Goal: Task Accomplishment & Management: Manage account settings

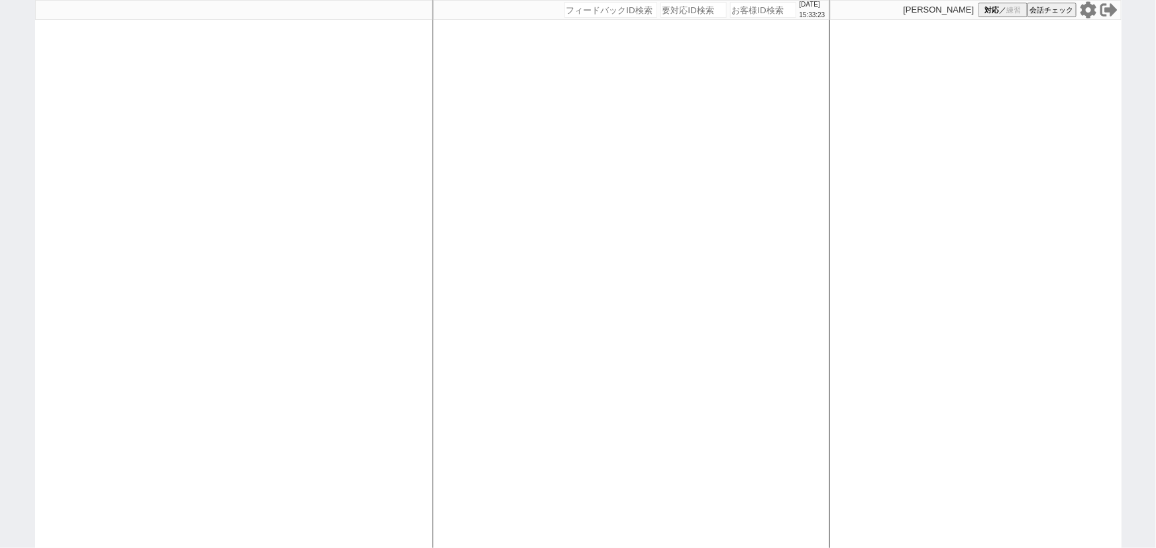
click at [133, 170] on div at bounding box center [233, 274] width 397 height 548
select select
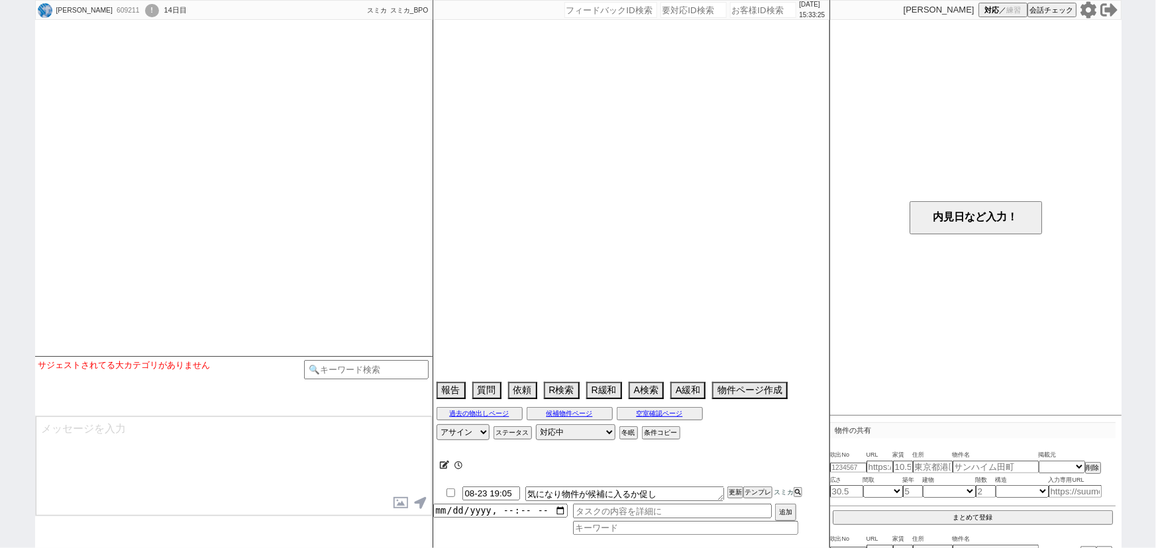
select select
select select "13"
select select "0"
select select "50"
select select "[DATE]"
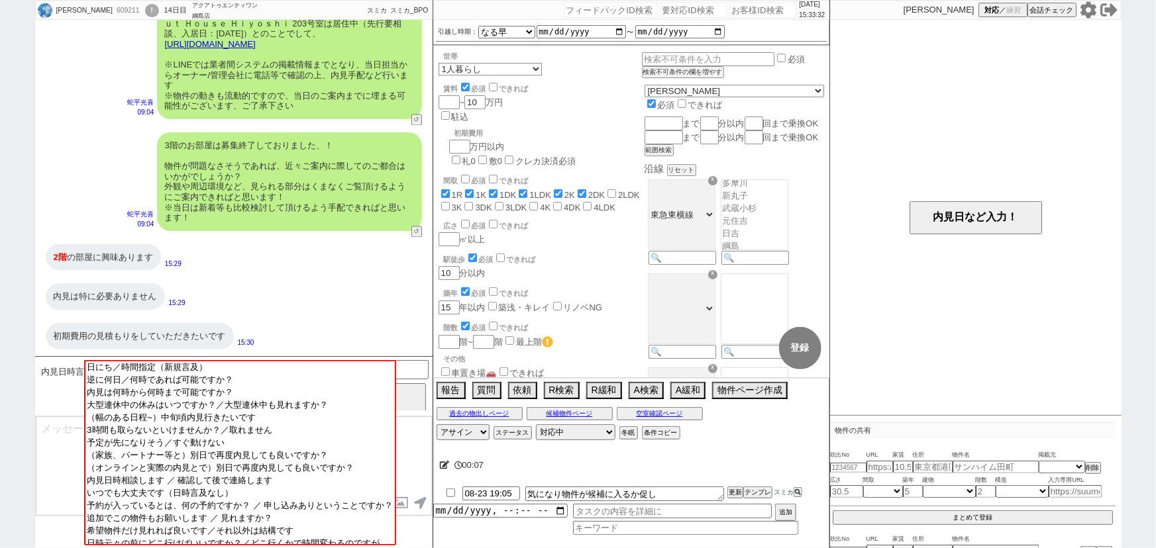
scroll to position [1284, 0]
click at [947, 219] on button "内見日など入力！" at bounding box center [976, 217] width 132 height 33
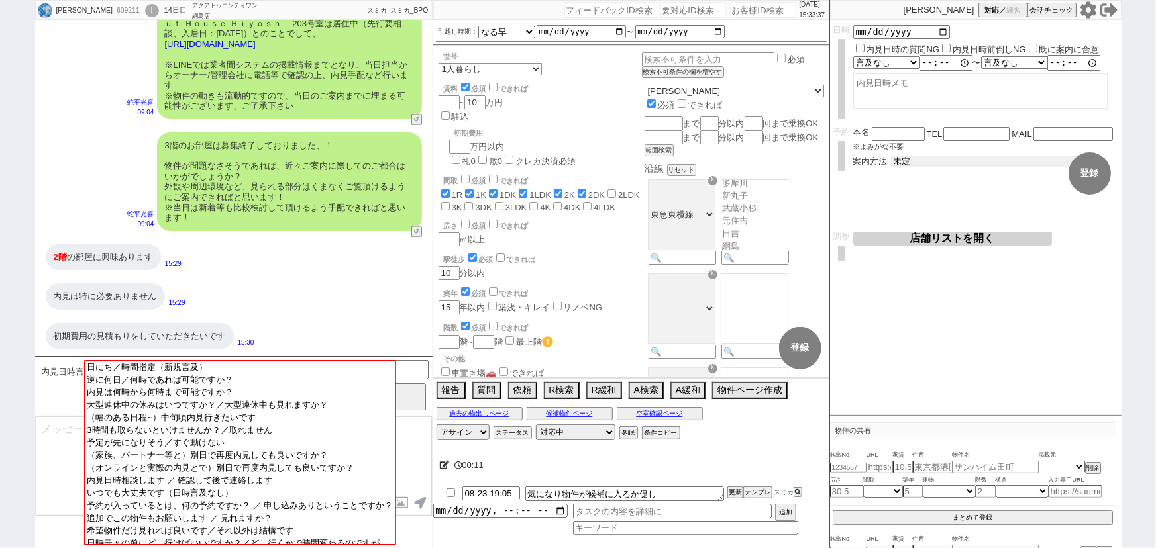
click at [902, 156] on select "未定 現地お待ち合わせ ご来店 先行申し込みのご案内or内見無しでの申し込みのご案内 オンラインでのご接客 オンラインで1件の内見のご案内" at bounding box center [990, 161] width 199 height 11
select select "3"
click at [891, 156] on select "未定 現地お待ち合わせ ご来店 先行申し込みのご案内or内見無しでの申し込みのご案内 オンラインでのご接客 オンラインで1件の内見のご案内" at bounding box center [990, 161] width 199 height 11
click at [912, 200] on form "変更 なし 登録 日時 内見日時の質問NG 内見日時前倒しNG 既に案内に合意 言及なし 時間明確 午前 午後 お昼 夕方・夜 終日いつでも その他 〜 言及…" at bounding box center [975, 126] width 291 height 212
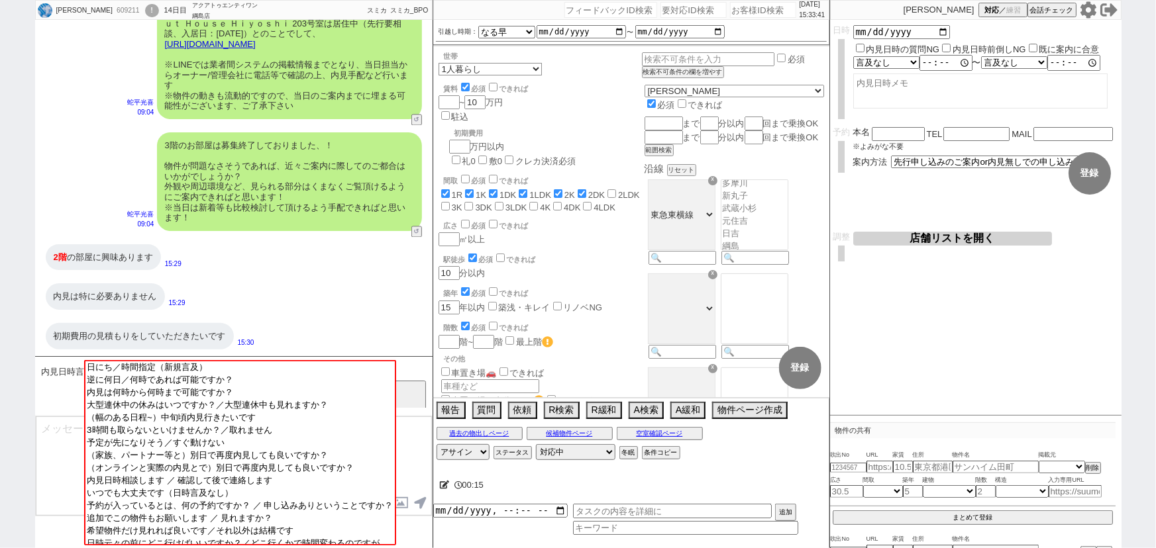
click at [417, 364] on input at bounding box center [366, 368] width 125 height 17
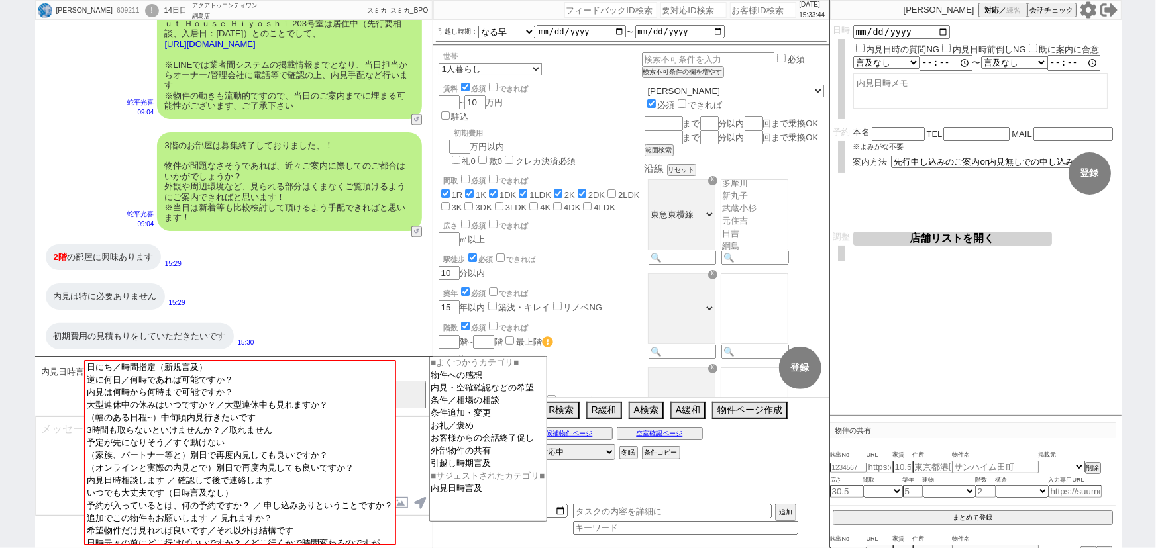
type input "宇"
type input "内訳"
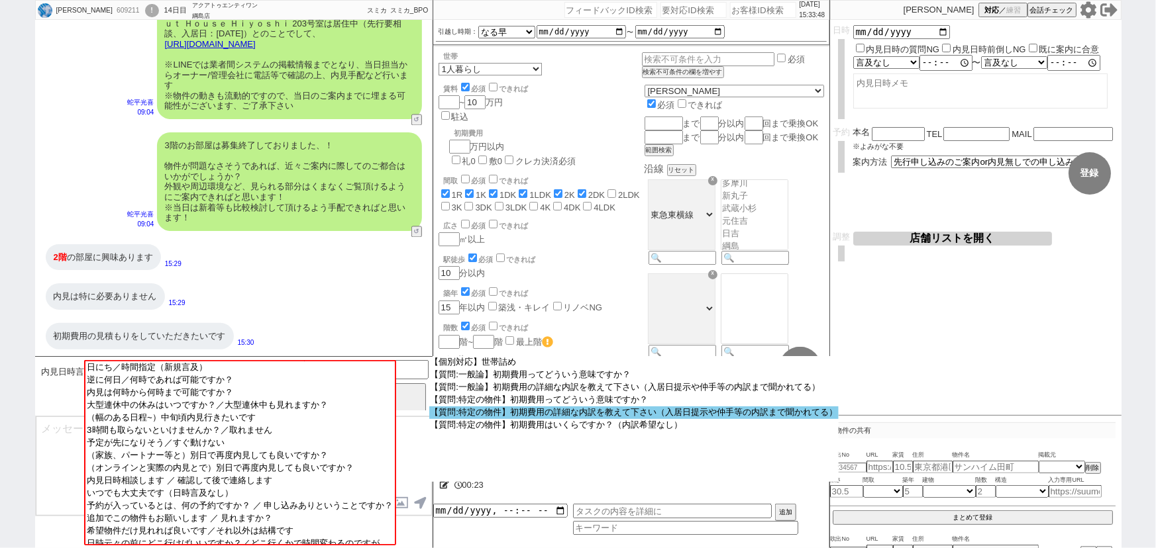
click at [0, 0] on option "【質問:特定の物件】初期費用の詳細な内訳を教えて下さい（入居日提示や仲手等の内訳まで聞かれてる）" at bounding box center [0, 0] width 0 height 0
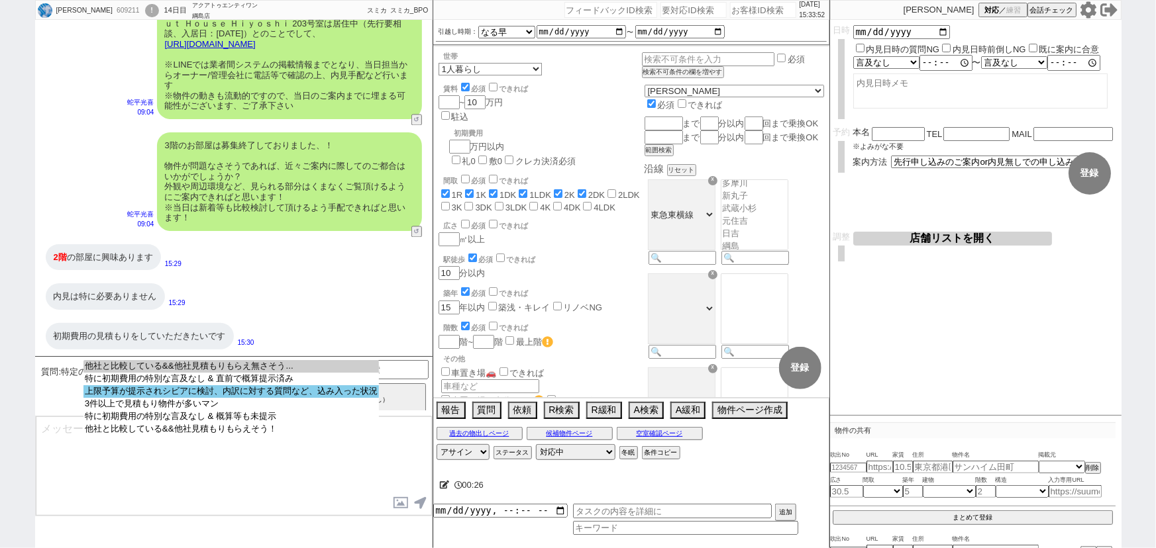
select select "上限予算が提示されシビアに検討、内訳に対する質問など、込み入った状況"
click at [325, 398] on option "上限予算が提示されシビアに検討、内訳に対する質問など、込み入った状況" at bounding box center [230, 404] width 295 height 13
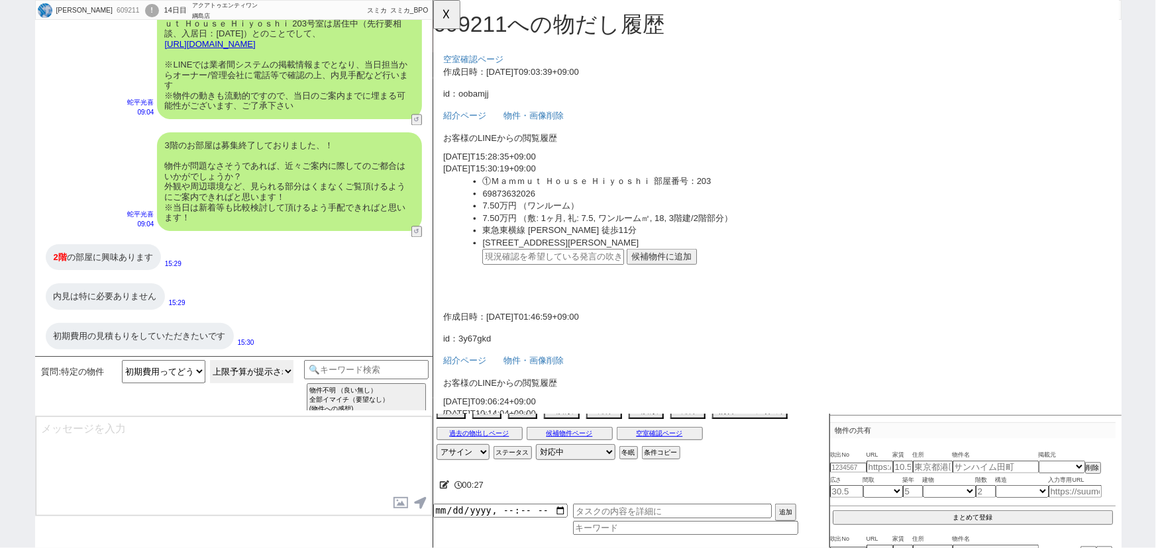
scroll to position [0, 0]
click at [673, 273] on button "候補物件に追加" at bounding box center [679, 276] width 76 height 17
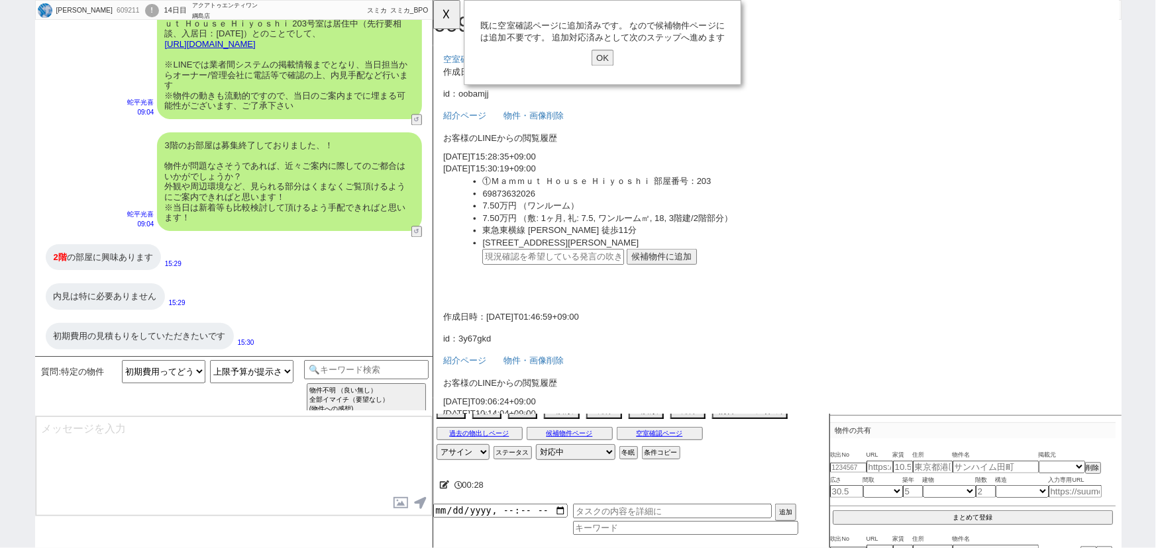
type textarea "かしこまりました！実際の額は入居時期や与信関係など含め実際のご契約時に出ますので、概算となりますがお出ししますね。少々お待ちください..."
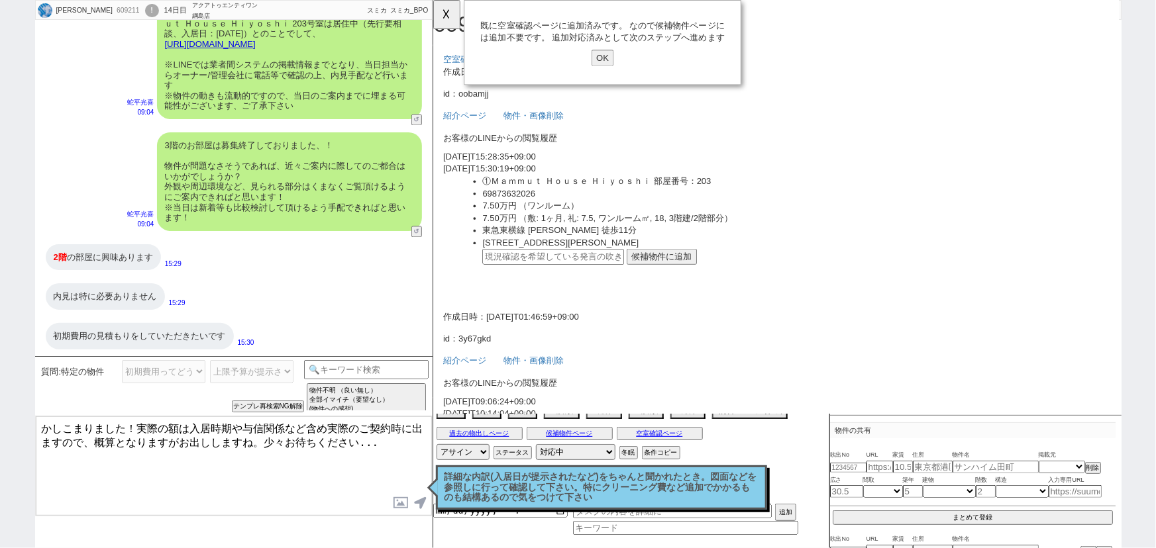
scroll to position [1284, 0]
click at [237, 441] on textarea "かしこまりました！実際の額は入居時期や与信関係など含め実際のご契約時に出ますので、概算となりますがお出ししますね。少々お待ちください..." at bounding box center [234, 466] width 396 height 99
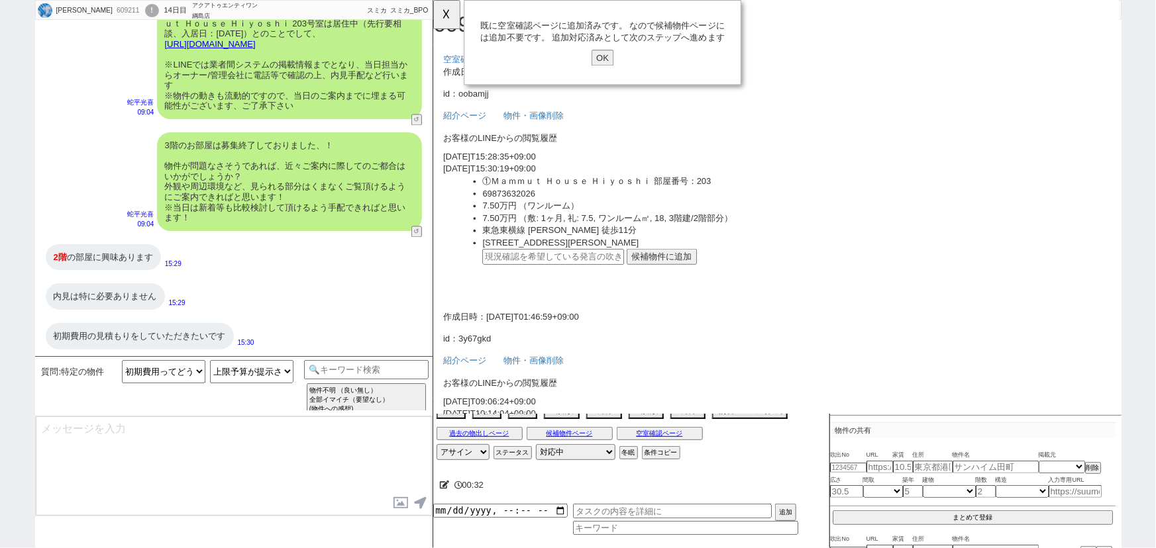
scroll to position [1149, 0]
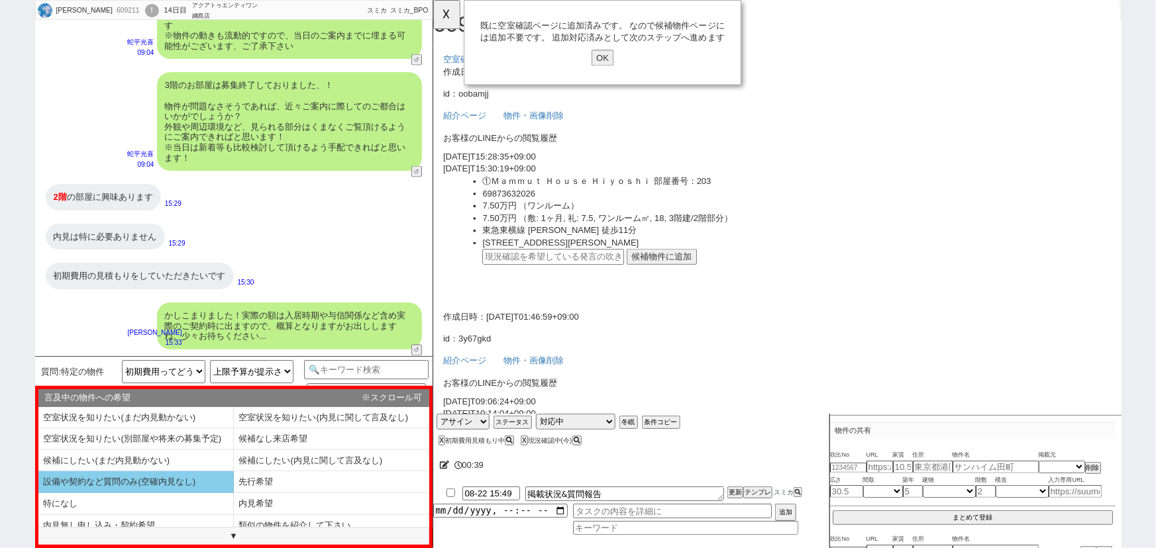
click at [158, 483] on li "設備や契約など質問のみ(空確内見なし)" at bounding box center [135, 483] width 195 height 22
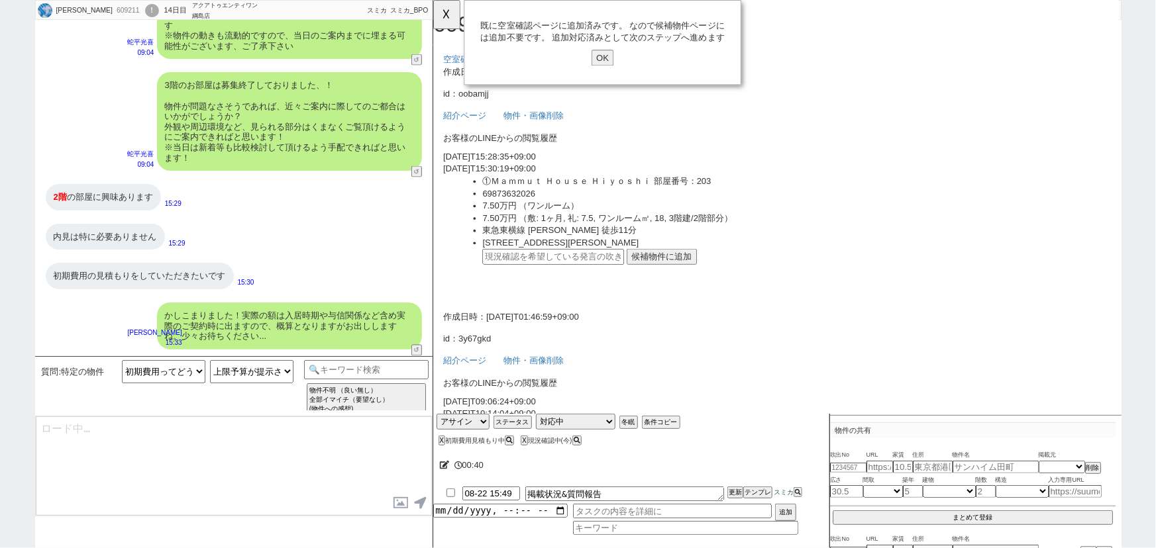
type textarea "※その他気になる物件もまとめて確認できますのでお送りください"
click at [632, 501] on textarea "掲載状況&質問報告" at bounding box center [624, 494] width 199 height 15
type textarea "掲載状況&質問報告　初期費用の内訳"
click at [735, 492] on button "更新" at bounding box center [733, 492] width 13 height 9
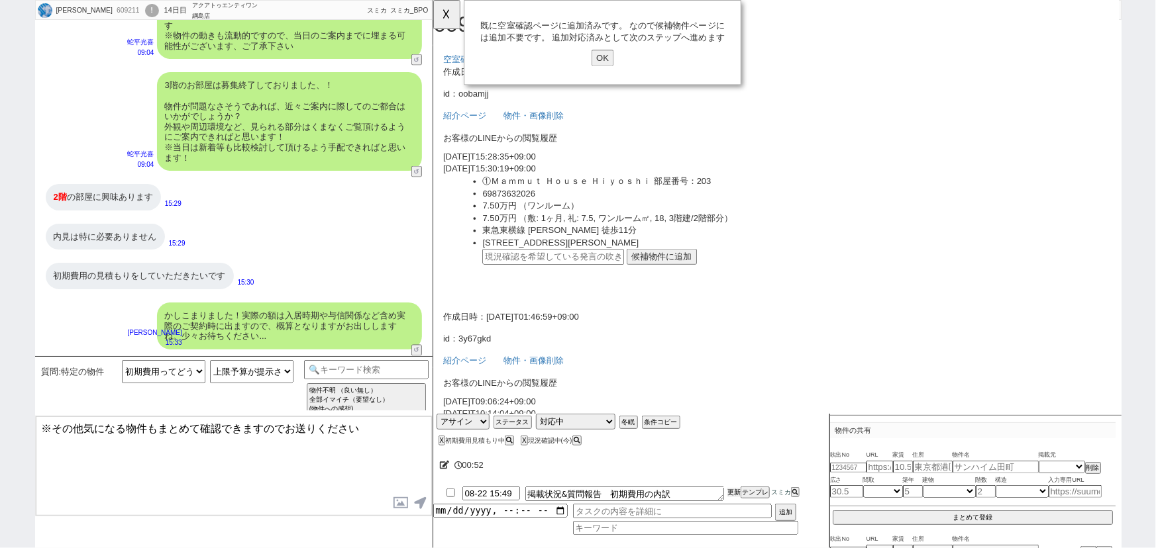
click at [735, 492] on button "更新" at bounding box center [733, 492] width 13 height 9
click at [294, 432] on textarea "※その他気になる物件もまとめて確認できますのでお送りください" at bounding box center [234, 466] width 396 height 99
select select
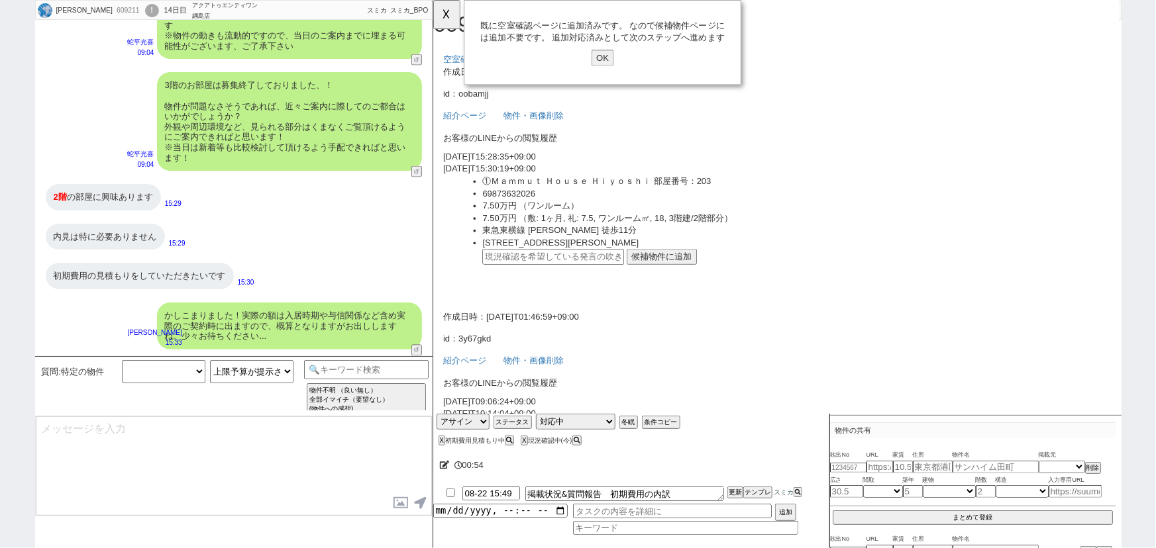
scroll to position [1199, 0]
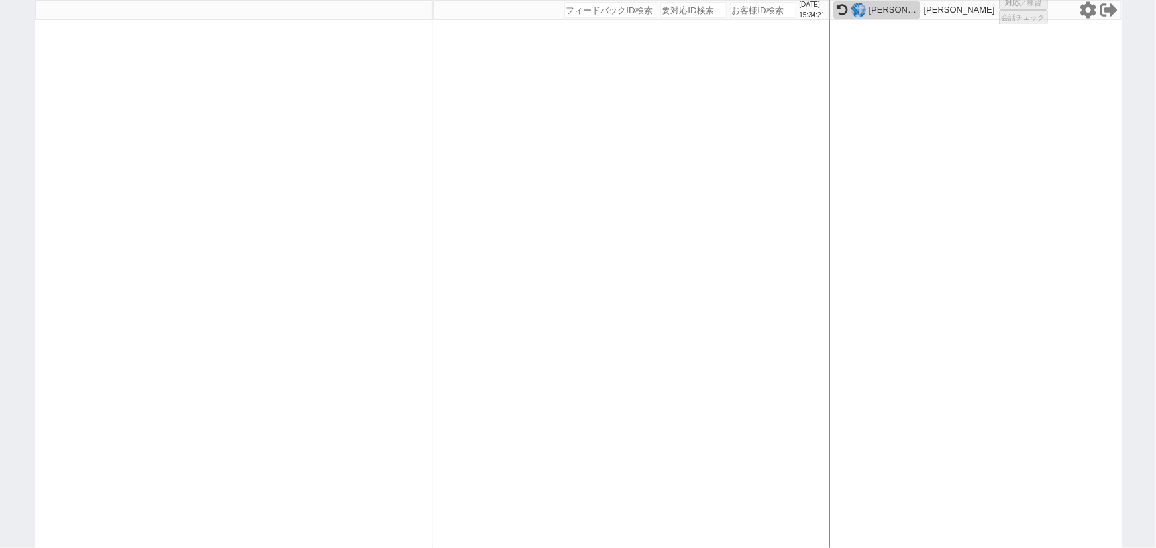
select select "100"
select select "1"
select select "2"
select select "5"
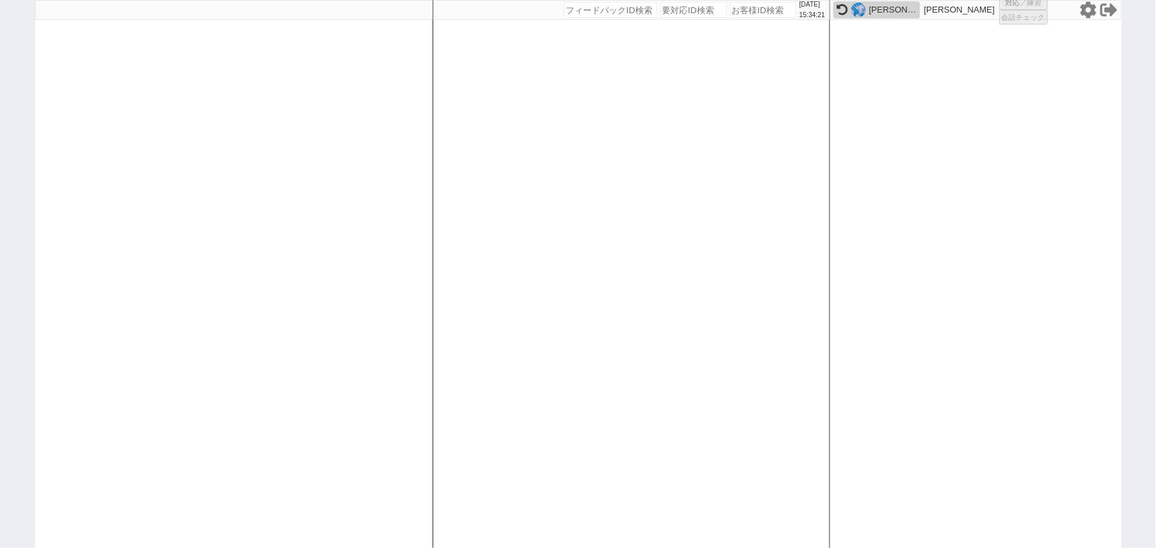
select select
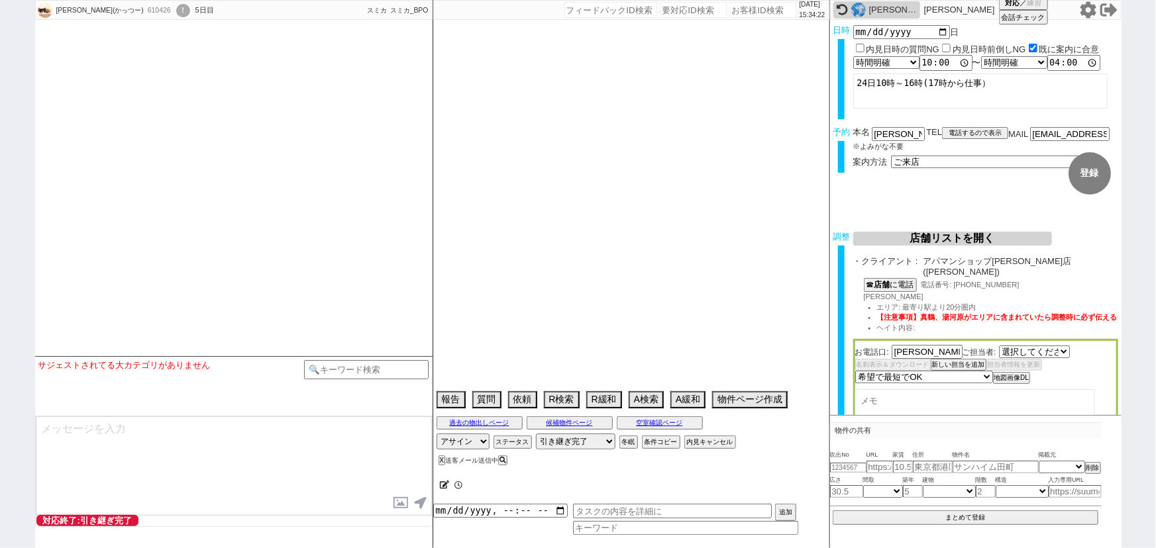
select select "2468"
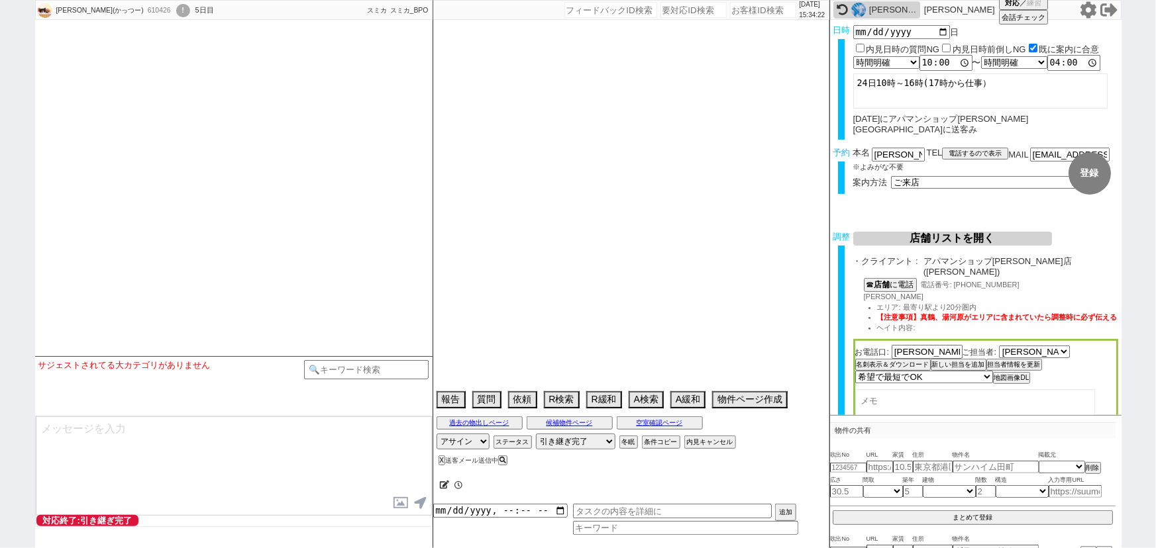
type textarea "@当日までの他社予定なし"
select select "15"
select select "6"
select select "14"
select select "48"
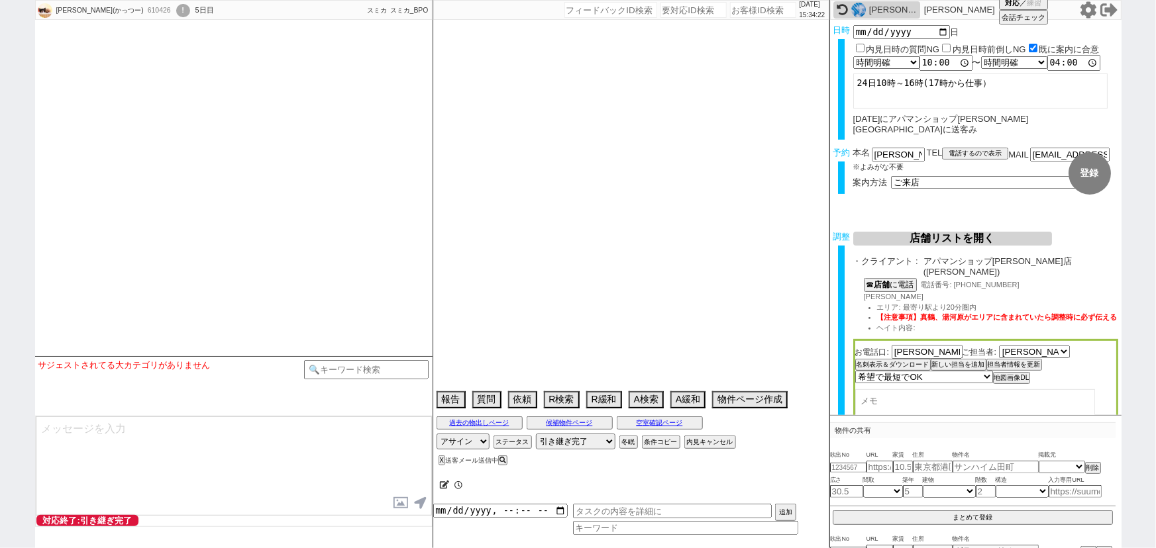
select select "[DATE]"
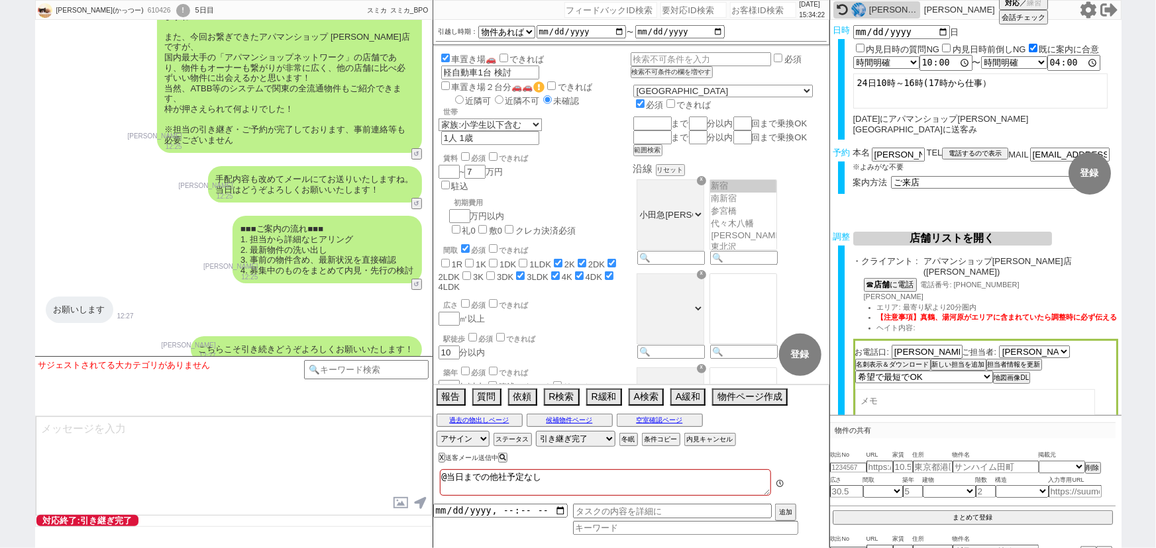
scroll to position [516, 0]
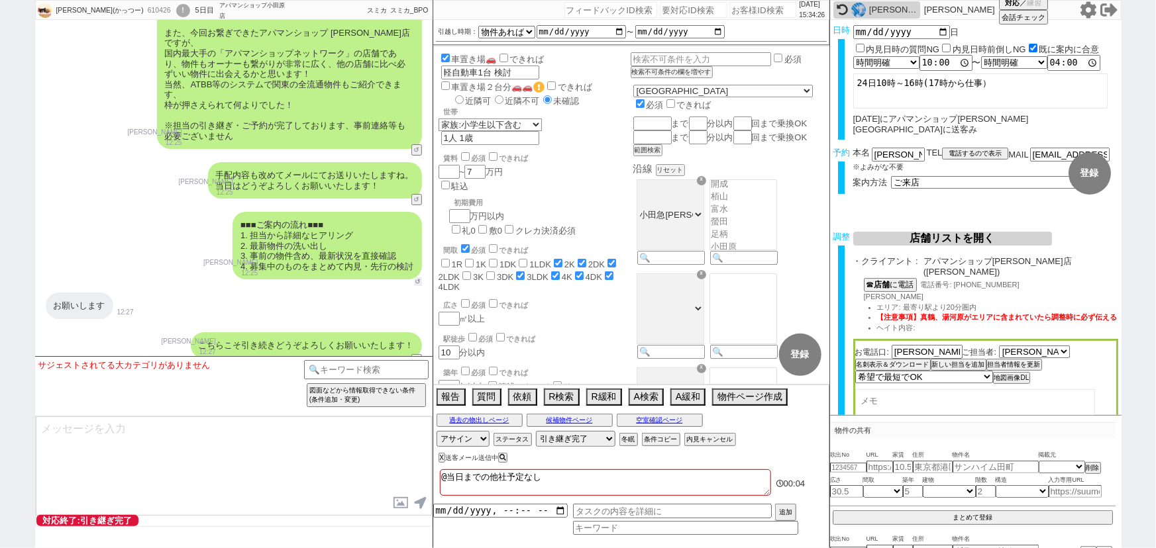
click at [414, 278] on button "↺" at bounding box center [418, 282] width 8 height 9
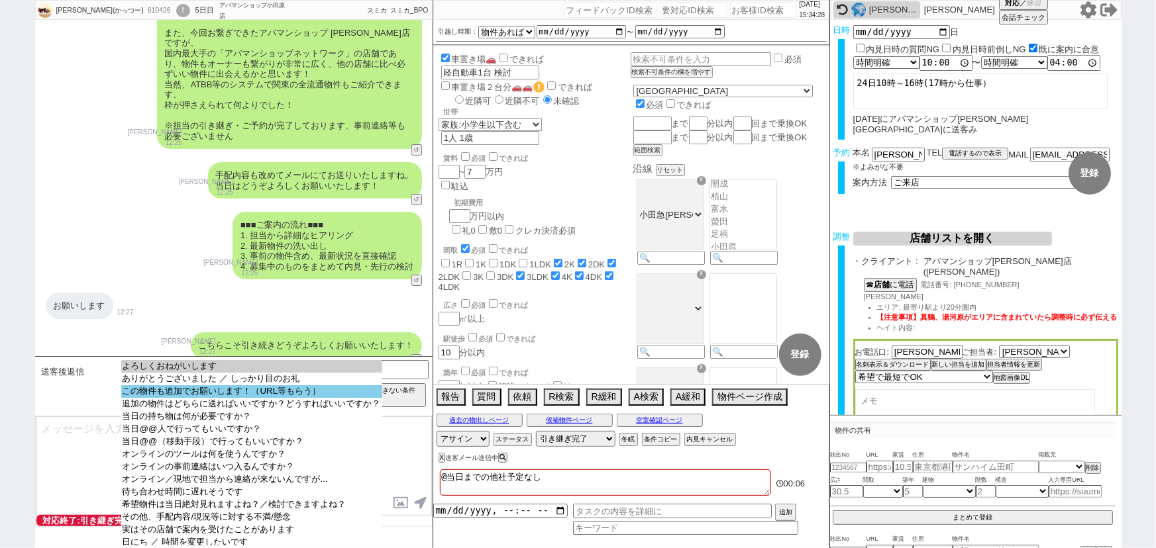
select select "この物件も追加でお願いします！（URL等もらう）"
click at [304, 398] on option "この物件も追加でお願いします！（URL等もらう）" at bounding box center [251, 404] width 261 height 13
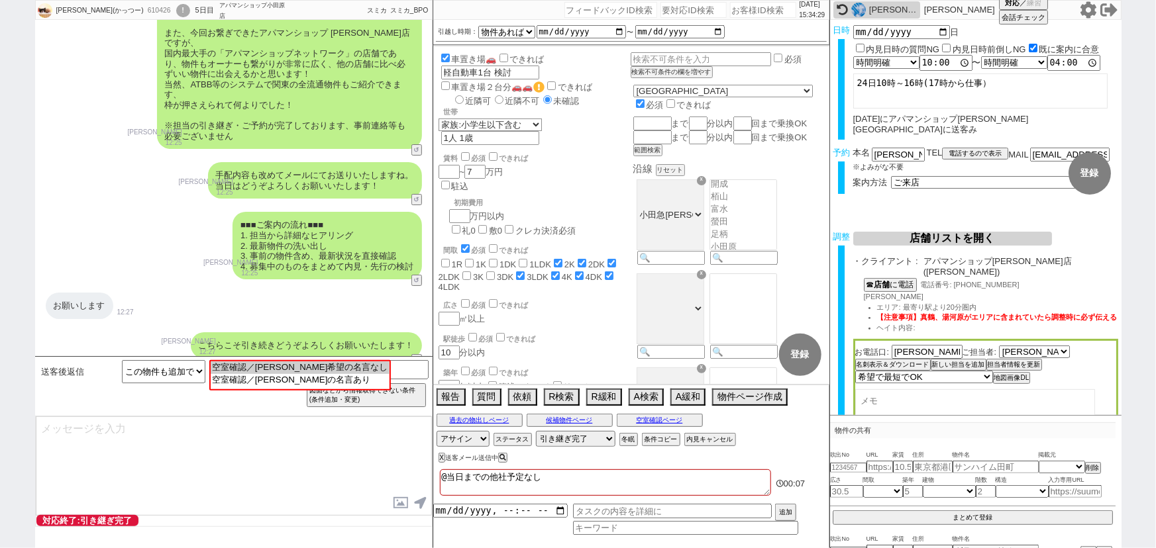
click at [265, 360] on div "送客後返信 よろしくおねがいします ありがとうございました ／ しっかり目のお礼 この物件も追加でお願いします！（URL等もらう） 追加の物件はどちらに送れば…" at bounding box center [233, 386] width 397 height 60
select select "空室確認／[PERSON_NAME]希望の名言なし"
click at [264, 373] on option "空室確認／[PERSON_NAME]希望の名言なし" at bounding box center [298, 379] width 179 height 13
type textarea "ご共有ありがとうございます、担当がこれまでのやり取りとあわせて確認させて頂きます！"
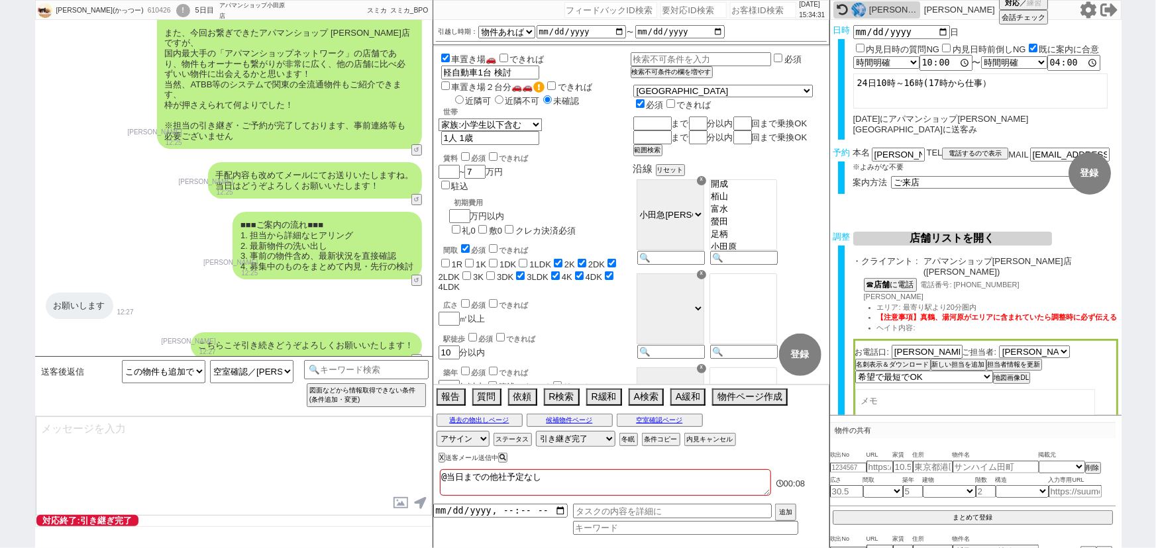
type textarea "その他追加で出た物件もこちらのLINEにお送り頂ければと思います、まとめて当日回れるようにいたしますね。"
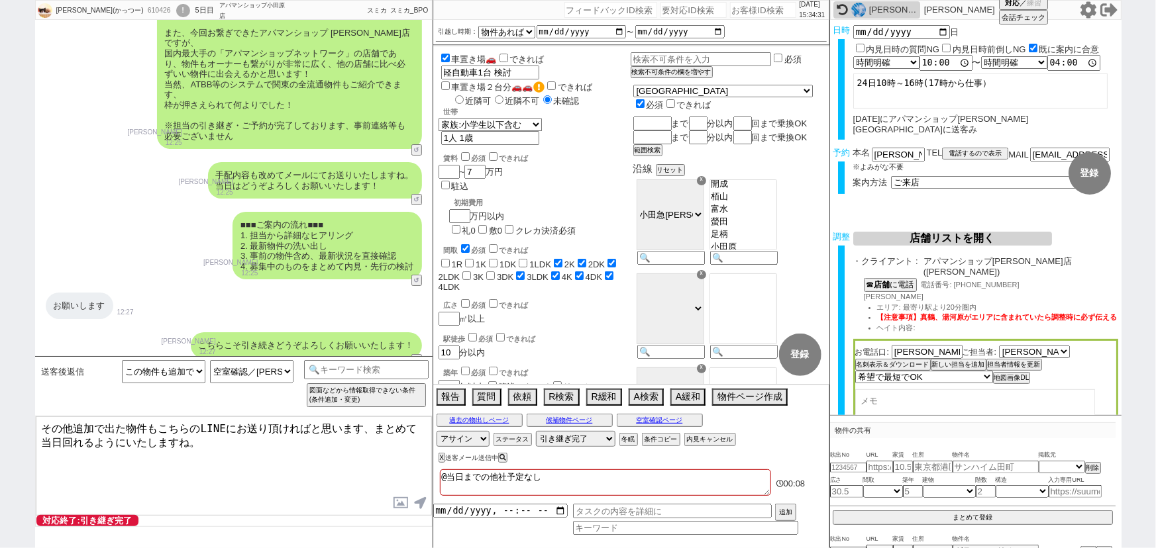
scroll to position [10133, 0]
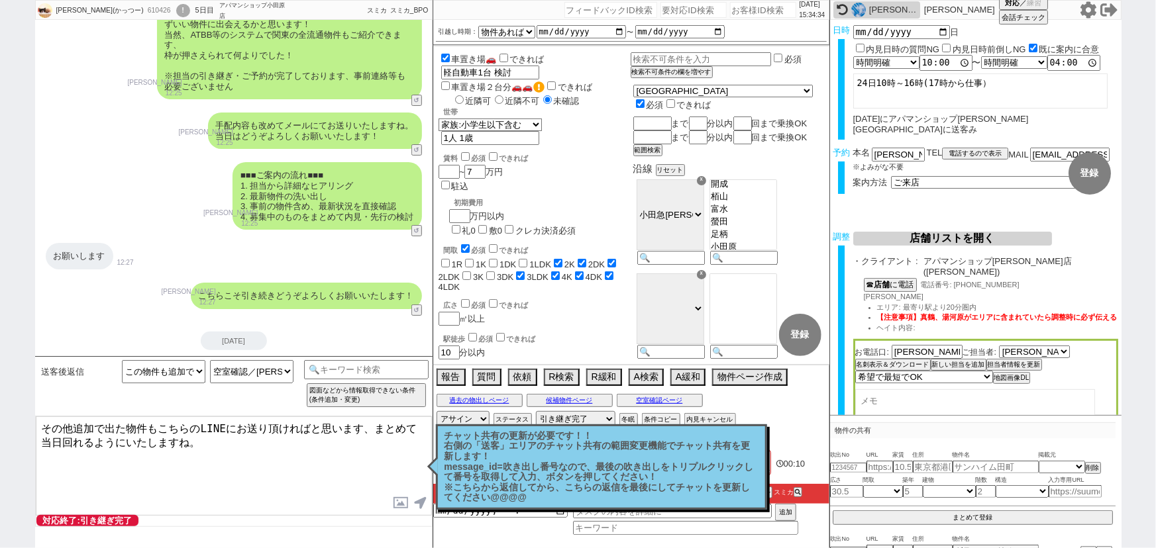
click at [230, 443] on textarea "その他追加で出た物件もこちらのLINEにお送り頂ければと思います、まとめて当日回れるようにいたしますね。" at bounding box center [234, 466] width 396 height 99
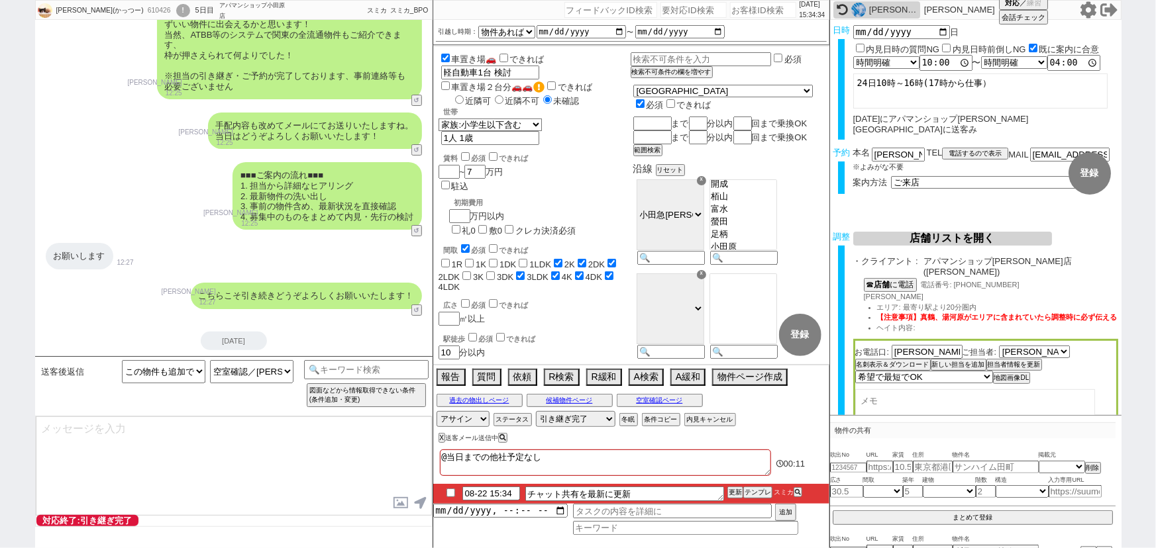
scroll to position [10182, 0]
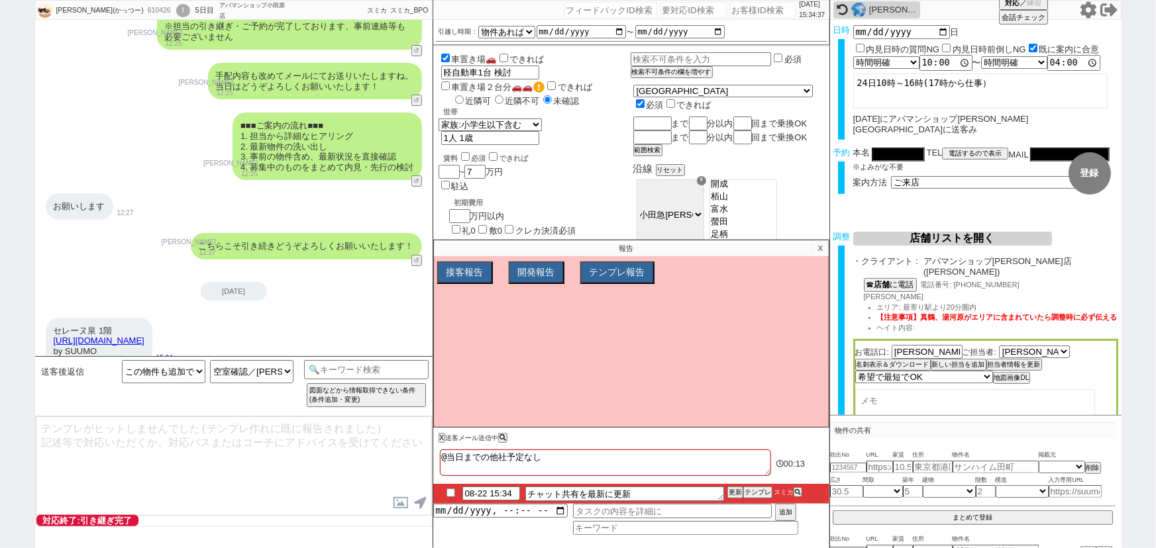
click at [329, 428] on div "その他追加で出た物件もこちらのLINEにお送り頂ければと思います、まとめて当日回れるようにいたしますね。" at bounding box center [289, 446] width 265 height 36
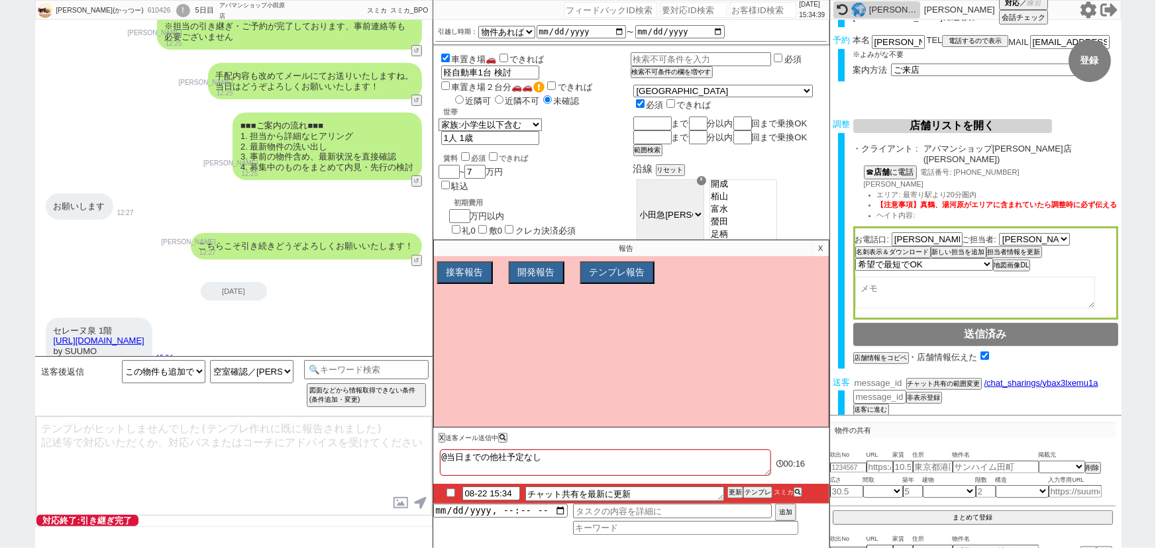
click at [871, 378] on input "number" at bounding box center [879, 383] width 53 height 11
paste input "36832462"
type input "36832462"
click at [931, 382] on button "チャット共有の範囲変更" at bounding box center [942, 386] width 73 height 9
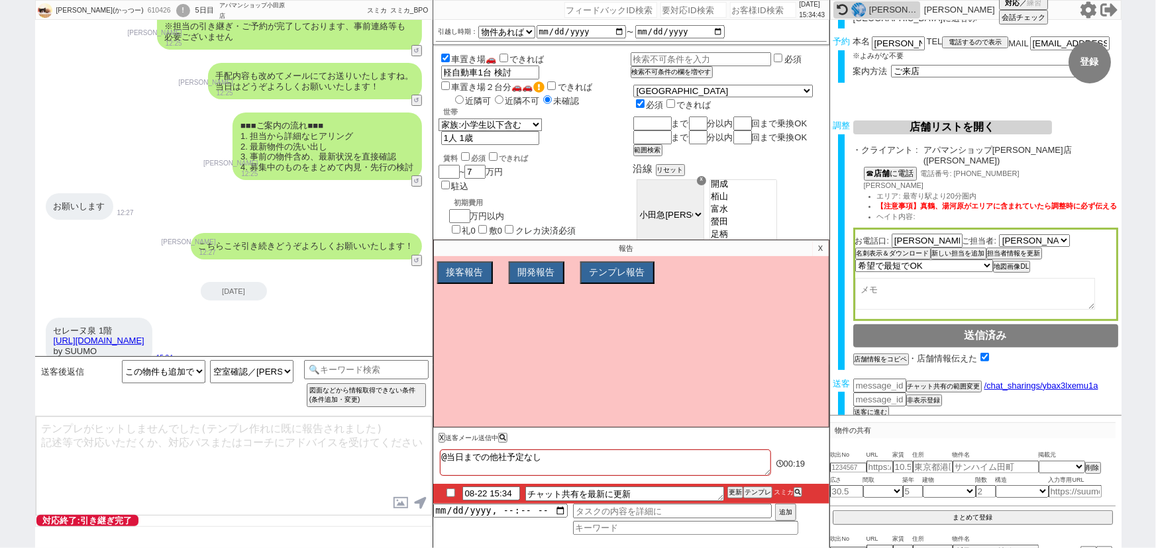
click at [448, 494] on input "checkbox" at bounding box center [450, 493] width 19 height 9
checkbox input "true"
click at [295, 428] on div "その他追加で出た物件もこちらのLINEにお送り頂ければと思います、まとめて当日回れるようにいたしますね。" at bounding box center [289, 446] width 265 height 36
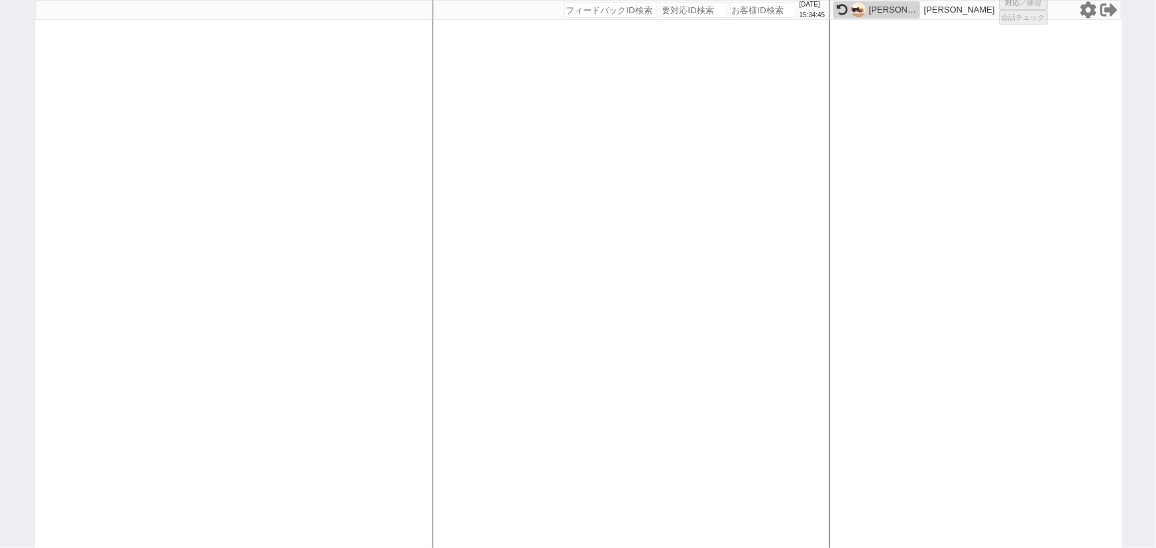
select select
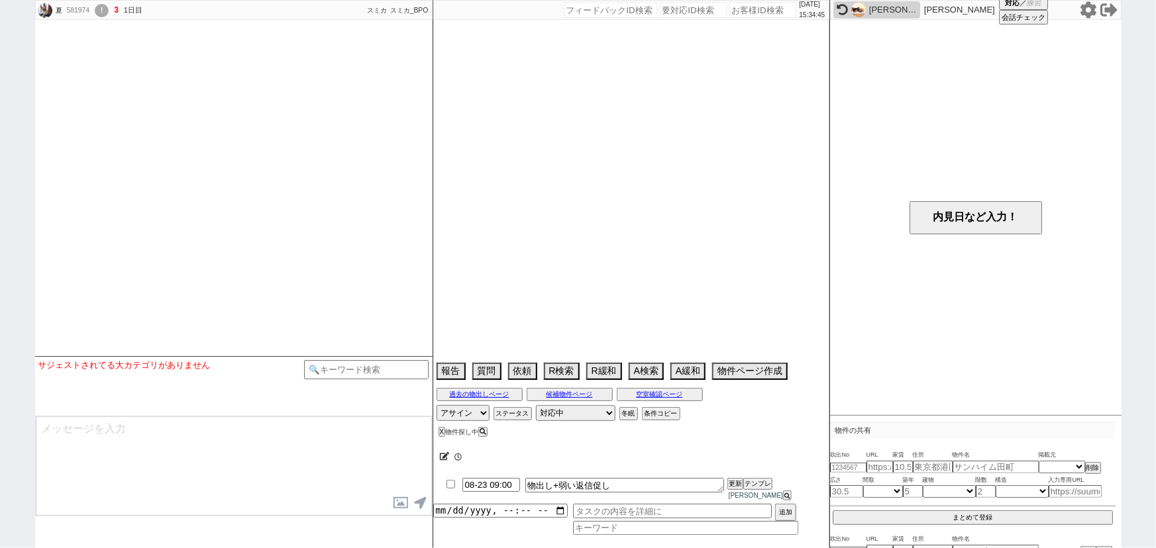
select select "2025"
select select "4"
select select "34"
select select "0"
select select "12"
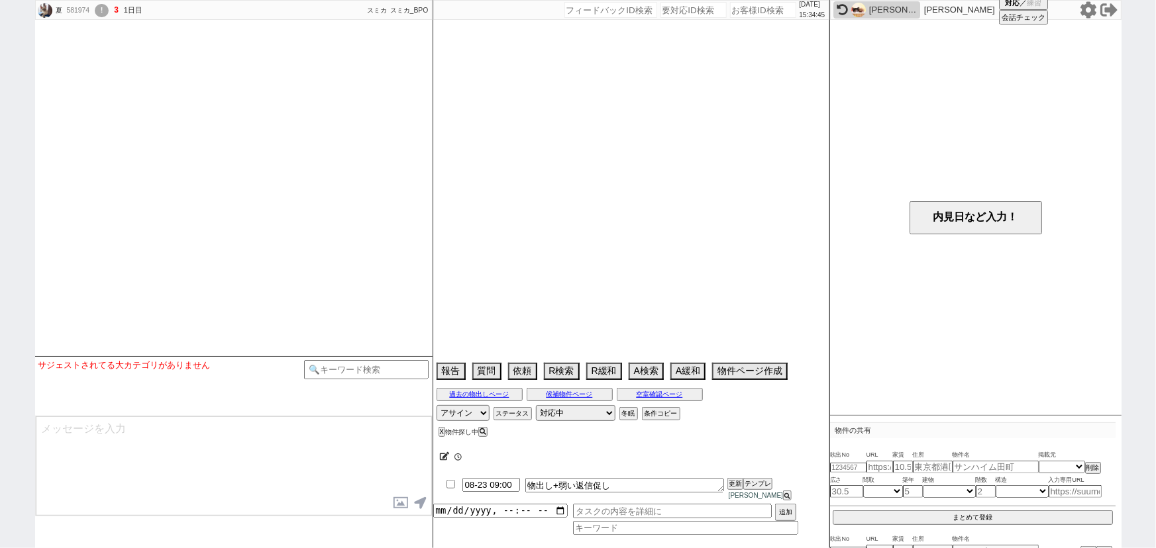
select select "15"
select select "24"
select select "25"
select select "26"
select select "27"
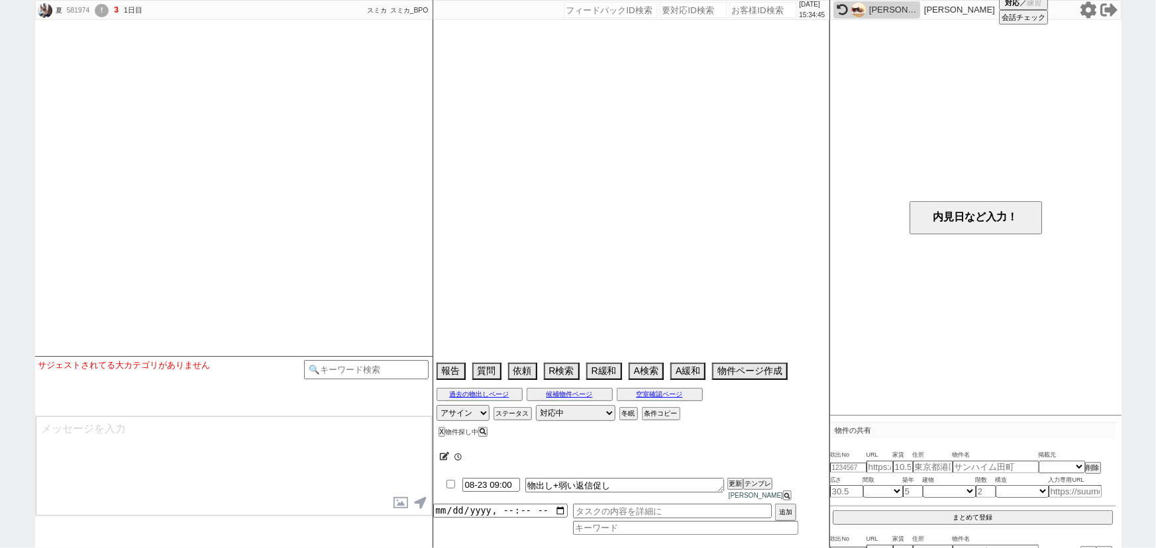
select select "29"
select select "31"
select select "33"
select select "35"
select select "37"
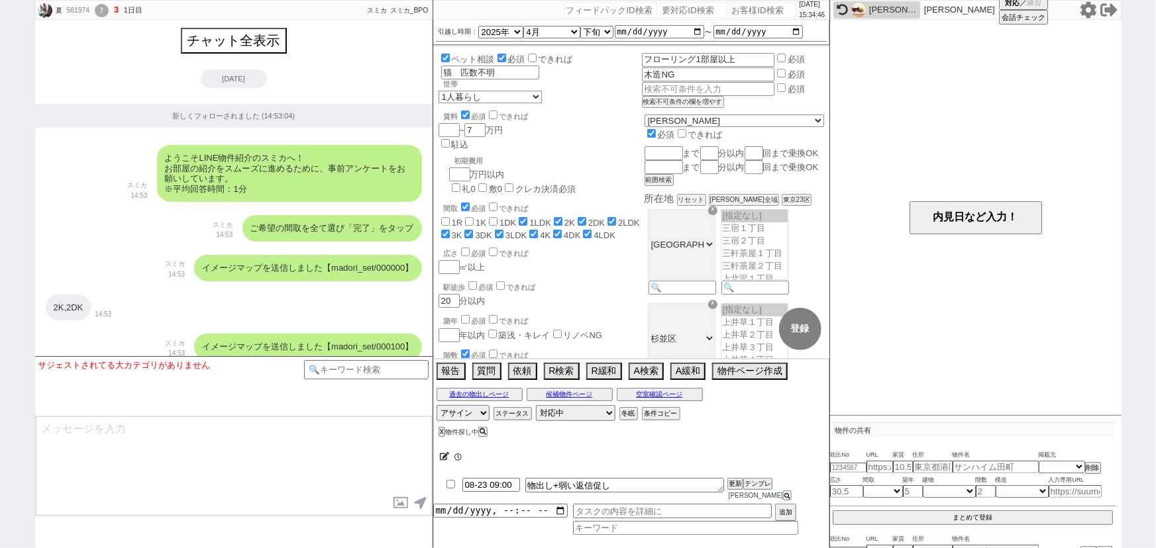
scroll to position [10638, 0]
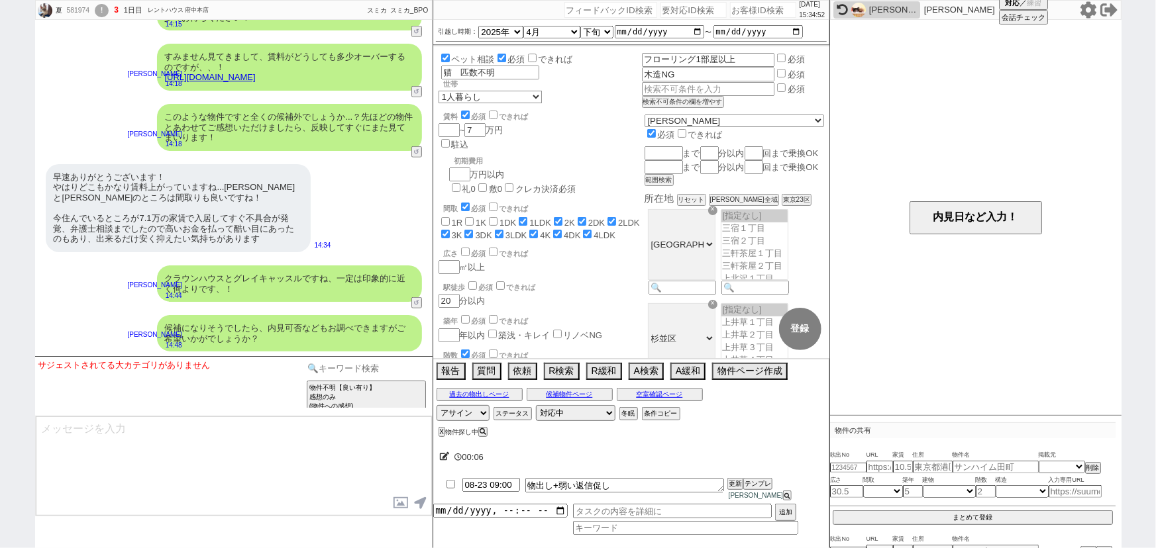
click at [399, 366] on input at bounding box center [366, 368] width 125 height 17
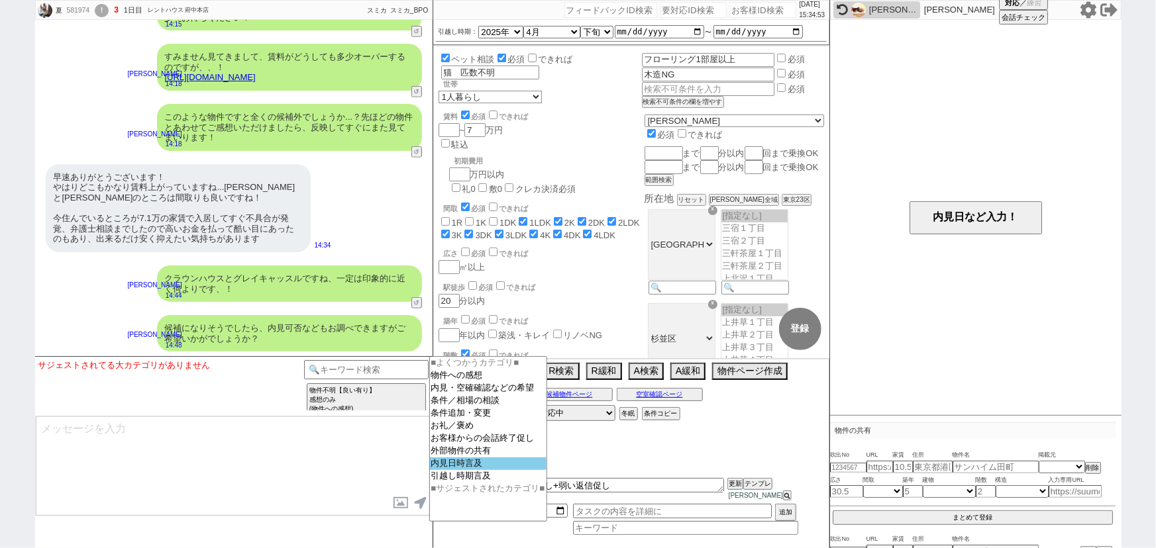
click at [458, 470] on option "内見日時言及" at bounding box center [488, 476] width 117 height 13
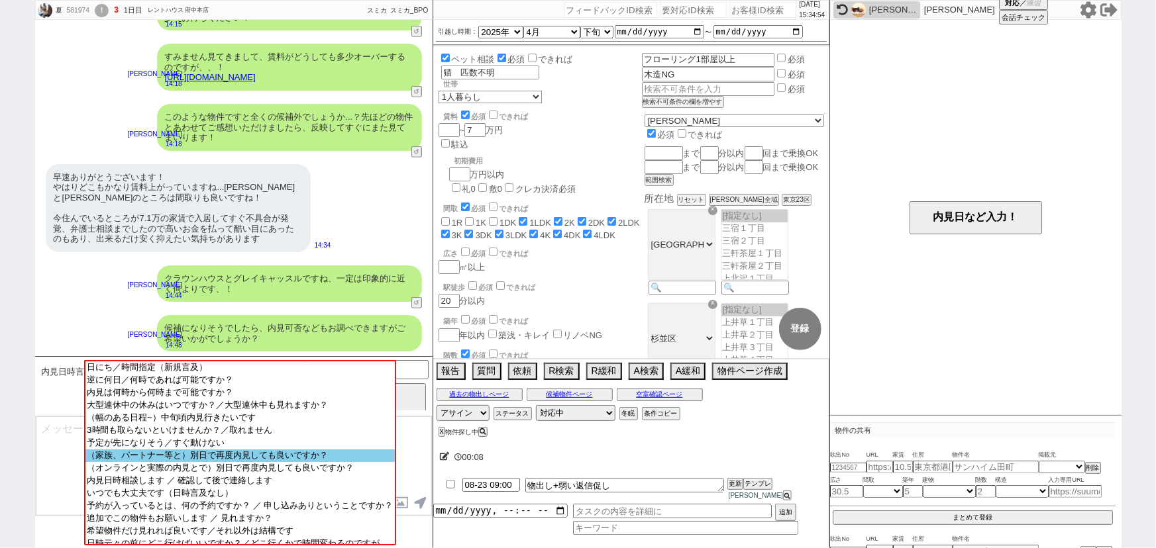
scroll to position [82, 0]
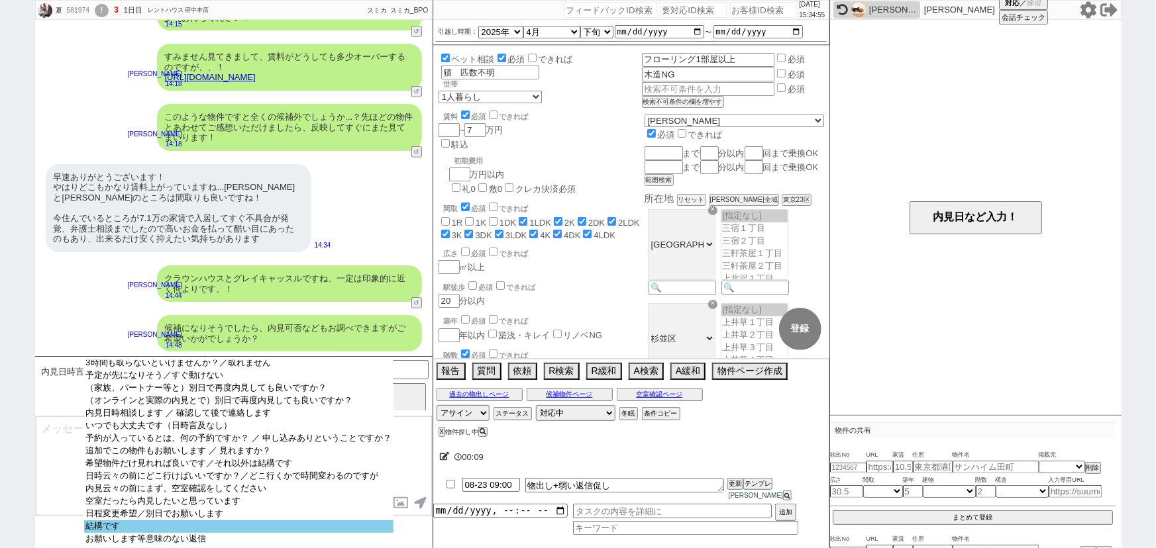
select select "結構です"
click at [159, 533] on option "結構です" at bounding box center [238, 539] width 309 height 13
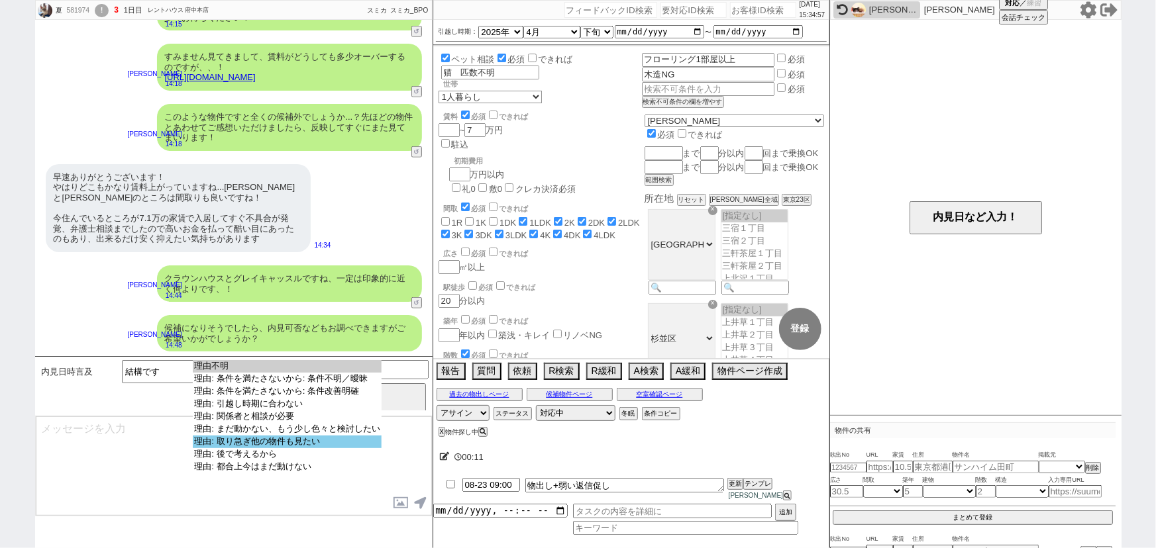
select select "理由: 取り急ぎ他の物件も見たい"
click at [297, 448] on option "理由: 取り急ぎ他の物件も見たい" at bounding box center [287, 454] width 188 height 13
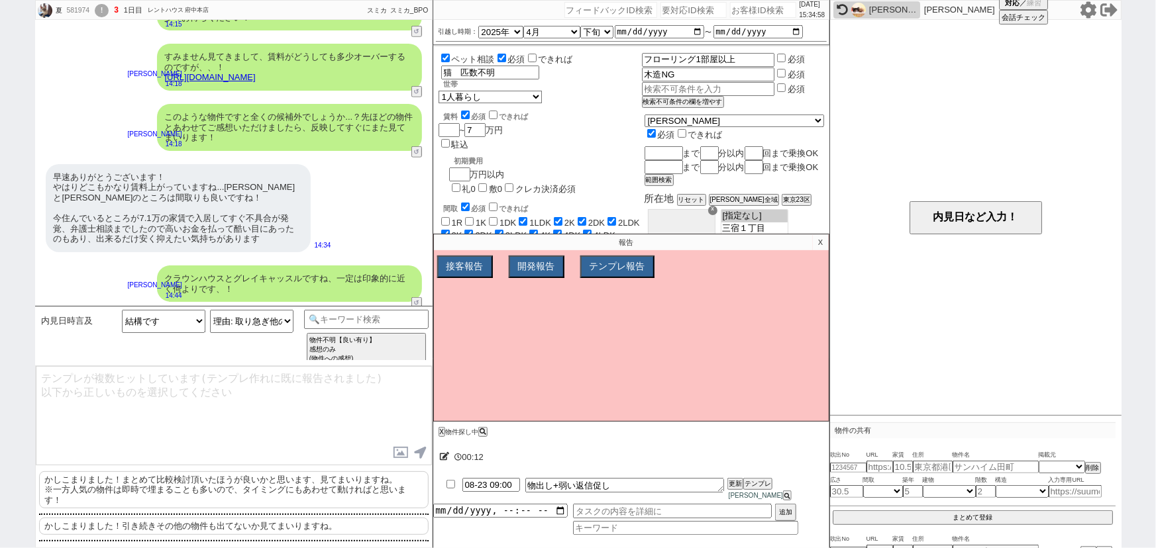
click at [129, 525] on p "かしこまりました！引き続きその他の物件も出てないか見てまいりますね。" at bounding box center [234, 526] width 390 height 17
type textarea "かしこまりました！引き続きその他の物件も出てないか見てまいりますね。"
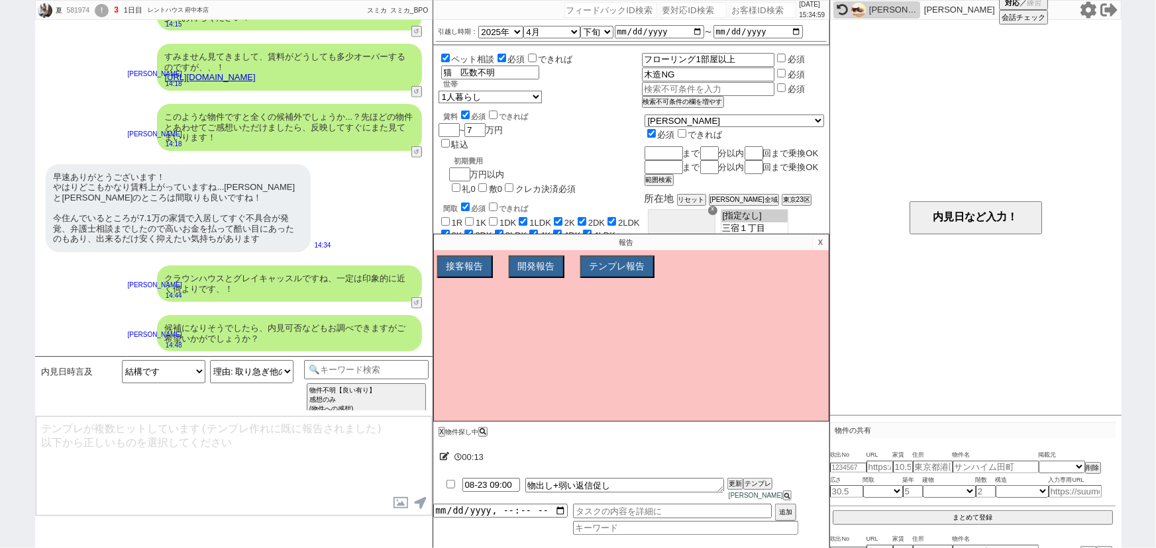
scroll to position [10688, 0]
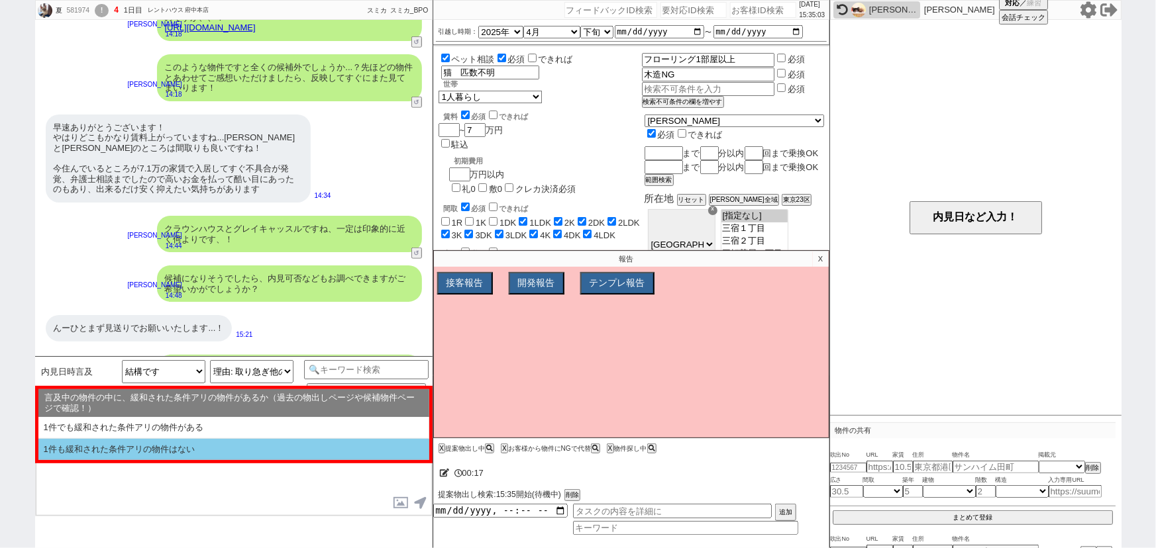
click at [252, 450] on li "1件も緩和された条件アリの物件はない" at bounding box center [233, 450] width 391 height 22
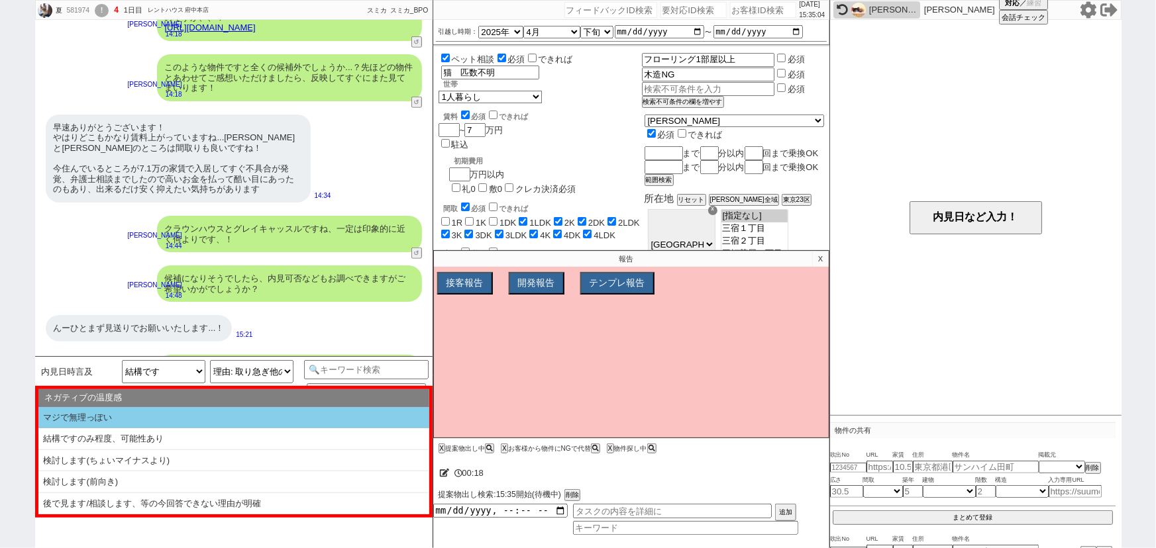
click at [225, 421] on li "マジで無理っぽい" at bounding box center [233, 418] width 391 height 22
type textarea "いくつかご紹介&お探しされていく中でイメージが変わられる部分もあるかもしれませんので、またお声がけもさせてください！"
select select "1件も緩和された条件アリの物件はない"
select select "マジで無理っぽい"
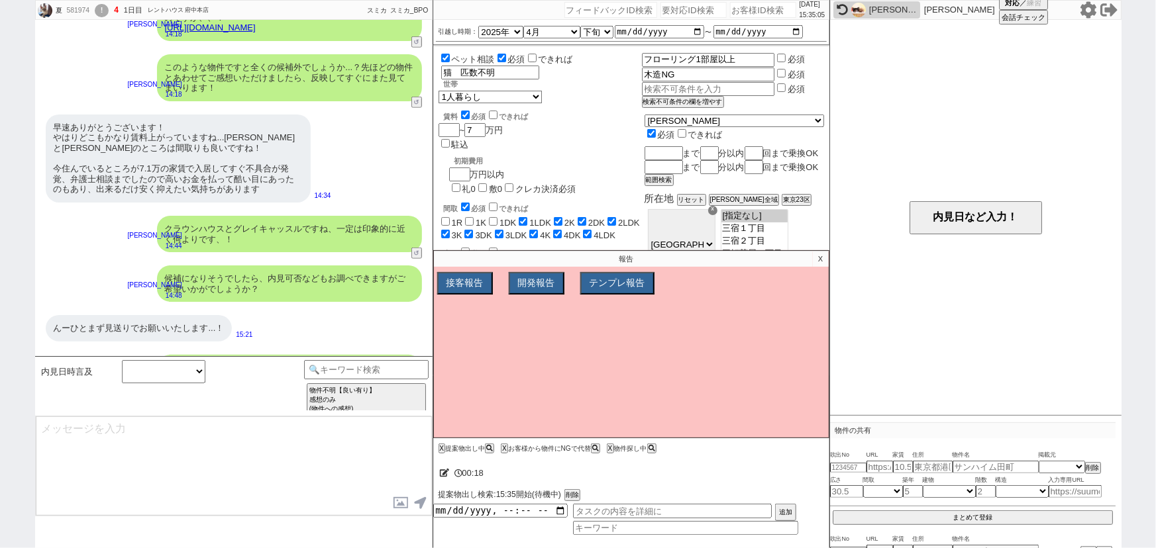
scroll to position [10747, 0]
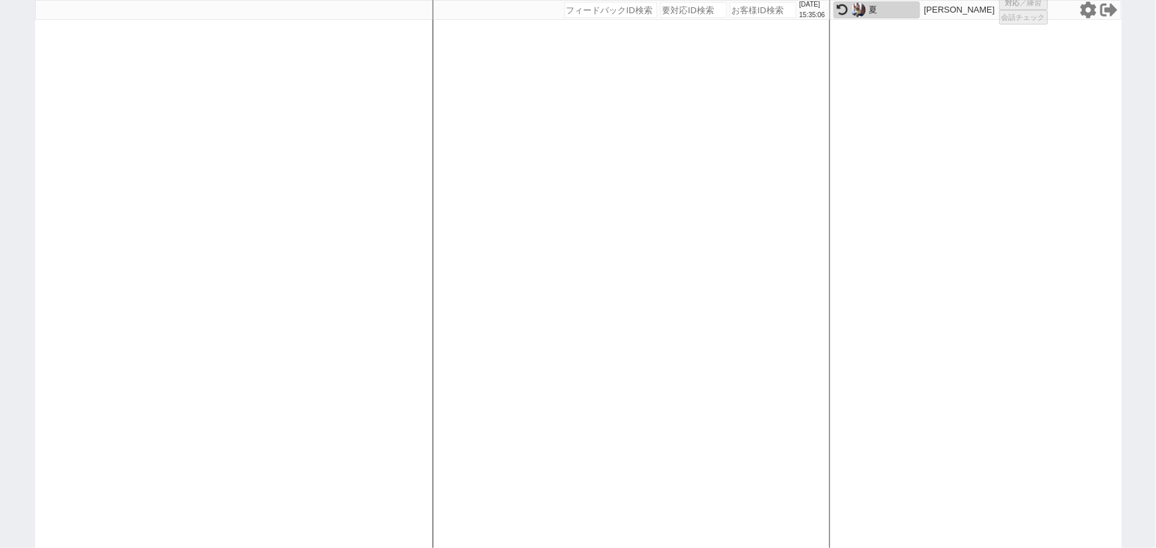
select select
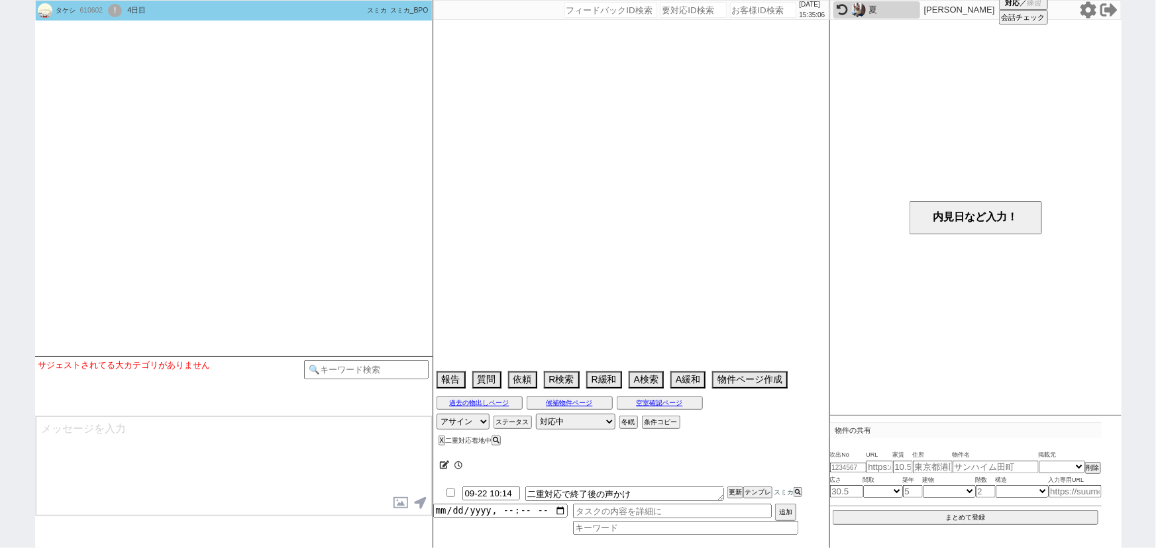
type textarea "旧ID:420597、条件より別IDと判断"
select select "15"
select select "0"
select select "14"
select select "92"
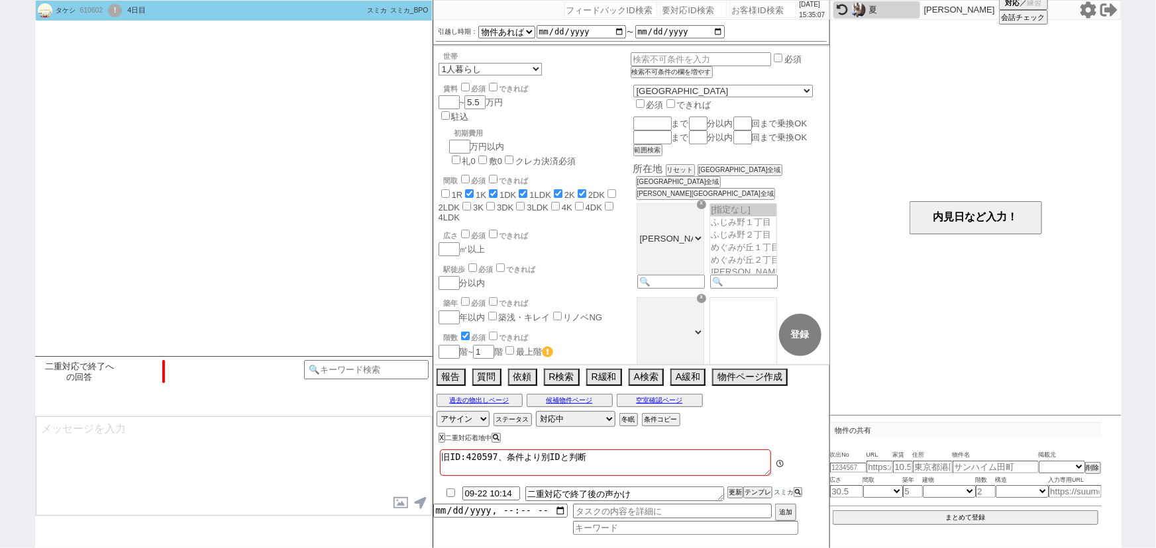
scroll to position [182, 0]
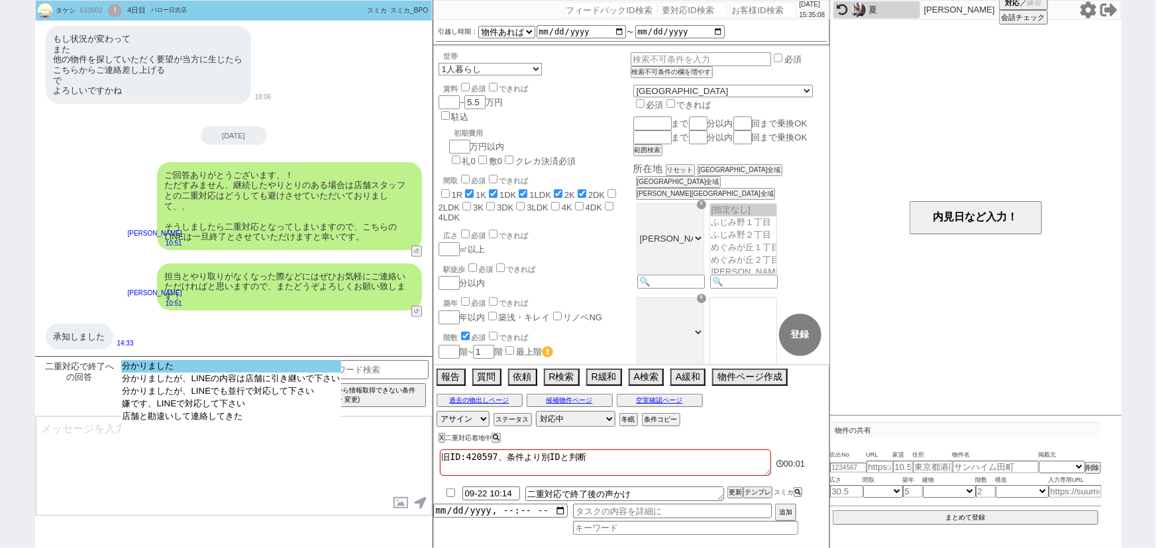
select select "分かりました"
click at [263, 373] on option "分かりました" at bounding box center [231, 379] width 221 height 13
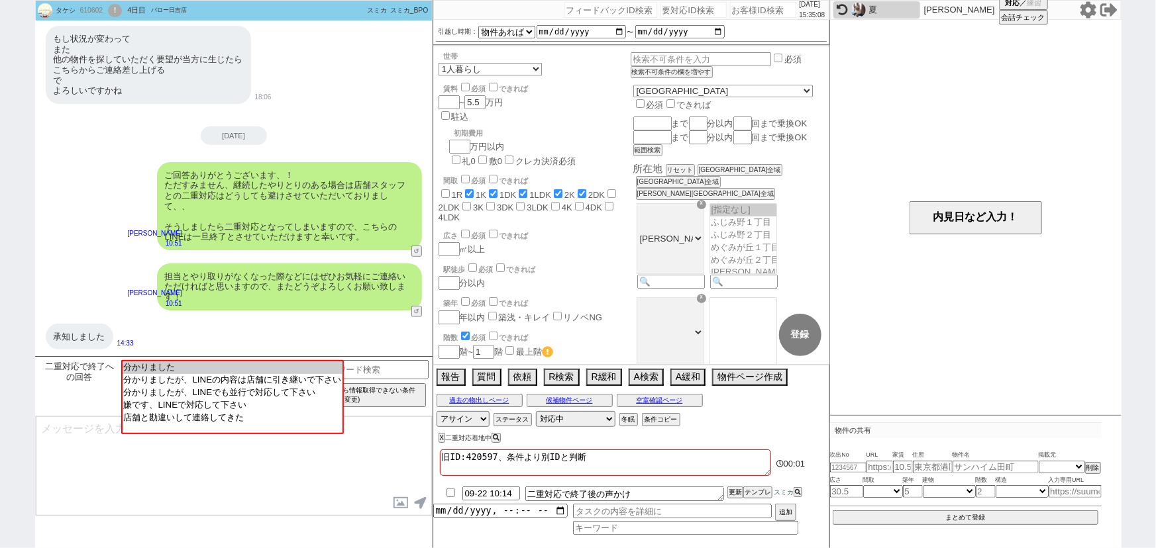
type textarea "お手数おかけいたしますが、どうぞ宜しくお願い致します！"
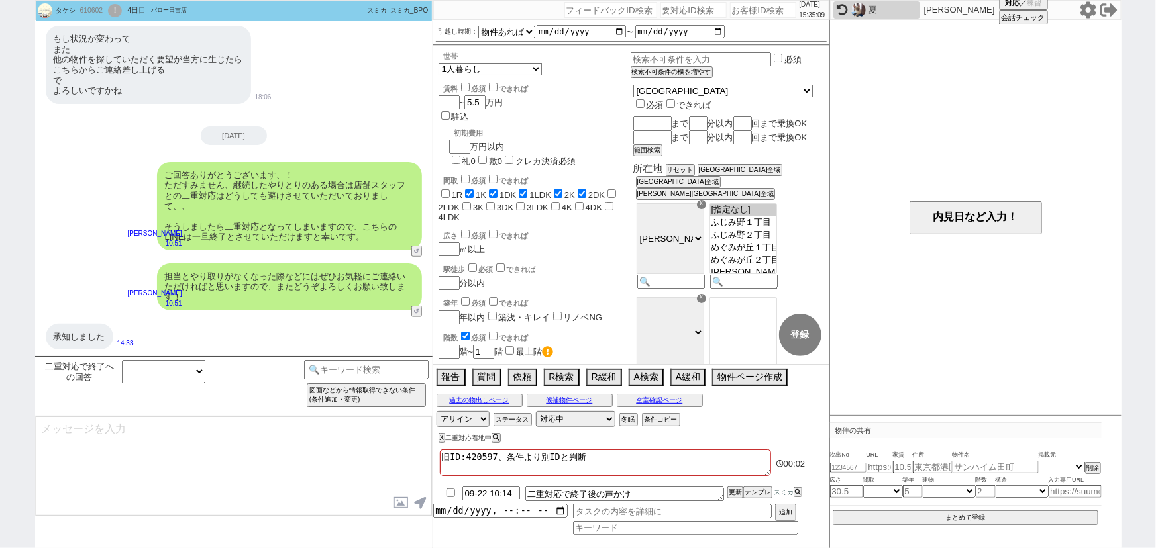
scroll to position [0, 0]
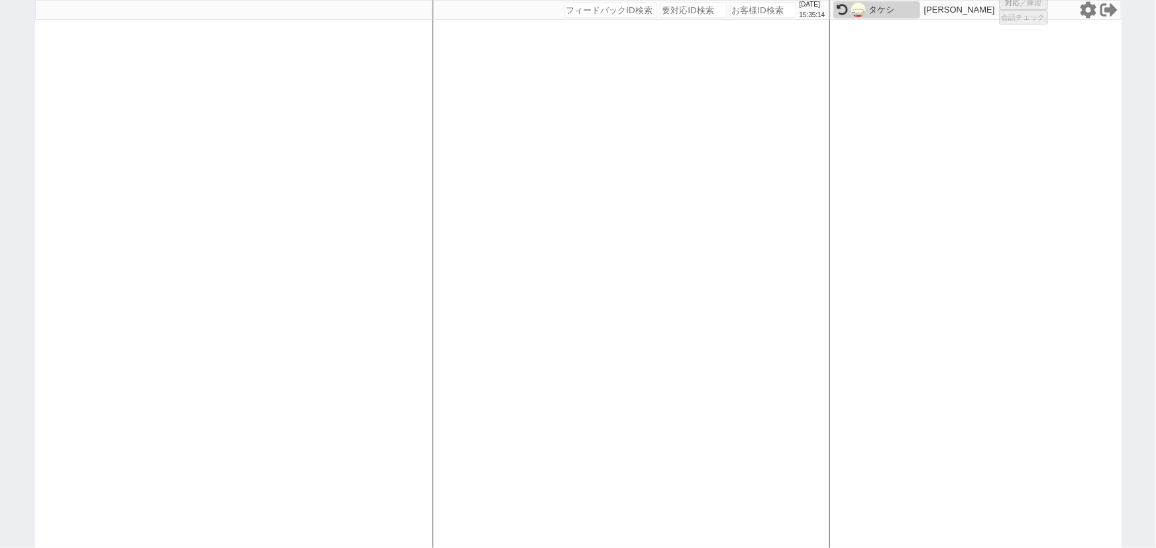
select select "100"
select select "1"
select select "2"
select select "5"
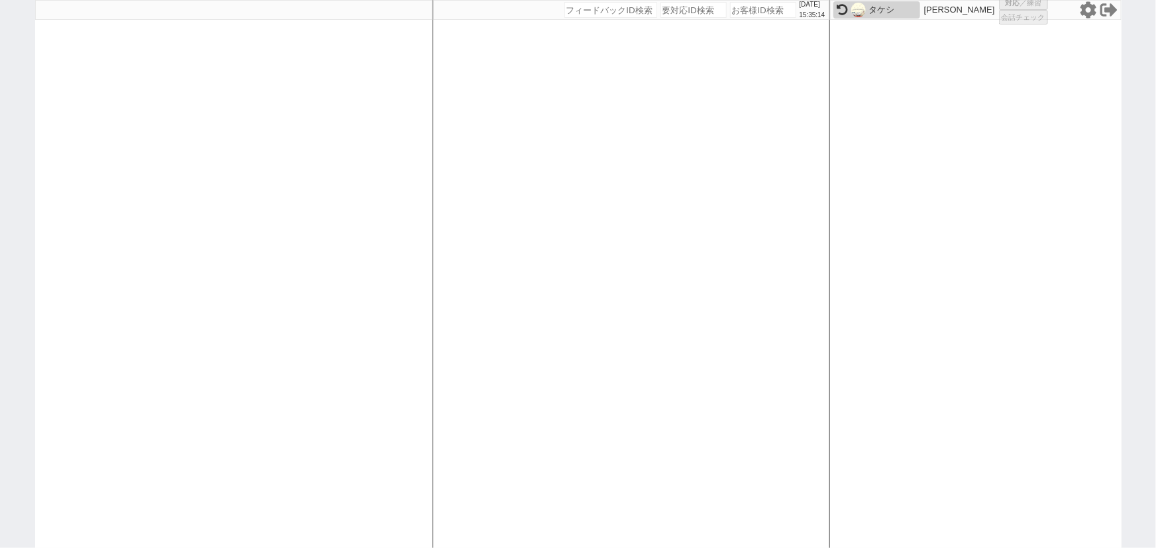
select select
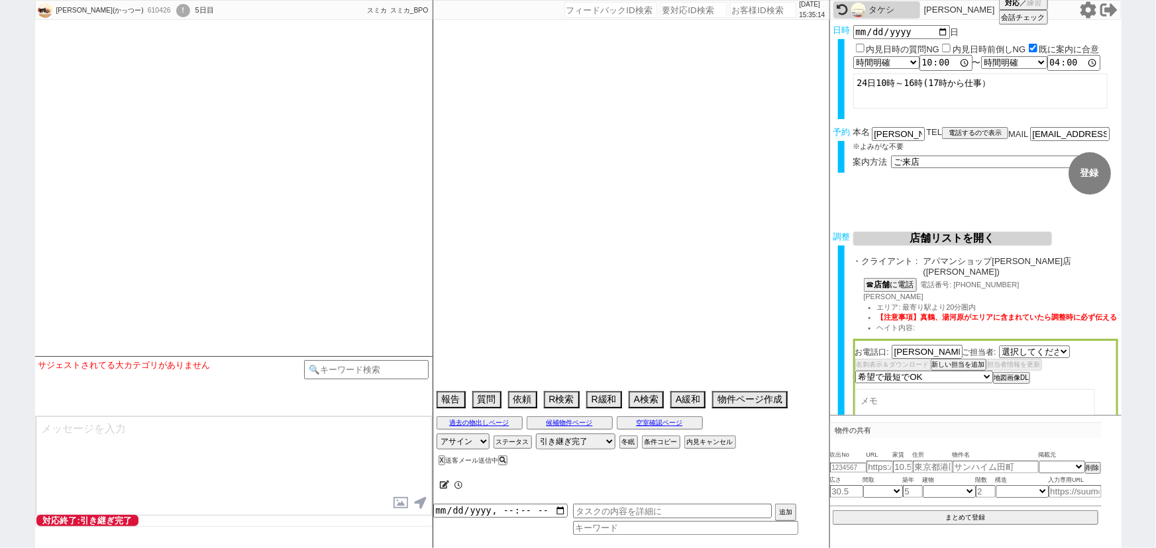
select select "2468"
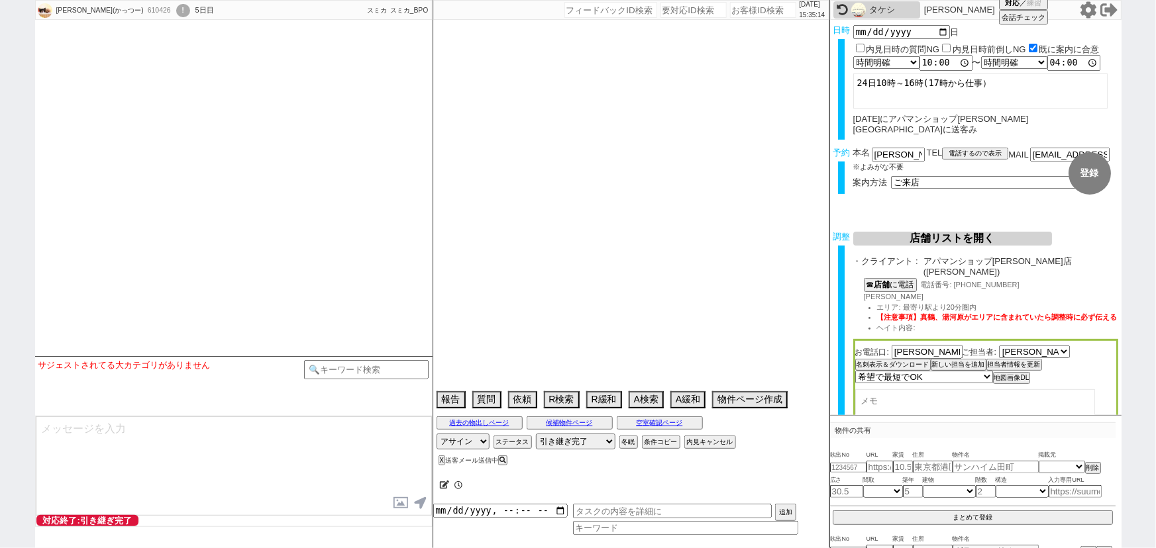
type textarea "@当日までの他社予定なし"
select select "15"
select select "6"
select select "14"
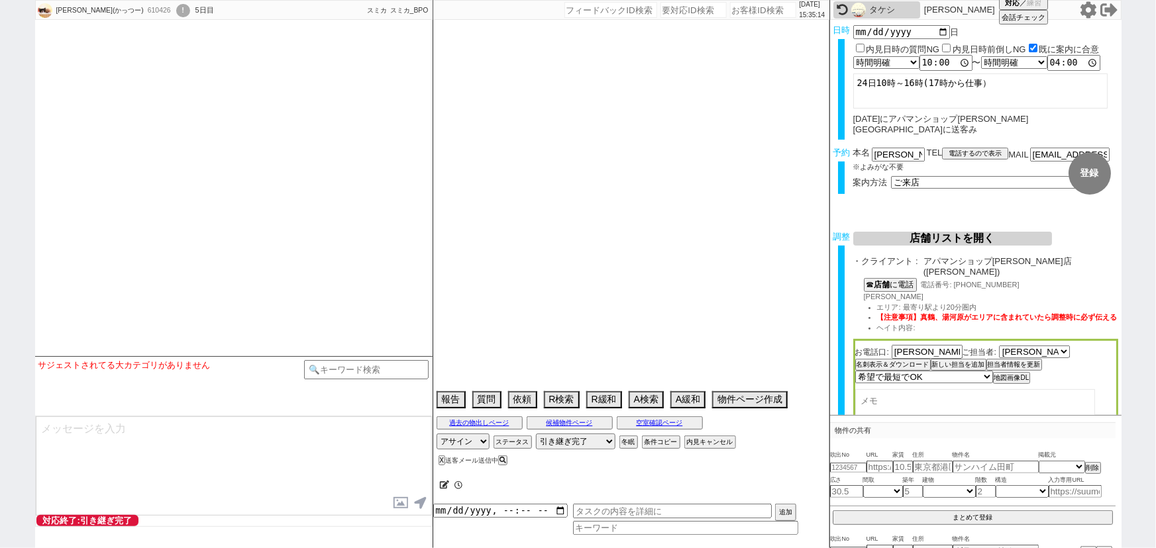
select select "48"
select select "[DATE]"
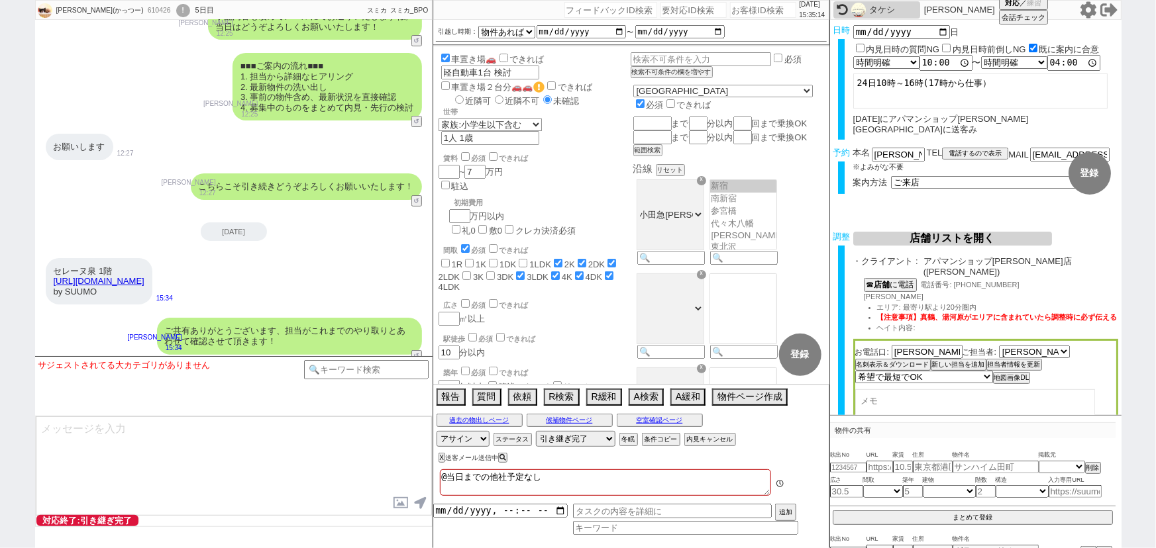
scroll to position [516, 0]
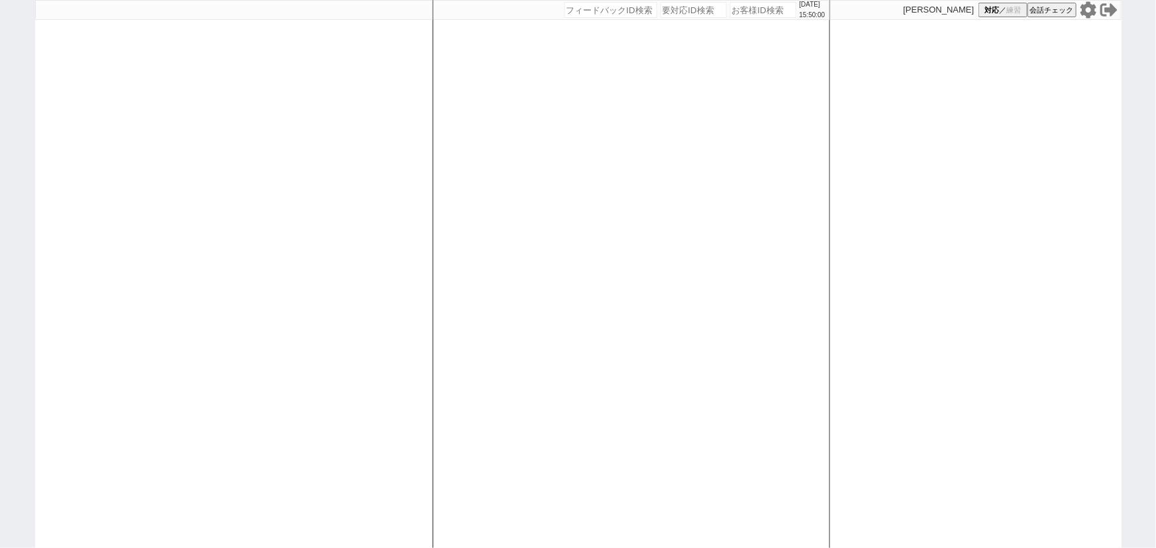
click at [106, 211] on div at bounding box center [233, 274] width 397 height 548
click at [283, 284] on div at bounding box center [233, 274] width 397 height 548
select select "100"
select select "1"
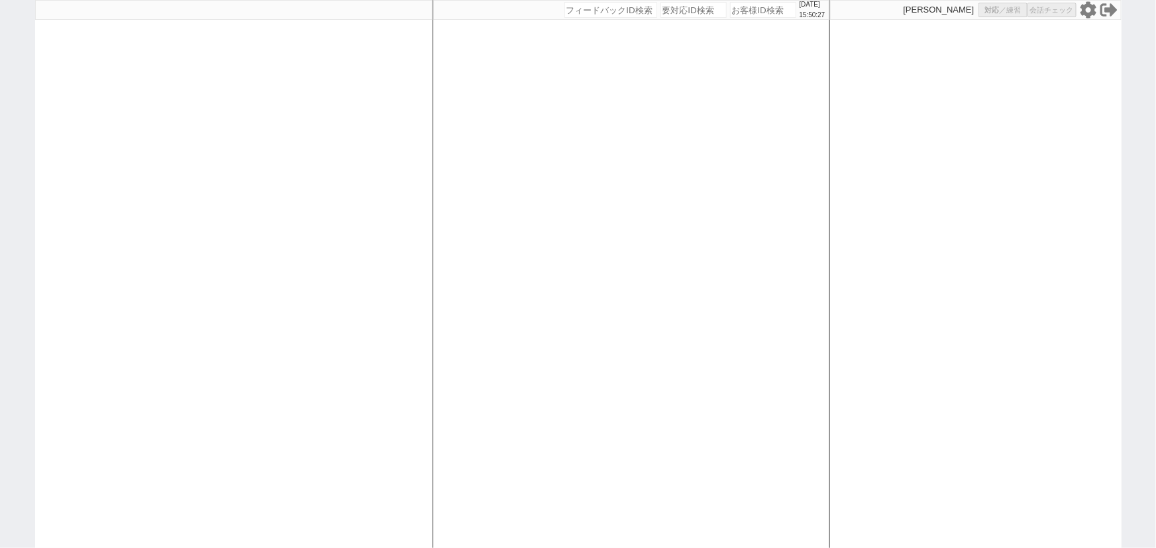
select select "2"
select select "5"
select select
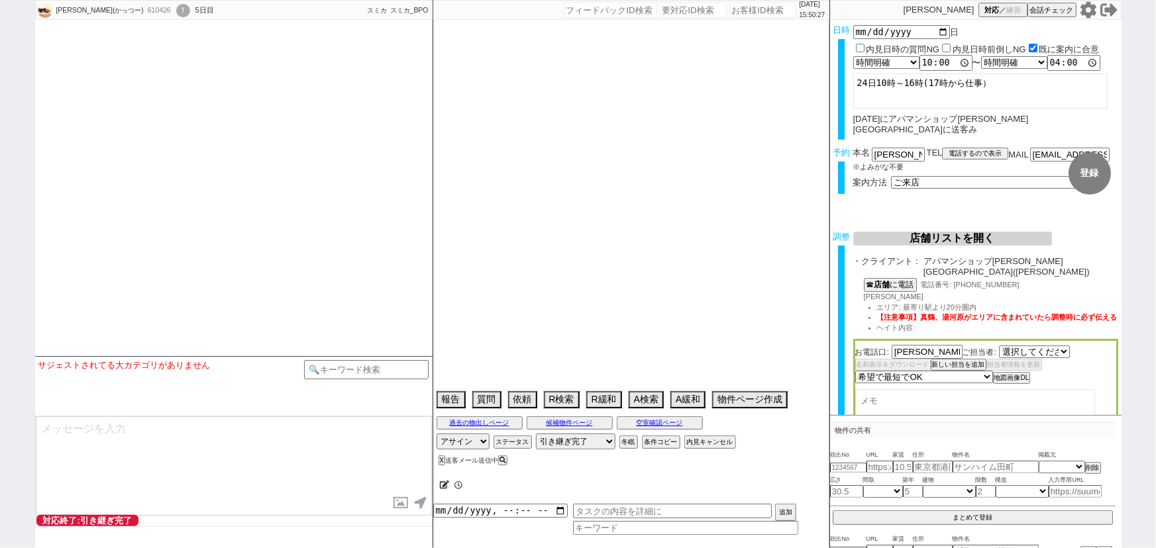
type textarea "@当日までの他社予定なし"
select select "2468"
select select "15"
select select "6"
select select "14"
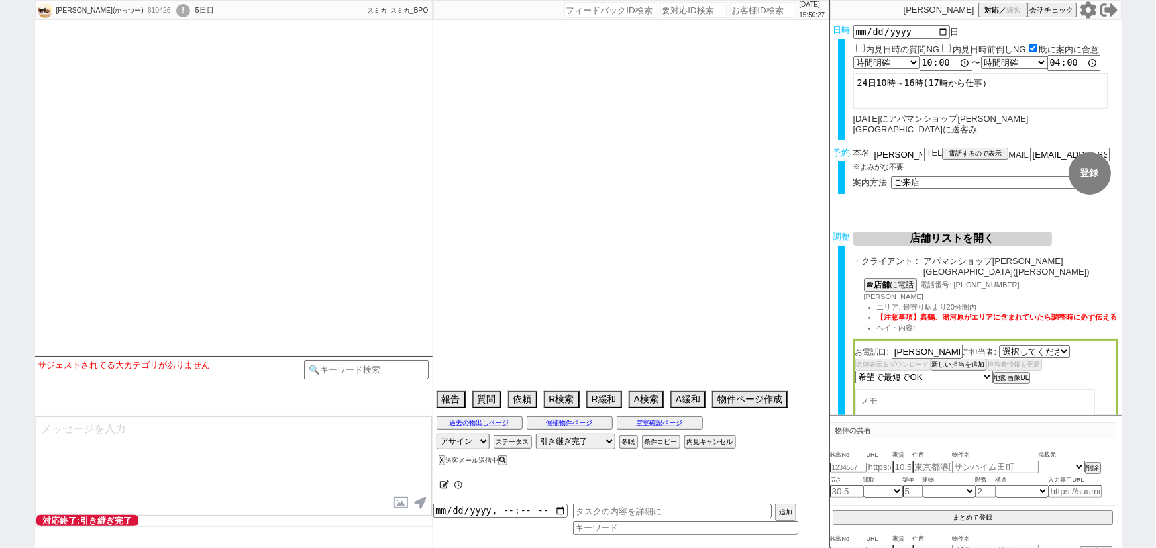
select select "48"
select select "[DATE]"
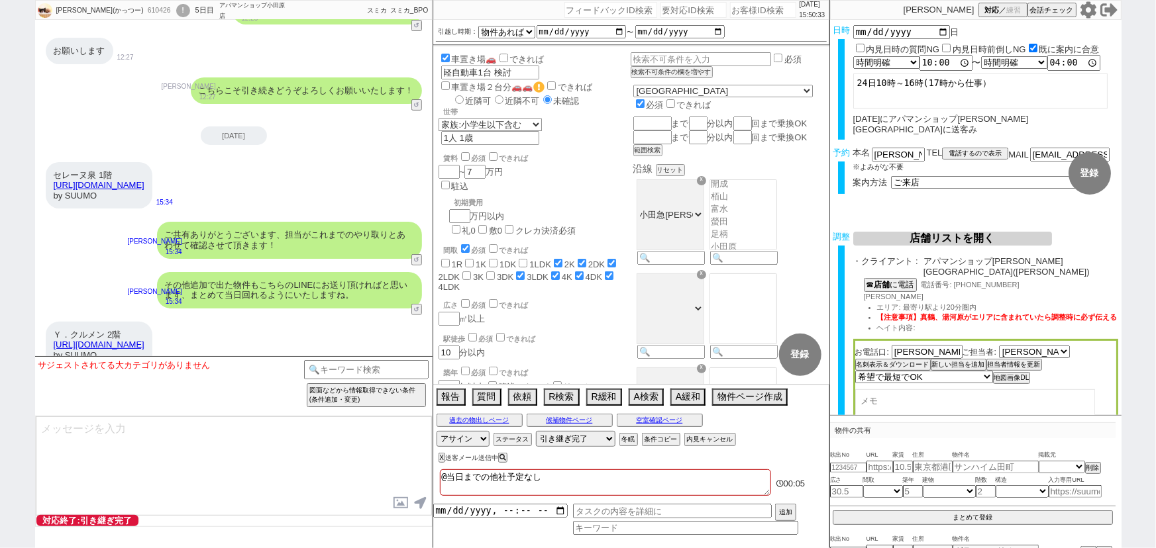
scroll to position [10363, 0]
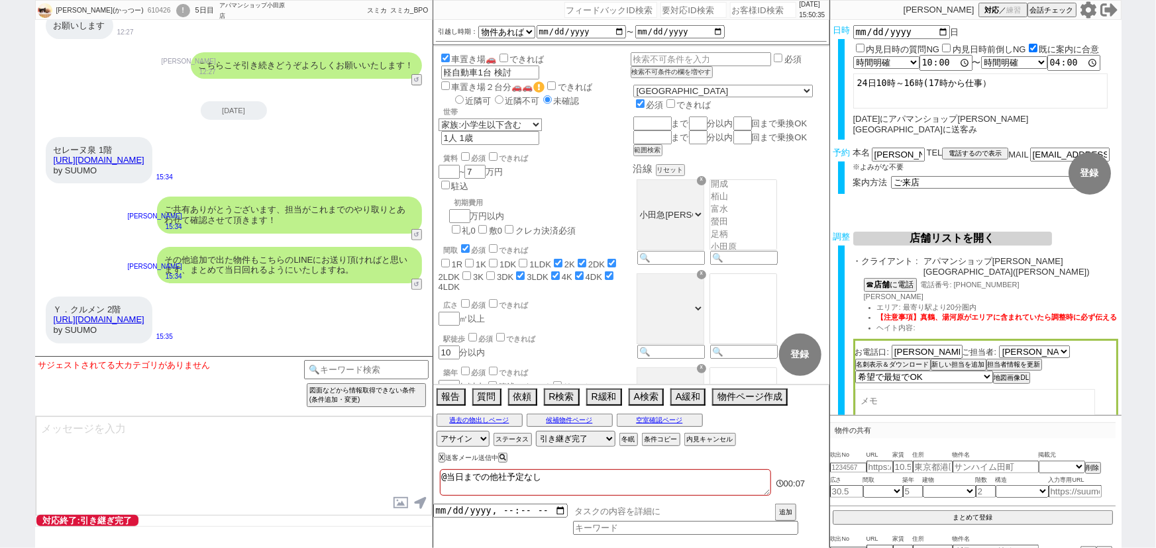
click at [615, 506] on input "text" at bounding box center [672, 511] width 199 height 15
type input "まとめて返信する"
click at [493, 510] on input "datetime-local" at bounding box center [500, 509] width 134 height 11
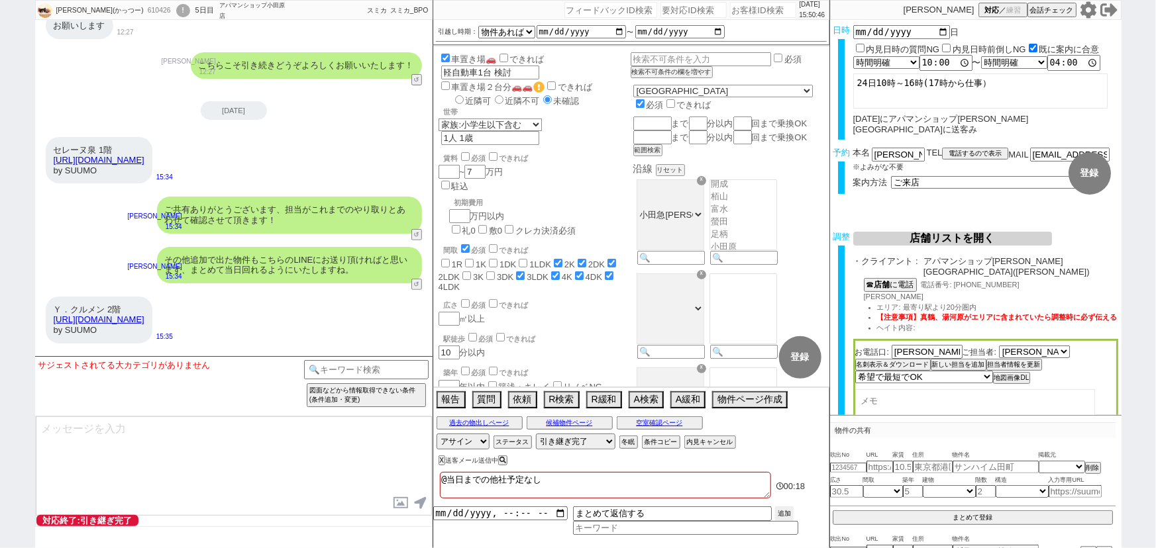
click at [784, 511] on button "追加" at bounding box center [784, 514] width 19 height 15
type input "[DATE]T15:00"
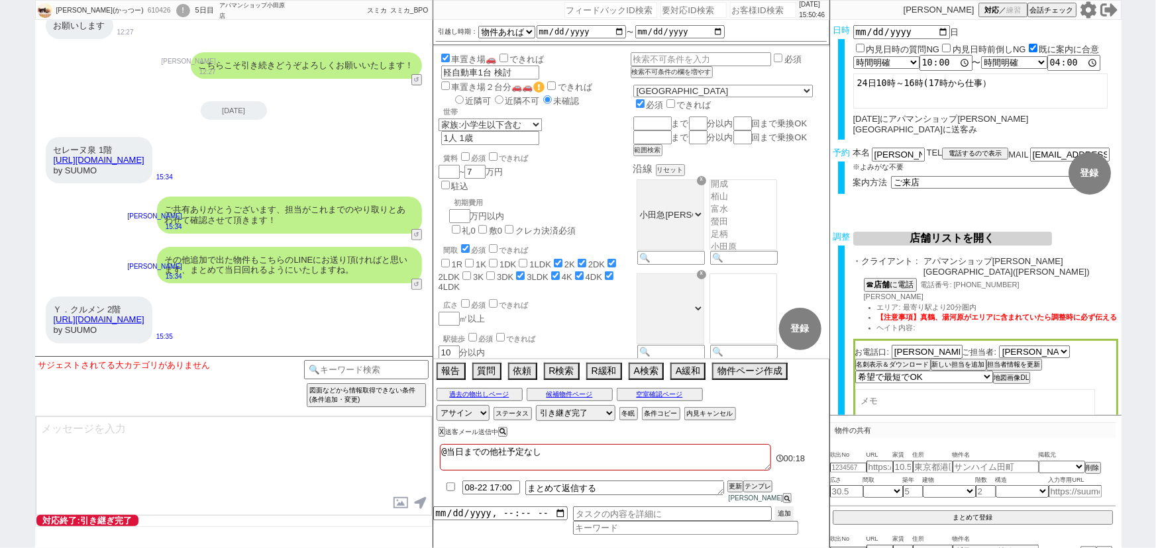
select select "535"
click at [466, 419] on select "アサイン 御手洗侑矢 松井健太朗 中村夏海 中澤栞 小澤結" at bounding box center [463, 411] width 53 height 16
select select
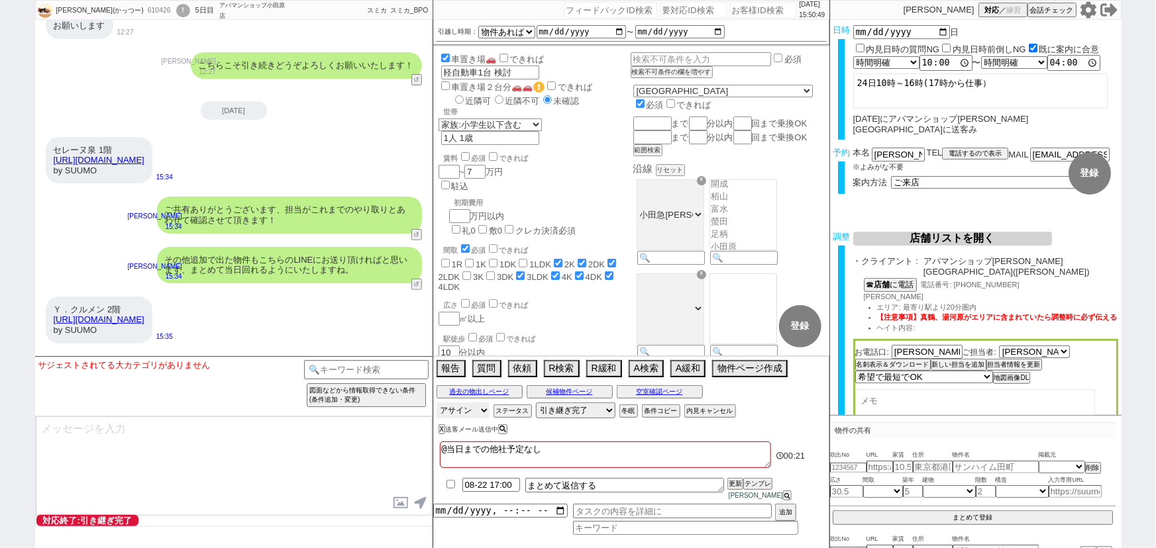
click at [437, 411] on select "アサイン 御手洗侑矢 松井健太朗 中村夏海 中澤栞 小澤結" at bounding box center [463, 411] width 53 height 16
click at [162, 417] on div "エイコンフィールドIII 2階 https://suumo.jp/chintai/bc_100417990350/ by SUUMO" at bounding box center [104, 440] width 117 height 47
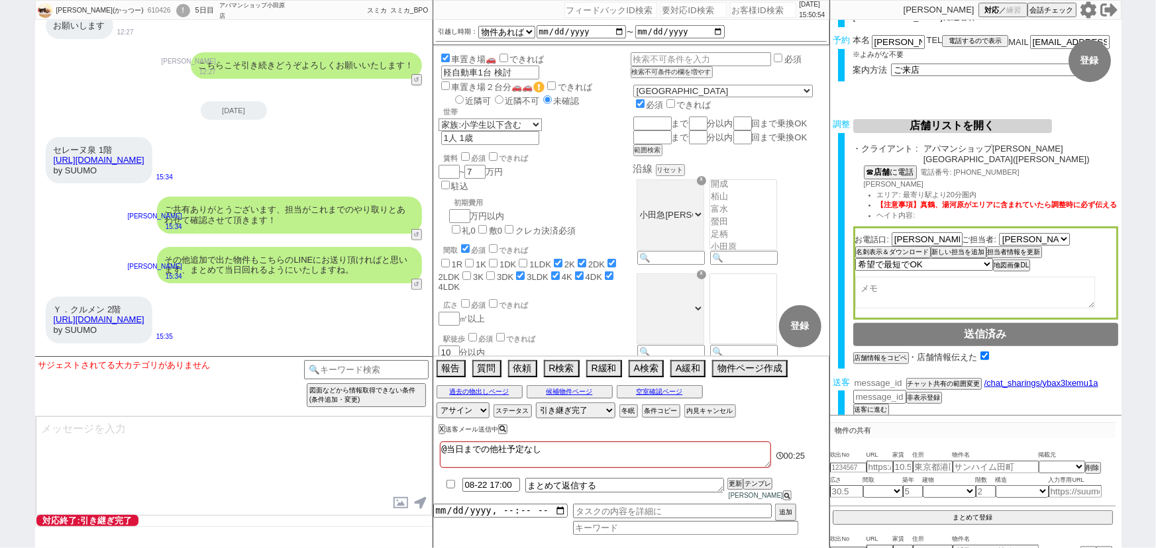
click at [868, 378] on input "number" at bounding box center [879, 383] width 53 height 11
paste input "36832537"
type input "36832537"
click at [923, 382] on button "チャット共有の範囲変更" at bounding box center [942, 386] width 73 height 9
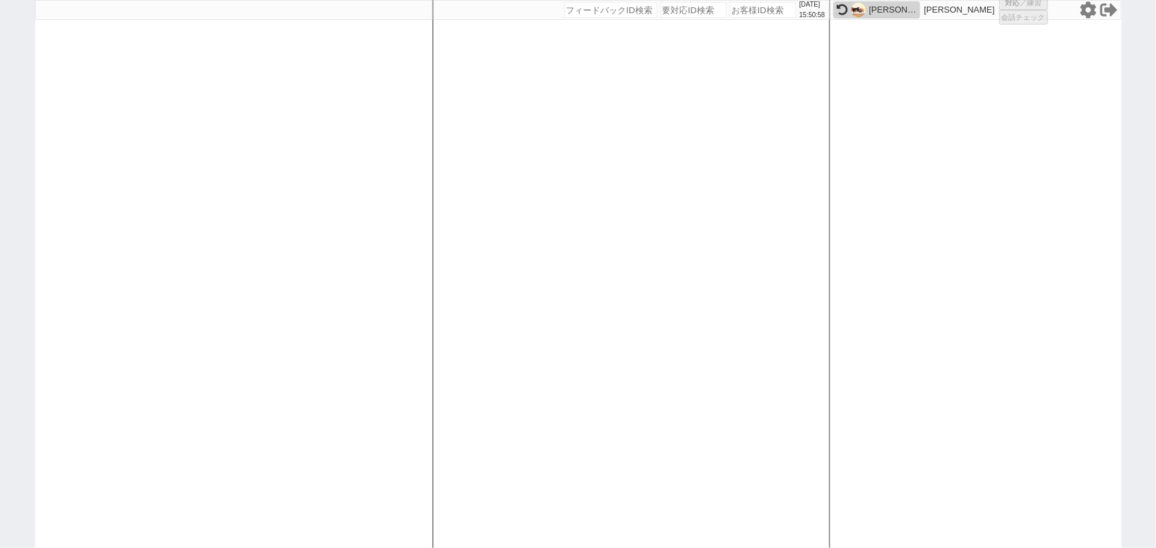
select select "2"
select select
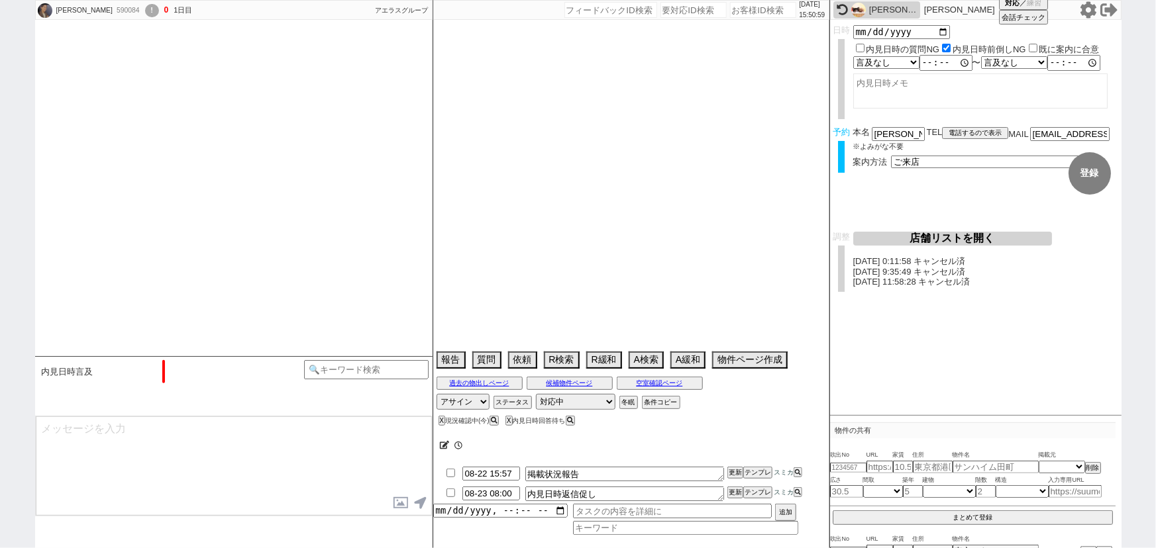
type textarea "引っ越し時期　再度詰めてから調整 初期費用はクレジット分割"
select select "2025"
select select "9"
select select "36"
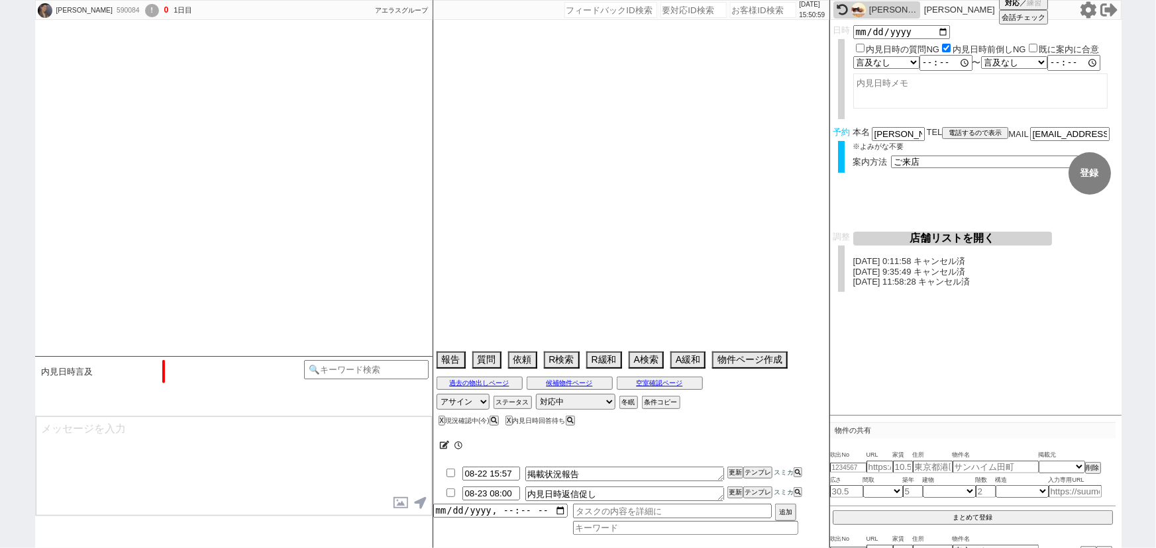
select select "0"
select select "56"
select select "54"
select select "52"
select select "1315"
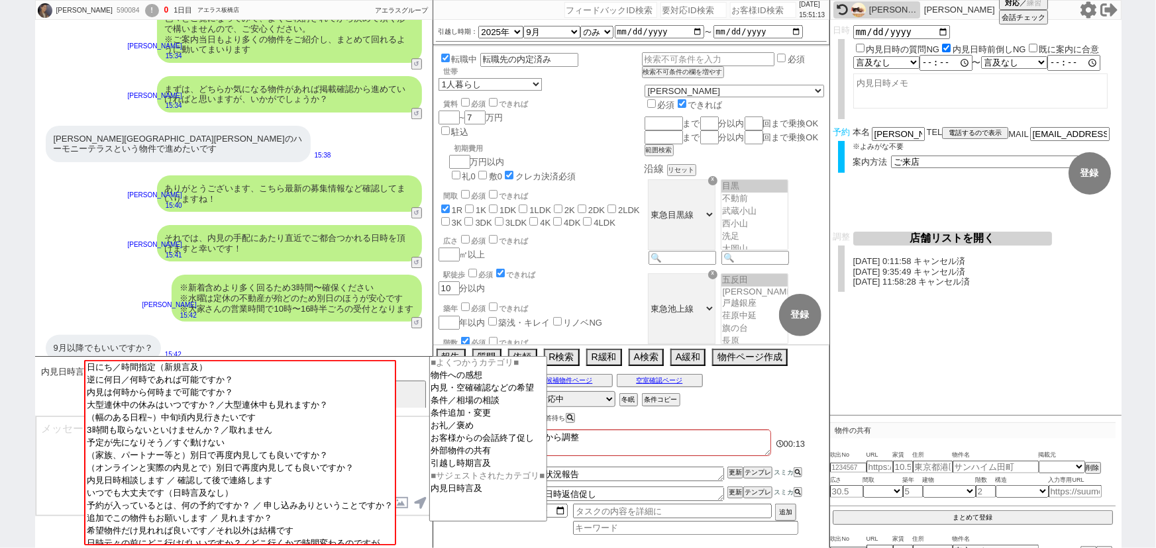
click at [417, 369] on input at bounding box center [366, 368] width 125 height 17
type input "nagare"
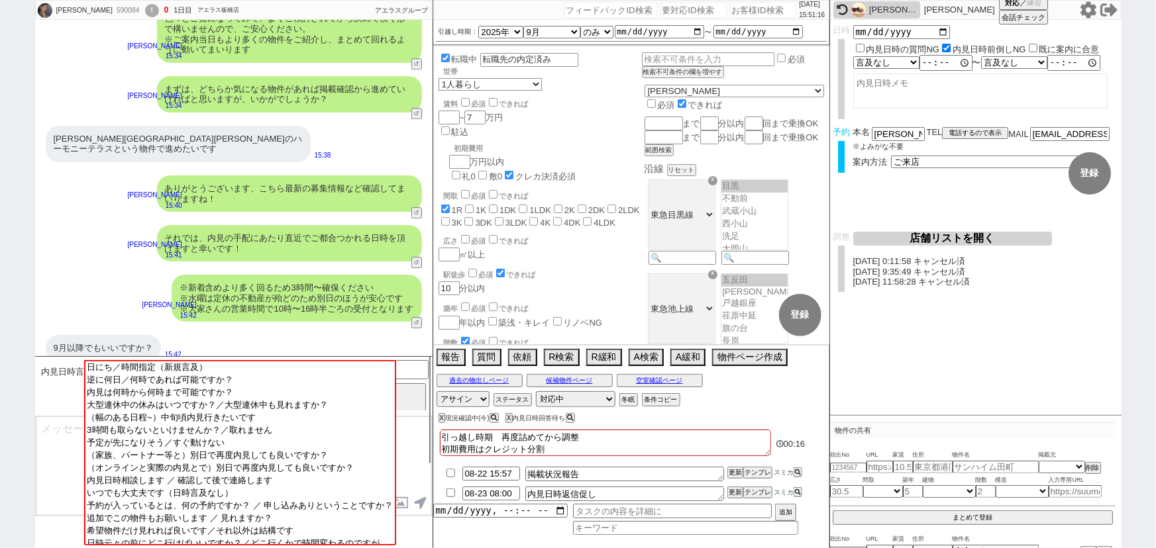
click at [411, 439] on textarea at bounding box center [234, 466] width 396 height 99
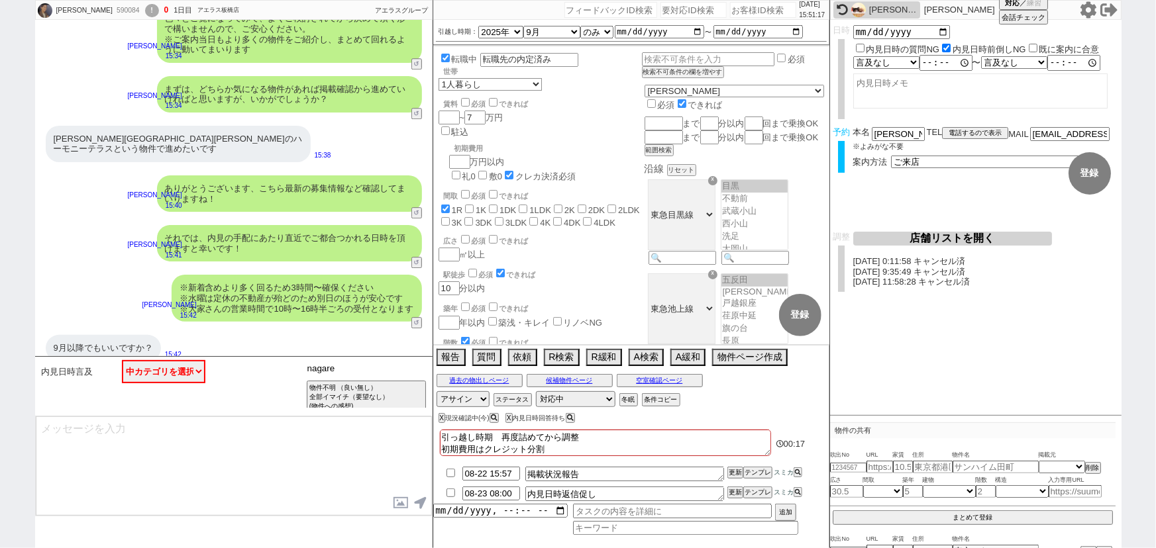
drag, startPoint x: 353, startPoint y: 366, endPoint x: 253, endPoint y: 373, distance: 100.2
click at [258, 373] on div "内見日時言及 中カテゴリを選択 日にち／時間指定（新規言及） 逆に何日／何時であれば可能ですか？ 内見は何時から何時まで可能ですか？ 大型連休中の休みはいつで…" at bounding box center [233, 386] width 397 height 60
type input "流れ"
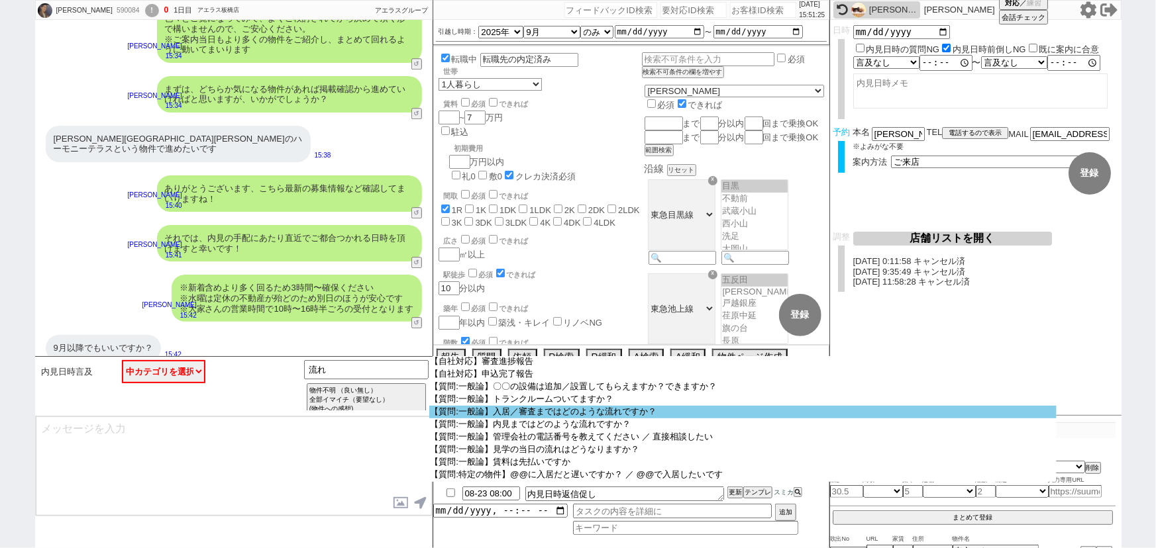
scroll to position [252, 0]
click at [534, 444] on option "【質問:一般論】入居／審査まではどのような流れですか？" at bounding box center [742, 450] width 627 height 13
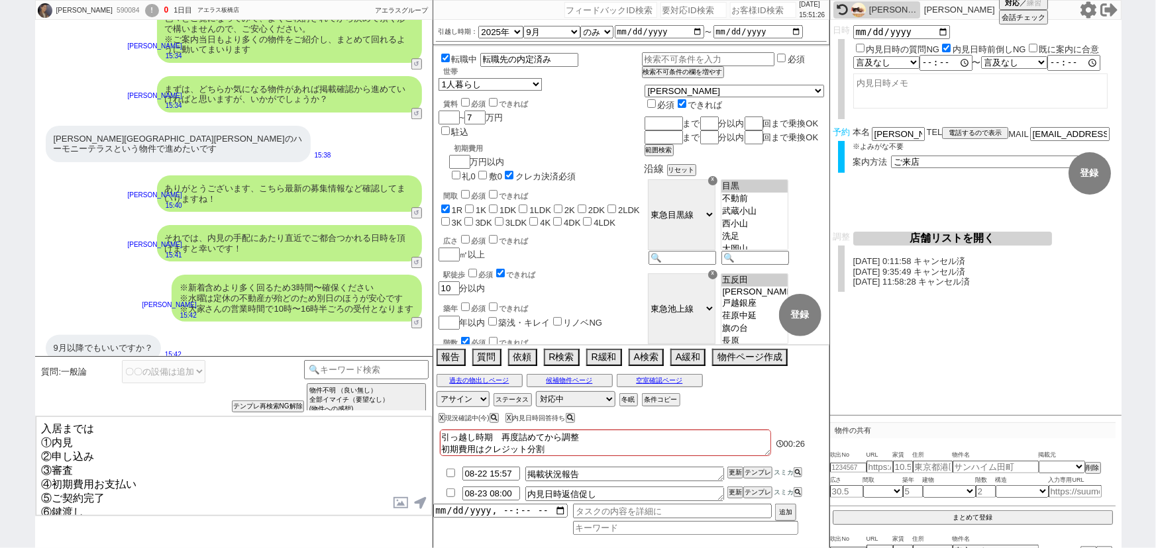
click at [40, 424] on textarea "入居までは ①内見 ②申し込み ③審査 ④初期費用お支払い ⑤ご契約完了 ⑥鍵渡し という流れです。 ※内見後すぐ申し込み、審査は1週間程度かかります" at bounding box center [234, 466] width 396 height 99
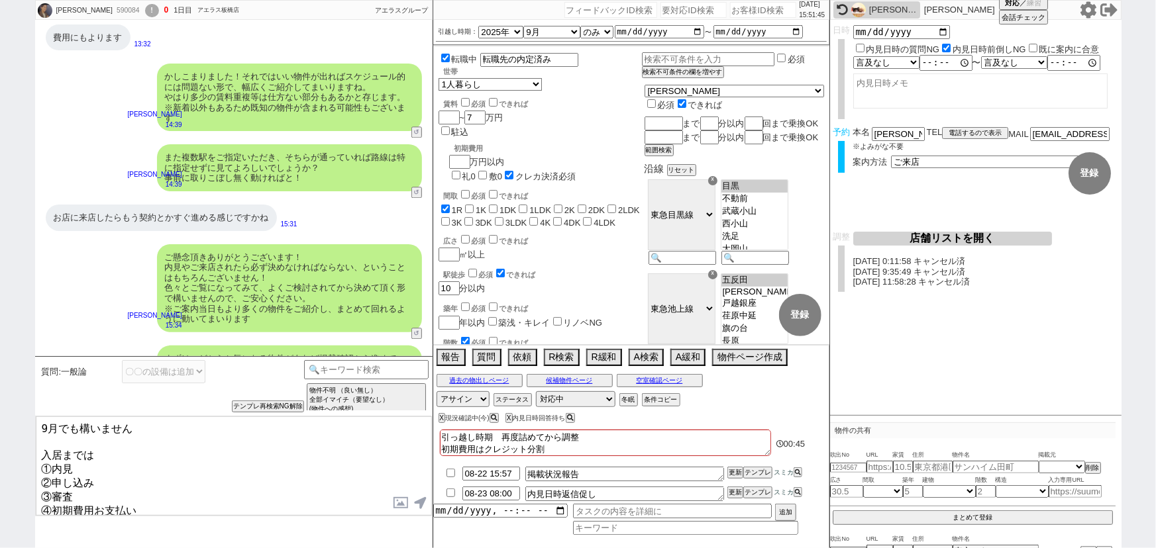
scroll to position [1859, 0]
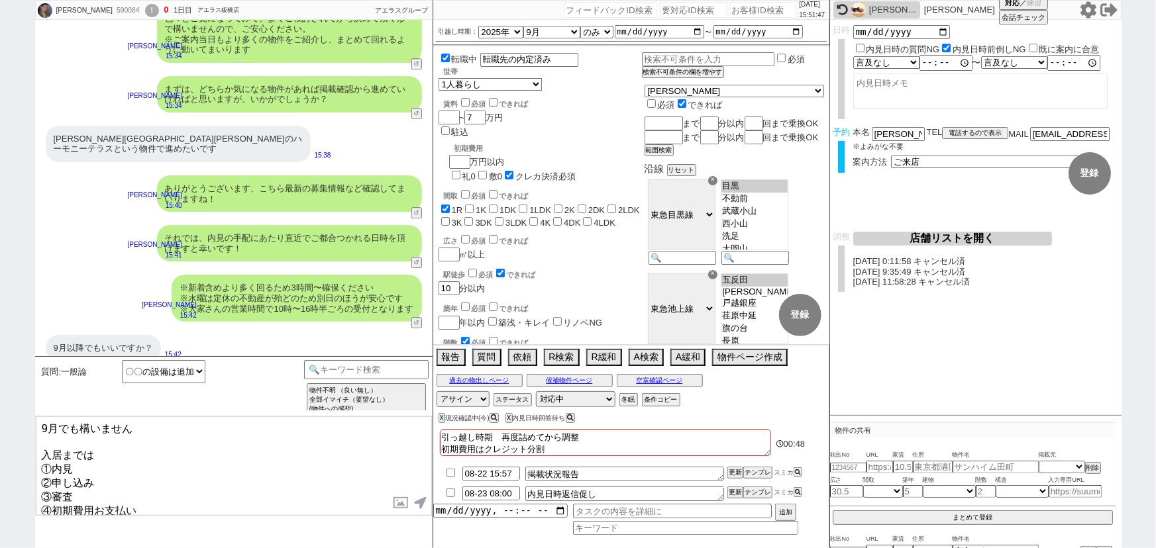
drag, startPoint x: 64, startPoint y: 423, endPoint x: 204, endPoint y: 418, distance: 140.5
click at [204, 418] on textarea "9月でも構いません 入居までは ①内見 ②申し込み ③審査 ④初期費用お支払い ⑤ご契約完了 ⑥鍵渡し という流れです。 ※内見後すぐ申し込み、審査は1週間程…" at bounding box center [234, 466] width 396 height 99
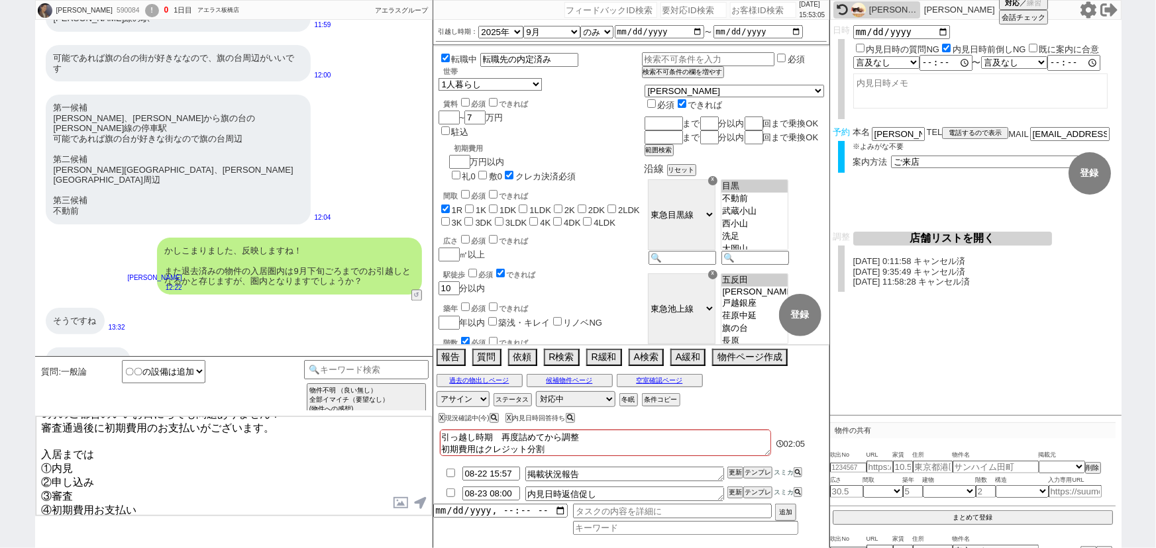
scroll to position [1267, 0]
type textarea "9月のご都合のいいお日にちでも問題ありません！ 審査通過後に初期費用のお支払いがございます。 入居までは ①内見 ②申し込み ③審査 ④初期費用お支払い ⑤ご…"
click at [659, 378] on button "空室確認ページ" at bounding box center [660, 381] width 86 height 11
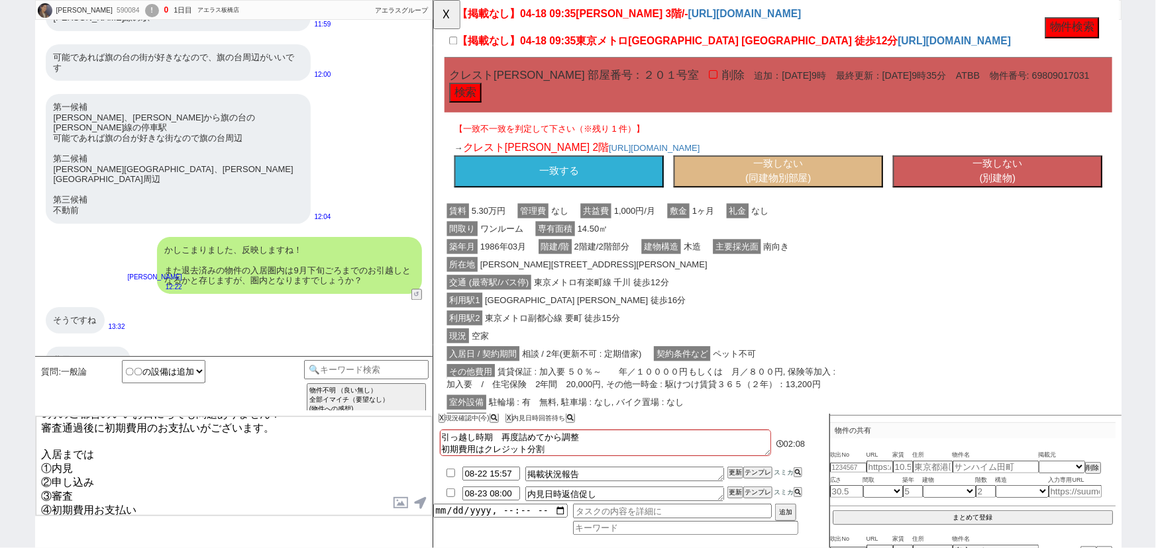
scroll to position [174, 0]
click at [631, 201] on button "一致する" at bounding box center [567, 184] width 225 height 34
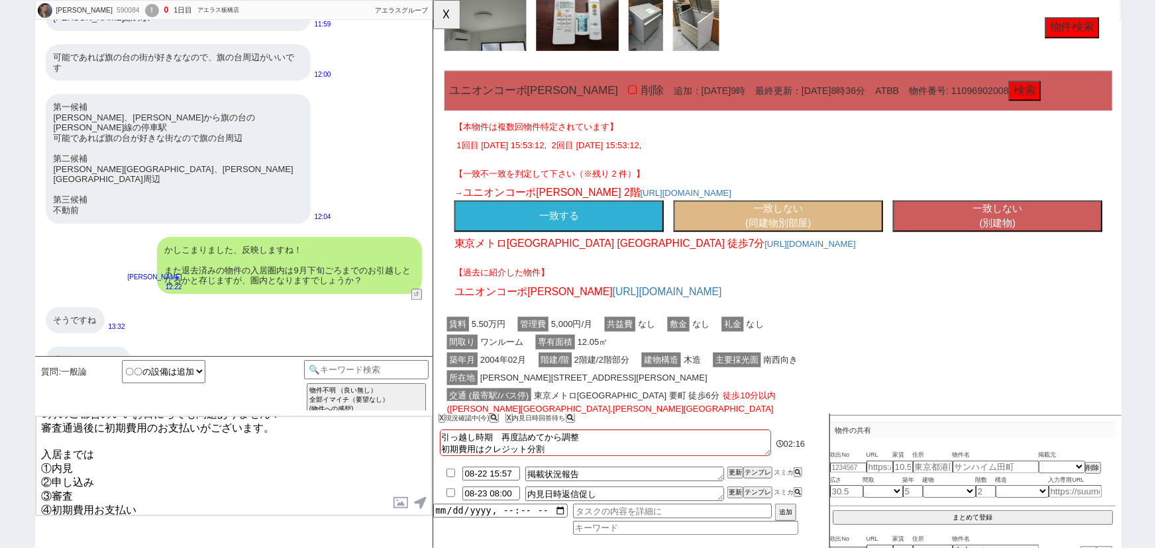
scroll to position [1071, 0]
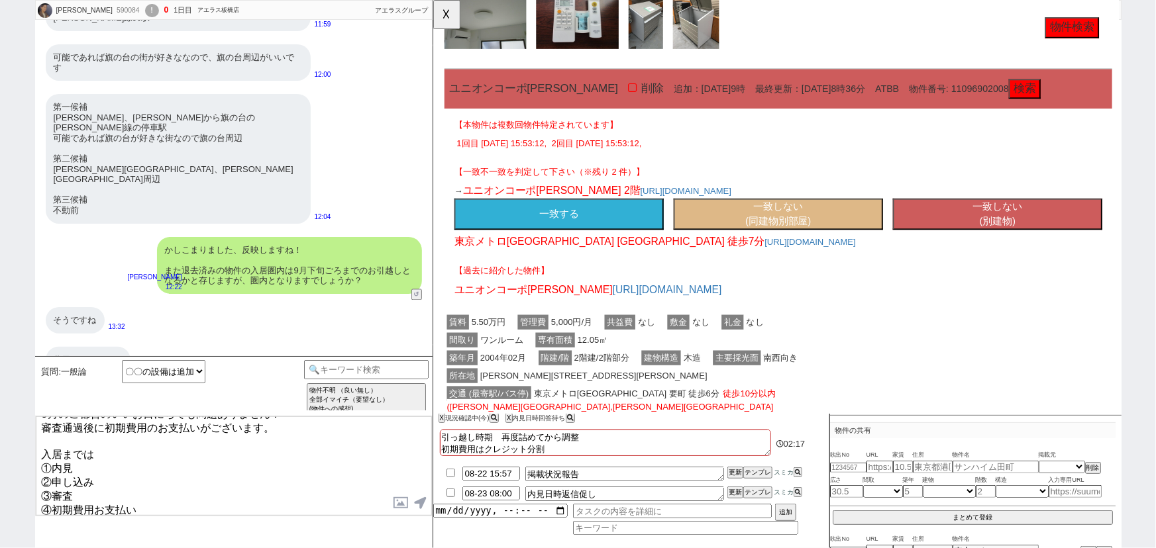
click at [602, 242] on button "一致する" at bounding box center [567, 230] width 225 height 34
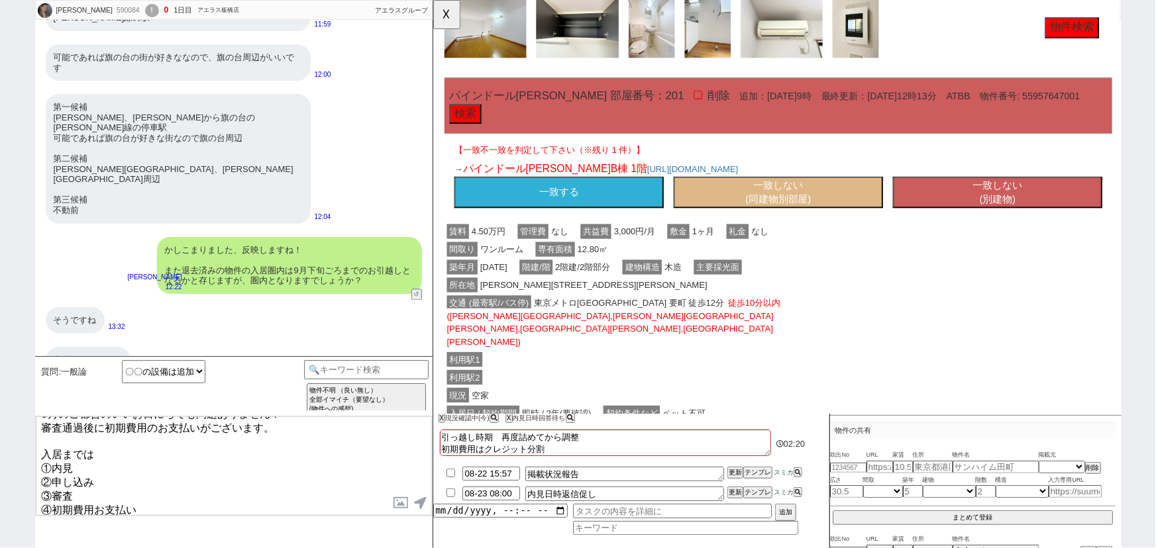
scroll to position [2047, 0]
click at [768, 216] on button "一致しない (同建物別部屋)" at bounding box center [803, 206] width 225 height 34
select select "another_room"
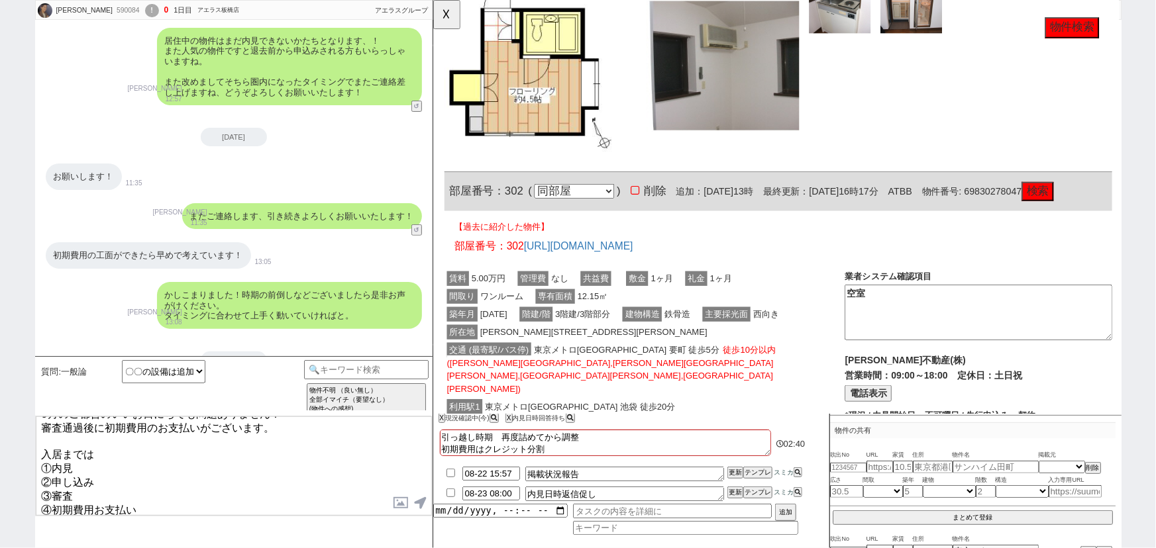
scroll to position [86, 0]
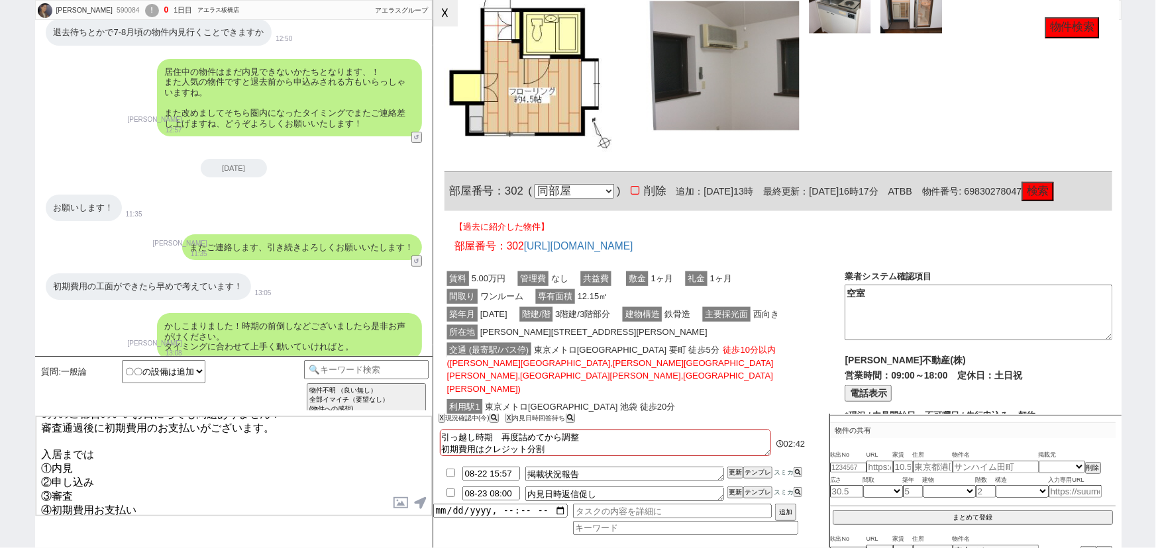
drag, startPoint x: 364, startPoint y: 224, endPoint x: 447, endPoint y: 4, distance: 235.2
click at [447, 4] on button "☓" at bounding box center [445, 13] width 25 height 26
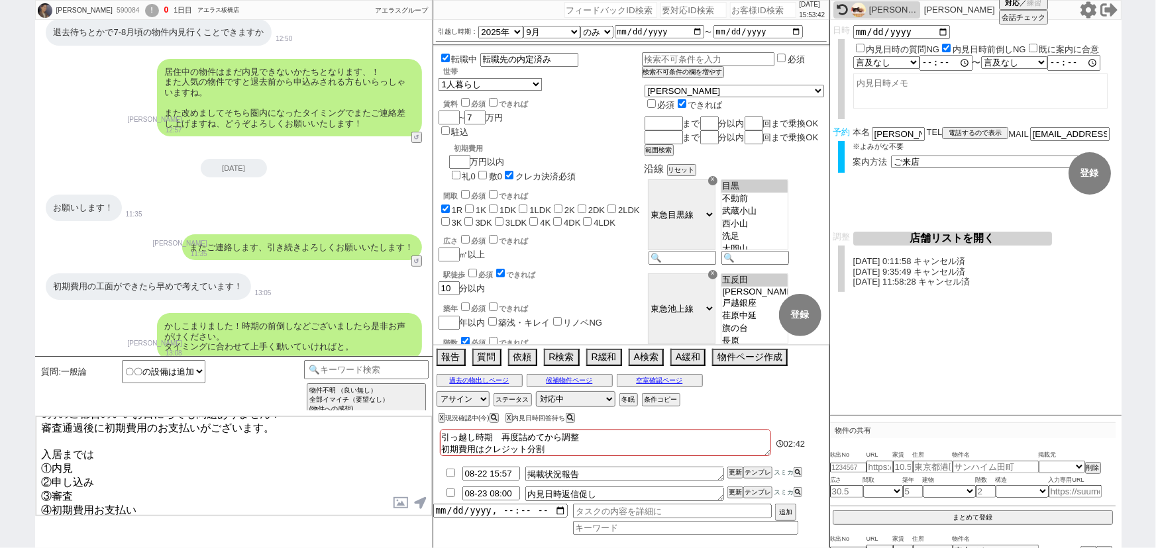
scroll to position [0, 0]
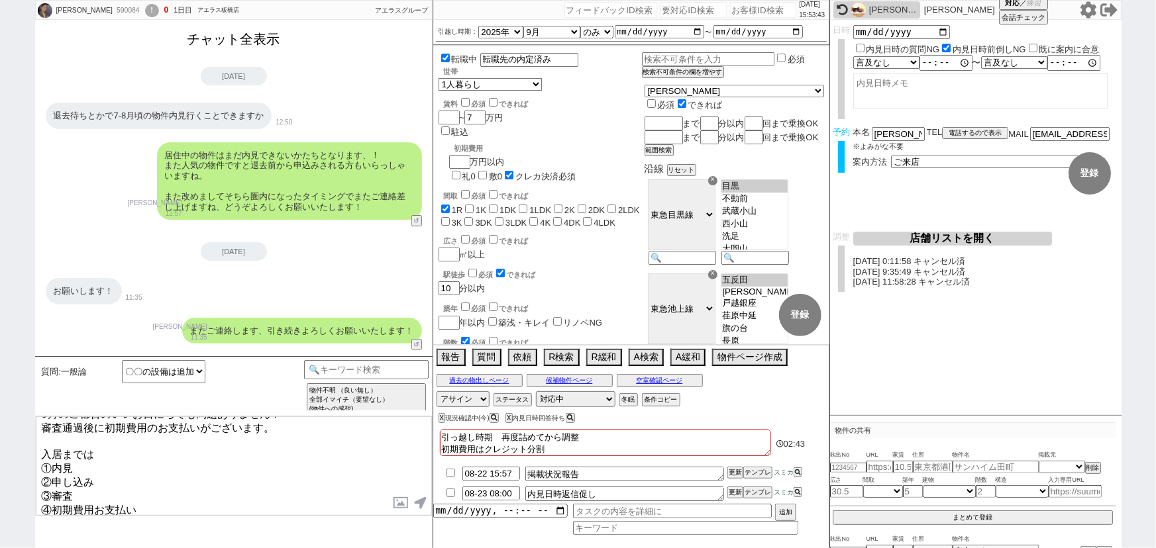
click at [256, 45] on button "チャット全表示" at bounding box center [233, 39] width 103 height 23
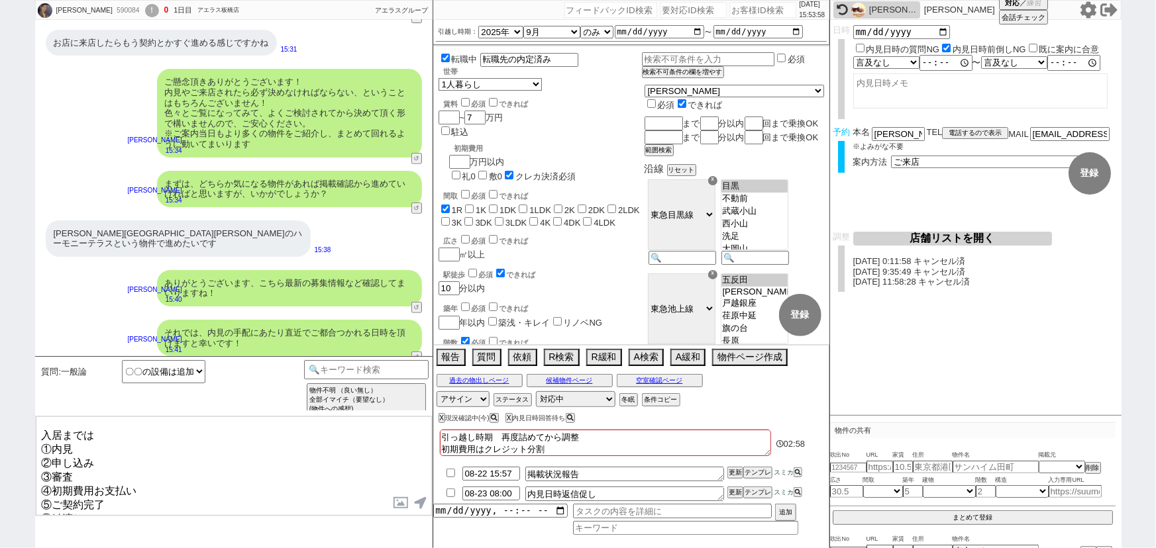
scroll to position [35, 0]
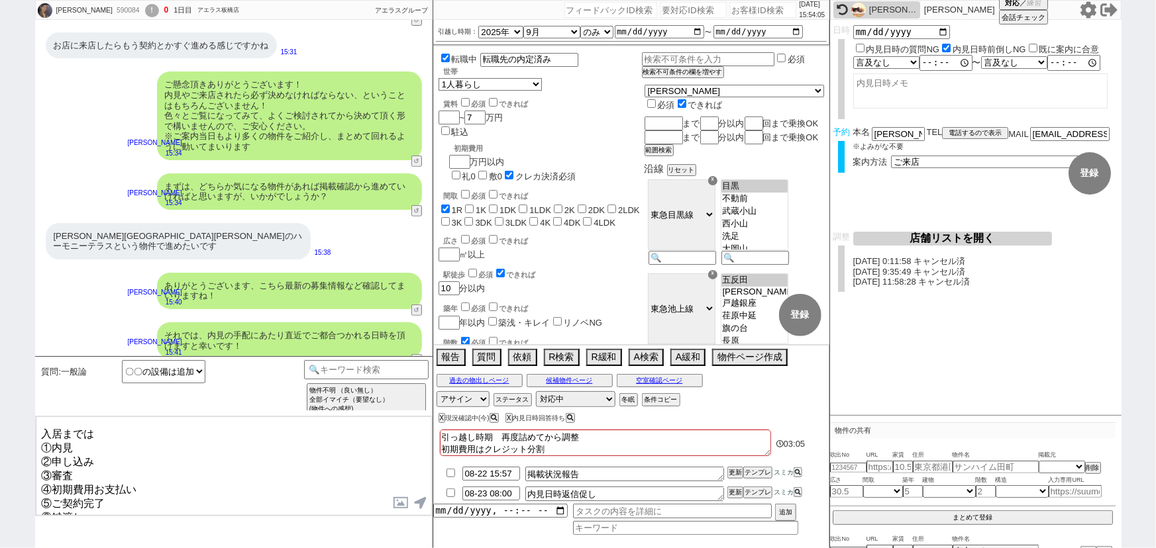
click at [158, 492] on textarea "9月のご都合のいいお日にちでも問題ありません！ 審査通過後に初期費用のお支払いがございます。 入居までは ①内見 ②申し込み ③審査 ④初期費用お支払い ⑤ご…" at bounding box center [234, 466] width 396 height 99
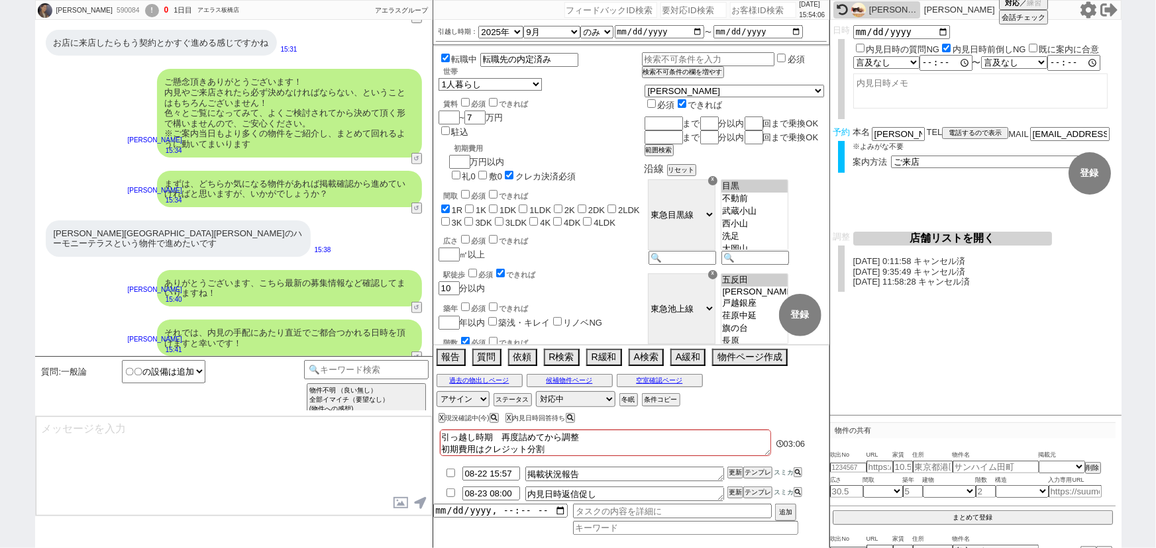
scroll to position [15673, 0]
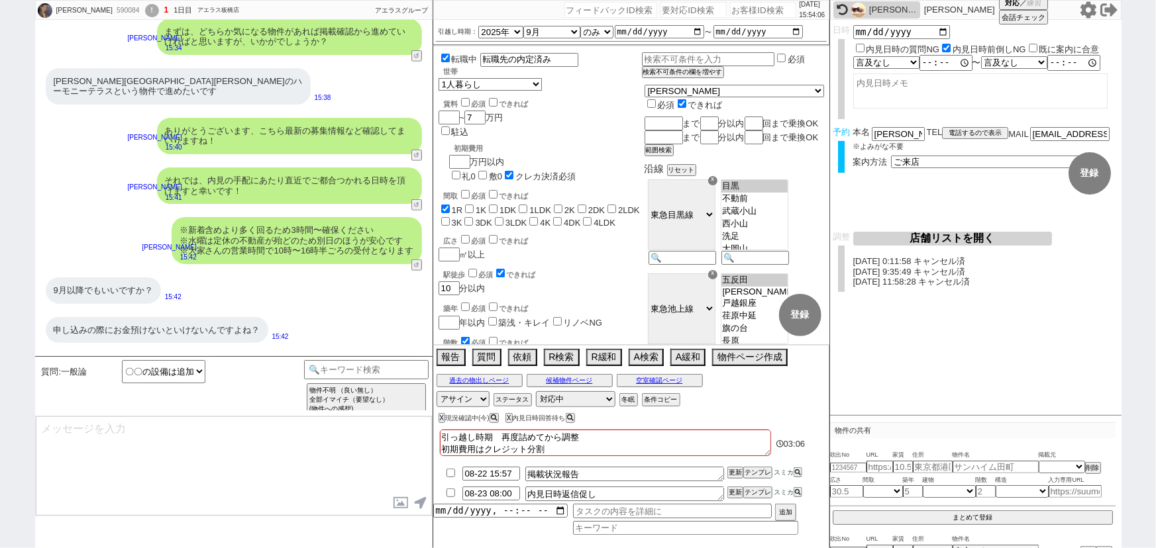
type textarea "流れやご契約条件などでご不明な点などはございますでしょうか？"
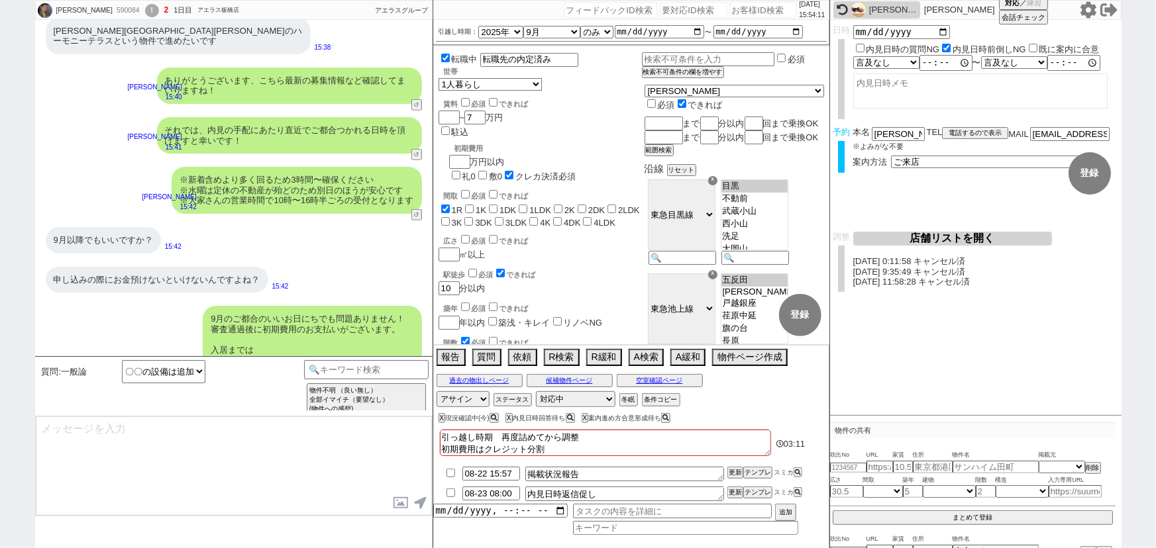
type input "08-22 16:09"
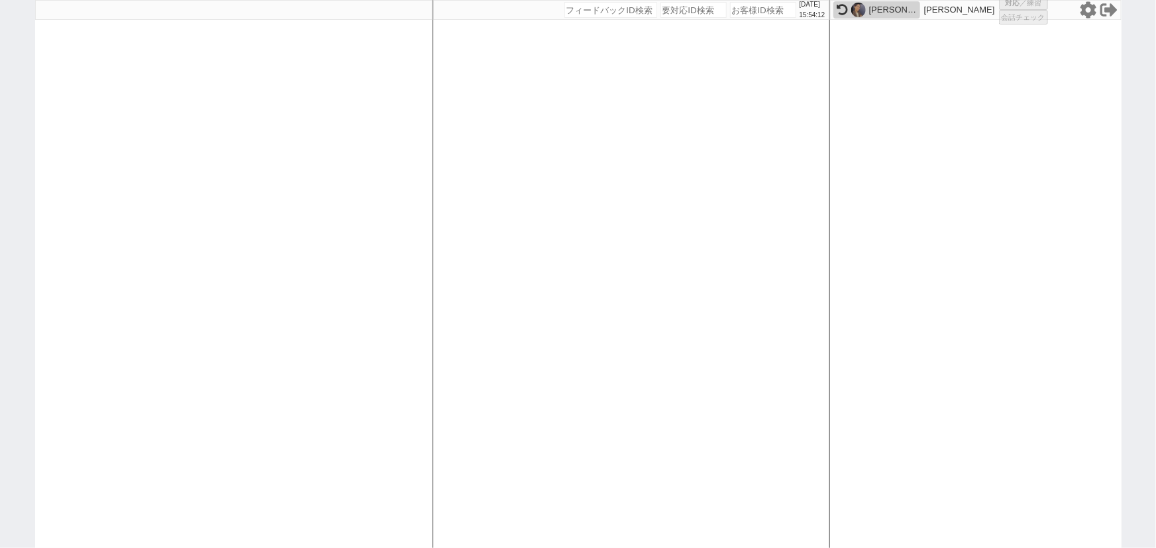
select select
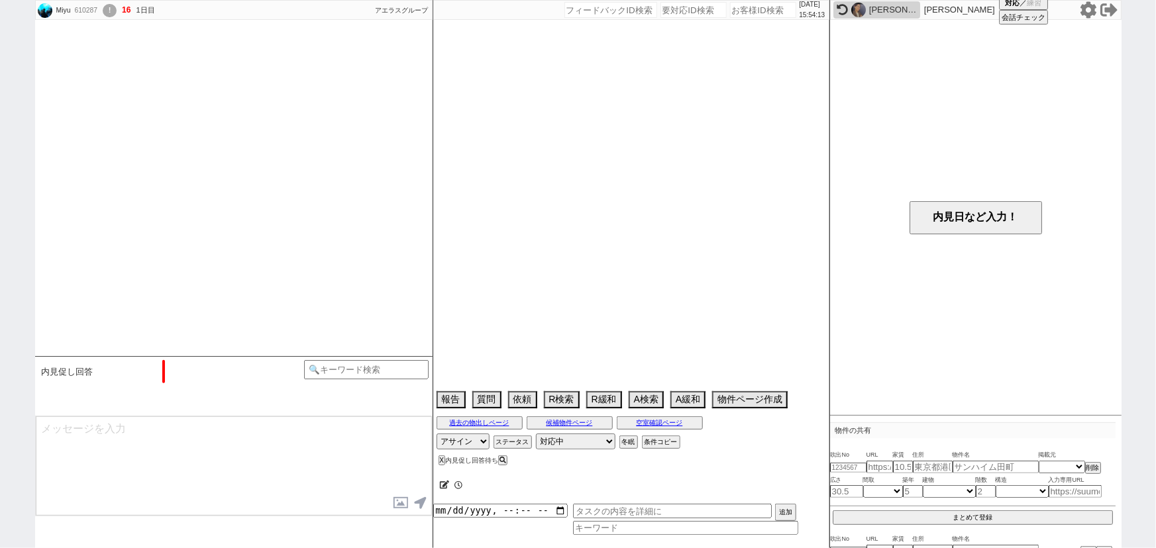
scroll to position [390, 0]
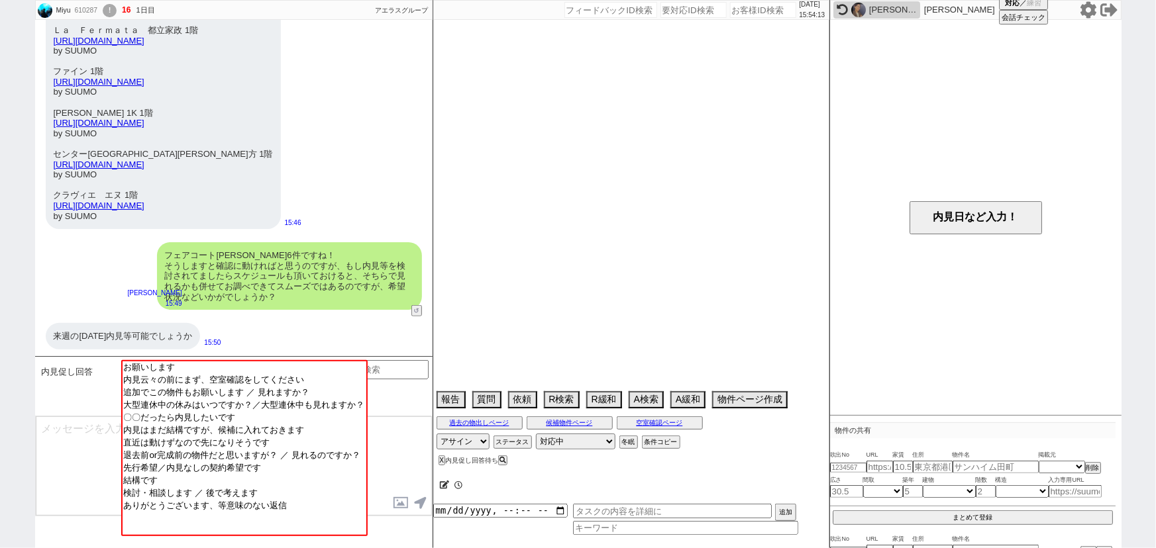
select select "2025"
select select "9"
select select "35"
select select "0"
select select "832"
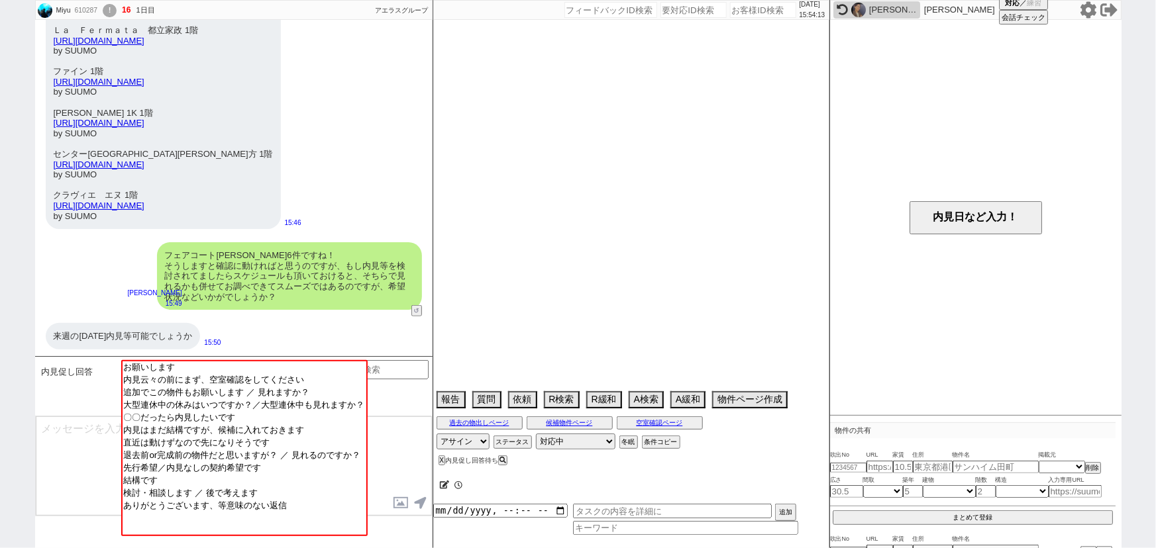
select select "14"
select select "475"
select select "63"
select select "68"
select select "1643"
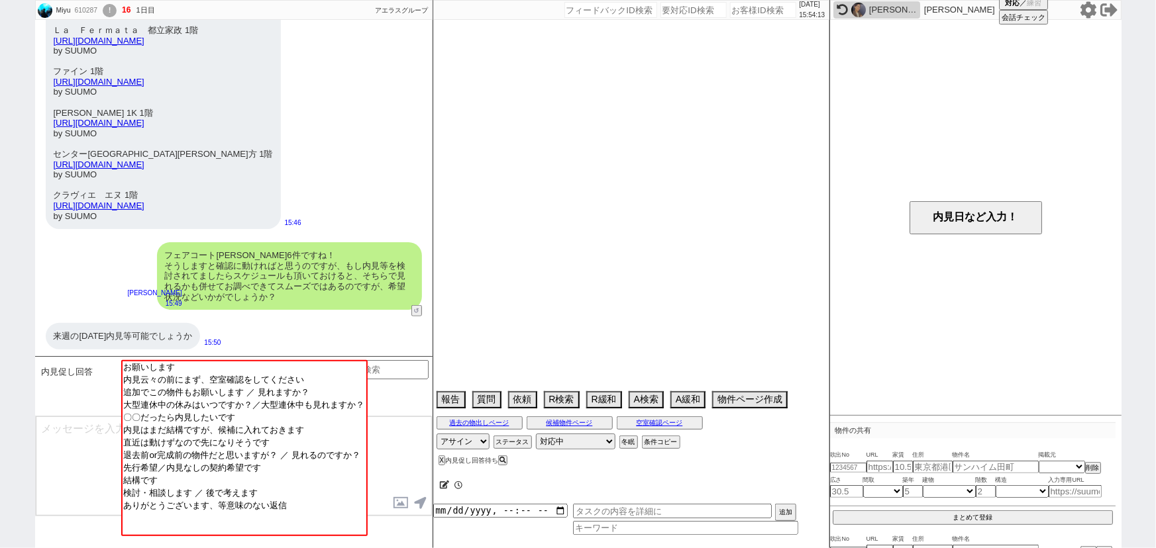
select select "38"
select select "75"
select select "53"
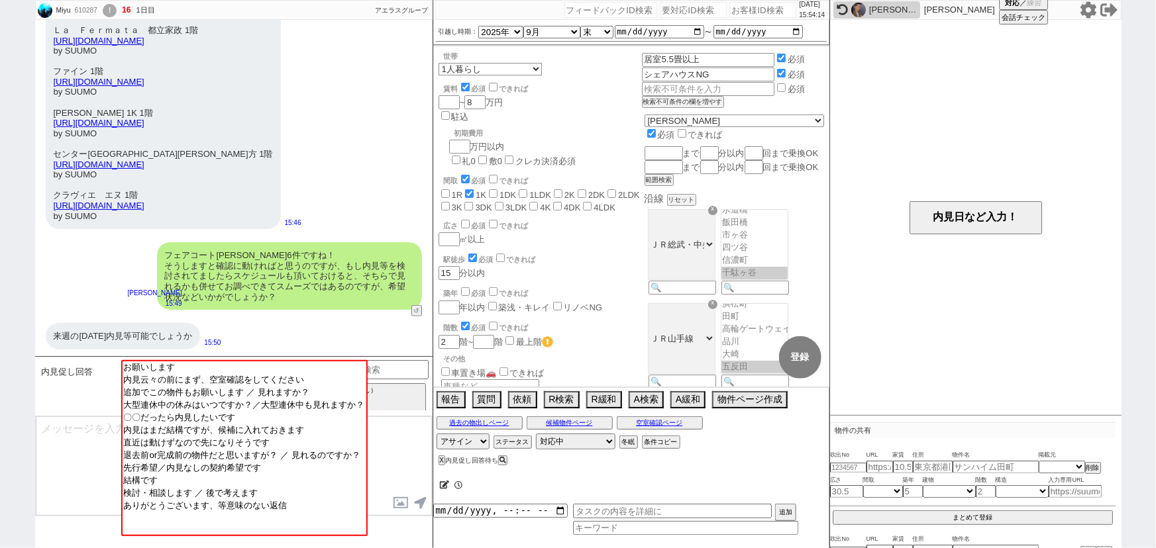
scroll to position [36, 0]
click at [405, 369] on input at bounding box center [366, 368] width 125 height 17
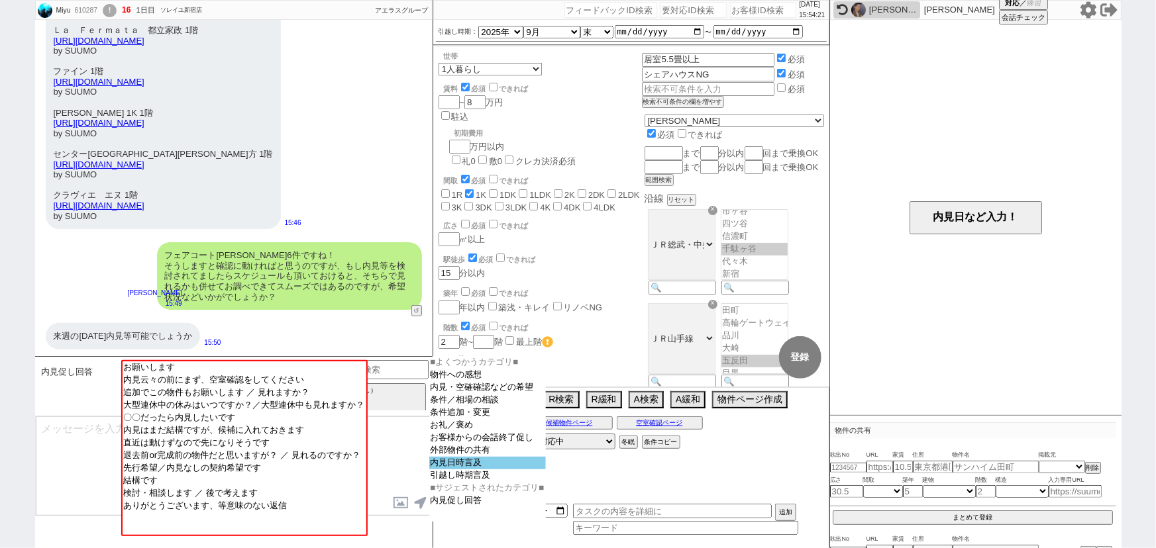
drag, startPoint x: 462, startPoint y: 476, endPoint x: 468, endPoint y: 466, distance: 11.9
click at [468, 466] on select "■よくつかうカテゴリ■ 物件への感想 内見・空確確認などの希望 条件／相場の相談 条件追加・変更 お礼／褒め お客様からの会話終了促し 外部物件の共有 内見日…" at bounding box center [488, 439] width 118 height 166
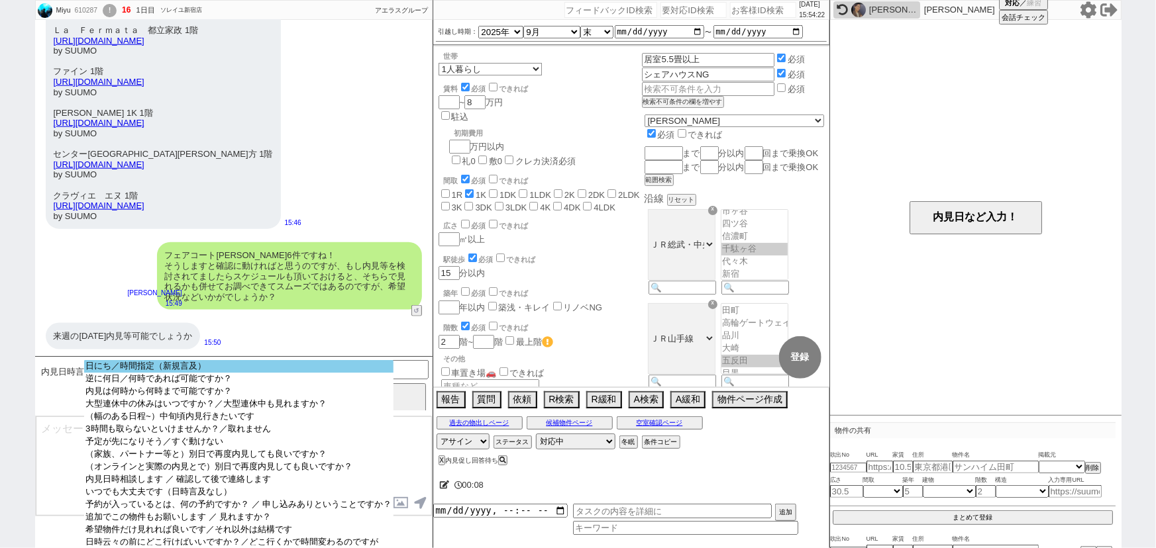
click at [256, 373] on option "日にち／時間指定（新規言及）" at bounding box center [238, 379] width 309 height 13
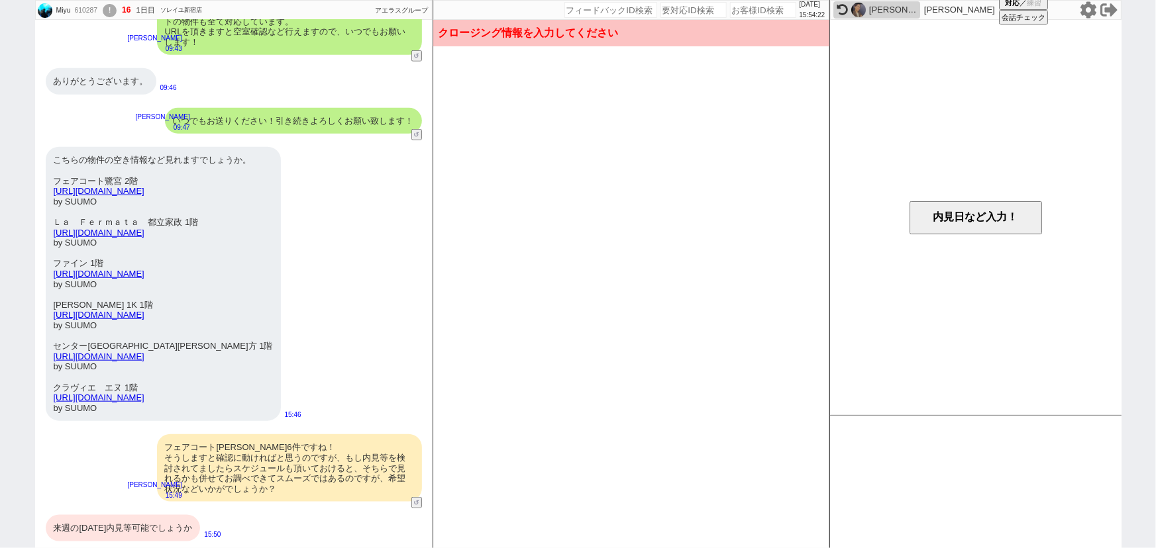
scroll to position [525, 0]
click at [987, 212] on button "内見日など入力！" at bounding box center [976, 217] width 132 height 33
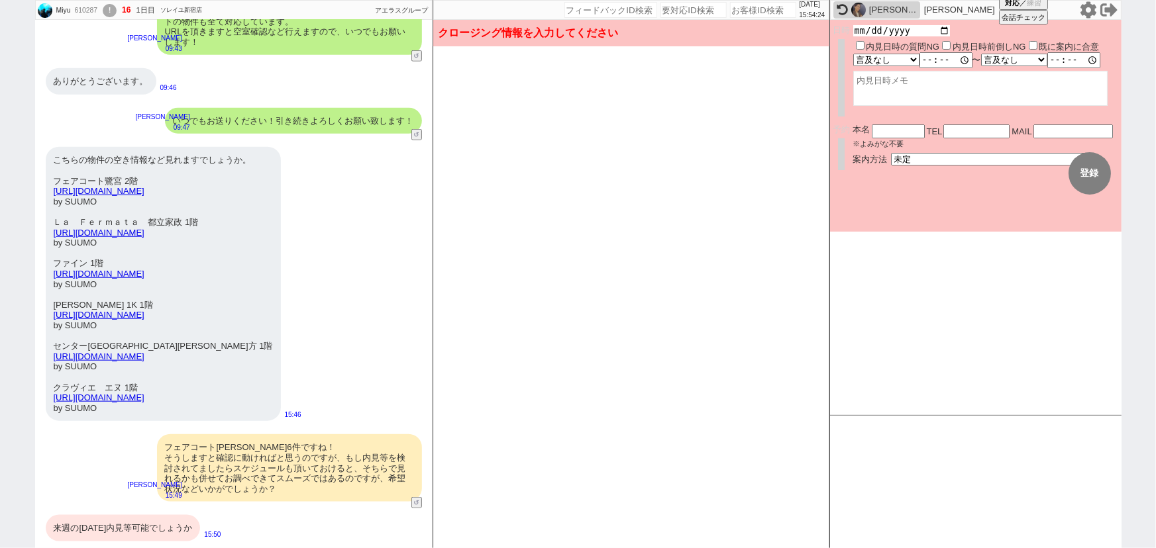
click at [945, 30] on input "date" at bounding box center [901, 30] width 97 height 11
click at [943, 29] on input "2025-08-23" at bounding box center [901, 30] width 97 height 11
type input "2025-08-30"
click at [891, 83] on textarea at bounding box center [980, 91] width 254 height 35
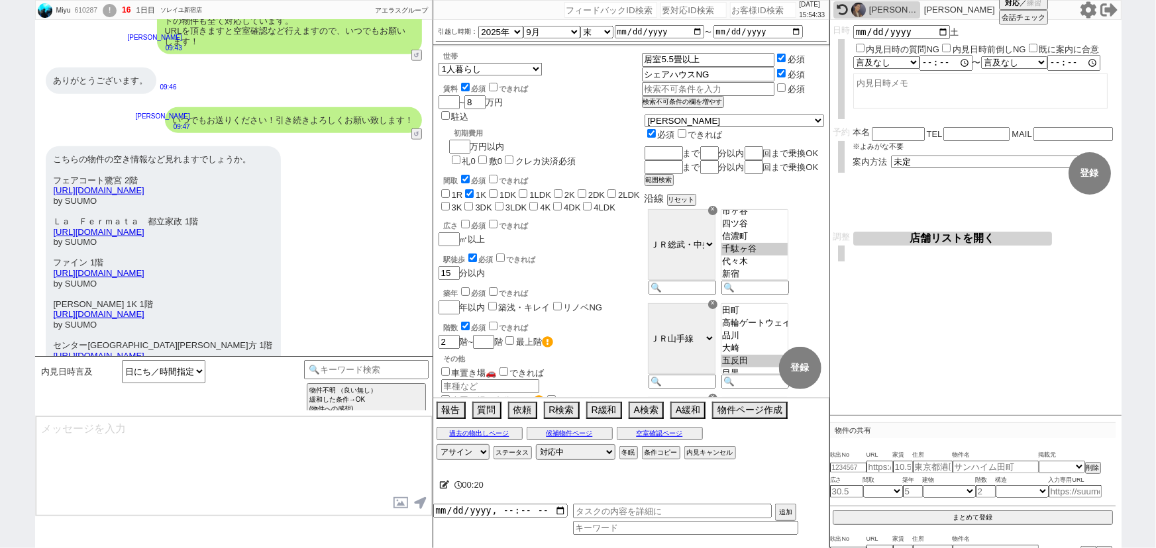
scroll to position [717, 0]
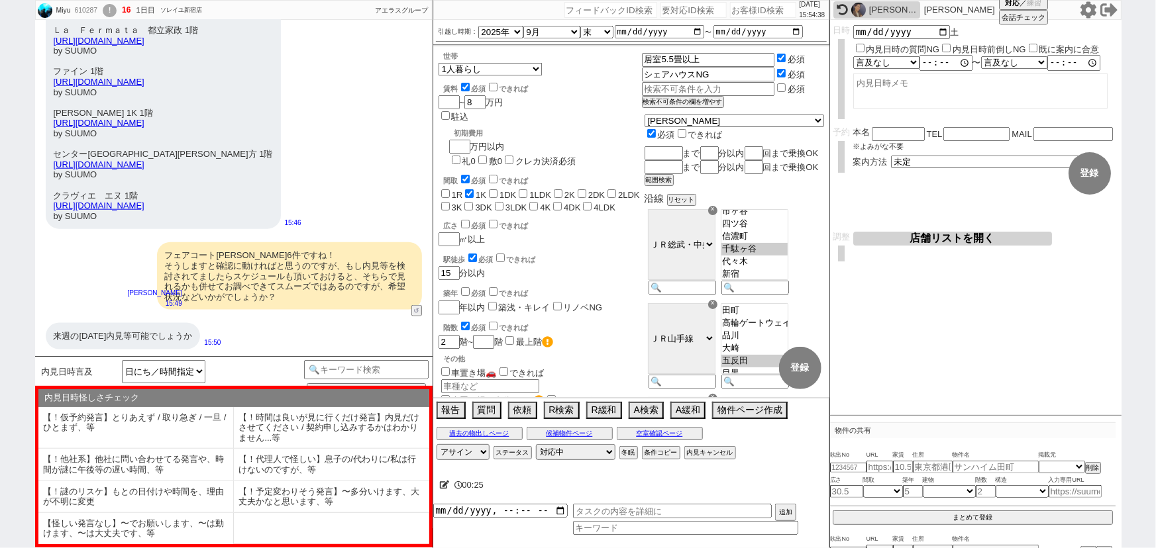
click at [150, 547] on div "内見日時怪しさチェック ※スクロール可 【！仮予約発言】とりあえず / 取り急ぎ / 一旦 / ひとまず、等 【！時間は良いが見に行くだけ発言】内見だけさせて…" at bounding box center [233, 467] width 397 height 162
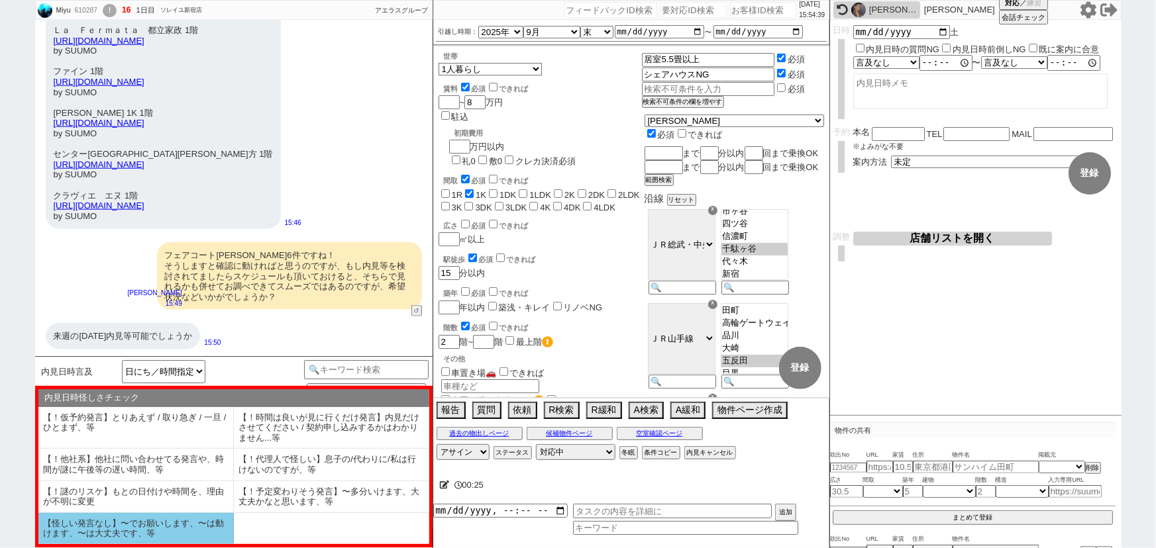
click at [153, 539] on li "【怪しい発言なし】〜でお願いします、〜は動けます、〜は大丈夫です、等" at bounding box center [135, 528] width 195 height 31
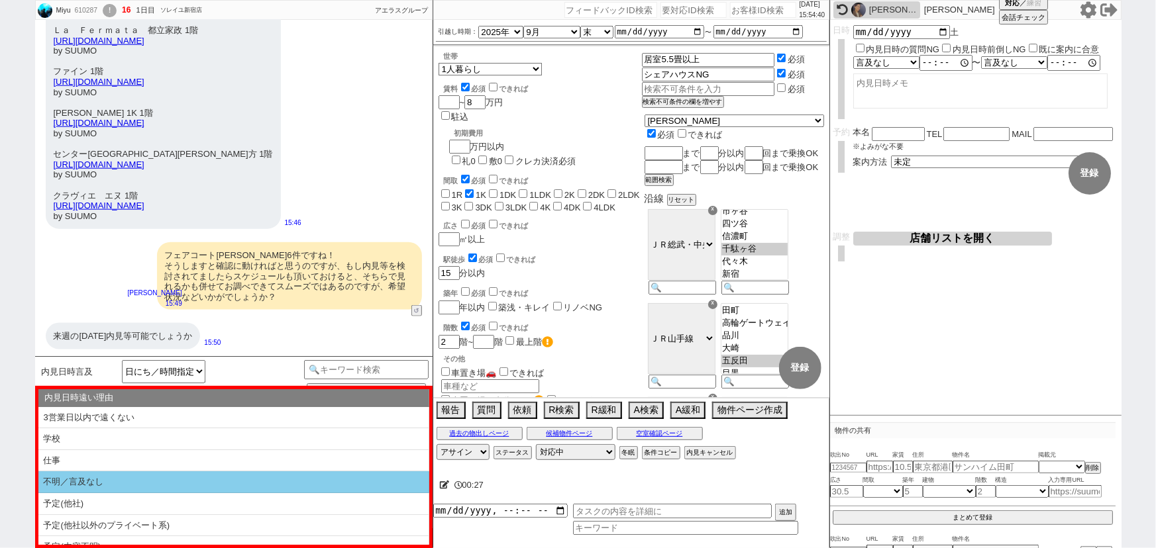
click at [152, 494] on li "不明／言及なし" at bounding box center [233, 505] width 391 height 22
type textarea "ありがとうございます！ただ少し先ですので物件の埋まりやすさも上がりそうです。 もしよければ例えば@@【週末前の平日or今週末 から具体的に2日程ほど提示、月ま…"
select select "【怪しい発言なし】〜でお願いします、〜は動けます、〜は大丈夫です、等"
select select "不明／言及なし"
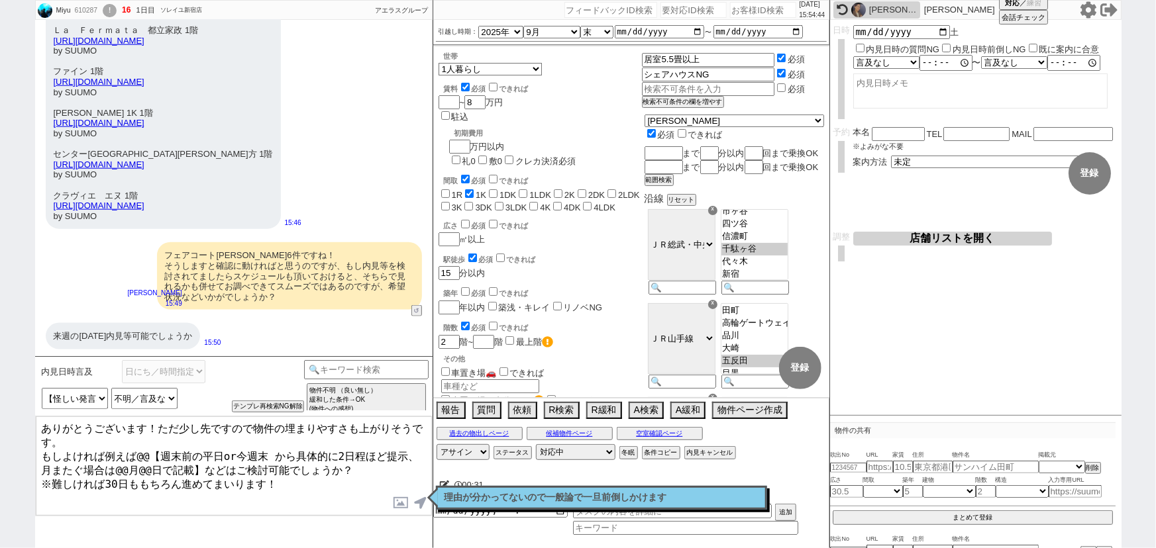
drag, startPoint x: 139, startPoint y: 445, endPoint x: 185, endPoint y: 457, distance: 47.9
click at [185, 457] on textarea "ありがとうございます！ただ少し先ですので物件の埋まりやすさも上がりそうです。 もしよければ例えば@@【週末前の平日or今週末 から具体的に2日程ほど提示、月ま…" at bounding box center [234, 466] width 396 height 99
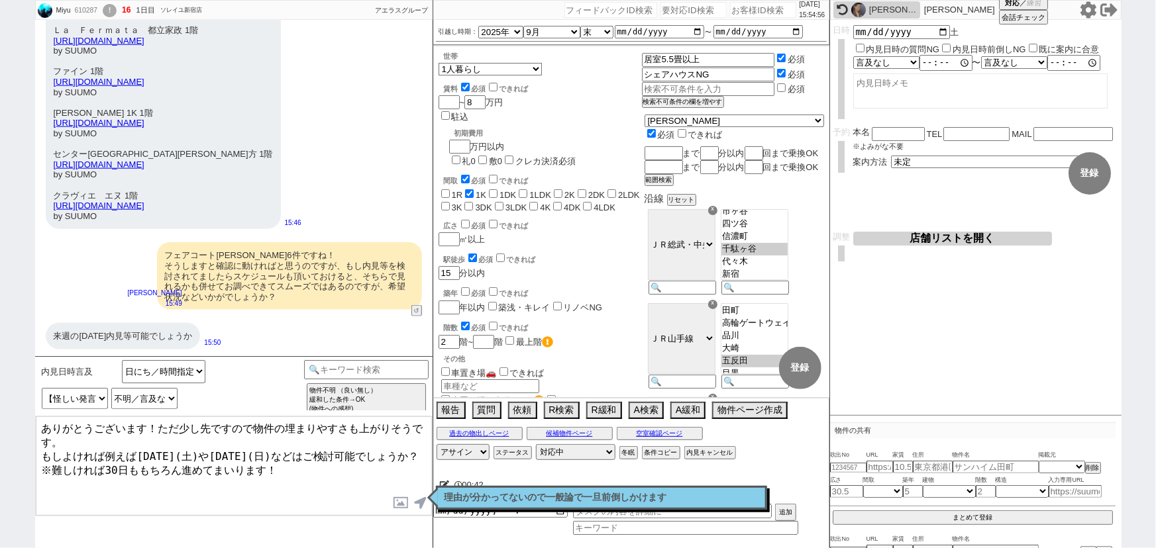
click at [125, 458] on textarea "ありがとうございます！ただ少し先ですので物件の埋まりやすさも上がりそうです。 もしよければ例えば明日(土)や明後日(日)などはご検討可能でしょうか？ ※難しけ…" at bounding box center [234, 466] width 396 height 99
type textarea "ありがとうございます！ただ少し先ですので物件の埋まりやすさも上がりそうです。 もしよければ例えば明日(土)や明後日(日)などはご検討可能でしょうか？ ※難しけ…"
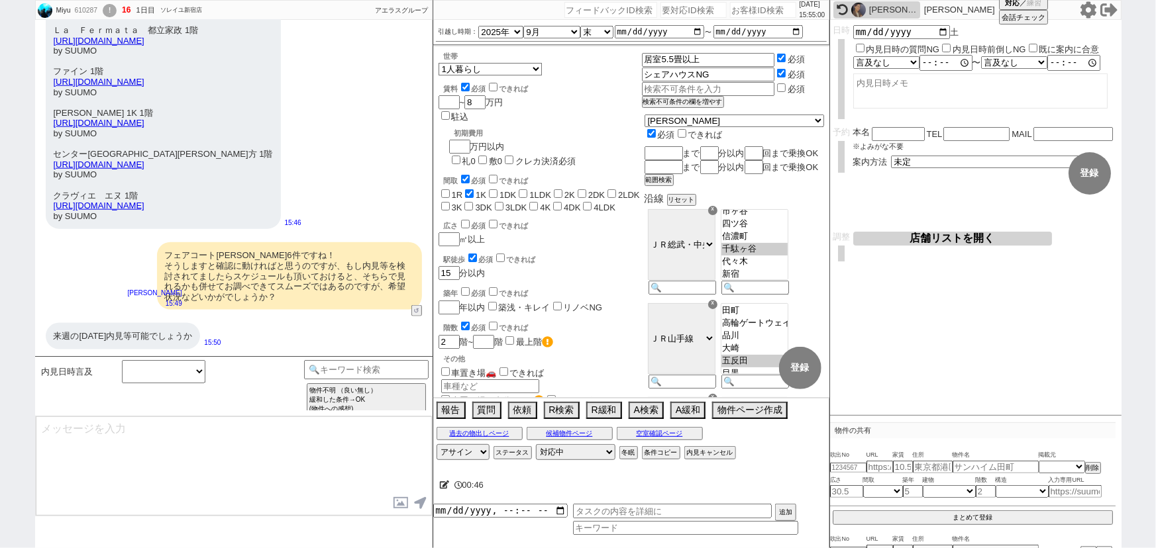
scroll to position [659, 0]
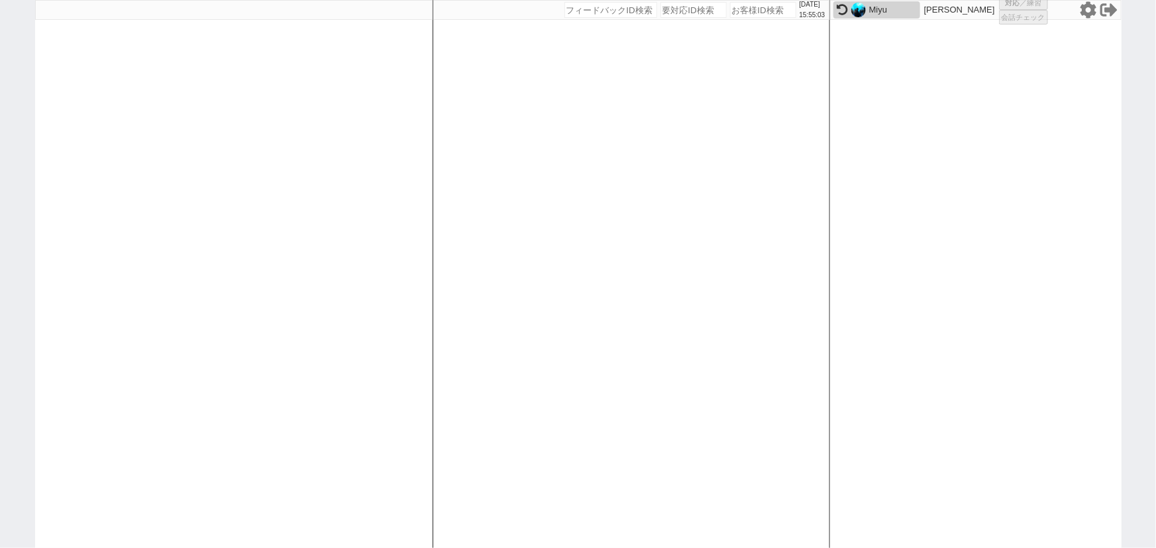
select select
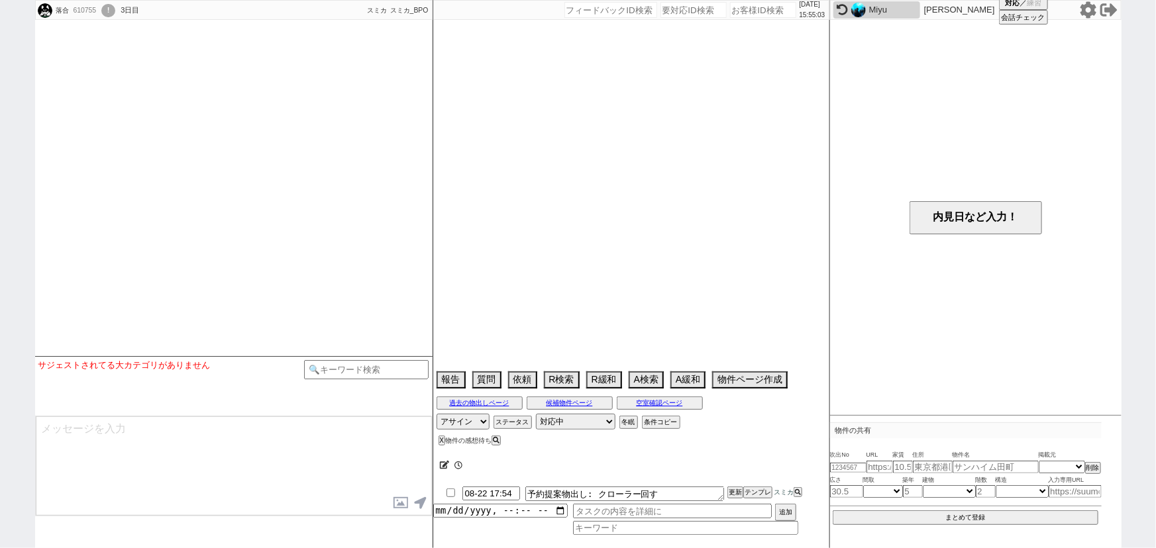
select select "15"
select select "1"
select select "14"
select select "65"
select select "66"
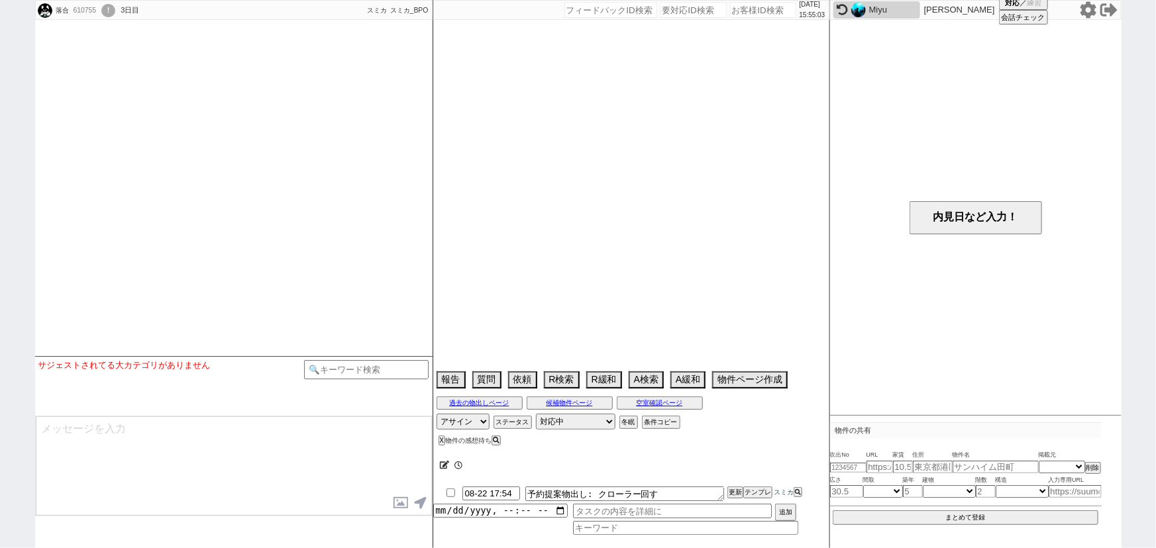
select select "71"
select select "79"
select select "80"
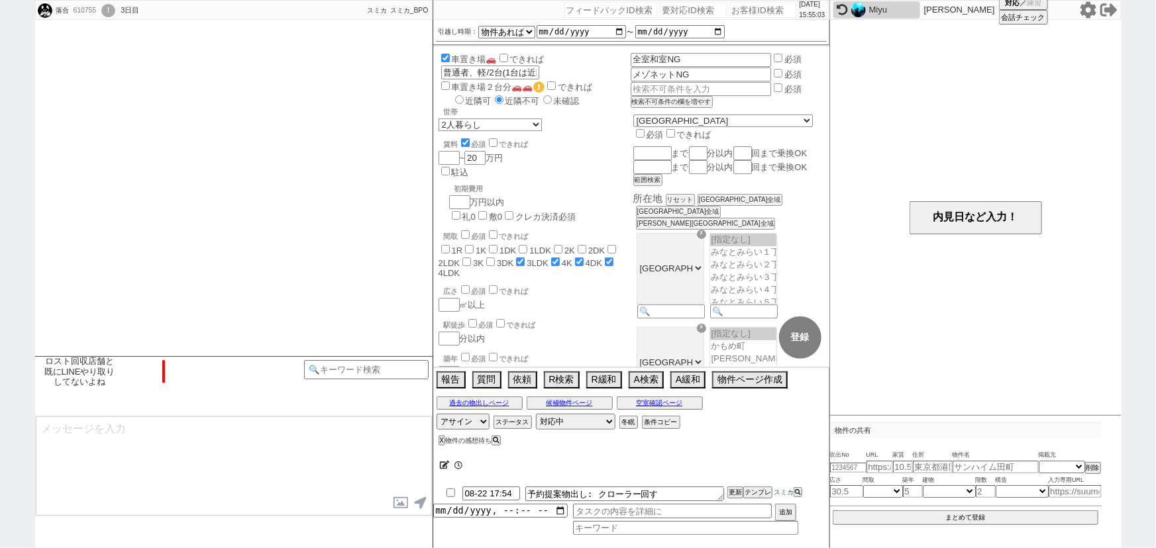
scroll to position [1378, 0]
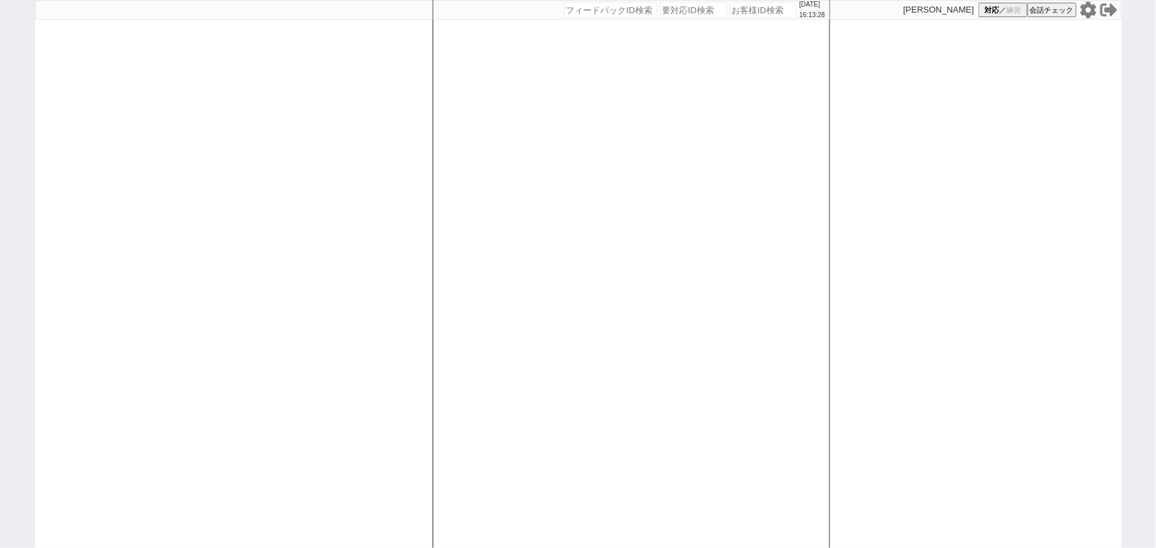
click at [221, 433] on div at bounding box center [233, 274] width 397 height 548
select select
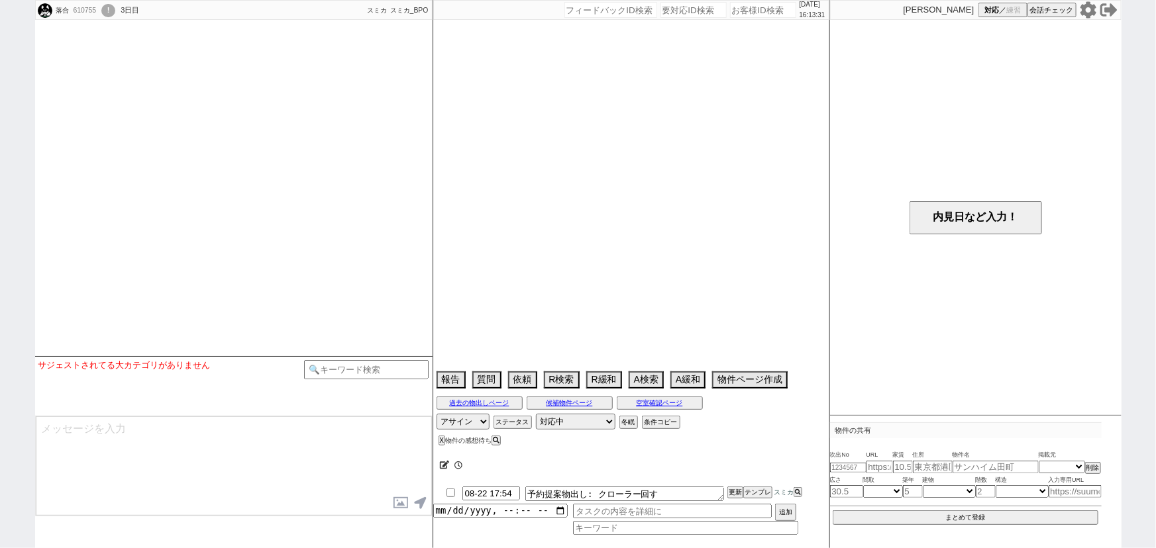
select select
select select "15"
select select "1"
select select "14"
select select "65"
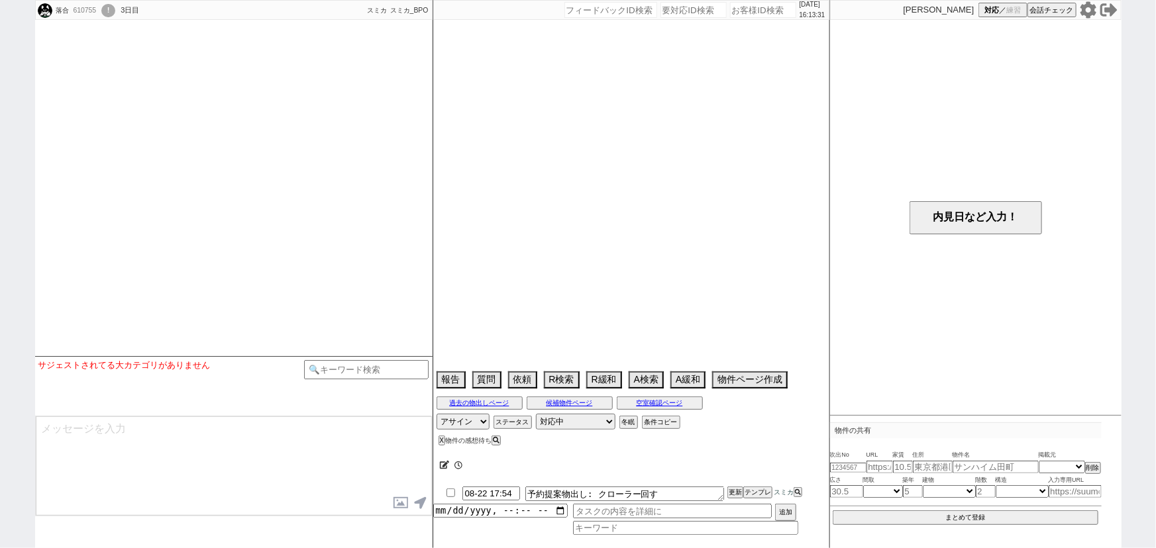
select select "66"
select select "71"
select select "79"
select select "80"
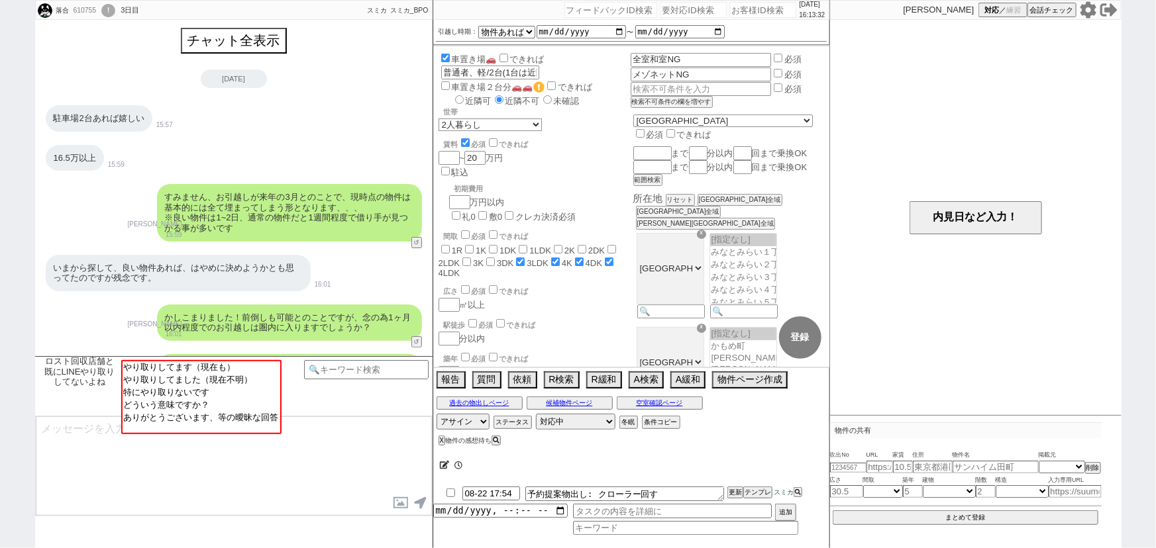
scroll to position [1378, 0]
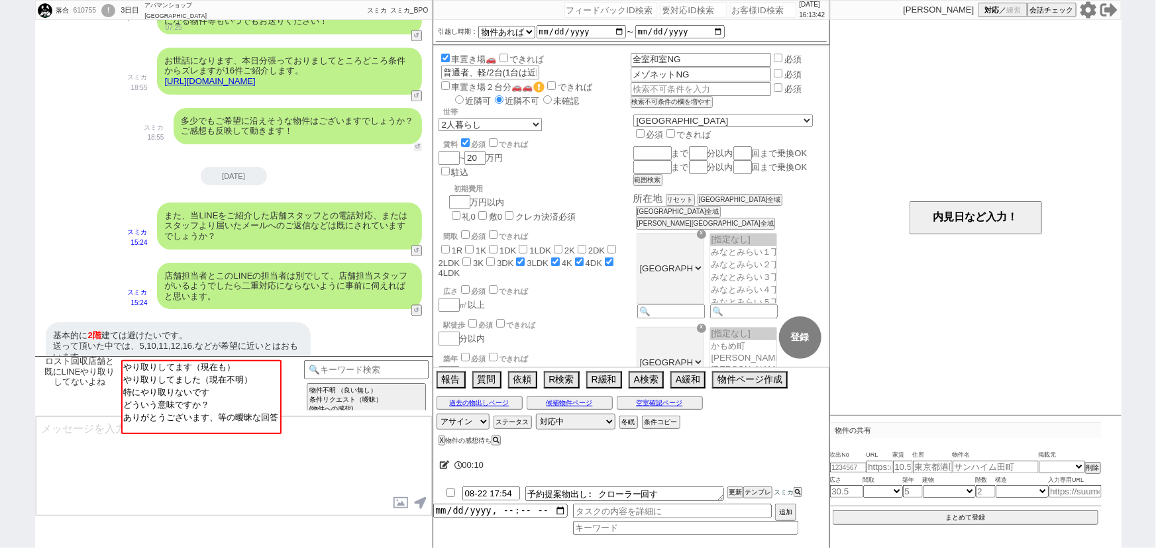
click at [417, 142] on button "↺" at bounding box center [418, 146] width 8 height 9
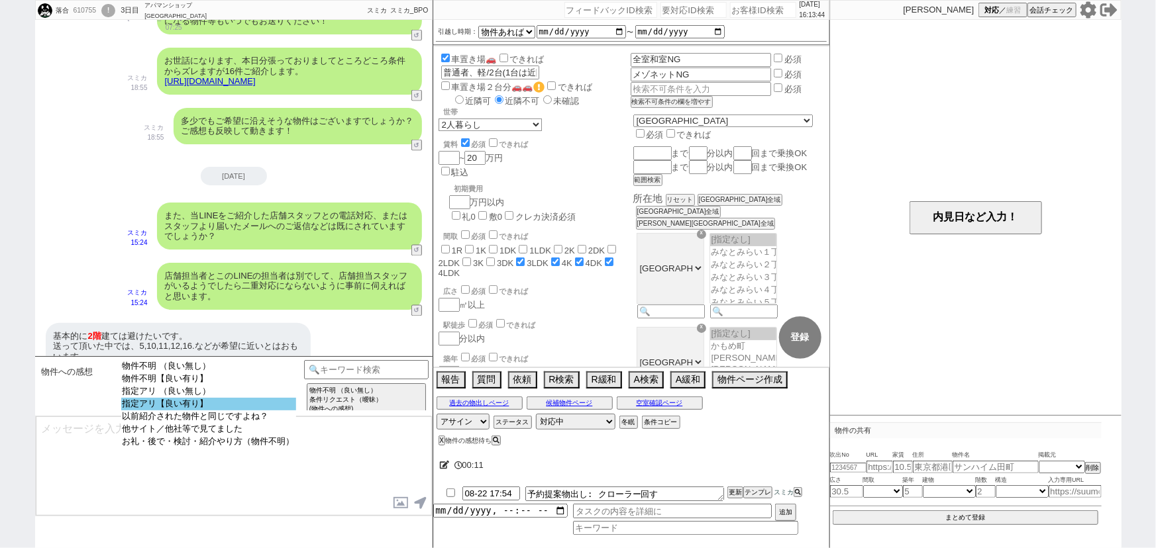
select select "指定アリ【良い有り】"
click at [223, 411] on option "指定アリ【良い有り】" at bounding box center [208, 417] width 175 height 13
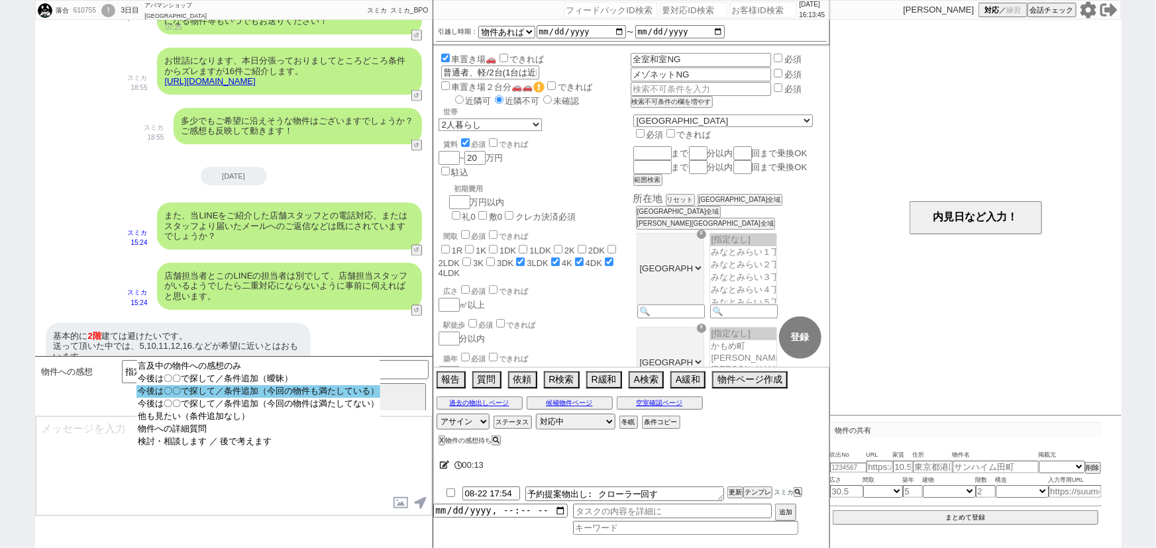
click at [355, 398] on option "今後は〇〇で探して／条件追加（今回の物件も満たしている）" at bounding box center [258, 404] width 244 height 13
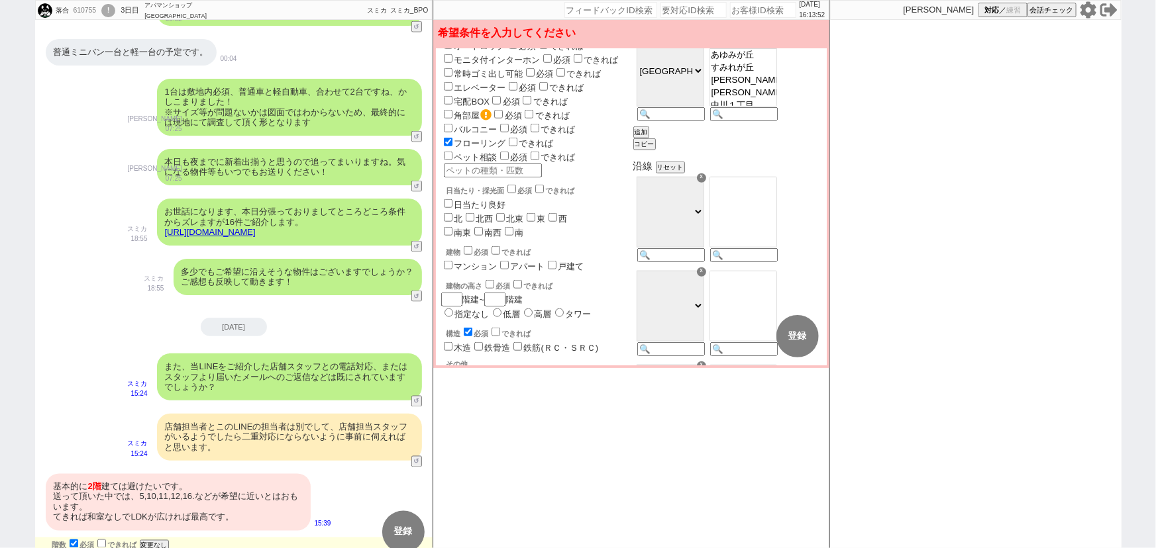
scroll to position [577, 0]
click at [512, 137] on input "できれば" at bounding box center [513, 141] width 9 height 9
checkbox input "true"
checkbox input "false"
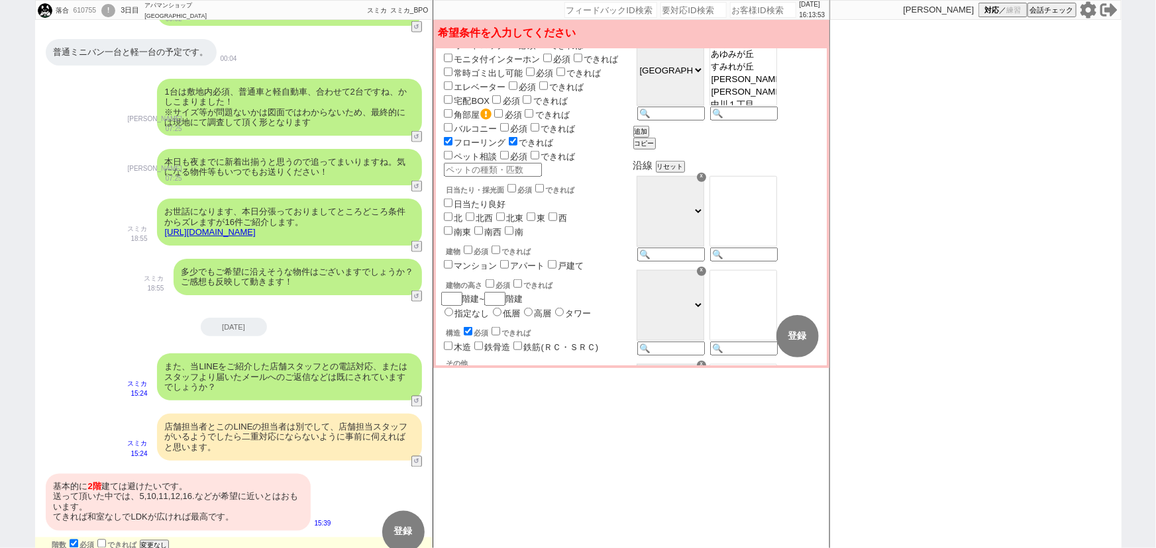
checkbox input "false"
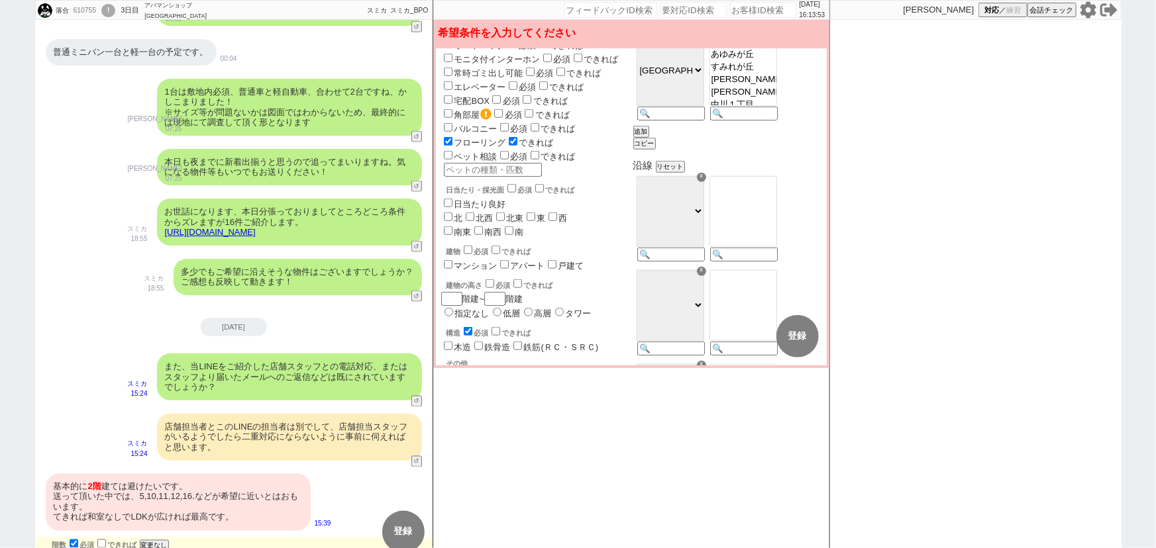
checkbox input "false"
checkbox input "true"
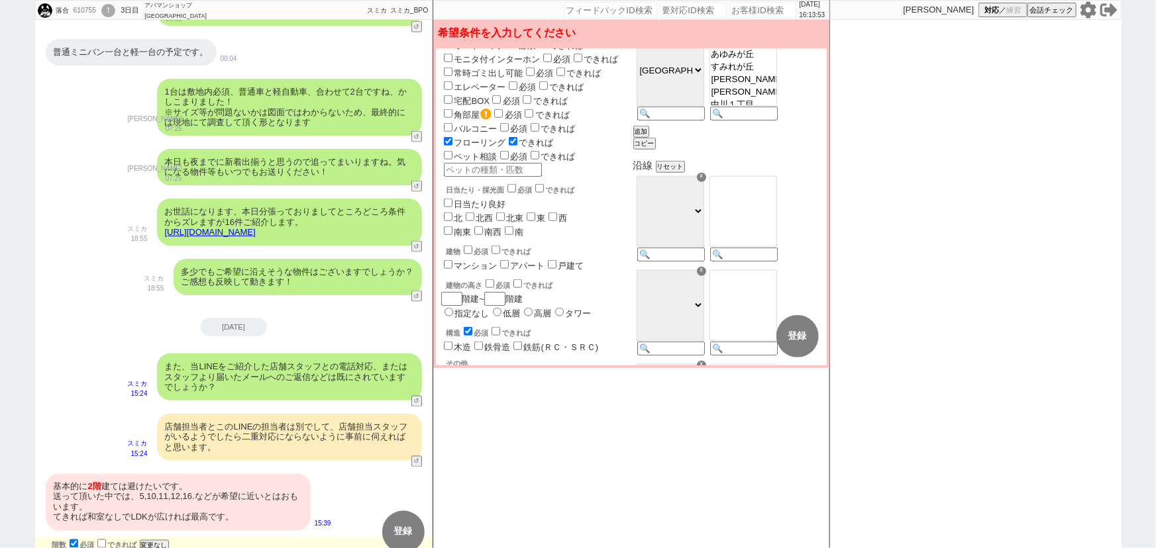
checkbox input "true"
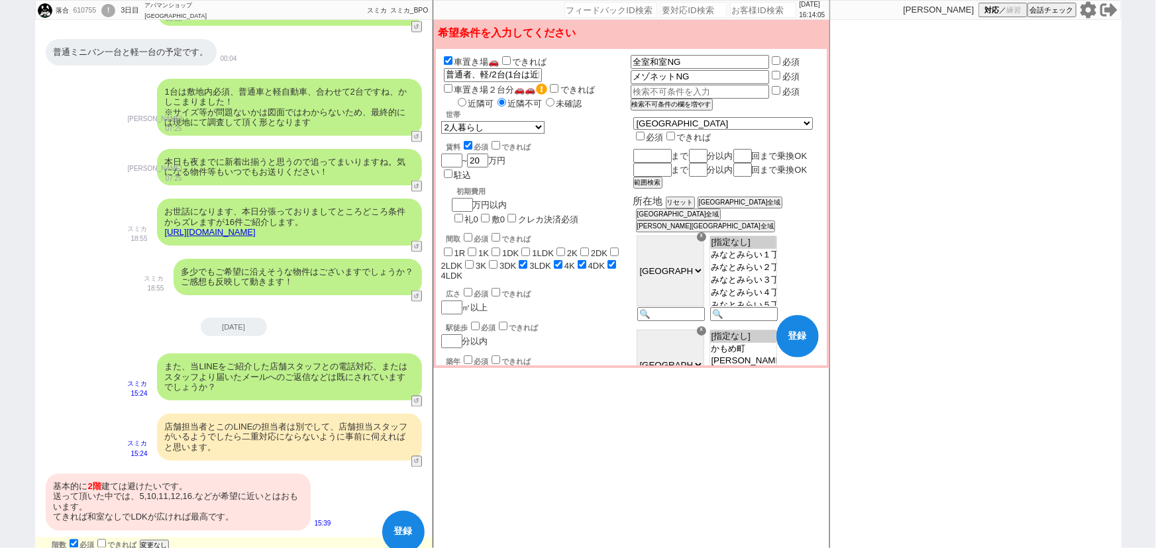
click at [780, 57] on input "必須" at bounding box center [776, 60] width 9 height 9
checkbox input "true"
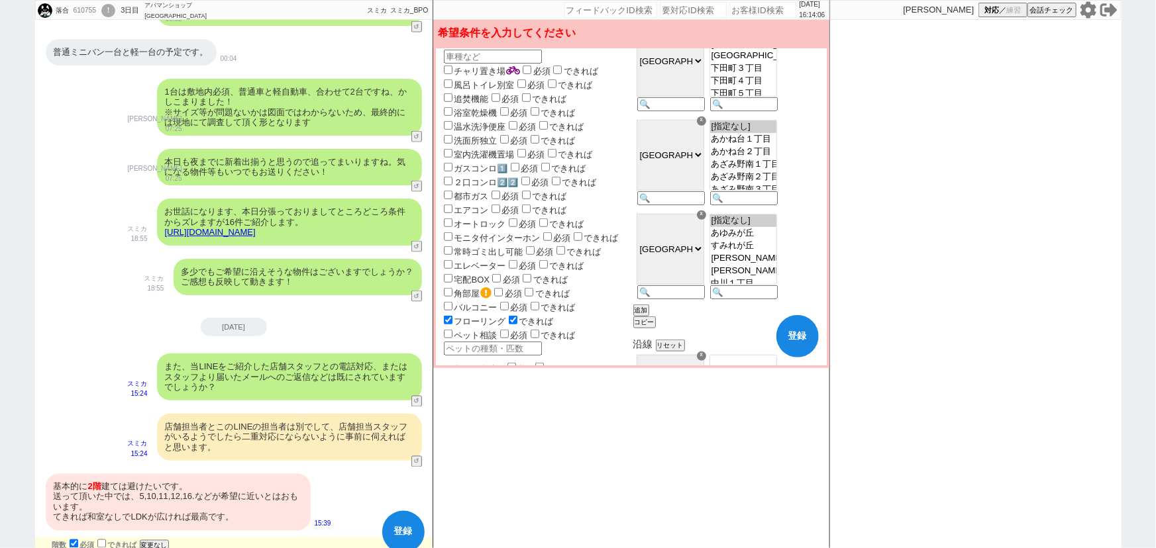
scroll to position [399, 0]
click at [511, 315] on input "できれば" at bounding box center [513, 319] width 9 height 9
checkbox input "false"
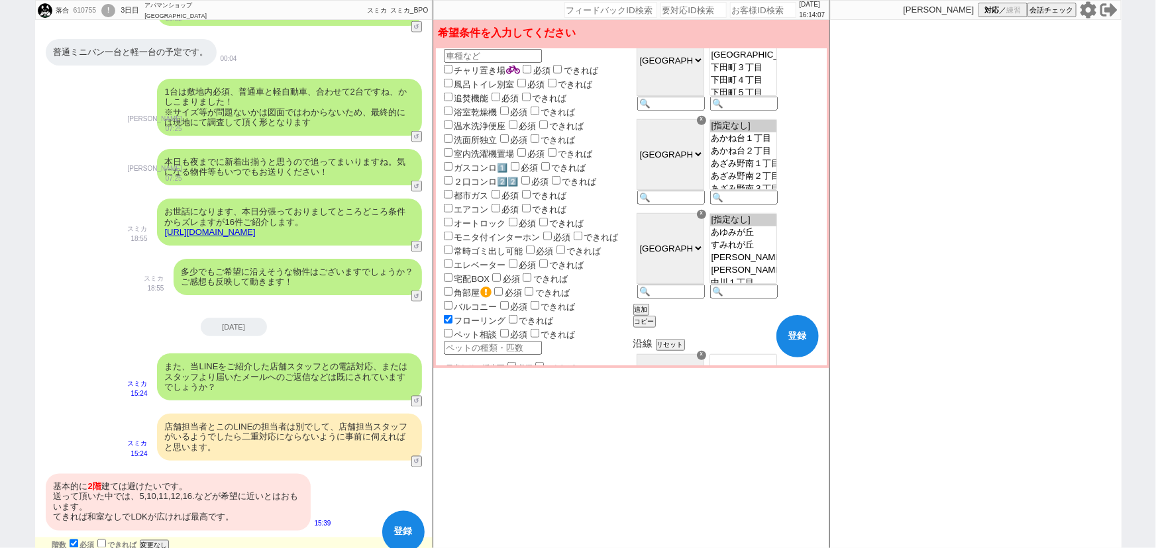
checkbox input "false"
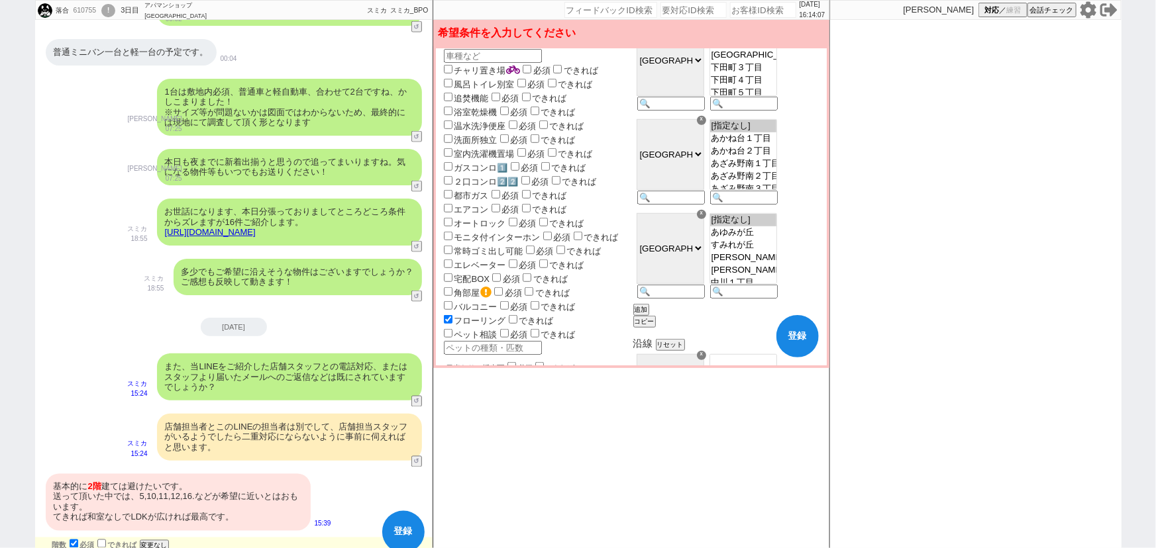
checkbox input "false"
checkbox input "true"
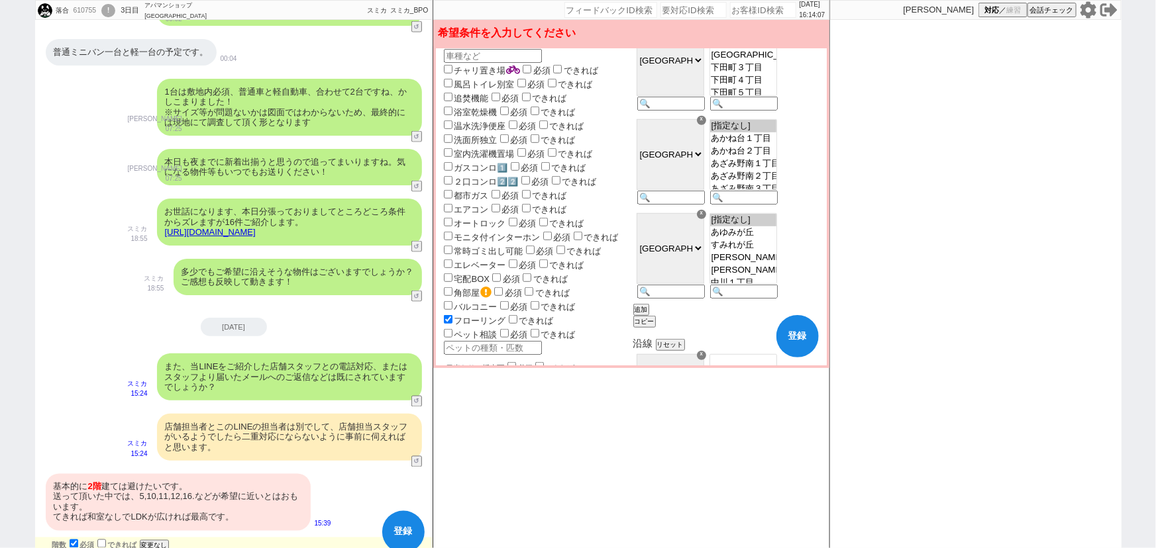
checkbox input "true"
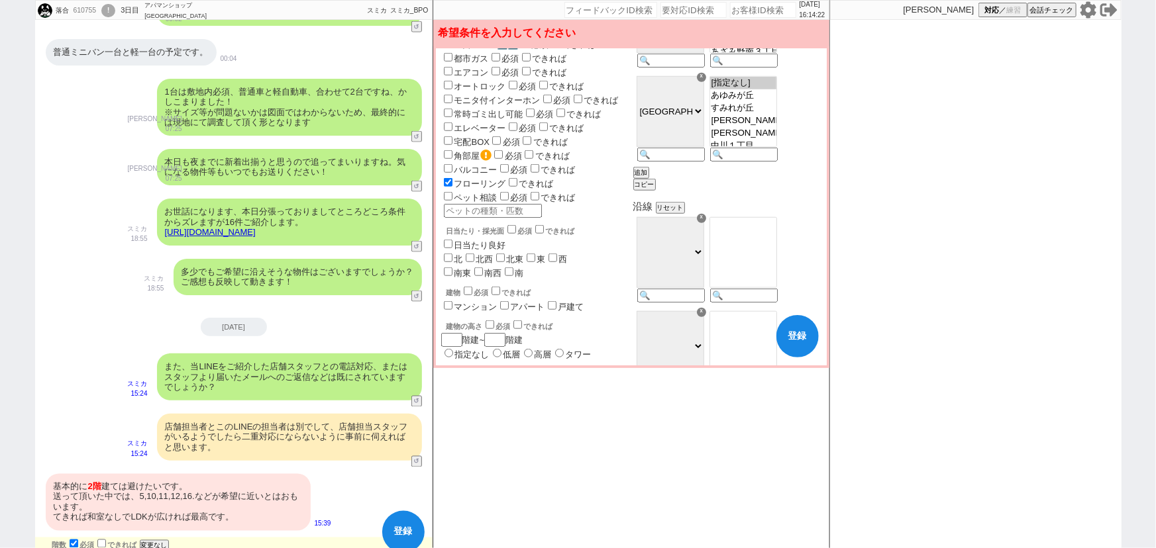
scroll to position [541, 0]
click at [464, 297] on label "マンション" at bounding box center [475, 302] width 43 height 10
click at [452, 296] on input "マンション" at bounding box center [448, 300] width 9 height 9
checkbox input "true"
checkbox input "false"
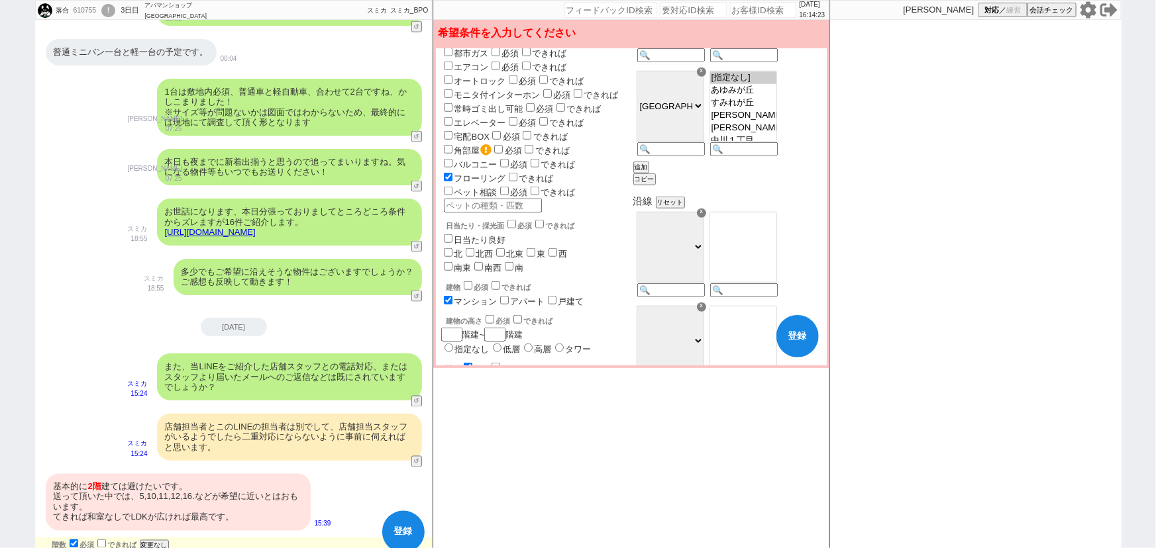
checkbox input "false"
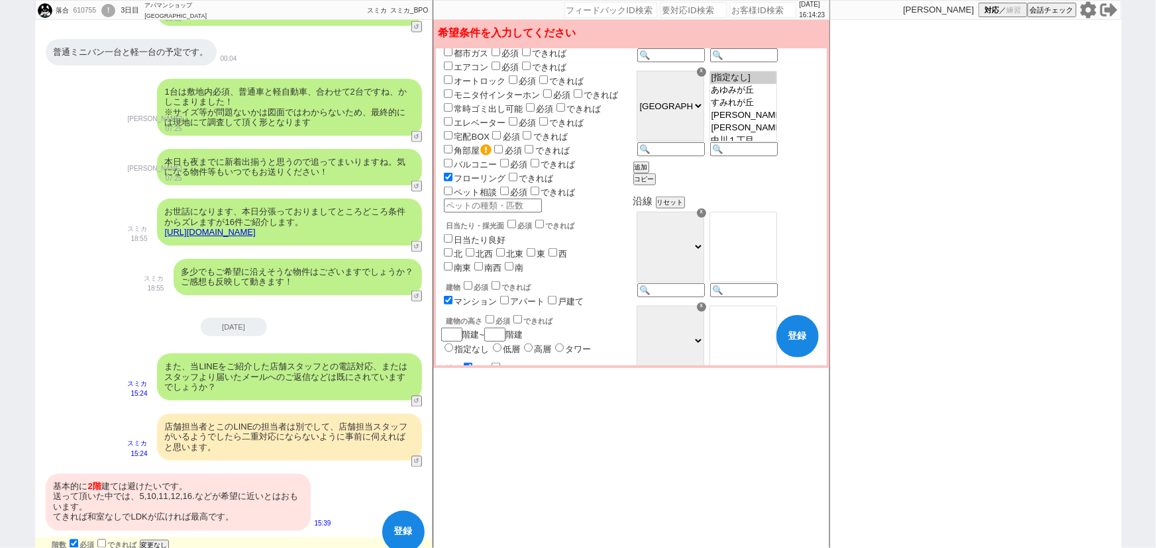
checkbox input "false"
checkbox input "true"
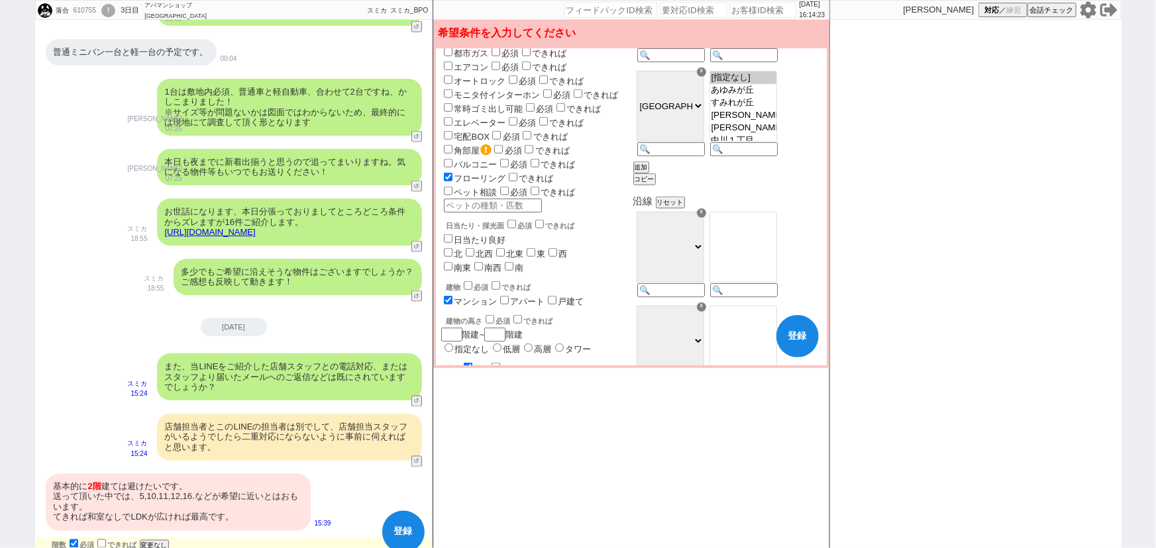
checkbox input "true"
type input "アパートNG"
click at [521, 297] on label "アパート" at bounding box center [528, 302] width 34 height 10
click at [509, 296] on input "アパート" at bounding box center [504, 300] width 9 height 9
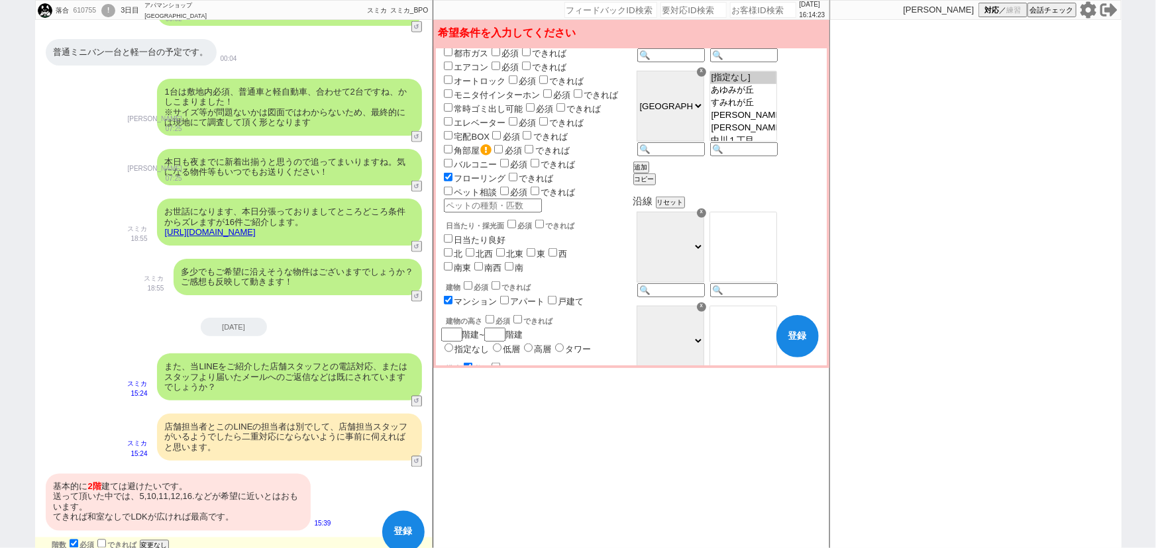
checkbox input "true"
checkbox input "false"
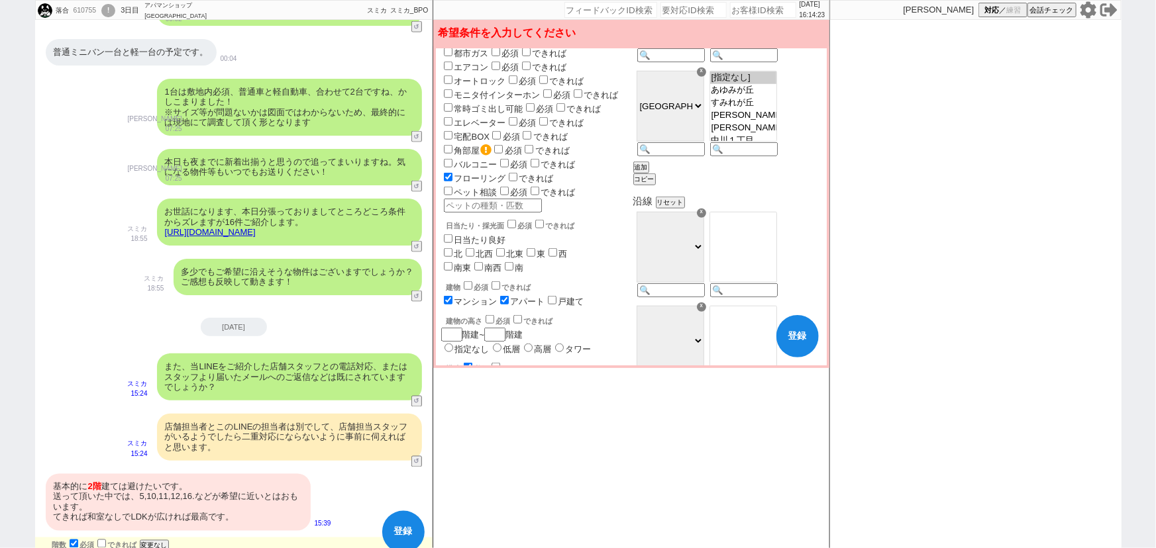
checkbox input "false"
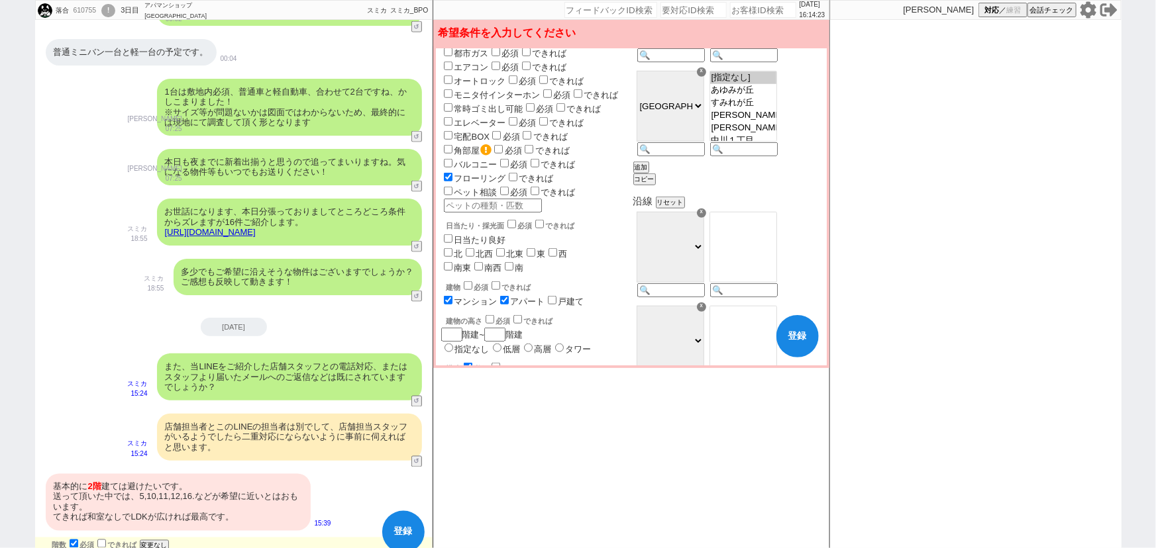
checkbox input "true"
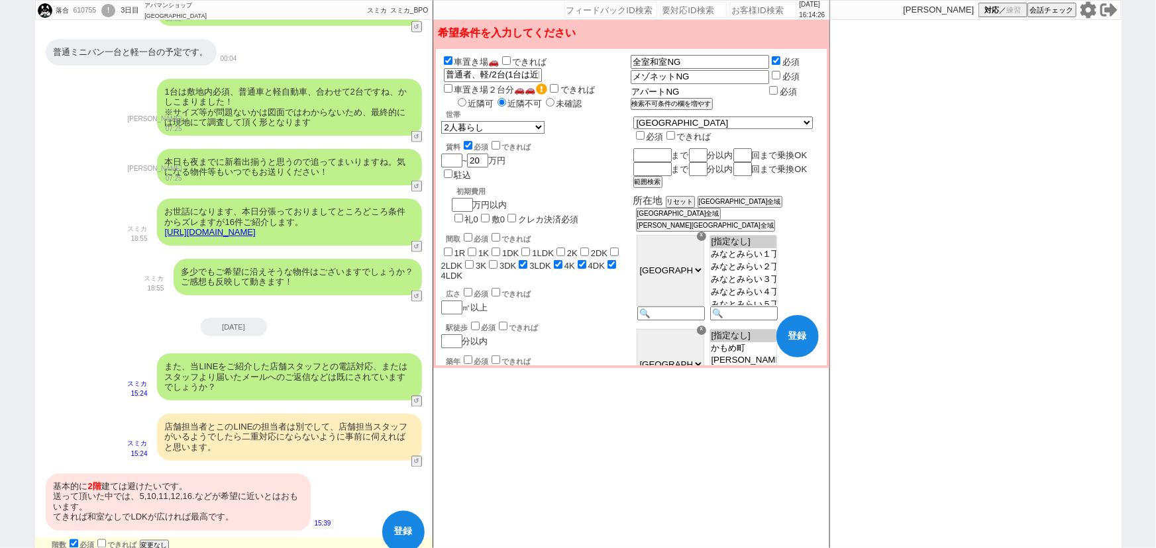
drag, startPoint x: 735, startPoint y: 83, endPoint x: 655, endPoint y: 93, distance: 80.8
checkbox input "false"
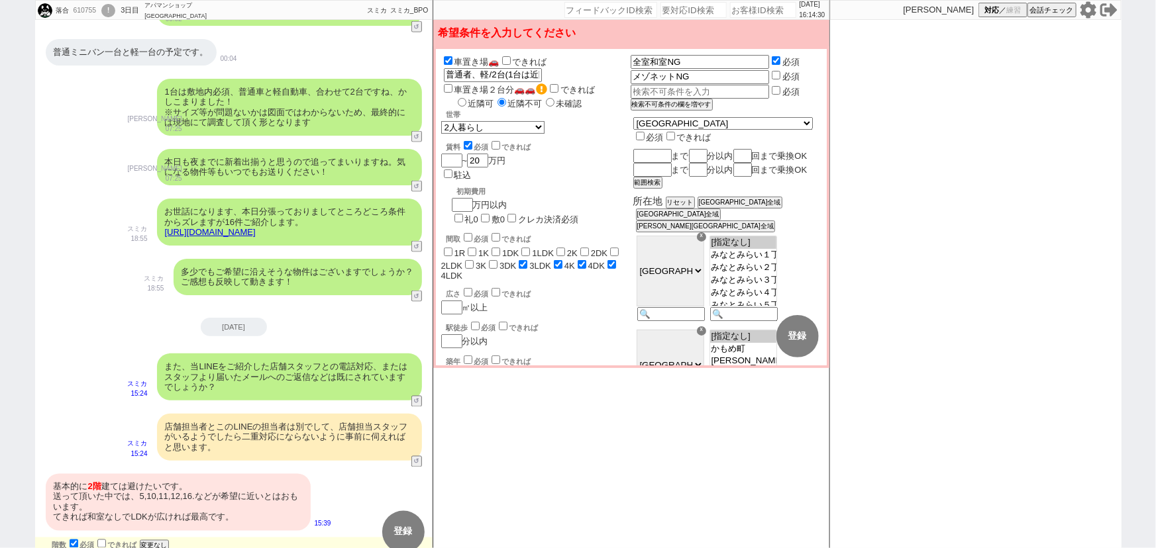
checkbox input "false"
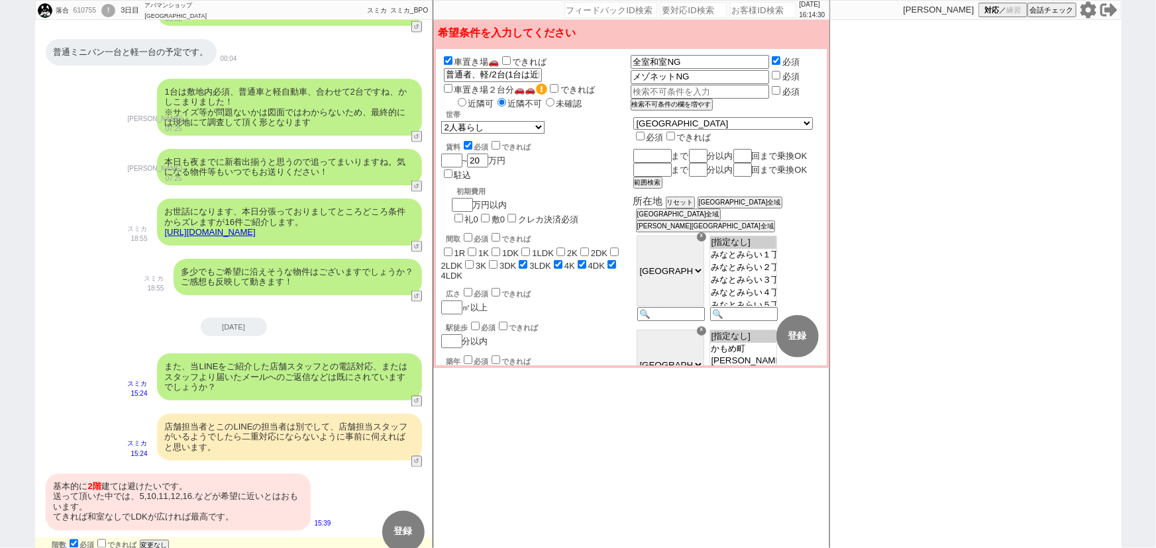
checkbox input "false"
checkbox input "true"
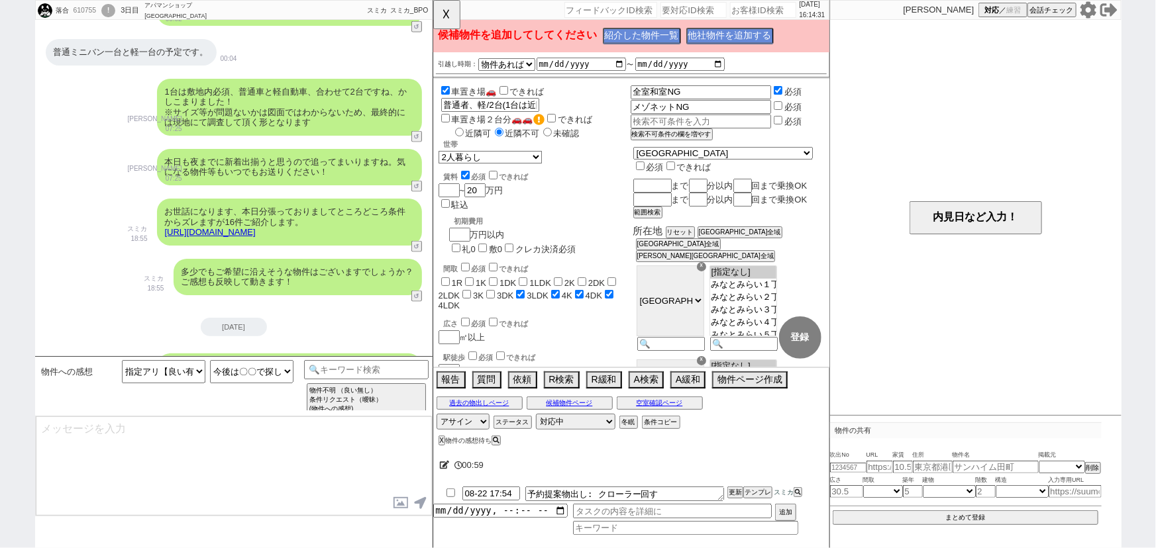
select select "65"
select select "66"
select select "71"
select select "79"
select select "80"
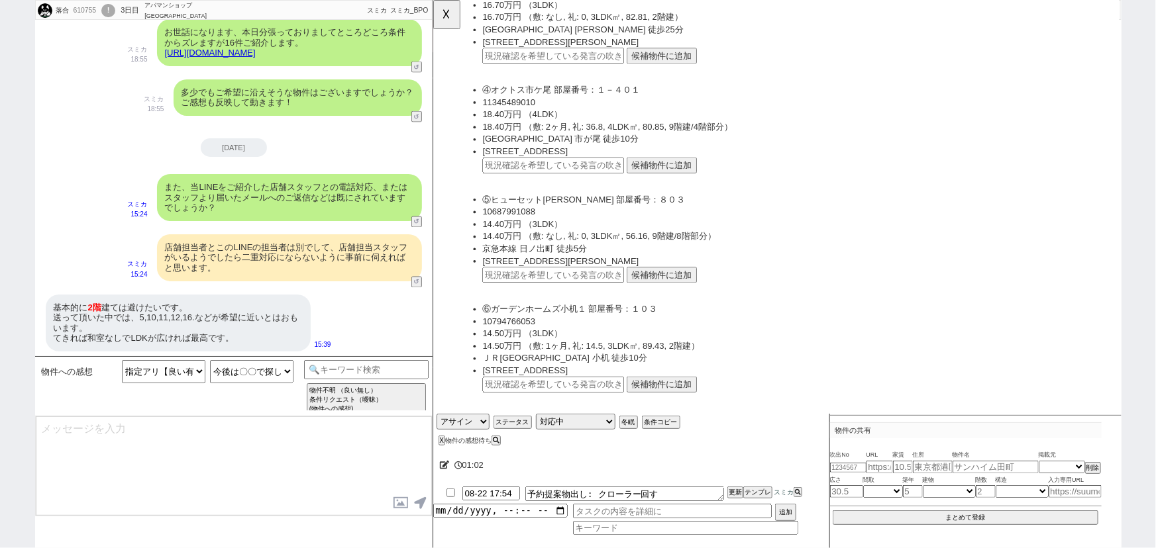
scroll to position [466, 0]
click at [676, 288] on button "候補物件に追加" at bounding box center [679, 295] width 76 height 17
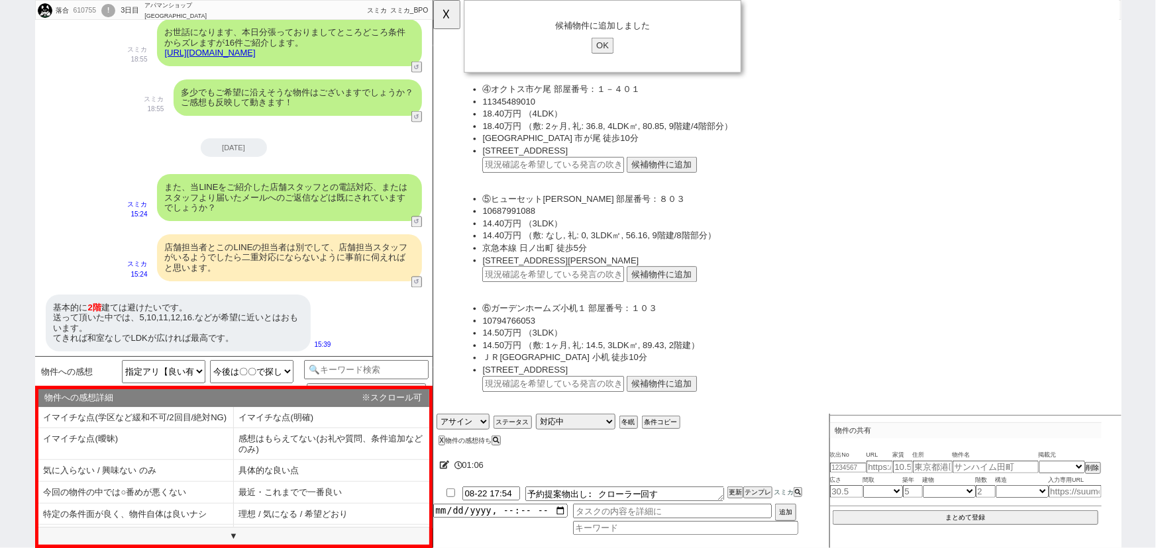
click at [618, 36] on div "候補物件に追加しました OK" at bounding box center [615, 39] width 298 height 78
click at [617, 56] on input "OK" at bounding box center [615, 48] width 24 height 17
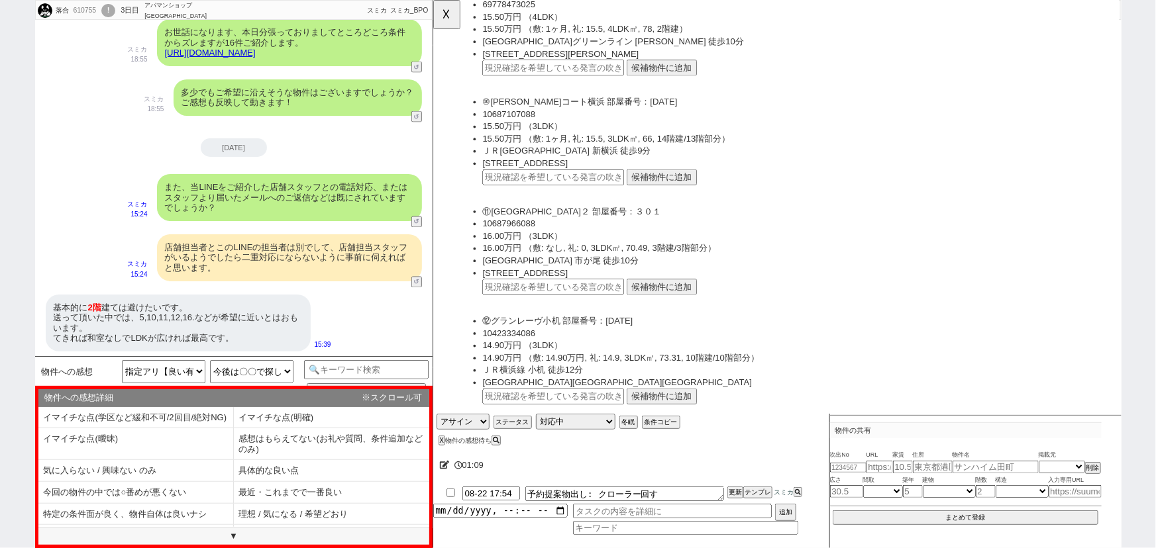
scroll to position [1161, 0]
click at [679, 173] on li "横浜市港北区新横浜１丁目4-4" at bounding box center [823, 174] width 674 height 13
click at [674, 182] on button "候補物件に追加" at bounding box center [679, 190] width 76 height 17
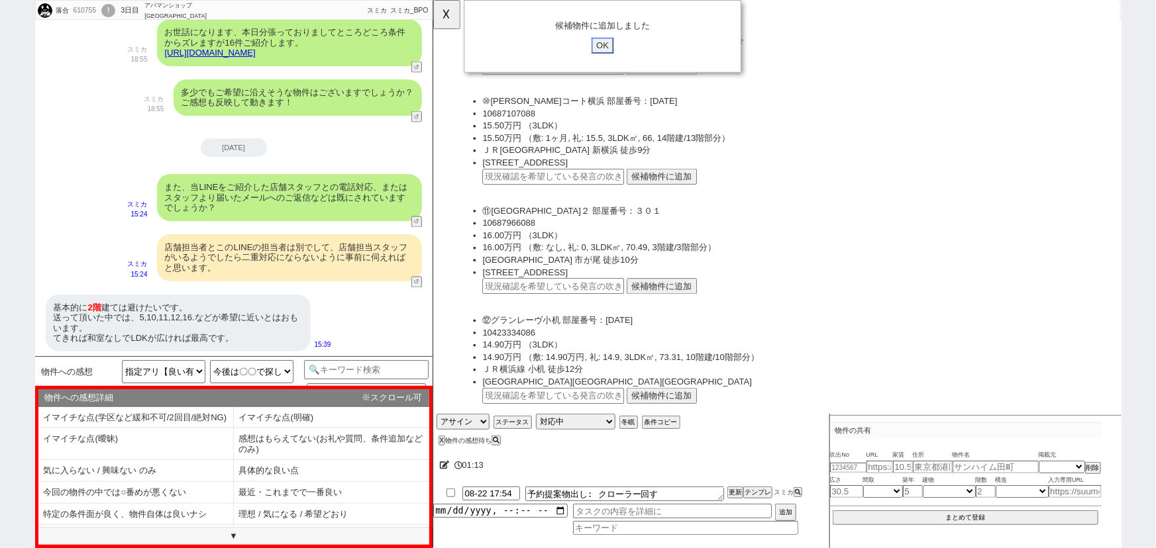
click at [615, 52] on input "OK" at bounding box center [615, 48] width 24 height 17
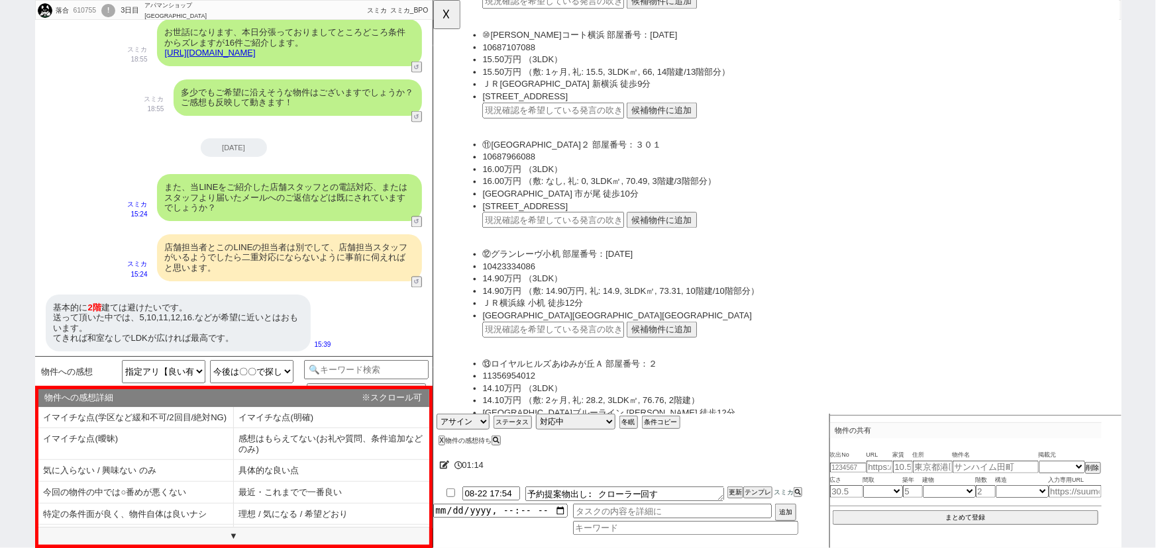
scroll to position [1234, 0]
click at [668, 228] on button "候補物件に追加" at bounding box center [679, 234] width 76 height 17
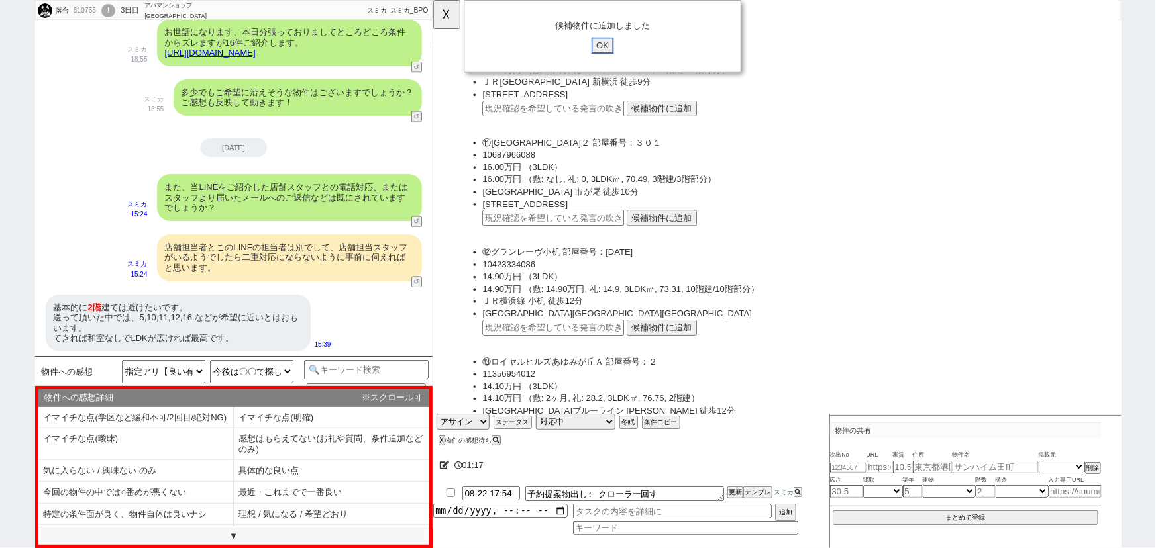
click at [613, 46] on input "OK" at bounding box center [615, 48] width 24 height 17
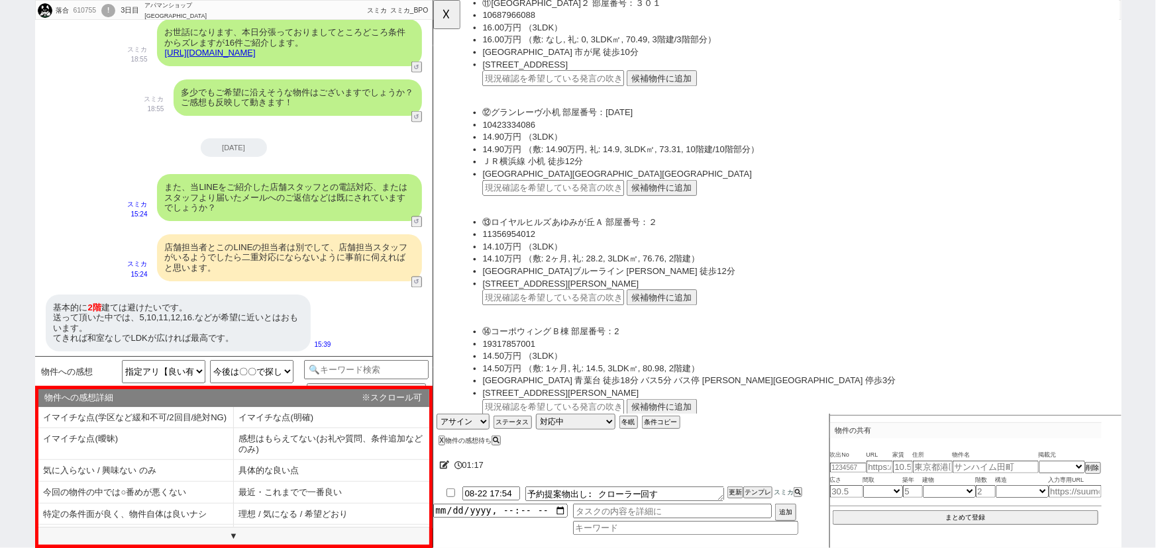
scroll to position [1392, 0]
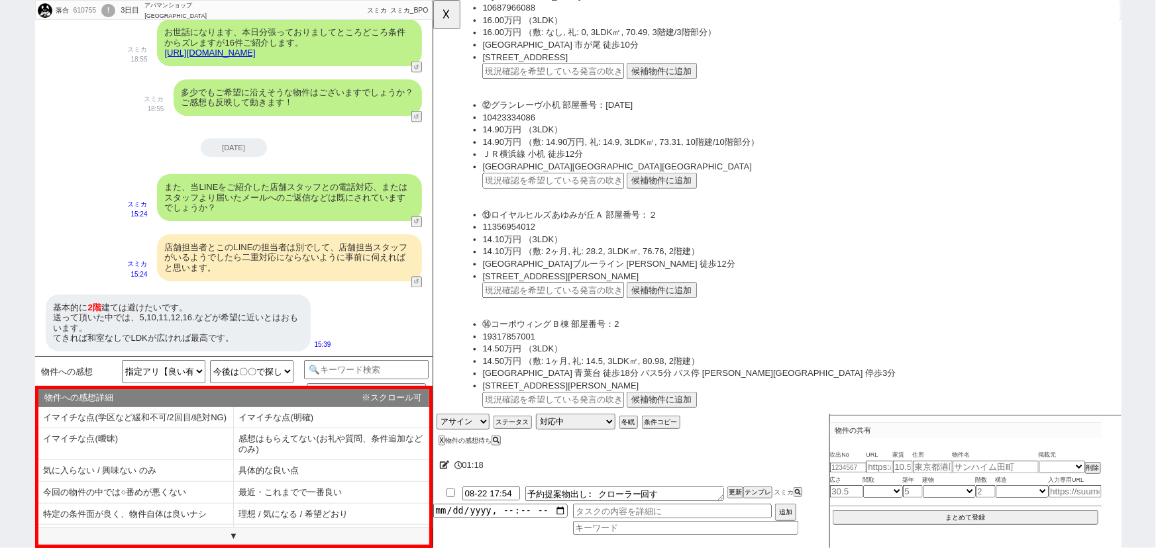
click at [670, 193] on button "候補物件に追加" at bounding box center [679, 193] width 76 height 17
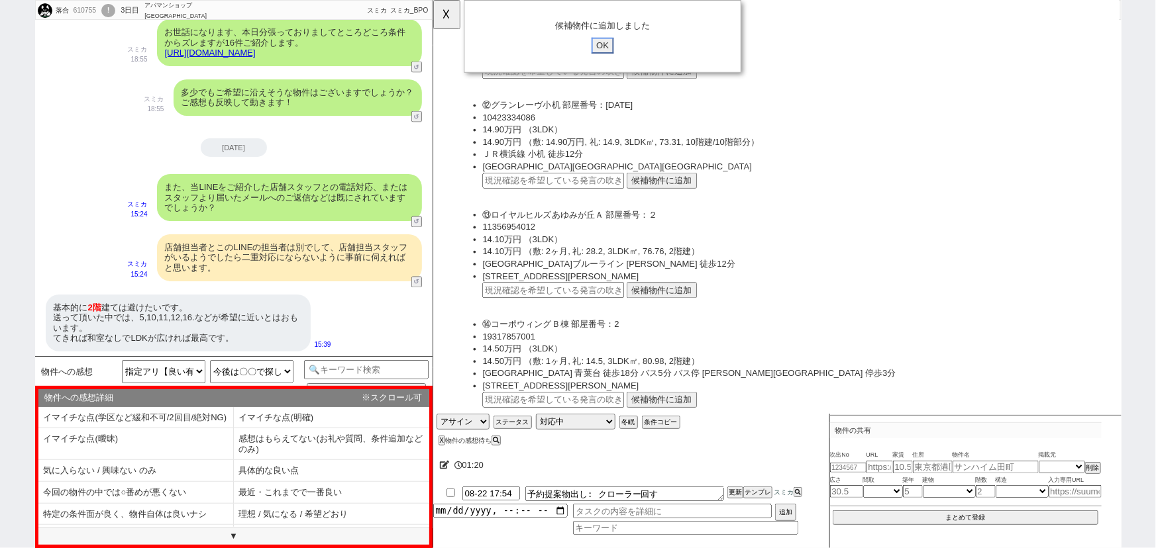
click at [613, 42] on input "OK" at bounding box center [615, 48] width 24 height 17
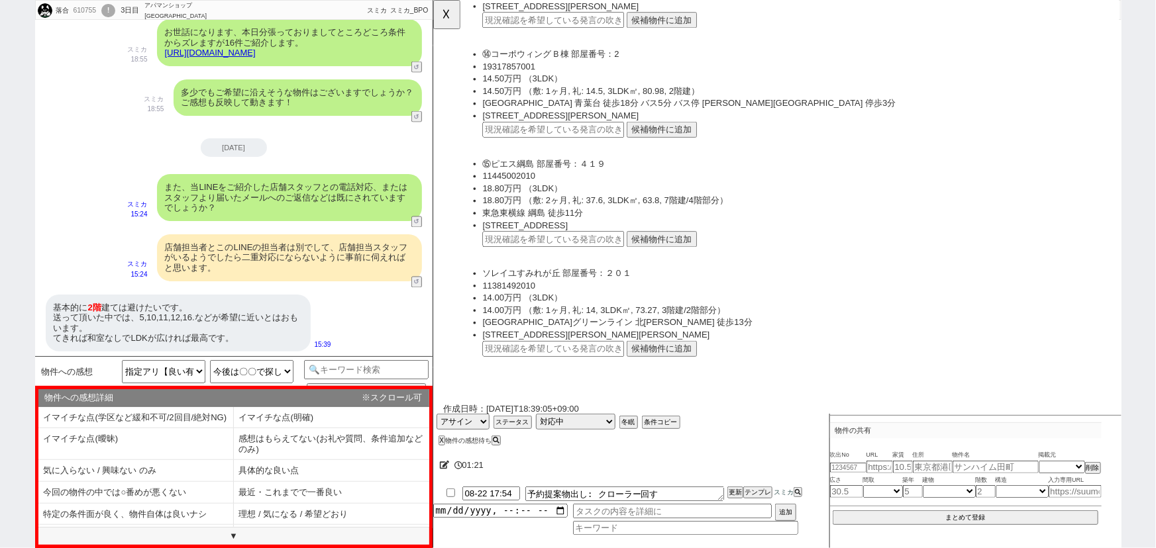
scroll to position [1692, 0]
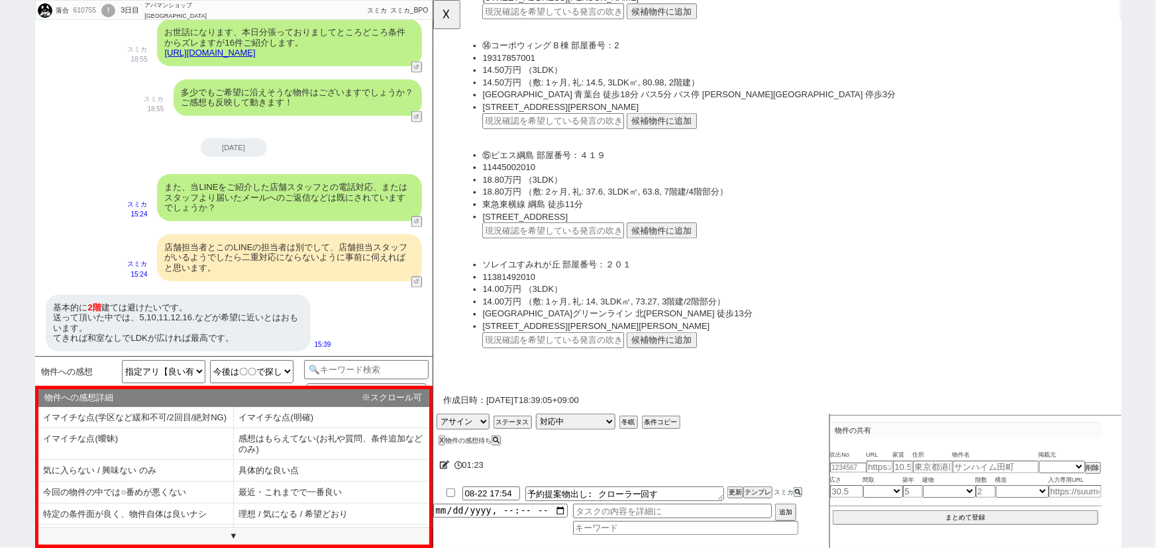
click at [663, 358] on button "候補物件に追加" at bounding box center [679, 366] width 76 height 17
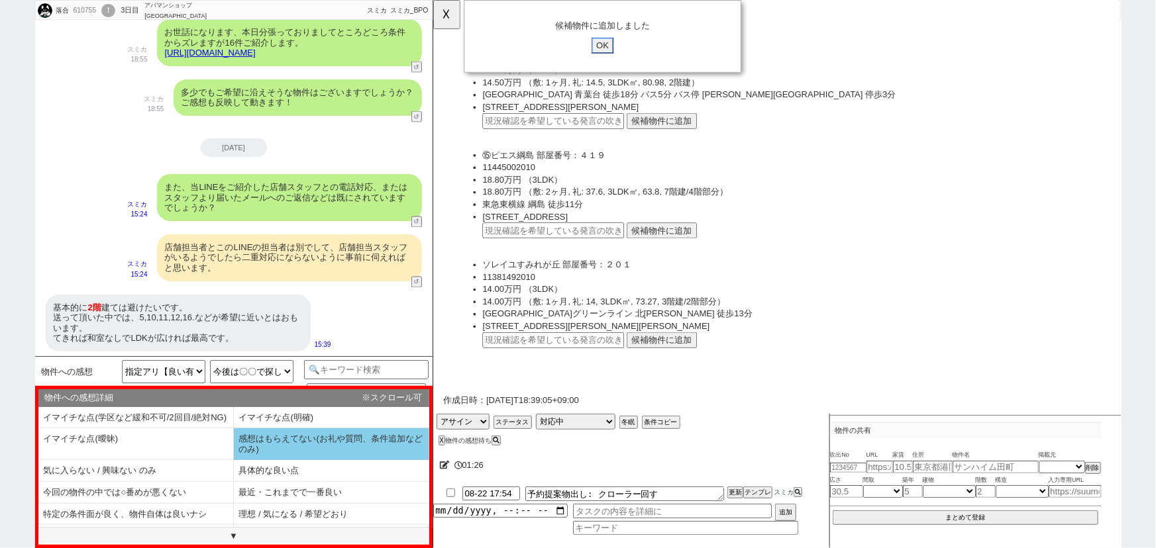
scroll to position [29, 0]
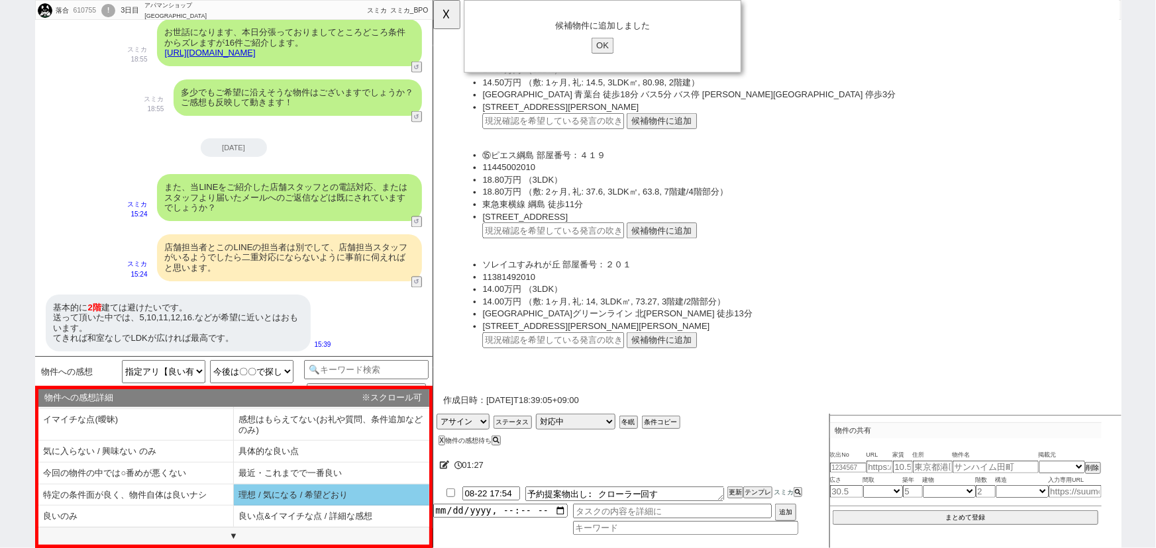
click at [234, 506] on li "理想 / 気になる / 希望どおり" at bounding box center [135, 517] width 195 height 22
select select "理想 / 気になる / 希望どおり"
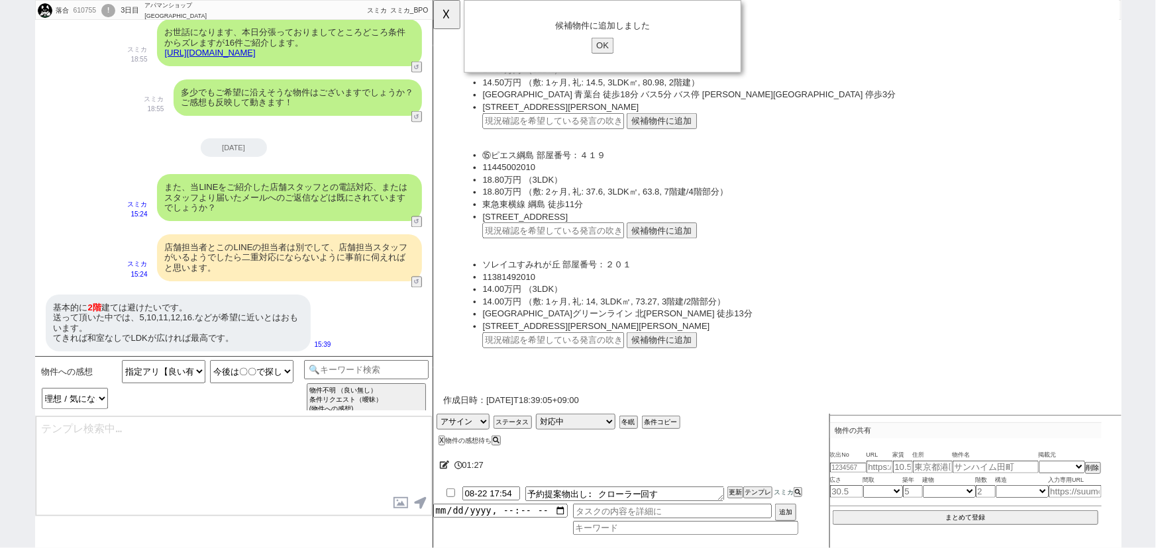
type textarea "ご感想ありがとうございます、ご希望に近く何よりです！"
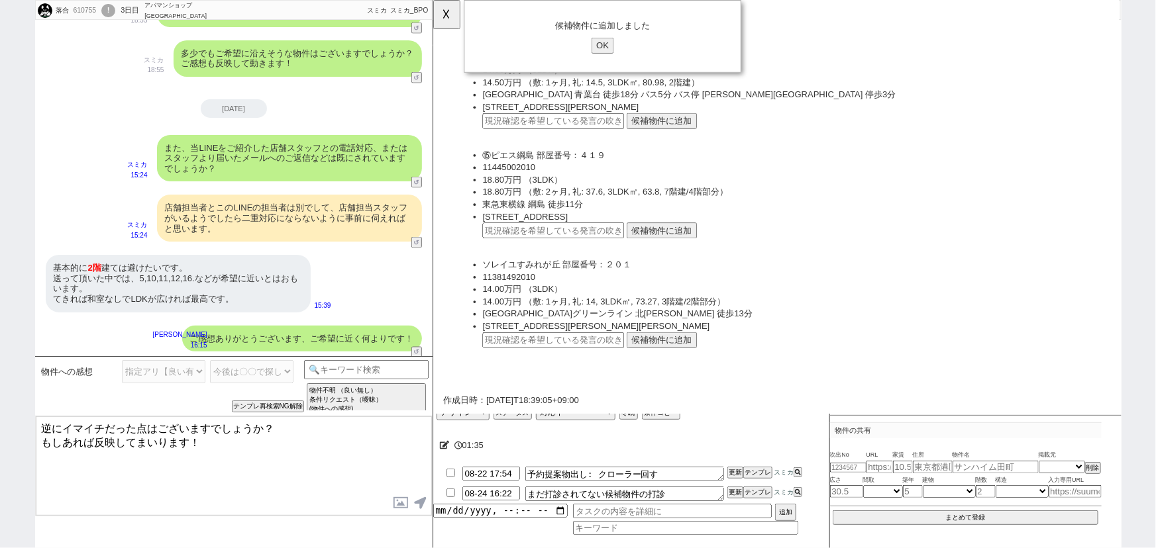
click at [43, 423] on textarea "逆にイマイチだった点はございますでしょうか？ もしあれば反映してまいります！" at bounding box center [234, 466] width 396 height 99
type textarea "⑤⑩⑪⑫⑯の逆にイマイチだった点はございますでしょうか？ もしあれば反映してまいります！"
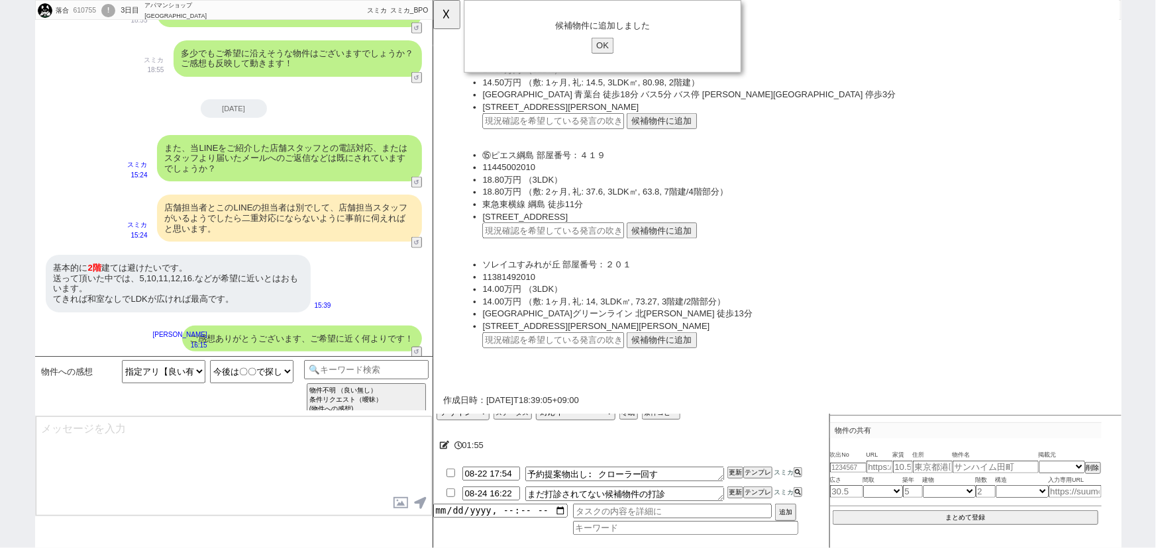
scroll to position [1006, 0]
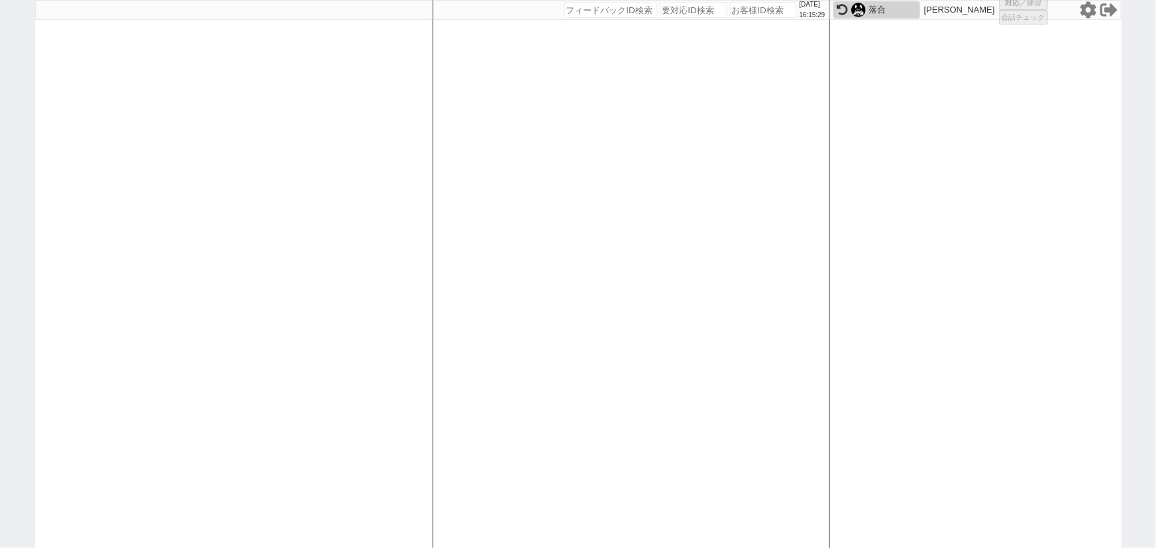
select select "100"
select select "1"
select select "2"
select select "5"
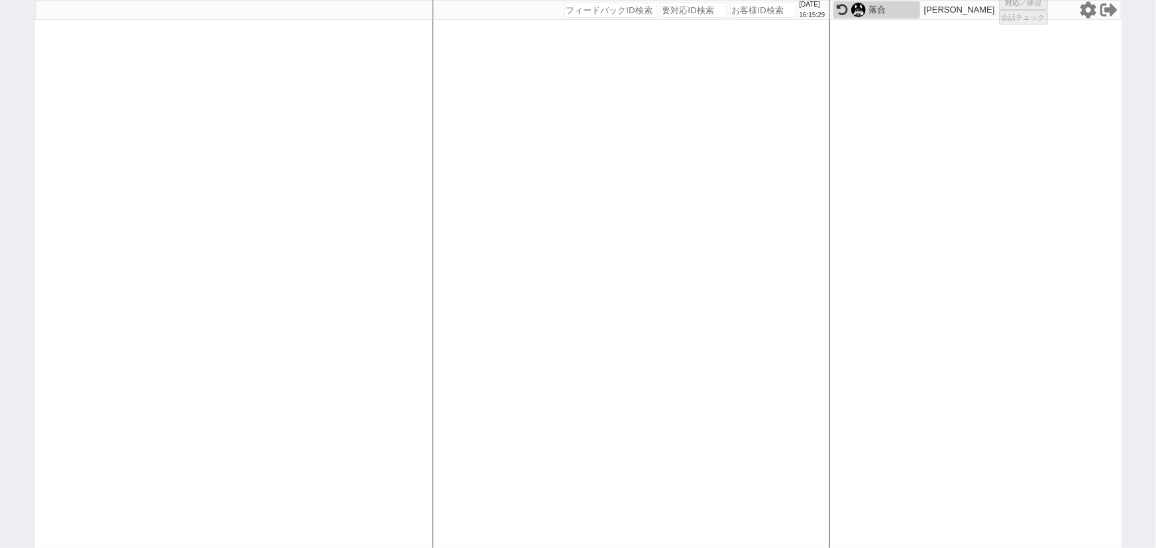
select select
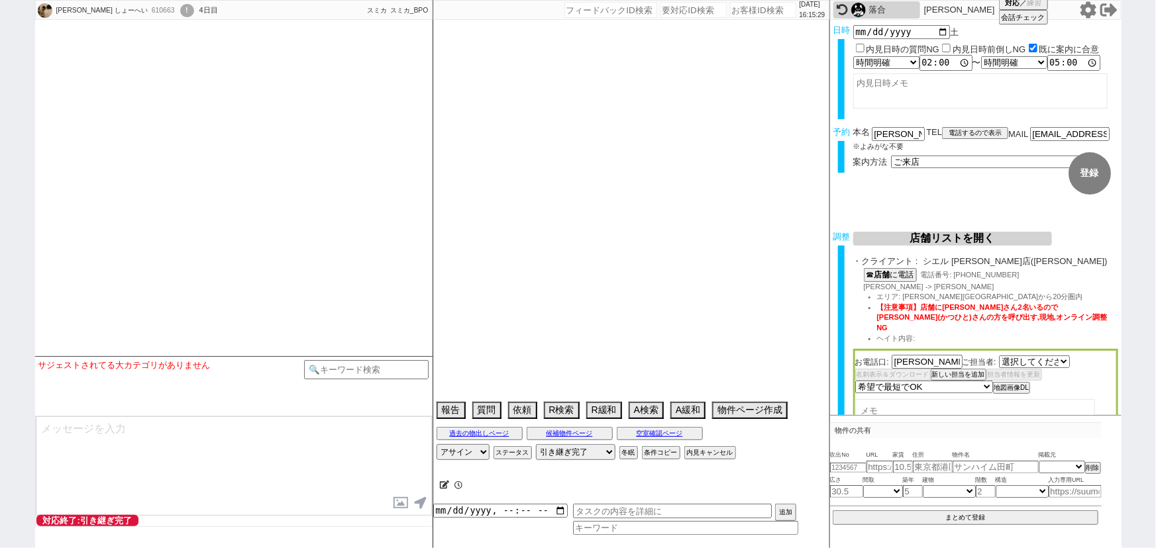
select select "2458"
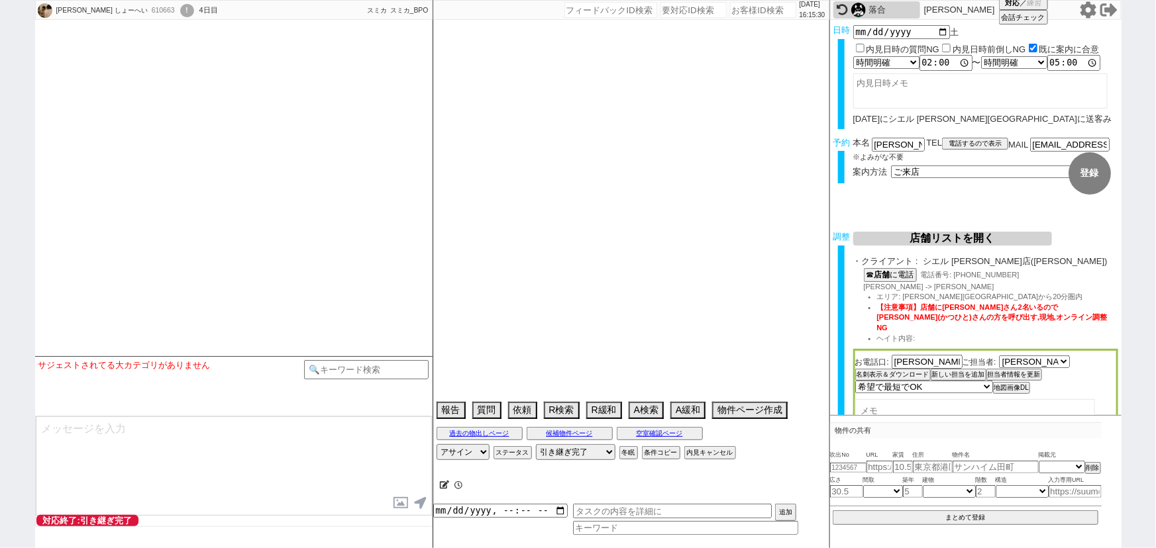
type textarea "他社なし"
select select "2025"
select select "9"
select select "36"
select select "0"
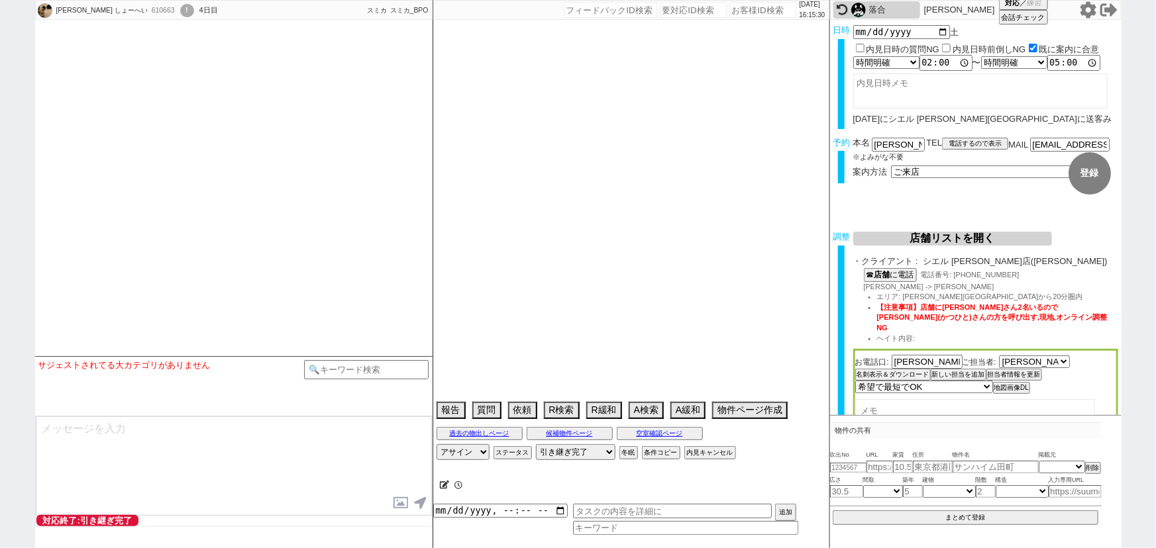
select select "15"
select select "505"
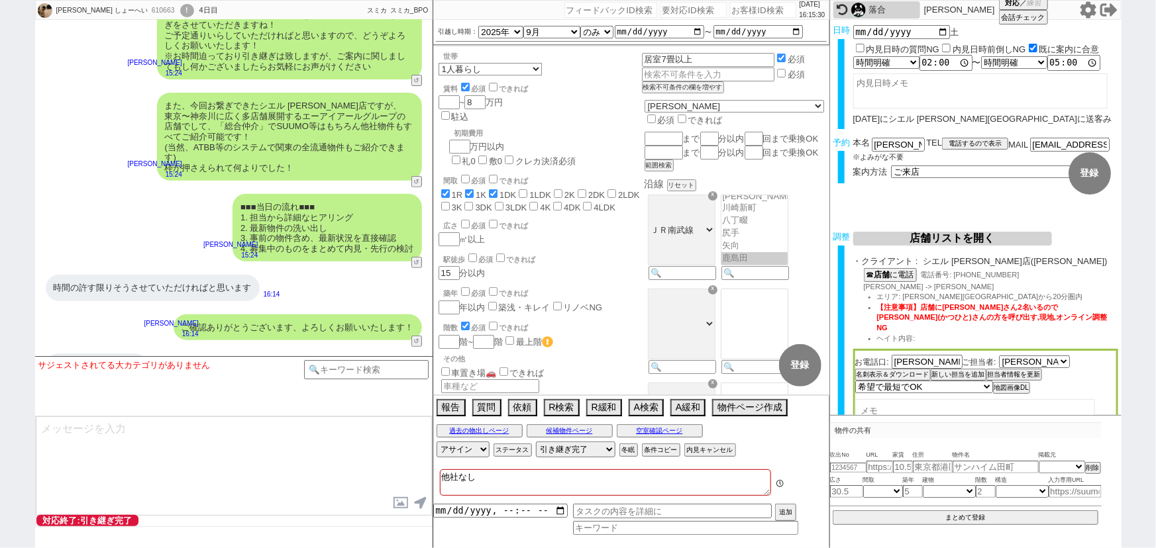
scroll to position [36, 0]
click at [119, 354] on div "諸々承知しました ありがとうございます" at bounding box center [97, 372] width 102 height 36
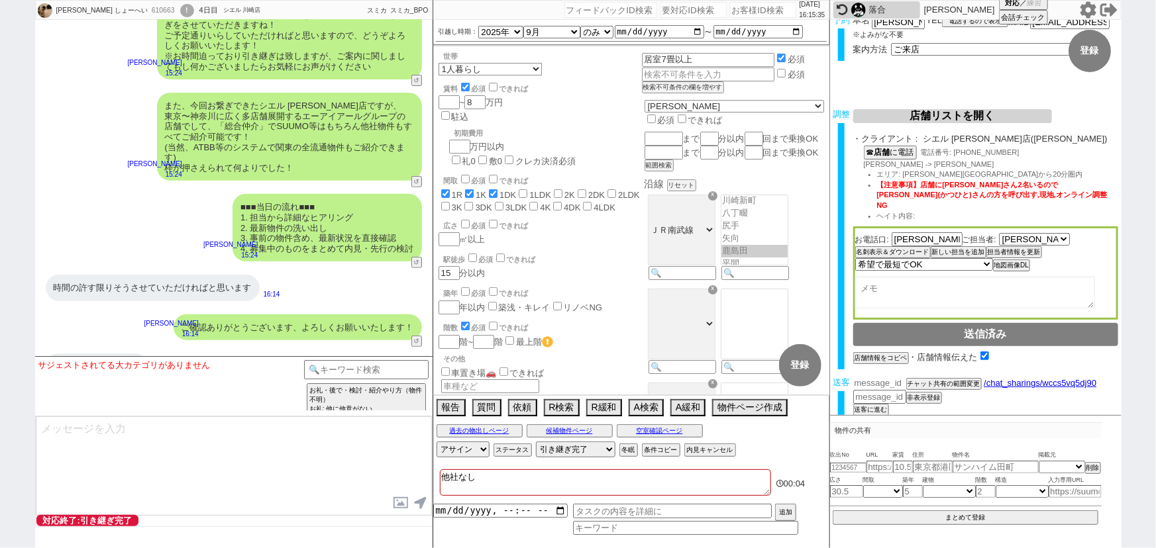
click at [885, 378] on input "number" at bounding box center [879, 383] width 53 height 11
paste input "36832730"
type input "36832730"
click at [923, 382] on button "チャット共有の範囲変更" at bounding box center [942, 386] width 73 height 9
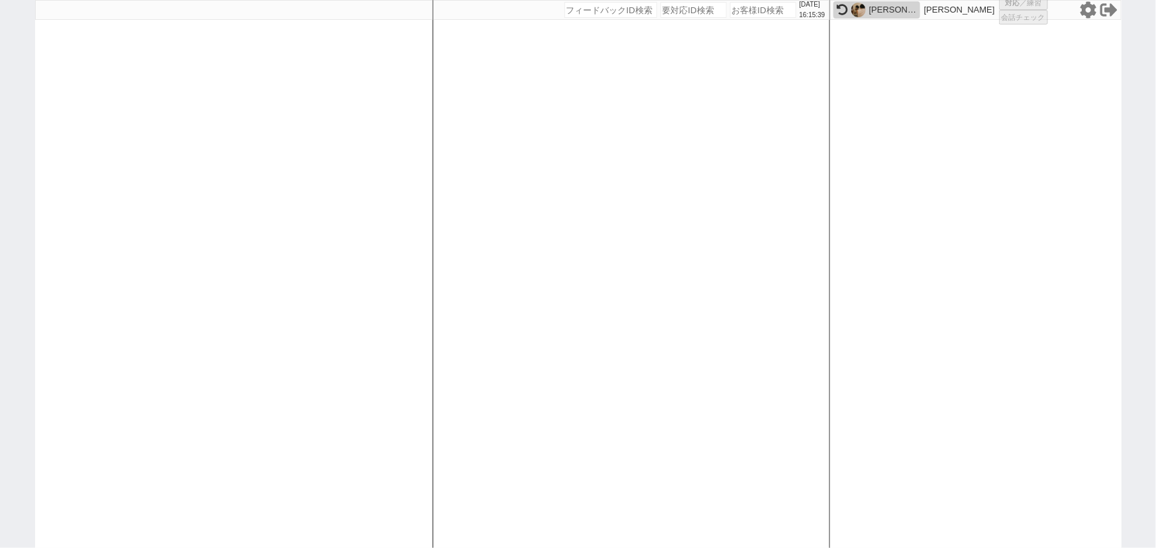
select select "1"
select select
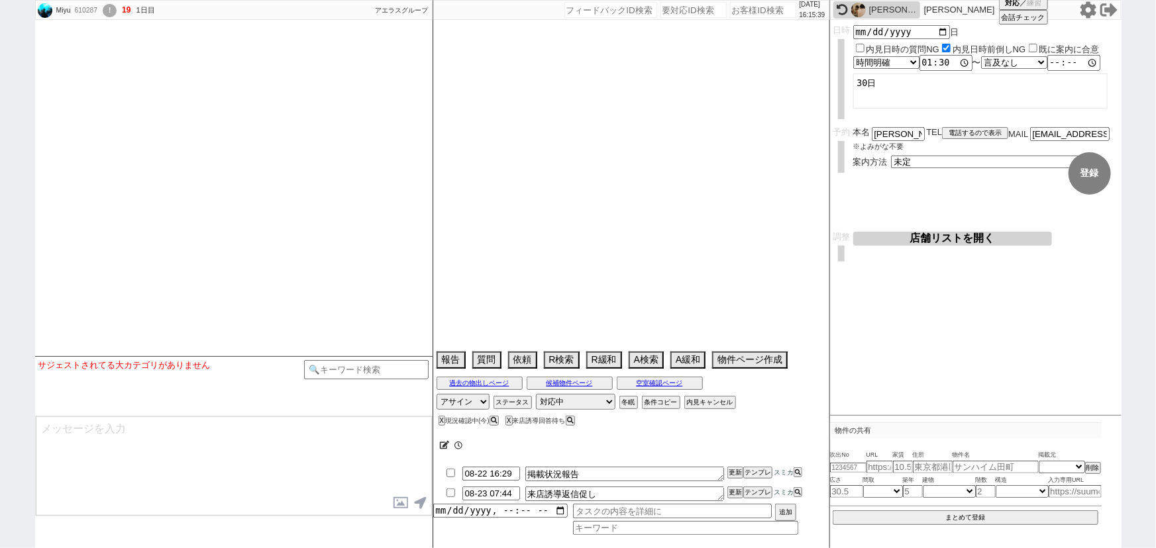
select select
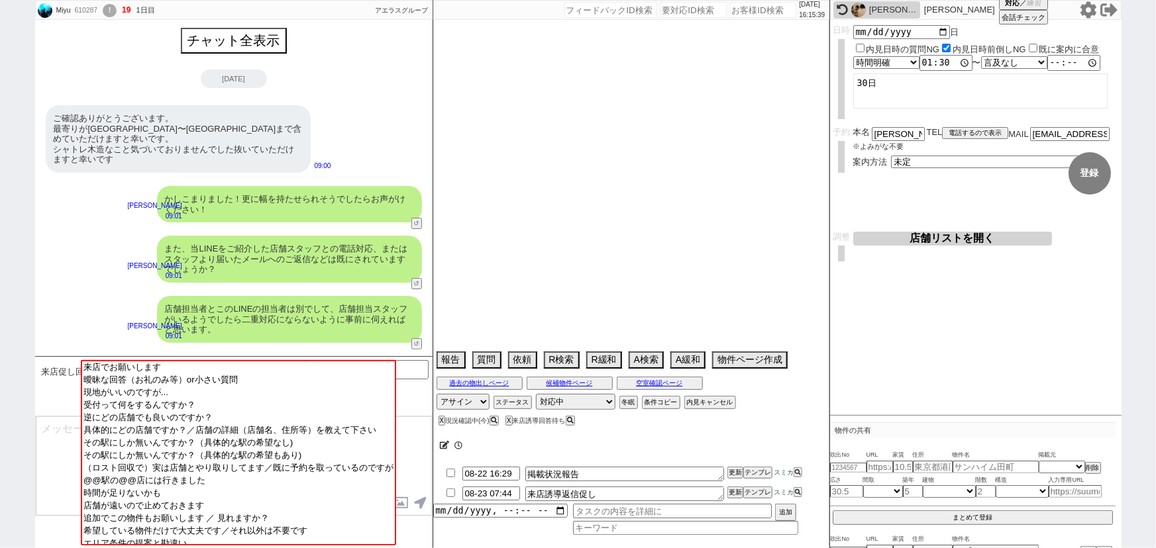
scroll to position [2699, 0]
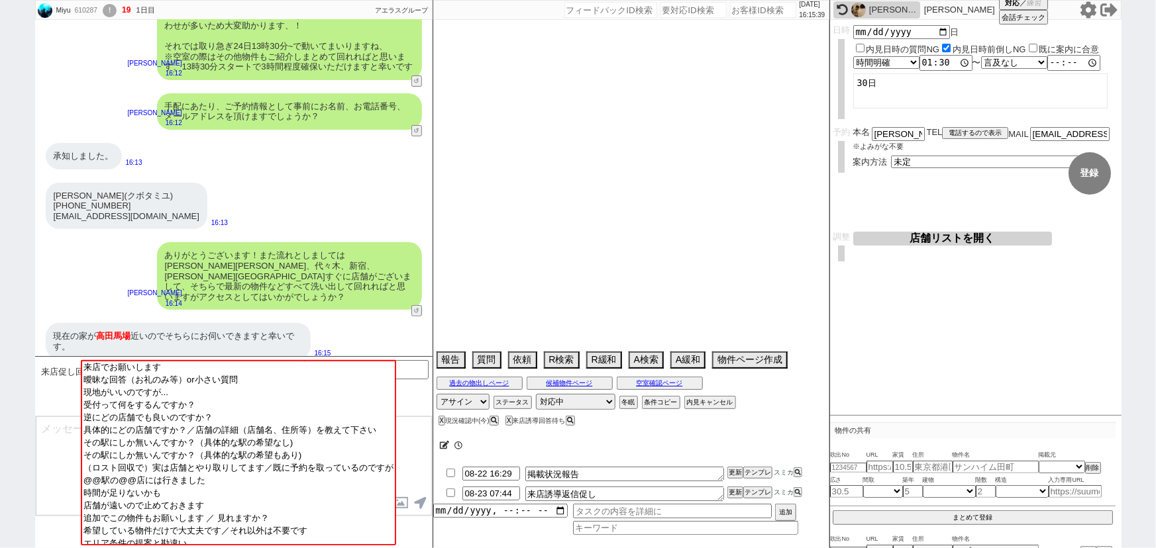
select select "2025"
select select "9"
select select "35"
select select "0"
select select "832"
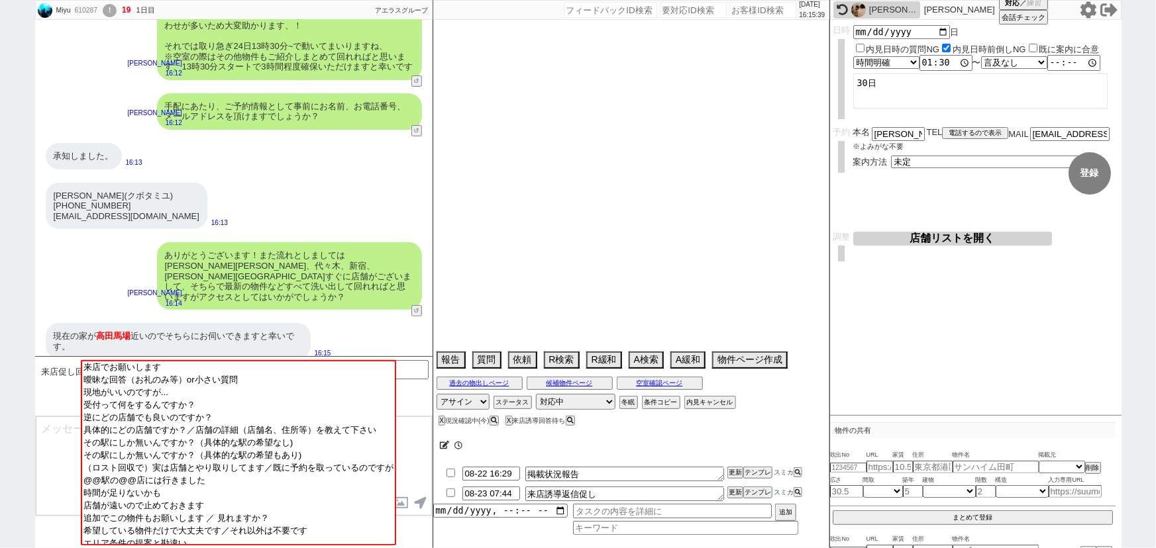
select select "14"
select select "475"
select select "63"
select select "68"
select select "1643"
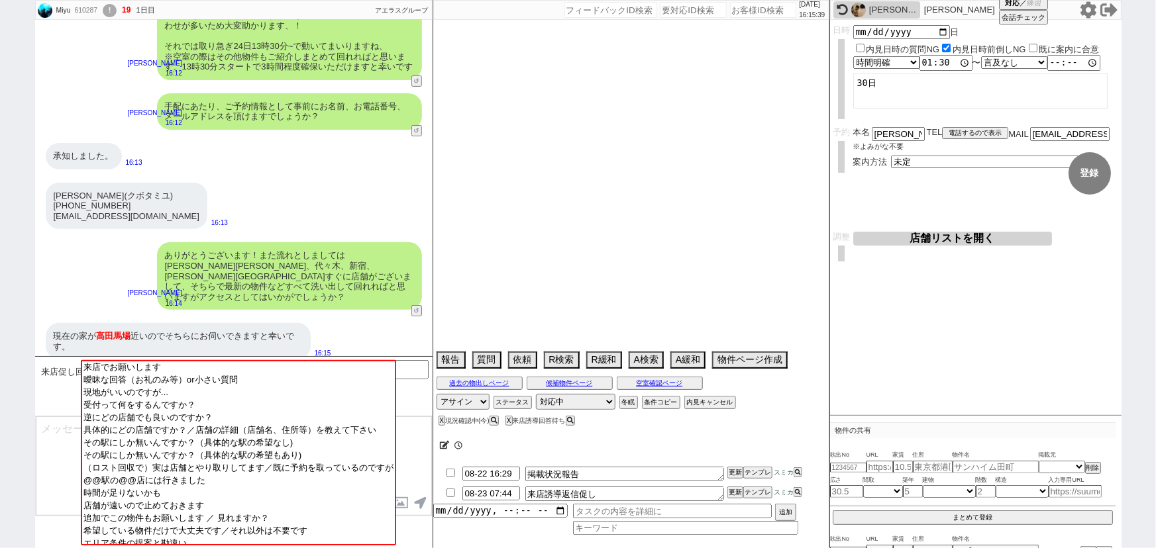
select select "38"
select select "75"
select select "53"
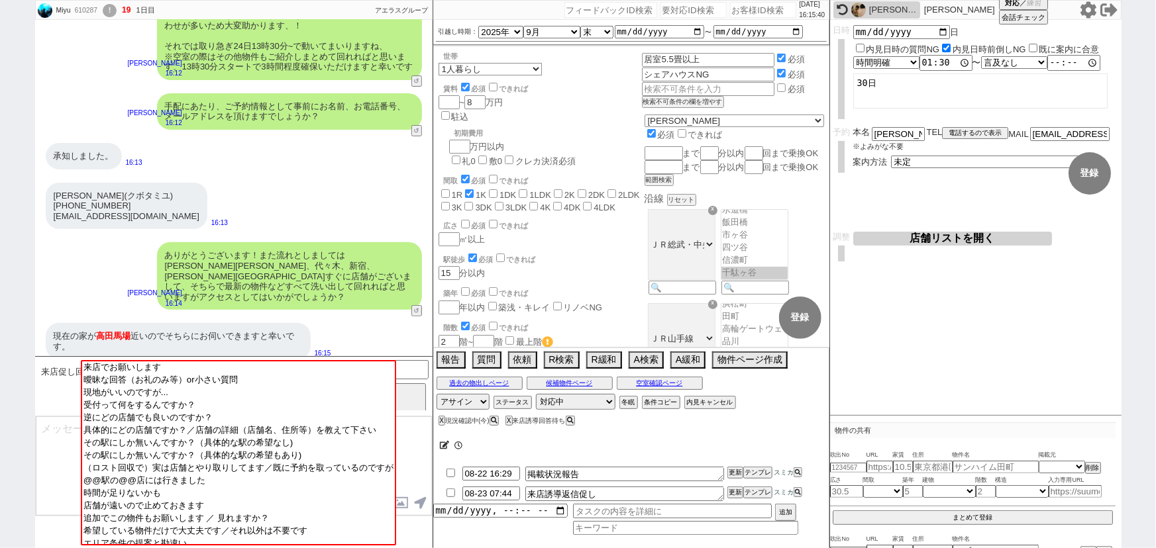
scroll to position [36, 0]
click at [274, 323] on div "現在の家が 高田馬場 近いのでそちらにお伺いできますと幸いです。" at bounding box center [178, 341] width 265 height 36
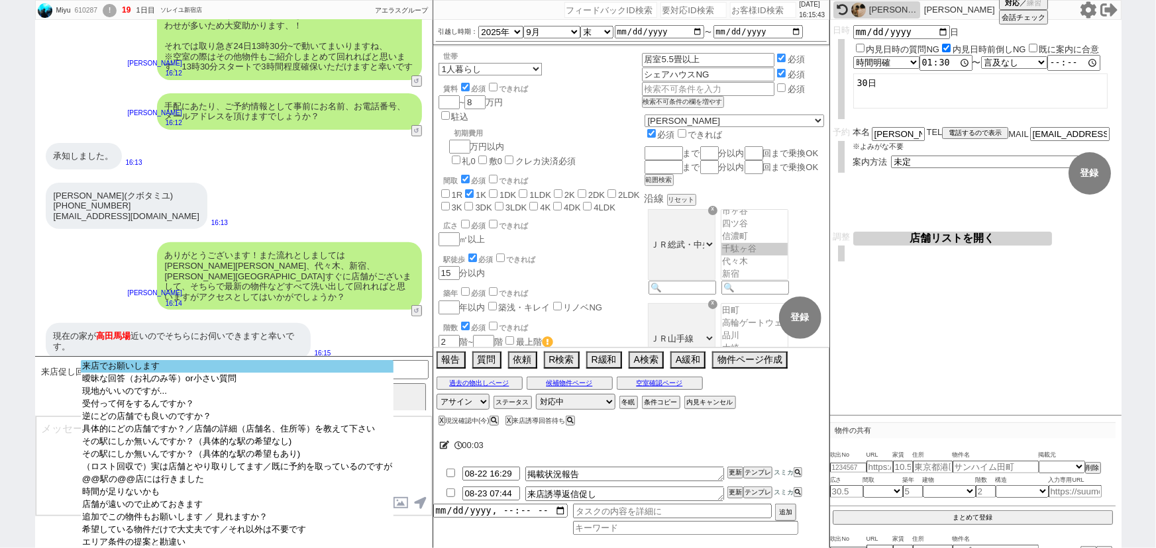
click at [219, 373] on option "来店でお願いします" at bounding box center [237, 379] width 313 height 13
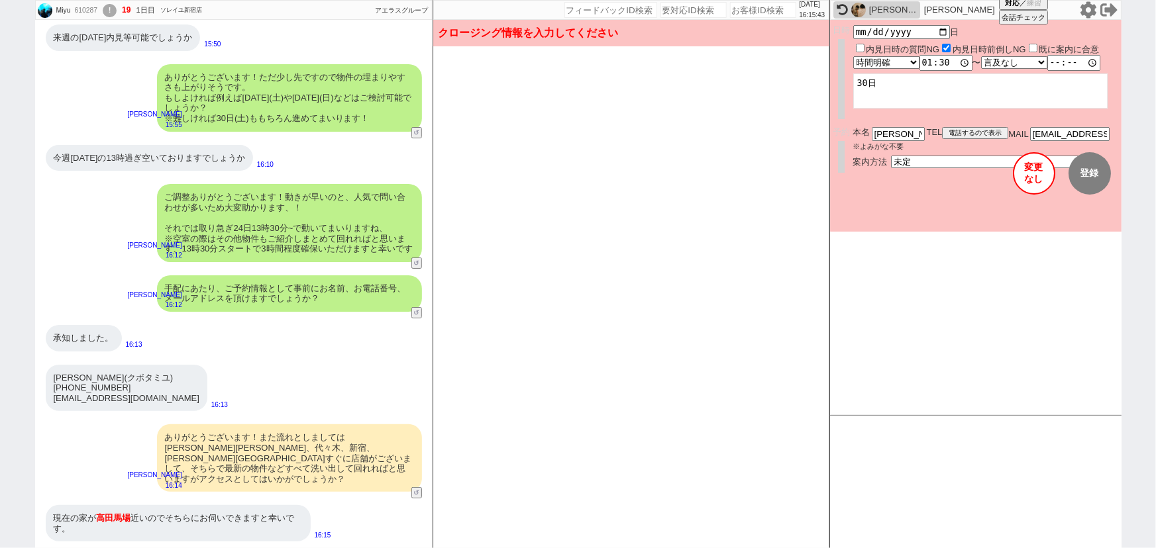
scroll to position [2507, 0]
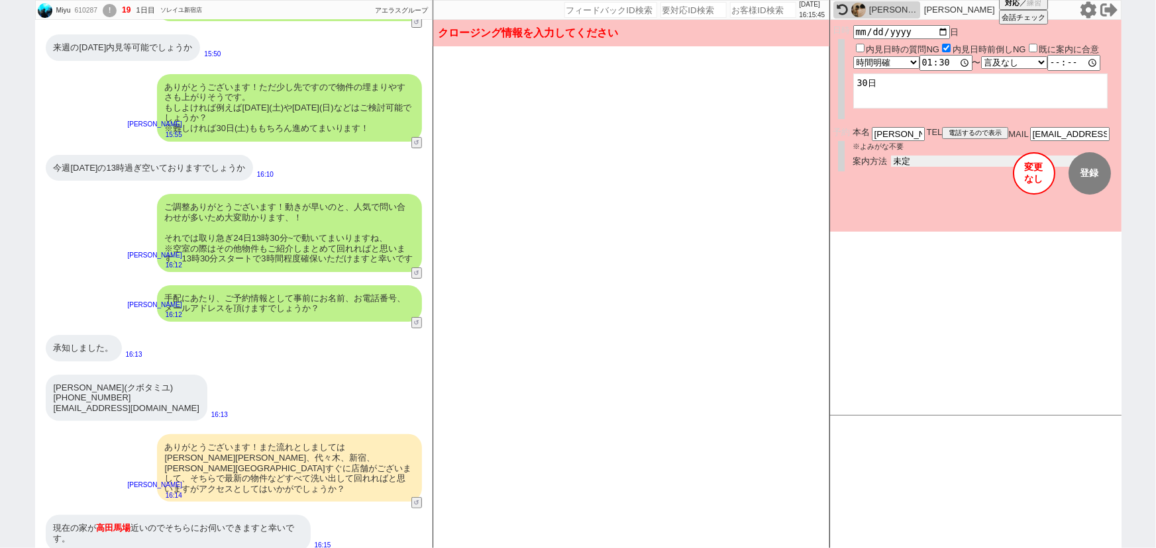
click at [917, 158] on select "未定 現地お待ち合わせ ご来店 先行申し込みのご案内or内見無しでの申し込みのご案内 オンラインでのご接客 オンラインで1件の内見のご案内" at bounding box center [990, 161] width 199 height 11
select select "2"
click at [891, 156] on select "未定 現地お待ち合わせ ご来店 先行申し込みのご案内or内見無しでの申し込みのご案内 オンラインでのご接客 オンラインで1件の内見のご案内" at bounding box center [990, 161] width 199 height 11
click at [916, 211] on form "変更 なし 登録 日時 2025-08-24 日 内見日時の質問NG 内見日時前倒しNG 既に案内に合意 言及なし 時間明確 午前 午後 お昼 夕方・夜 終日…" at bounding box center [975, 126] width 291 height 212
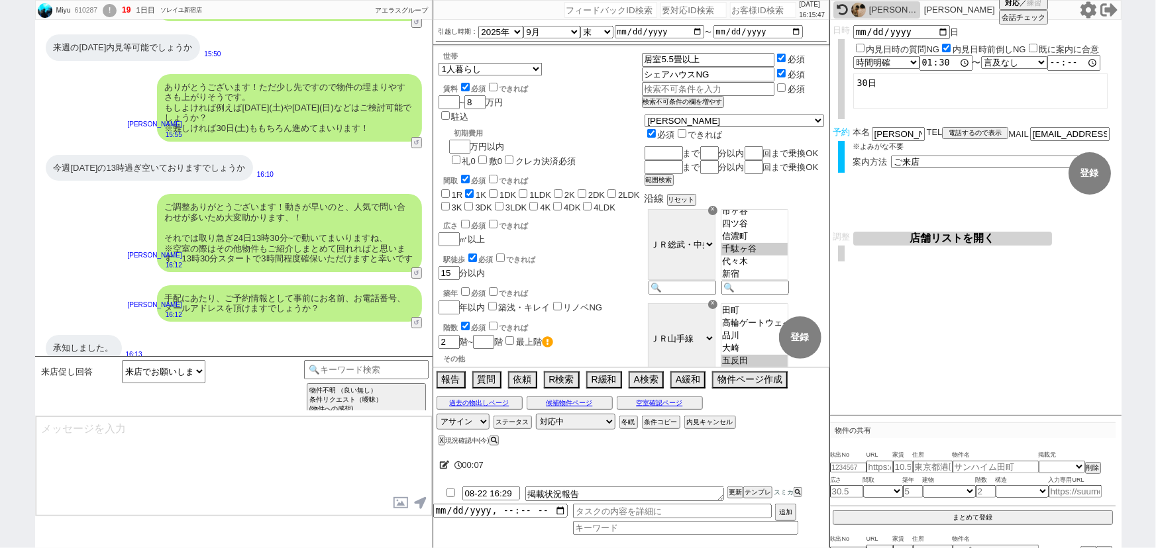
scroll to position [2699, 0]
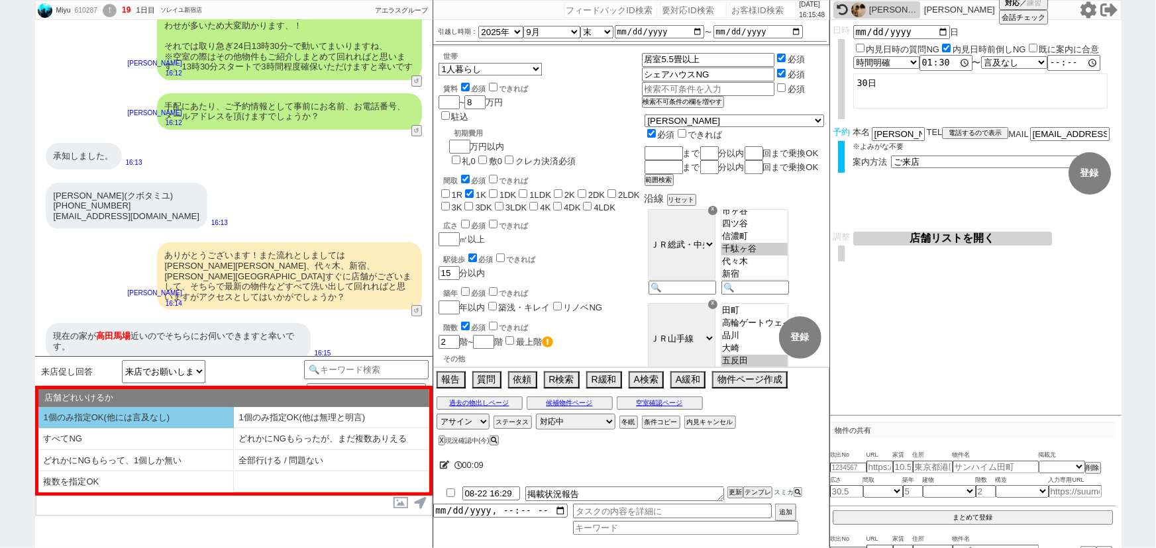
click at [145, 420] on li "1個のみ指定OK(他には言及なし)" at bounding box center [135, 418] width 195 height 22
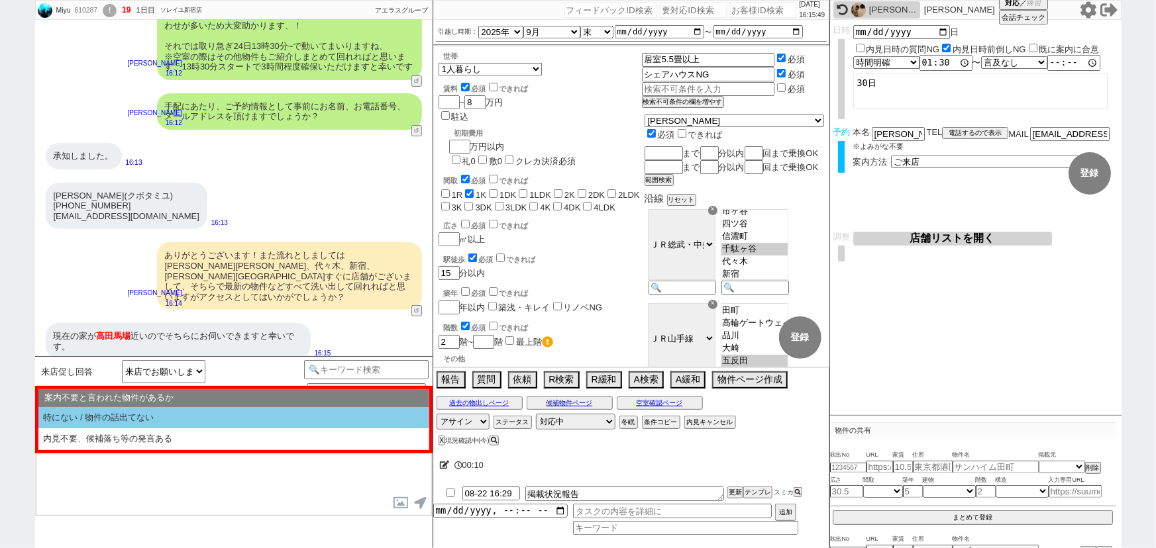
click at [154, 414] on li "特にない / 物件の話出てない" at bounding box center [233, 418] width 391 height 22
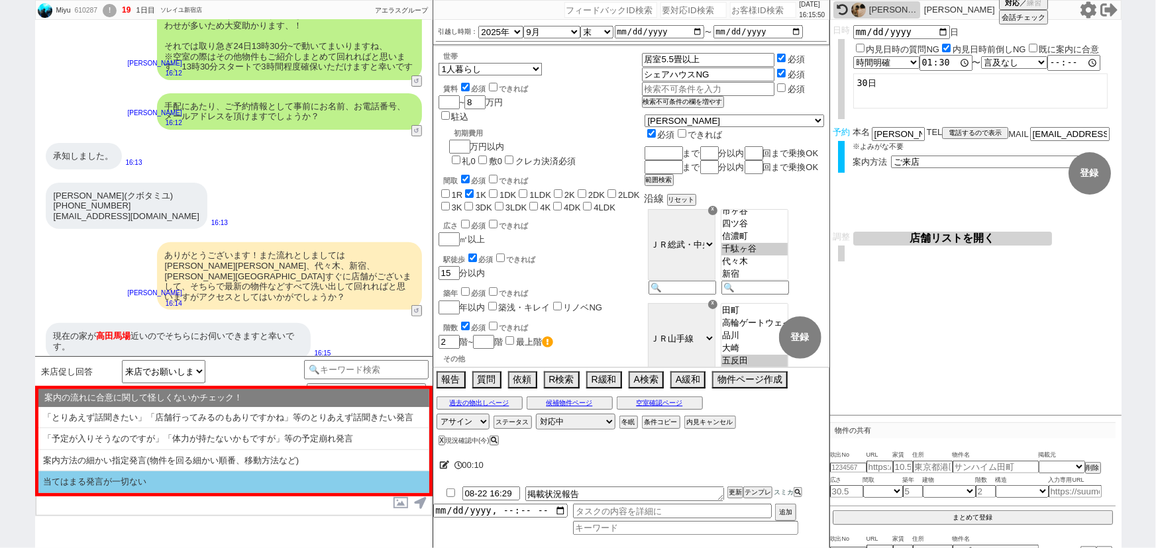
click at [114, 487] on li "当てはまる発言が一切ない" at bounding box center [233, 483] width 391 height 22
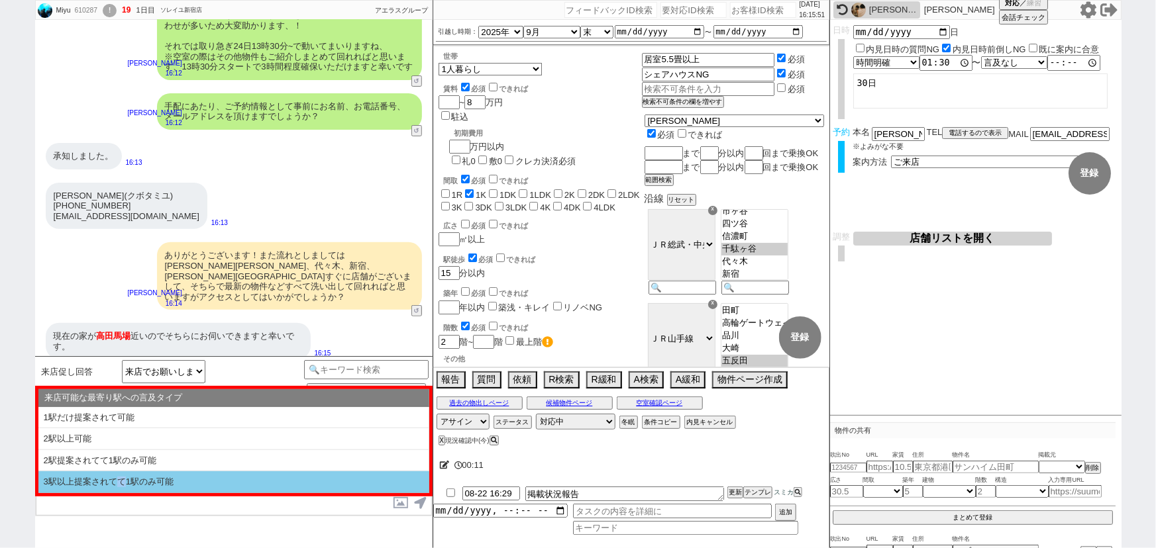
click at [114, 487] on li "3駅以上提案されてて1駅のみ可能" at bounding box center [233, 483] width 391 height 22
select select "1個のみ指定OK(他には言及なし)"
select select "特にない / 物件の話出てない"
select select "当てはまる発言が一切ない"
select select "3駅以上提案されてて1駅のみ可能"
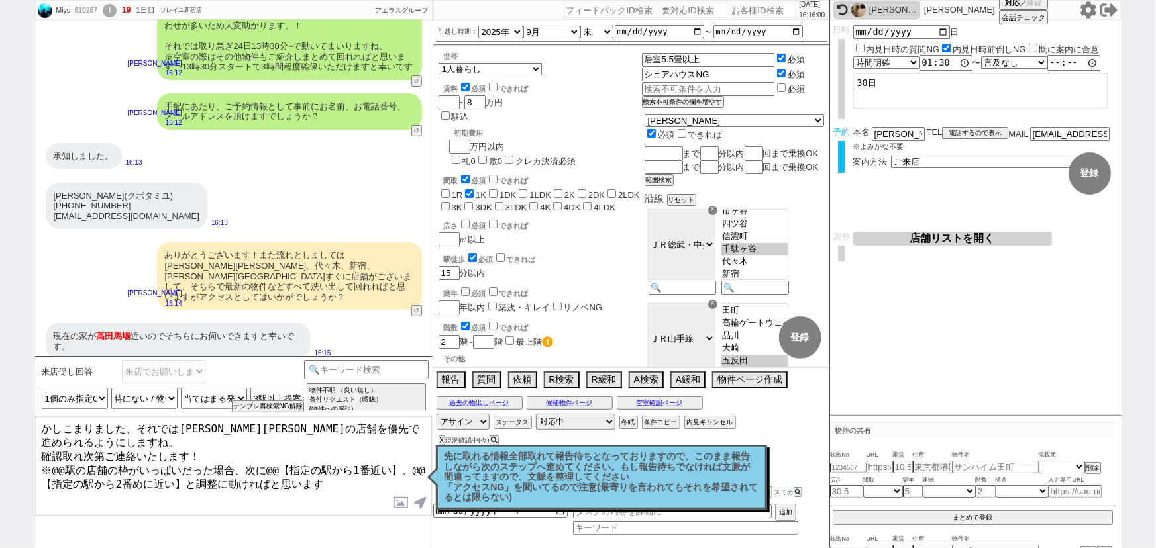
click at [64, 455] on textarea "かしこまりました、それでは高田馬場の店舗を優先で進められるようにしますね。 確認取れ次第ご連絡いたします！ ※@@駅の店舗の枠がいっぱいだった場合、次に@@【…" at bounding box center [234, 466] width 396 height 99
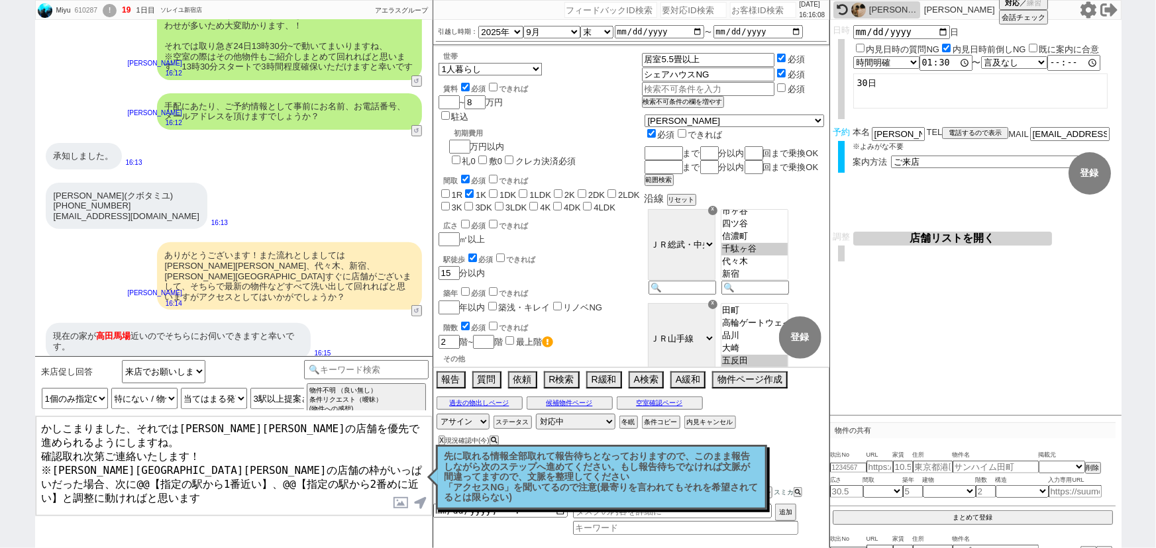
drag, startPoint x: 298, startPoint y: 458, endPoint x: 61, endPoint y: 483, distance: 238.4
click at [61, 483] on textarea "かしこまりました、それでは高田馬場の店舗を優先で進められるようにしますね。 確認取れ次第ご連絡いたします！ ※高田馬場駅の店舗の枠がいっぱいだった場合、次に@…" at bounding box center [234, 466] width 396 height 99
drag, startPoint x: 328, startPoint y: 456, endPoint x: 106, endPoint y: 497, distance: 225.7
click at [106, 497] on textarea "かしこまりました、それでは高田馬場の店舗を優先で進められるようにしますね。 確認取れ次第ご連絡いたします！ ※高田馬場駅の店舗の枠がいっぱいだった場合、次に新…" at bounding box center [234, 466] width 396 height 99
type textarea "かしこまりました、それでは高田馬場の店舗を優先で進められるようにしますね。 確認取れ次第ご連絡いたします！ ※高田馬場駅の店舗の枠がいっぱいだった場合、次に新…"
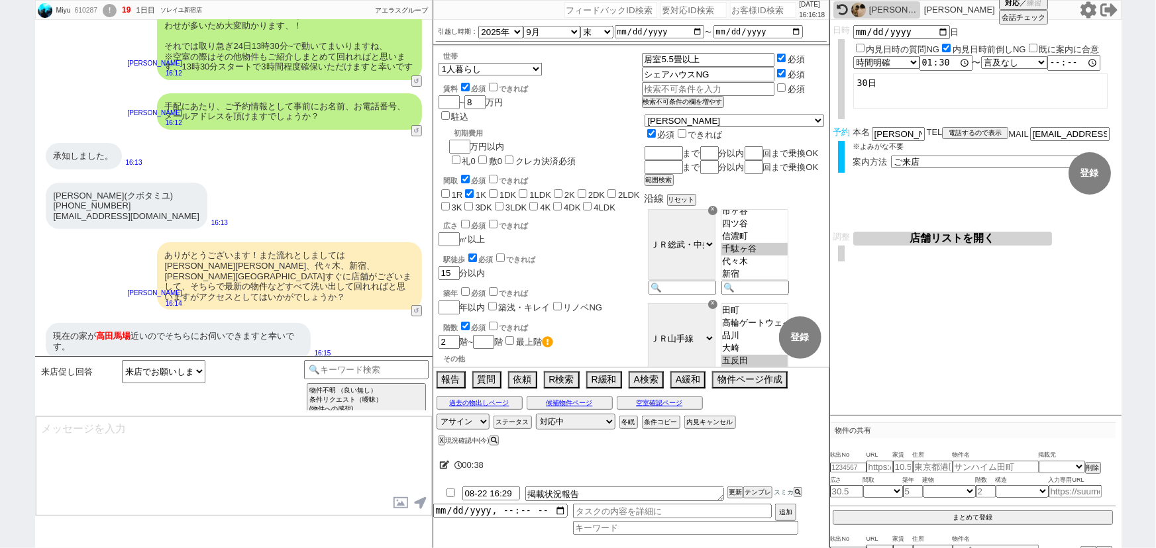
scroll to position [2530, 0]
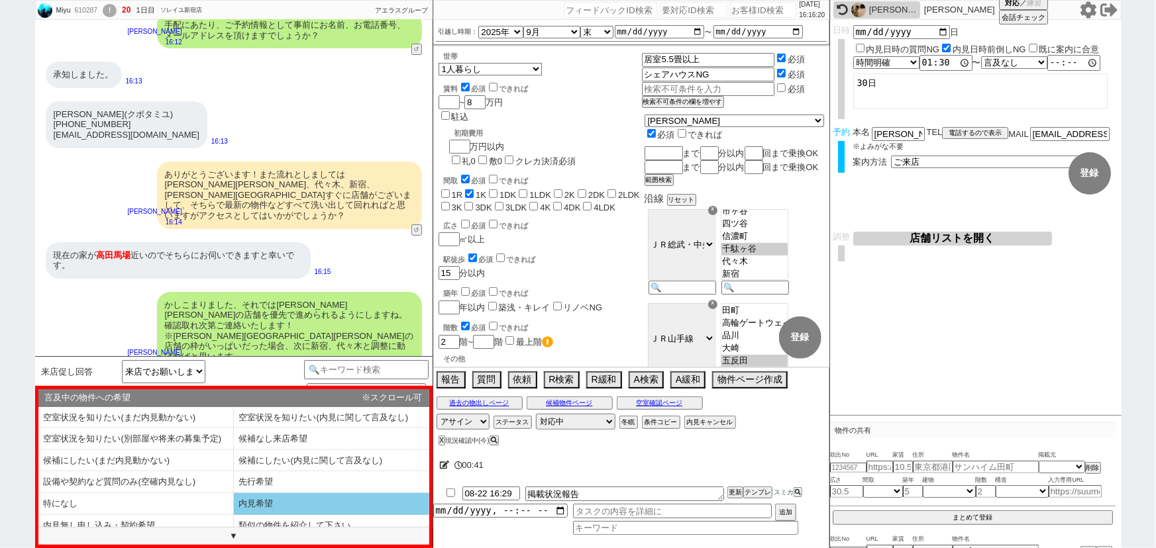
click at [234, 515] on li "内見希望" at bounding box center [135, 526] width 195 height 22
select select "内見希望"
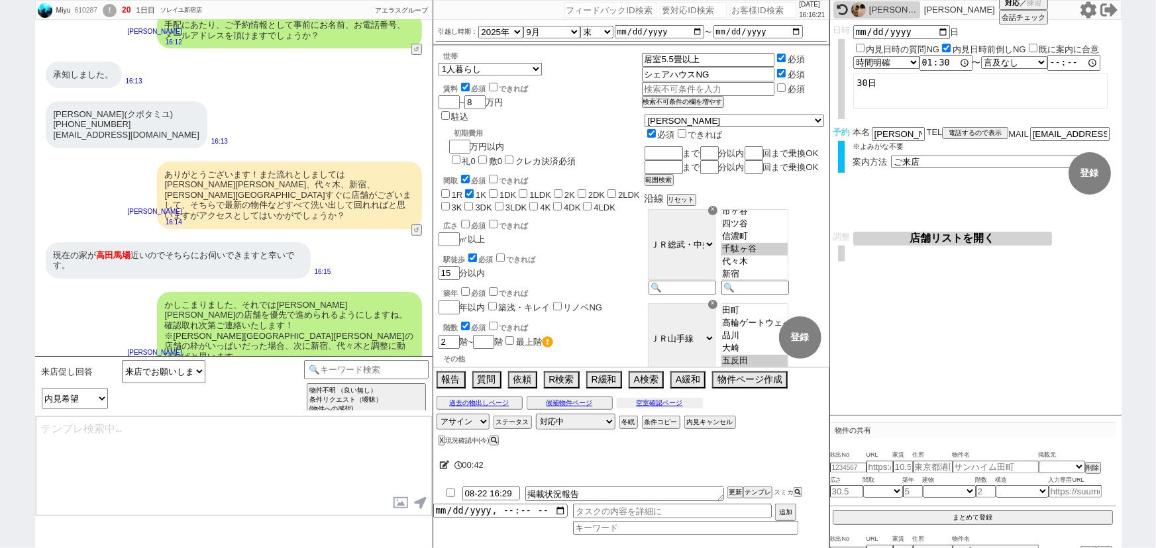
click at [678, 398] on button "空室確認ページ" at bounding box center [660, 403] width 86 height 11
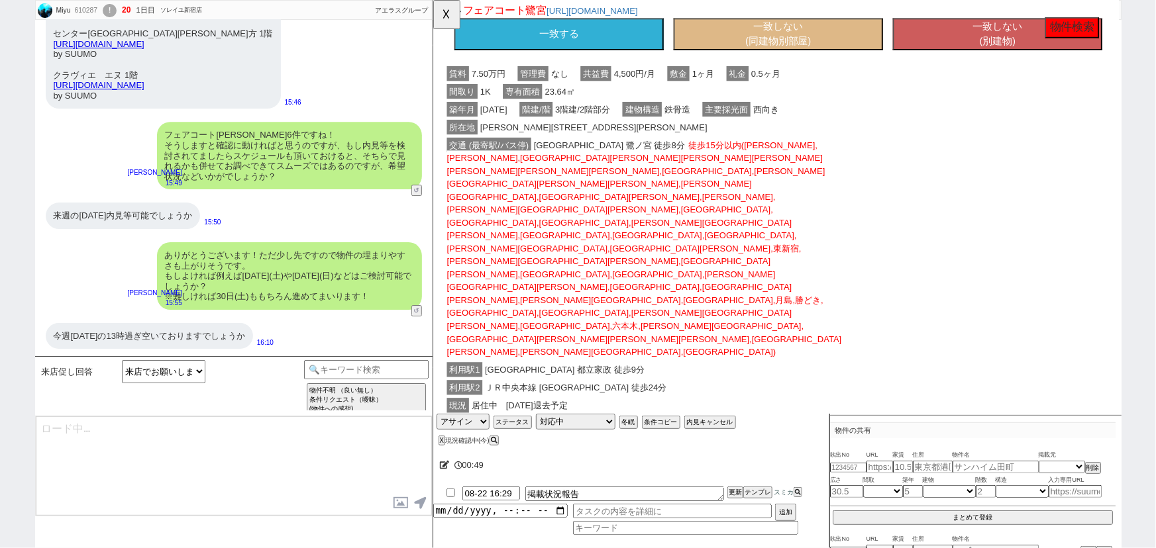
scroll to position [414, 0]
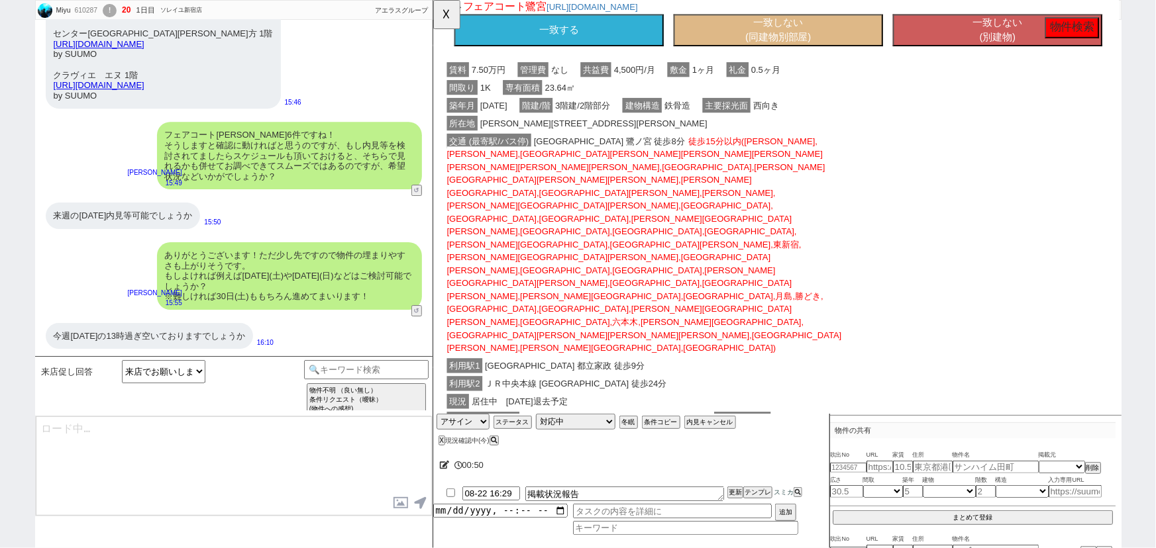
type textarea "@@【そのままこの吹き出しで報告(初期費用などもあればそれも)をして下さい！！"
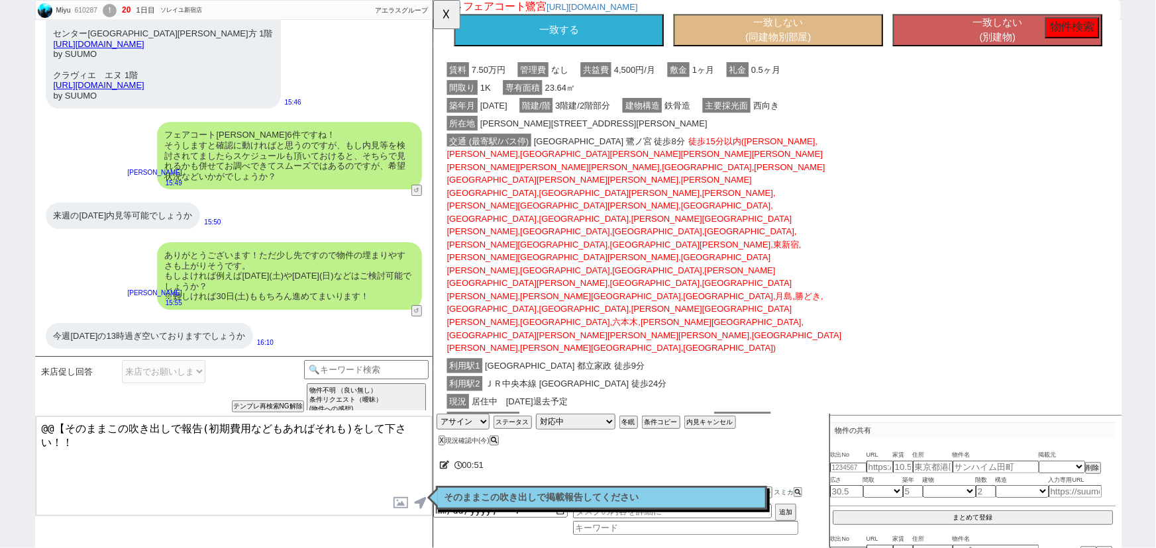
click at [652, 50] on button "一致する" at bounding box center [567, 32] width 225 height 34
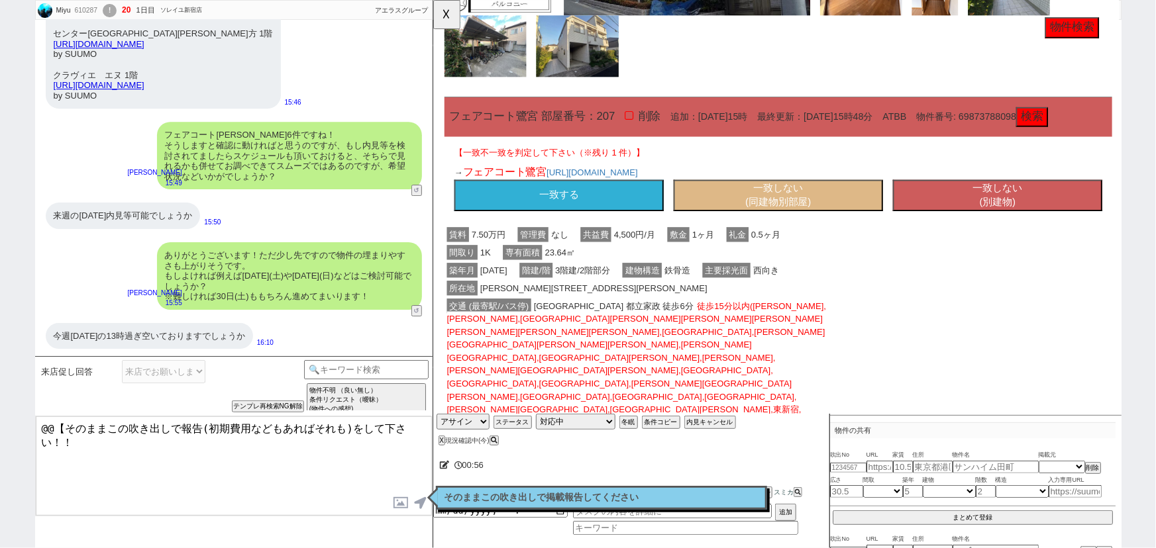
scroll to position [1331, 0]
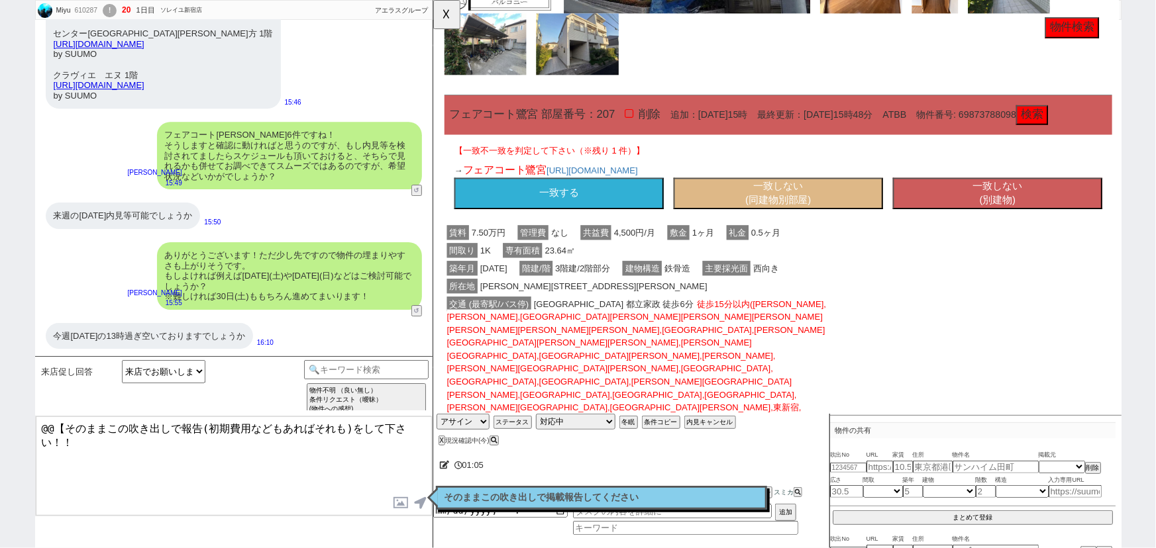
click at [595, 191] on button "一致する" at bounding box center [567, 208] width 225 height 34
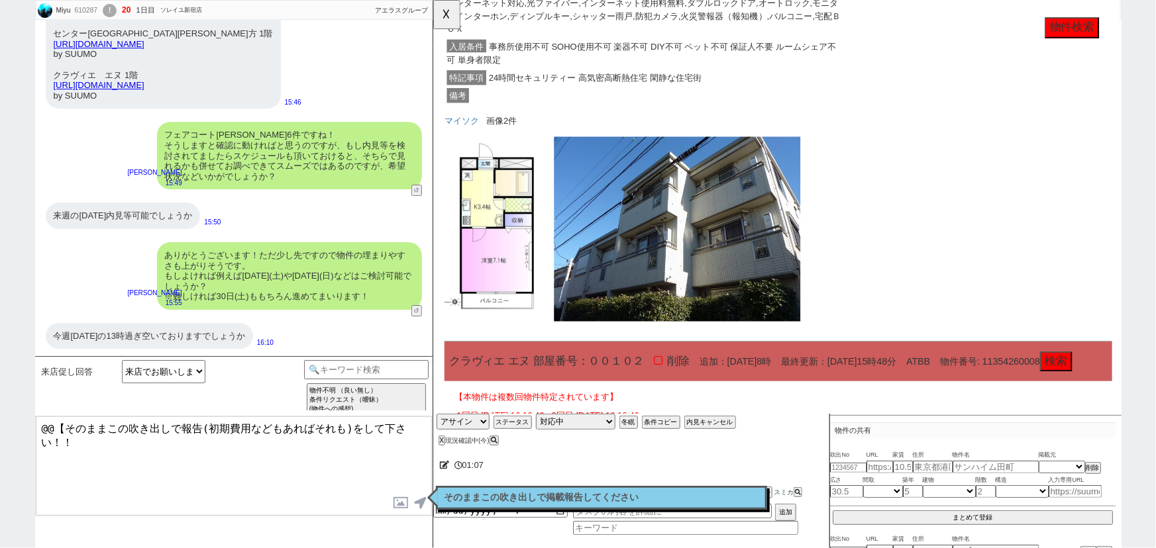
scroll to position [2079, 0]
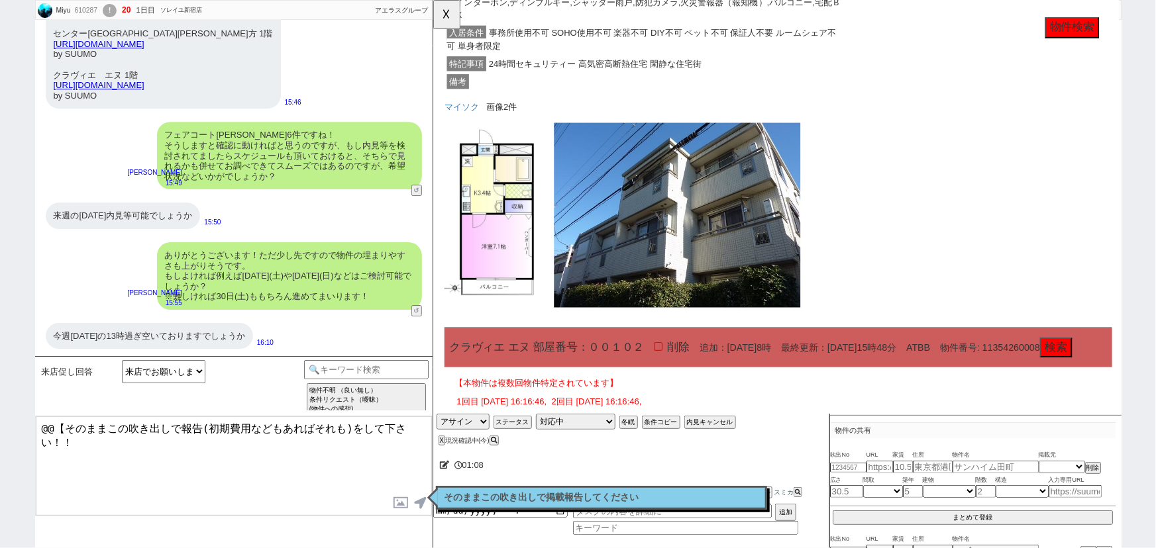
click at [601, 492] on button "一致する" at bounding box center [567, 509] width 225 height 34
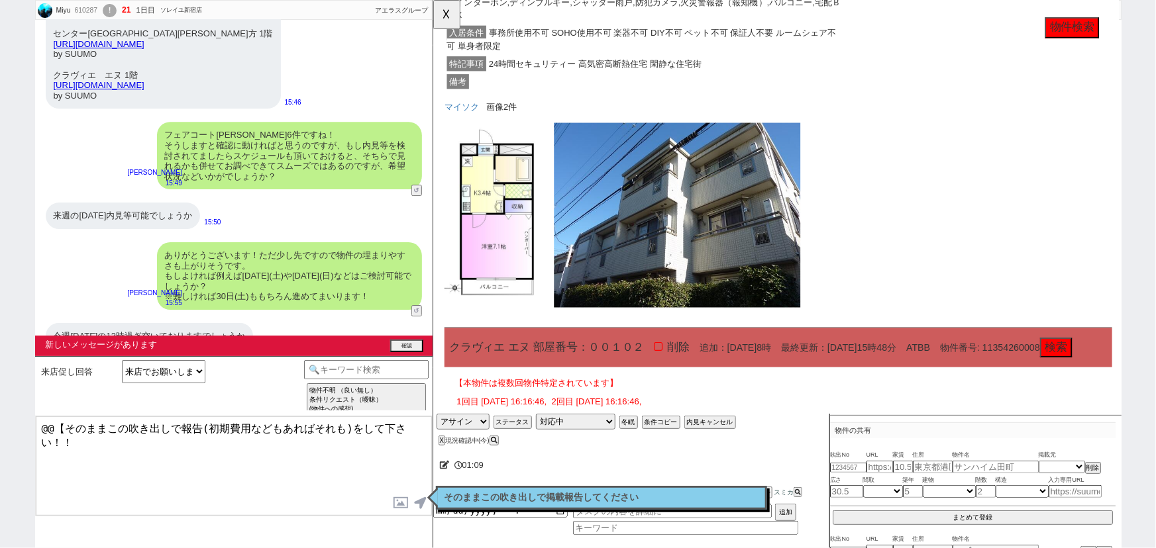
scroll to position [2601, 0]
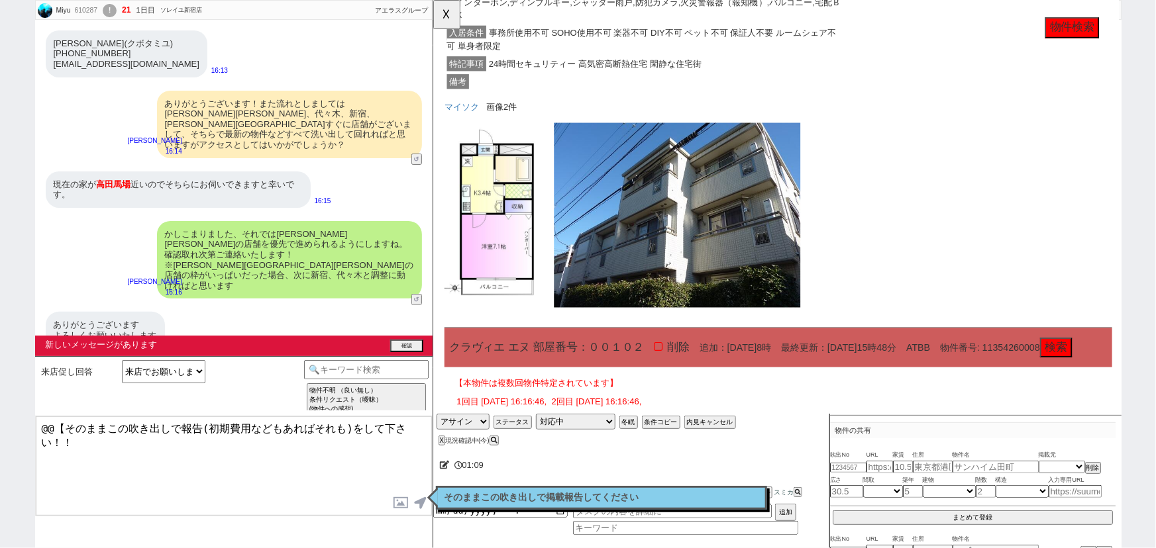
click at [601, 492] on button "一致する" at bounding box center [567, 509] width 225 height 34
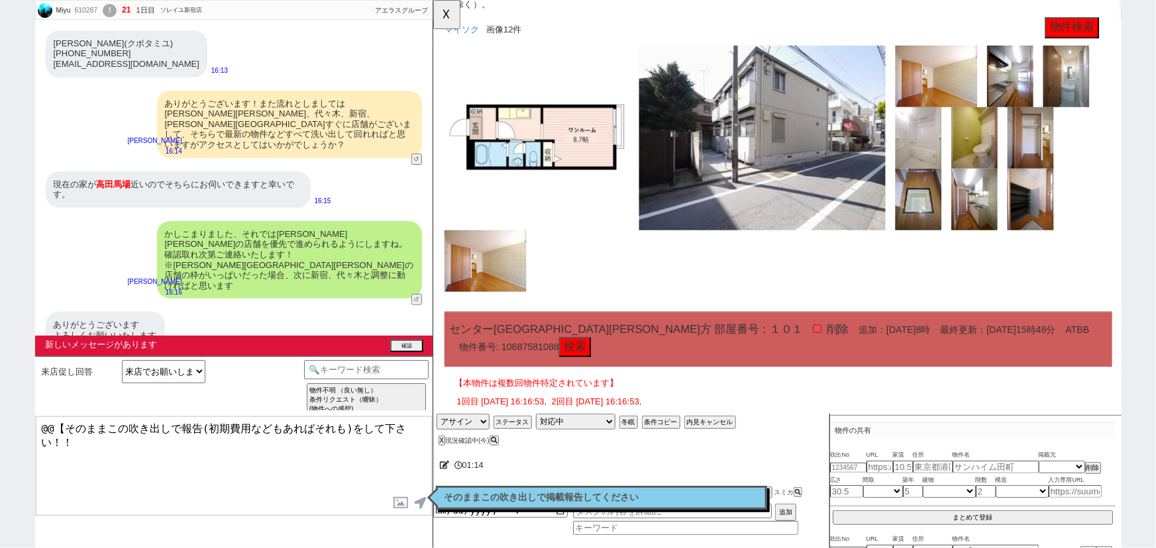
scroll to position [3266, 0]
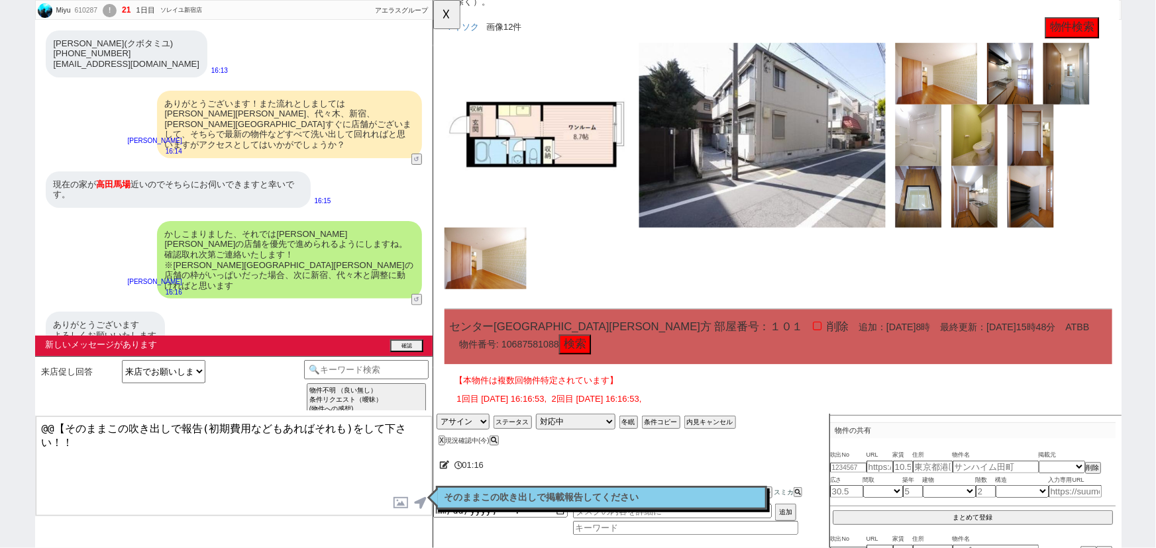
click at [644, 489] on button "一致する" at bounding box center [567, 506] width 225 height 34
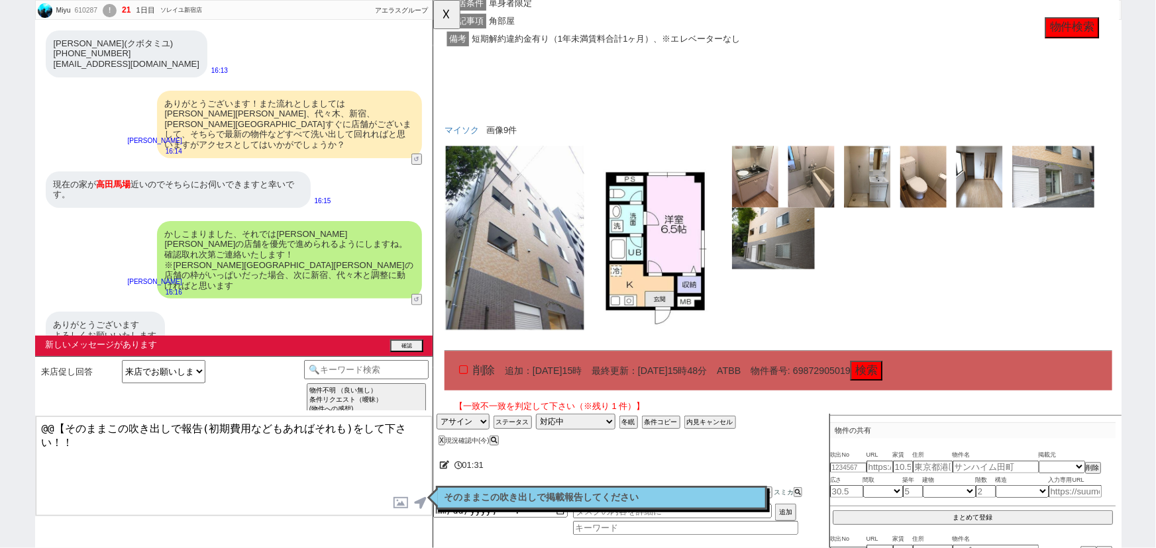
scroll to position [4041, 0]
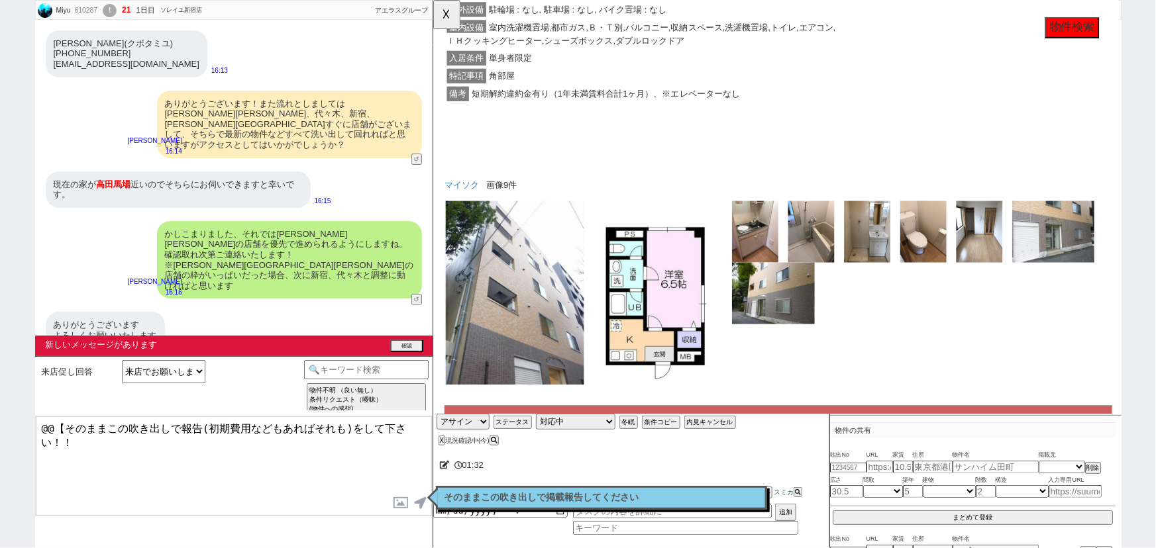
click at [600, 526] on button "一致する" at bounding box center [567, 543] width 225 height 34
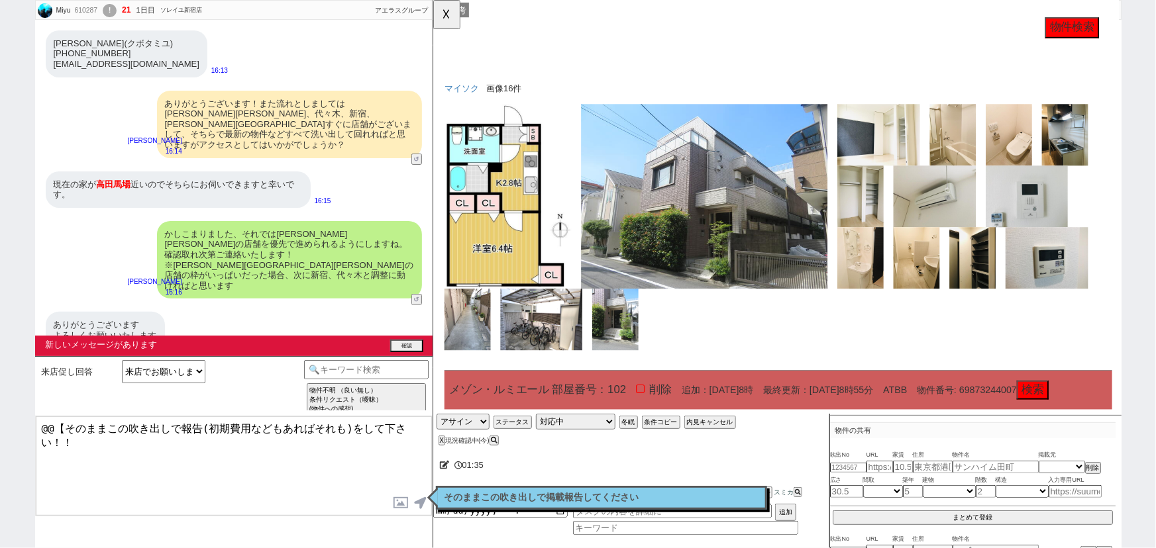
scroll to position [4984, 0]
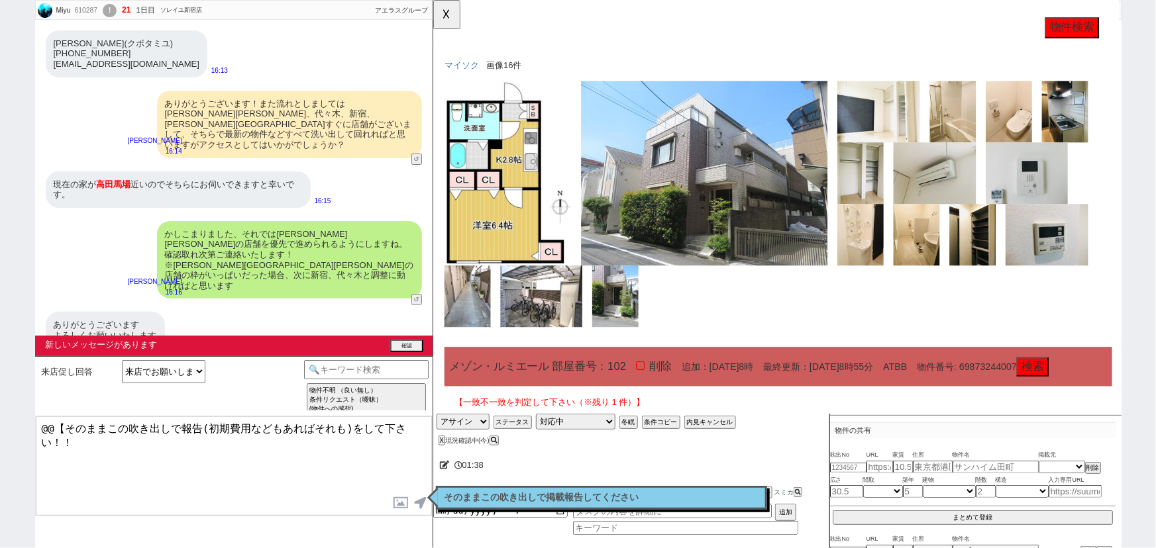
click at [618, 462] on button "一致する" at bounding box center [567, 479] width 225 height 34
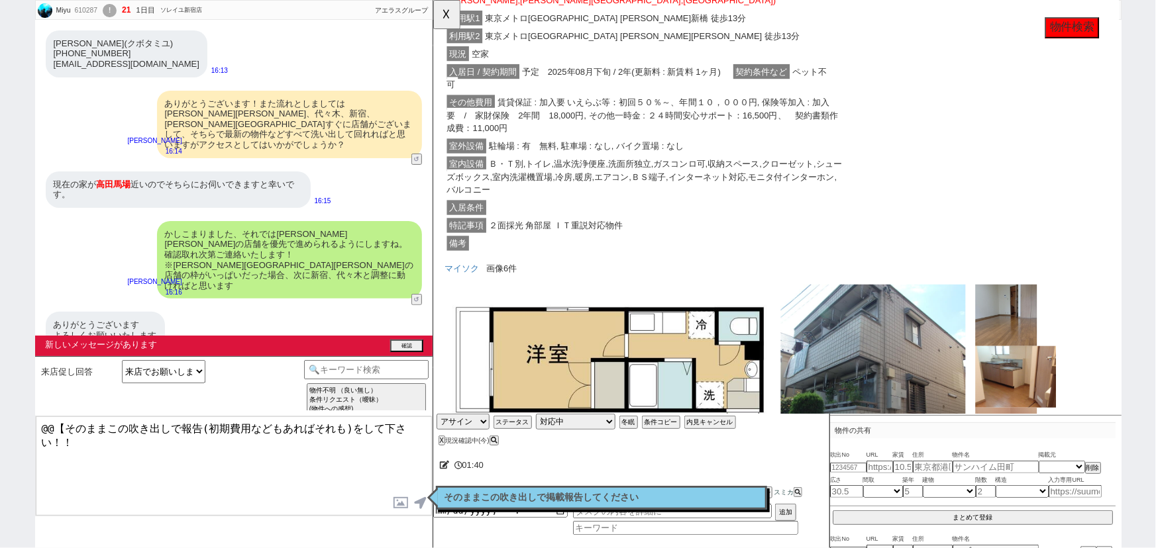
scroll to position [5861, 0]
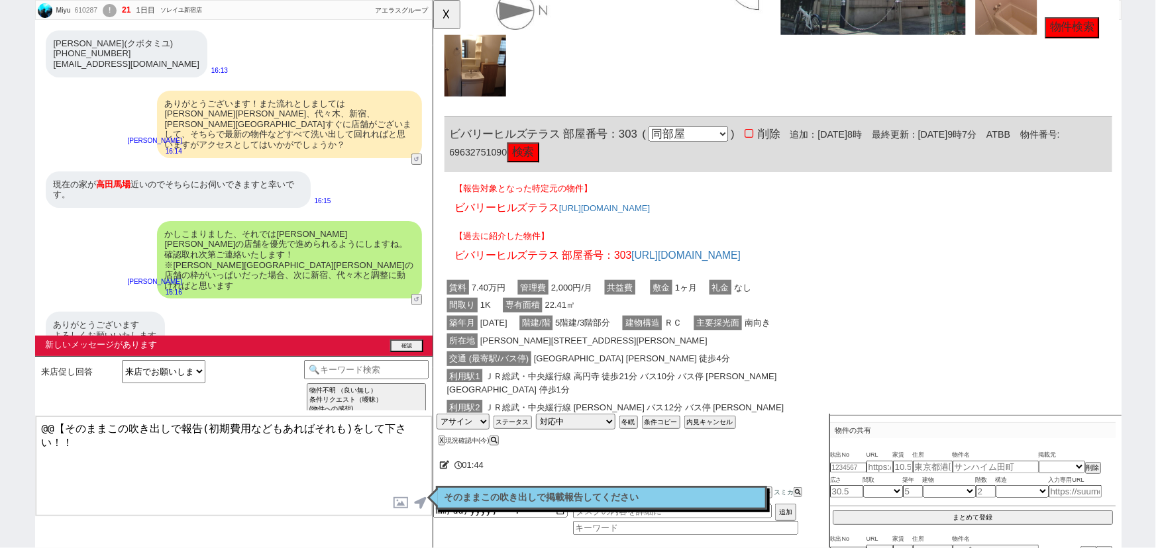
scroll to position [6359, 0]
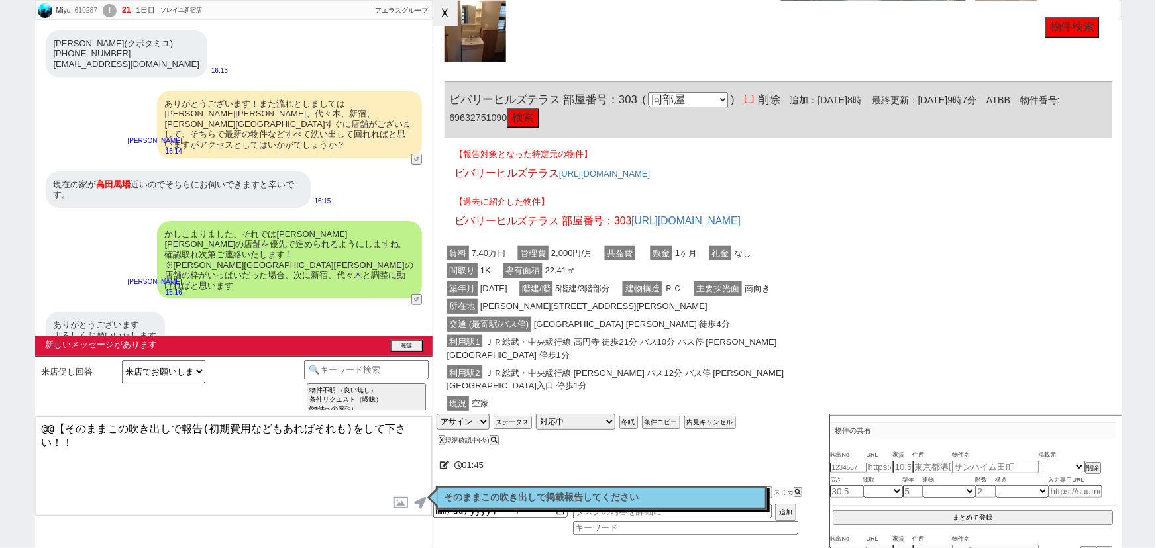
click at [444, 14] on button "☓" at bounding box center [445, 13] width 25 height 26
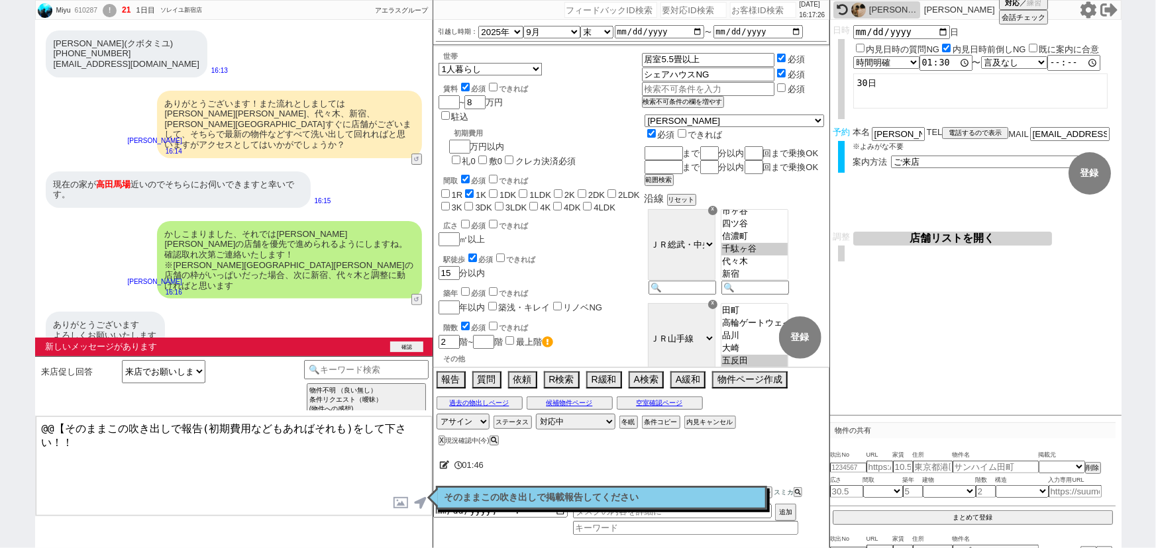
click at [405, 346] on button "確認" at bounding box center [406, 347] width 33 height 11
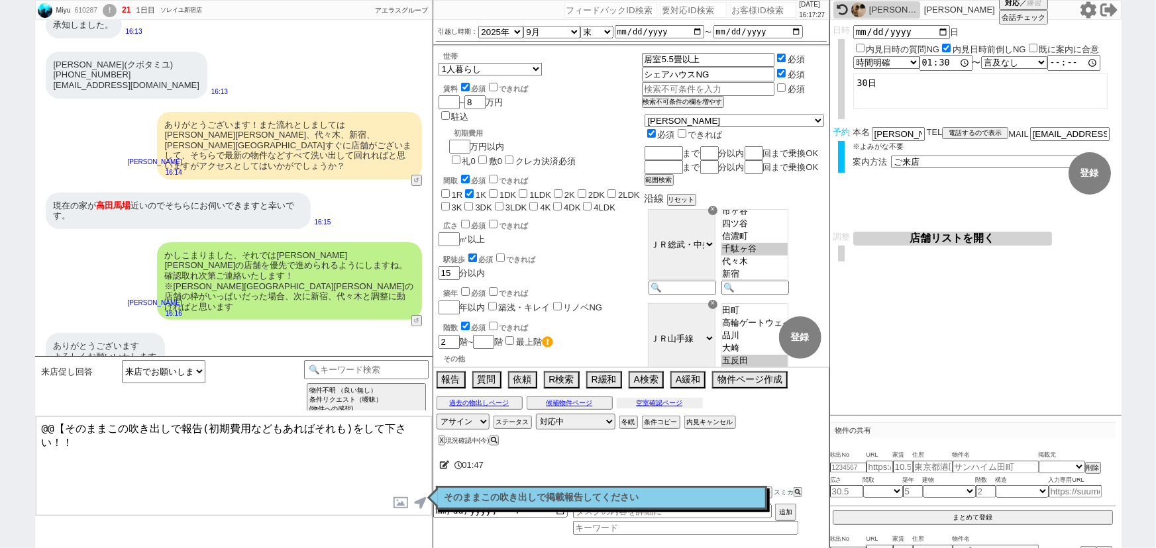
click at [670, 407] on button "空室確認ページ" at bounding box center [660, 403] width 86 height 11
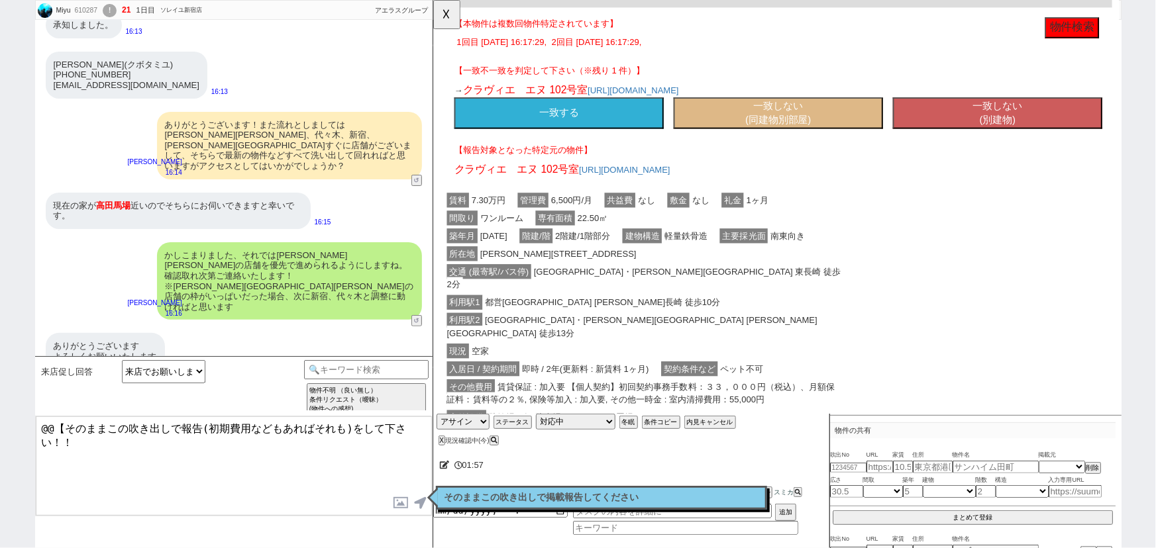
scroll to position [1601, 13]
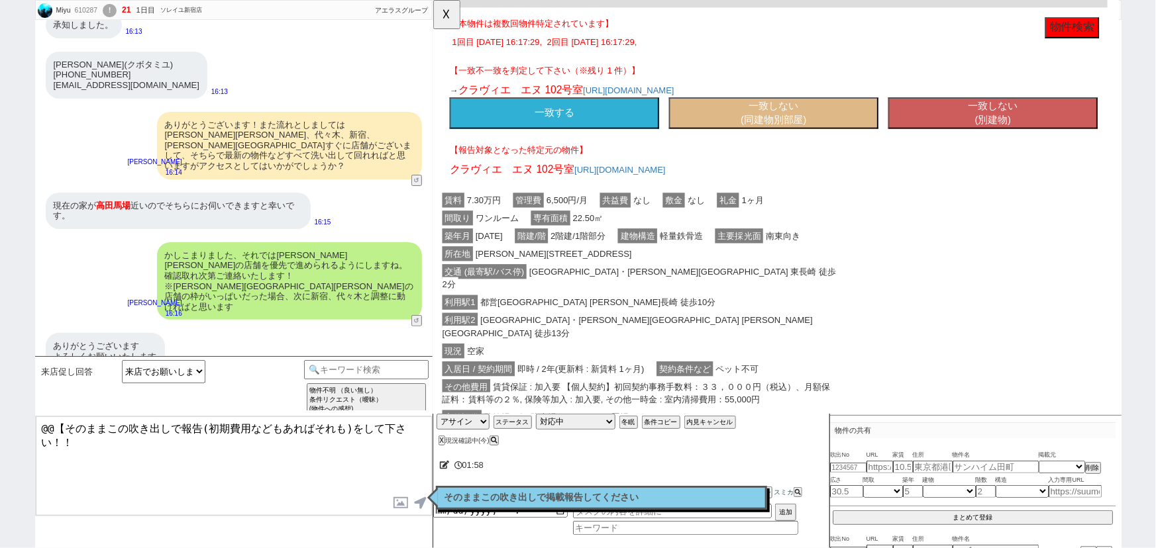
click at [587, 139] on button "一致する" at bounding box center [562, 122] width 225 height 34
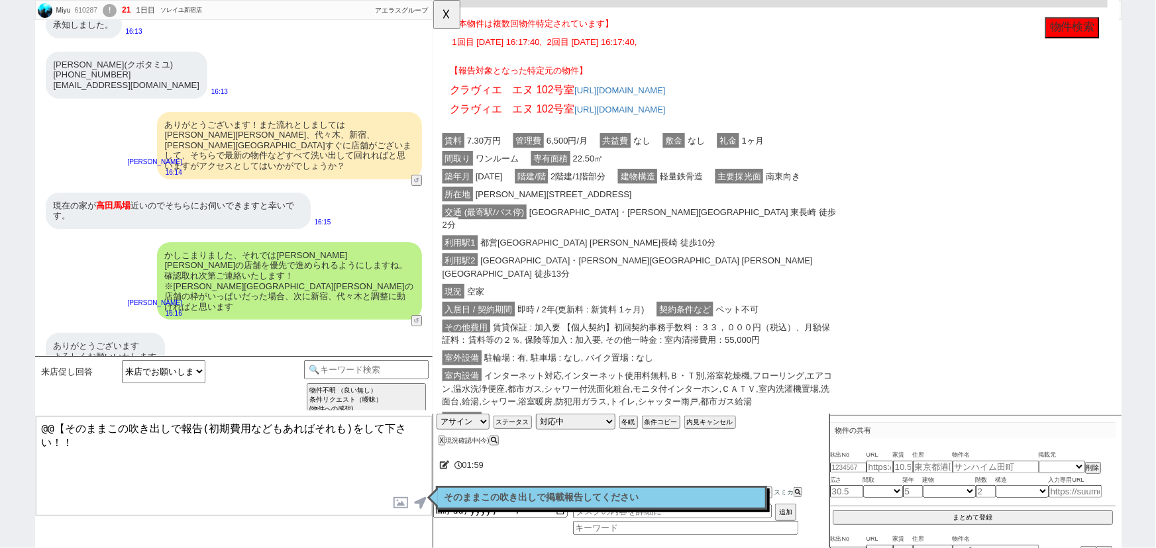
click div "クラヴィエ　エヌ 102号室 https://suumo.jp/chintai/bc_100115880983/"
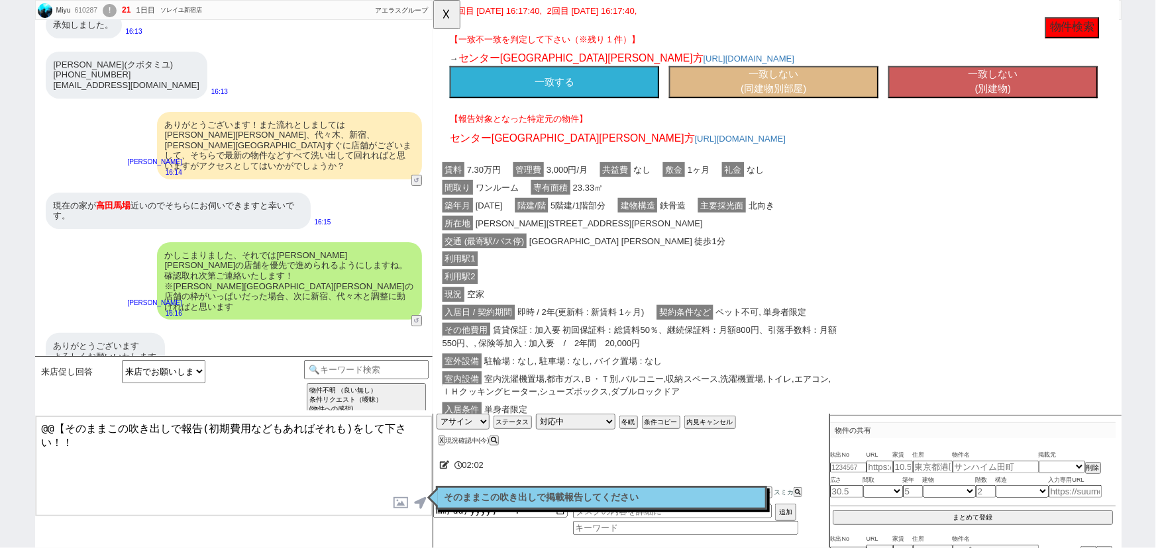
scroll to position [2252, 13]
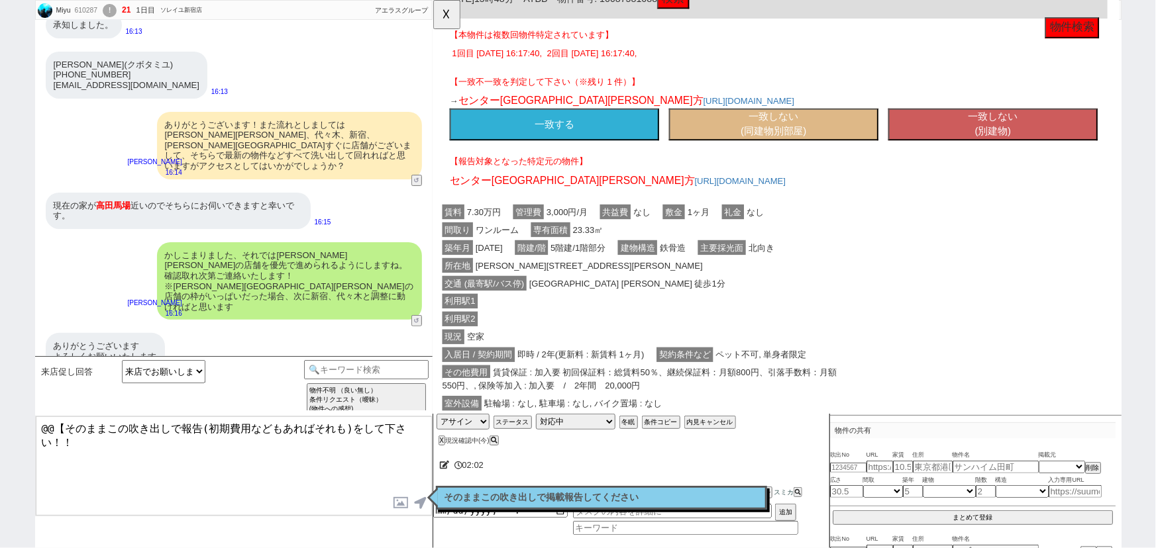
click at [599, 151] on button "一致する" at bounding box center [562, 134] width 225 height 34
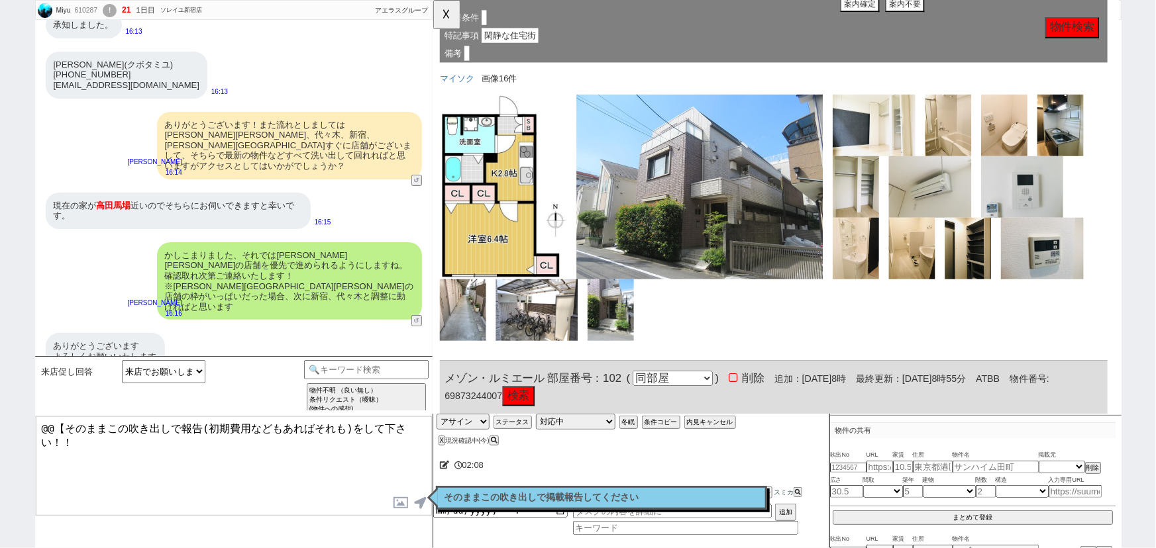
click div "交通 (最寄駅/バス停) 東京メトロ丸ノ内線 新中野 徒歩6分 徒歩15分以内(五反田,目黒,恵比寿,渋谷,原宿,代々木,新宿,新大久保,高田馬場,目白,千駄…"
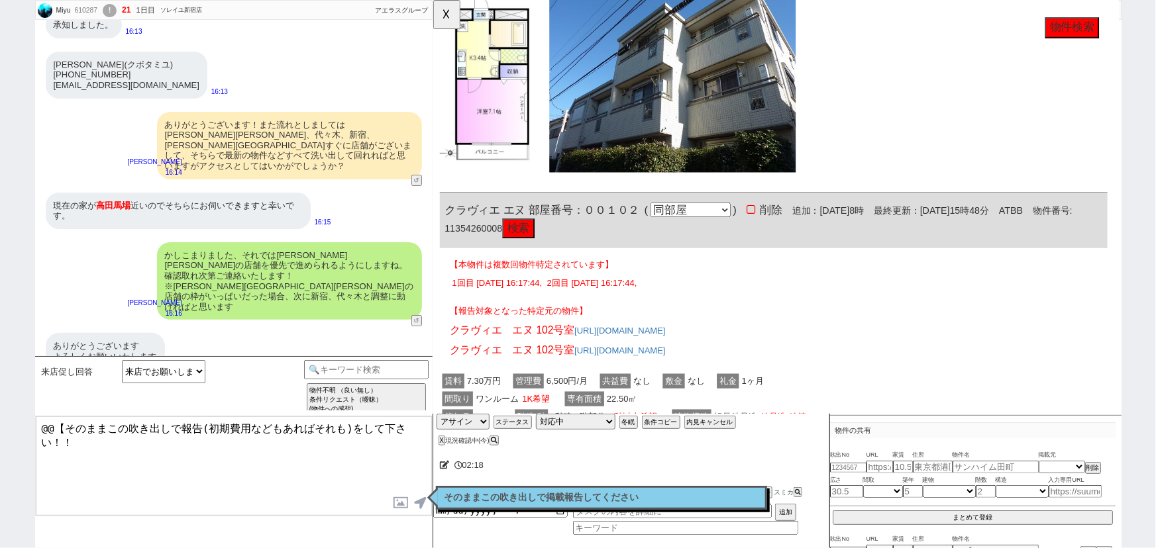
click div "交通 (最寄駅/バス停) 西武池袋・豊島線 東長崎 徒歩2分 徒歩15分以内(五反田,目黒,恵比寿,渋谷,原宿,代々木,新宿,新大久保,高田馬場,目白,千駄ヶ…"
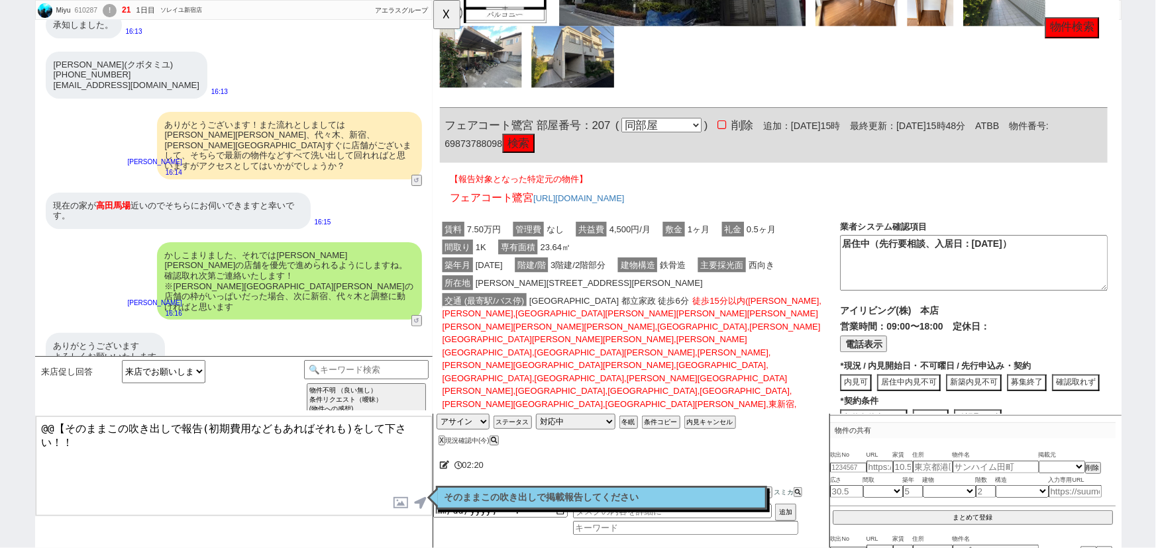
click div "利用駅2 ＪＲ中央本線 高円寺 徒歩23分"
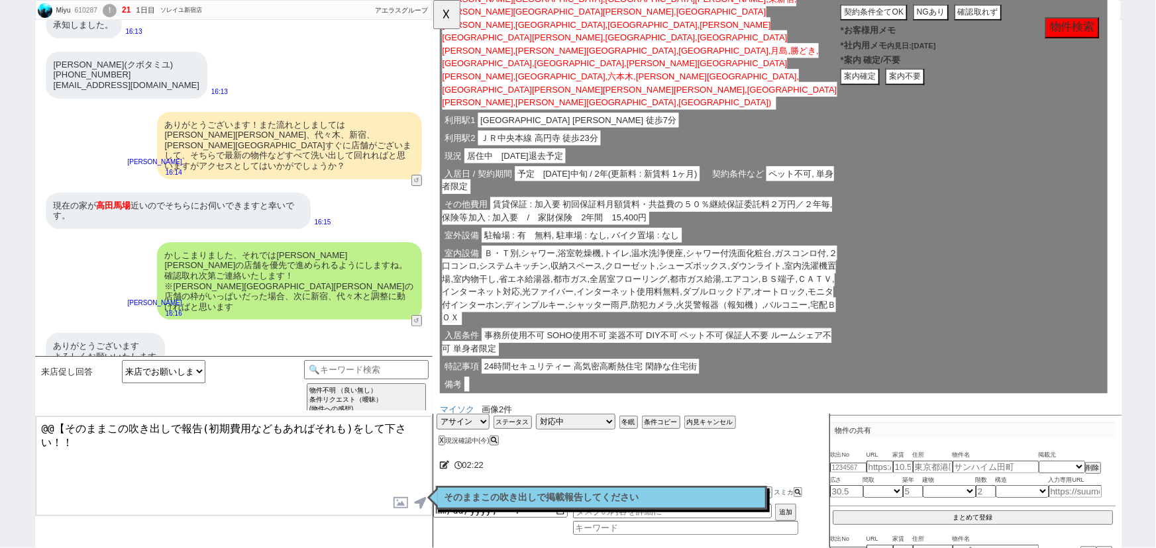
scroll to position [1754, 13]
click div "入居条件 事務所使用不可 SOHO使用不可 楽器不可 DIY不可 ペット不可 保証人不要 ルームシェア不可 単身者限定"
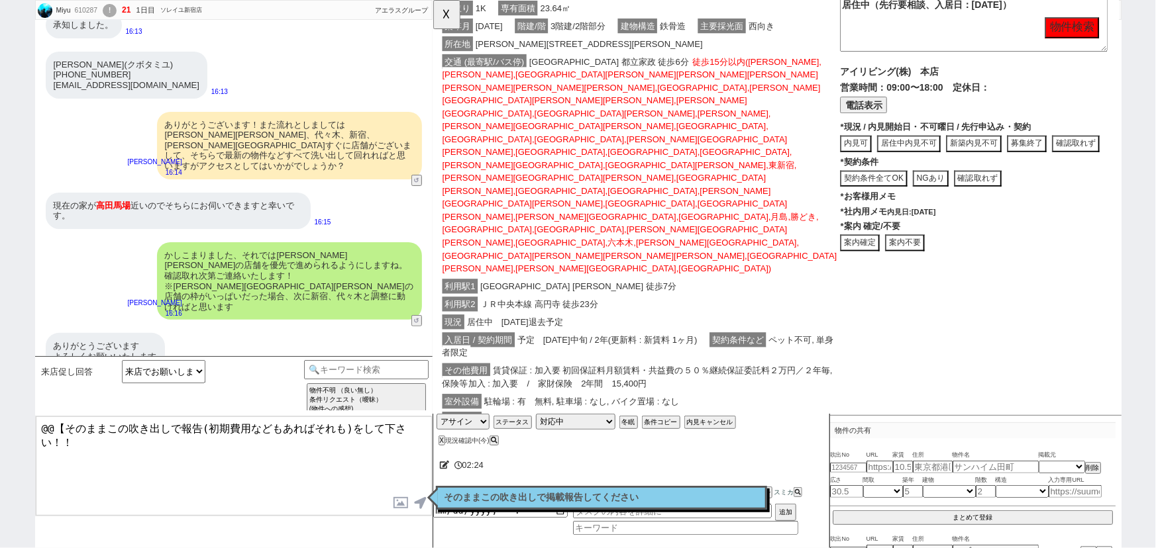
scroll to position [1572, 13]
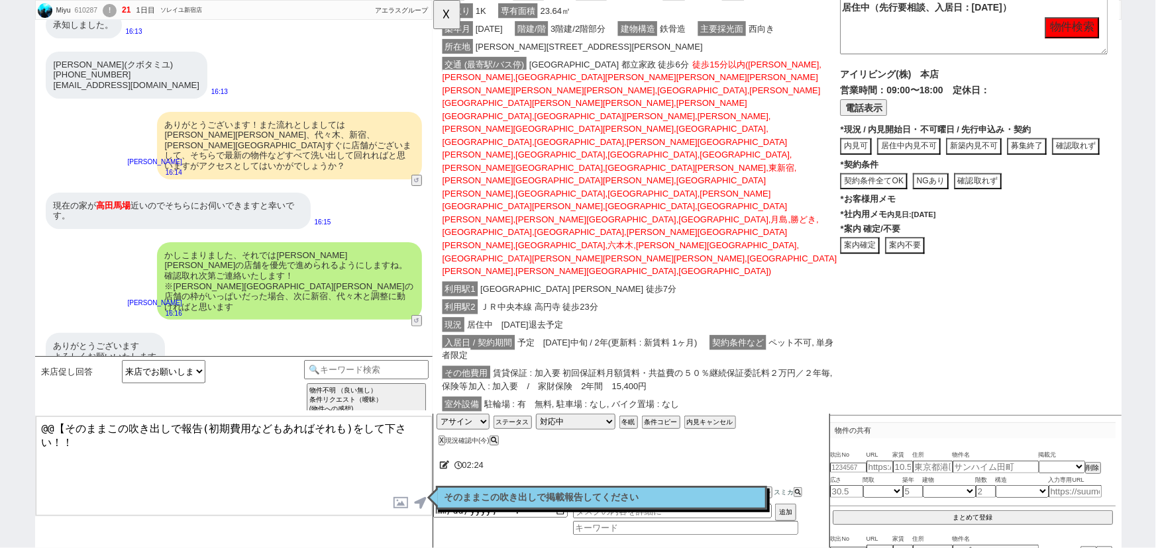
click at [433, 0] on button "案内不要" at bounding box center [433, 0] width 0 height 0
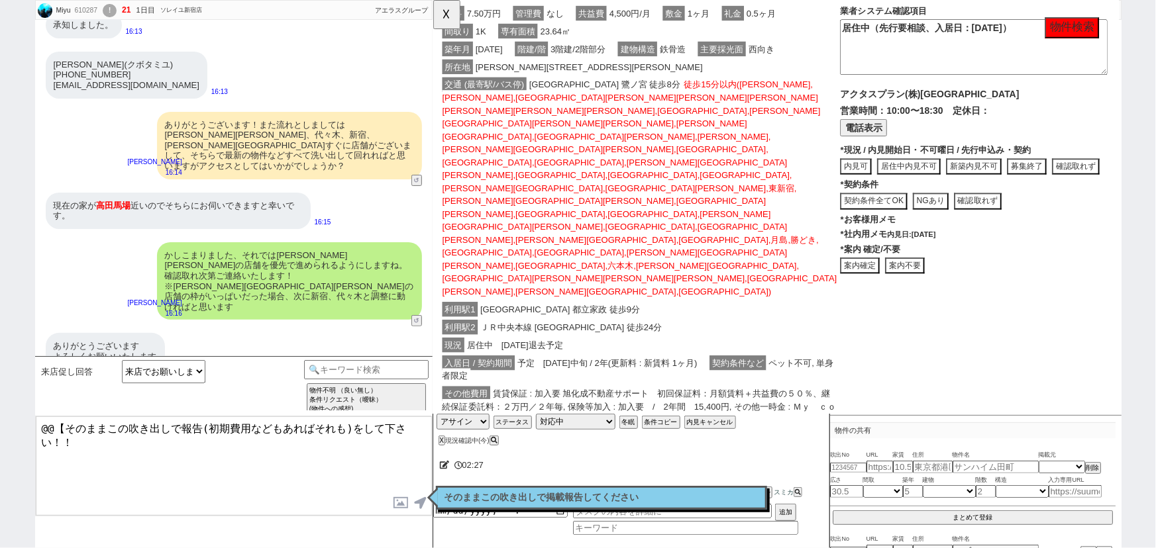
click div "現況 居住中　2025年08月27日退去予定"
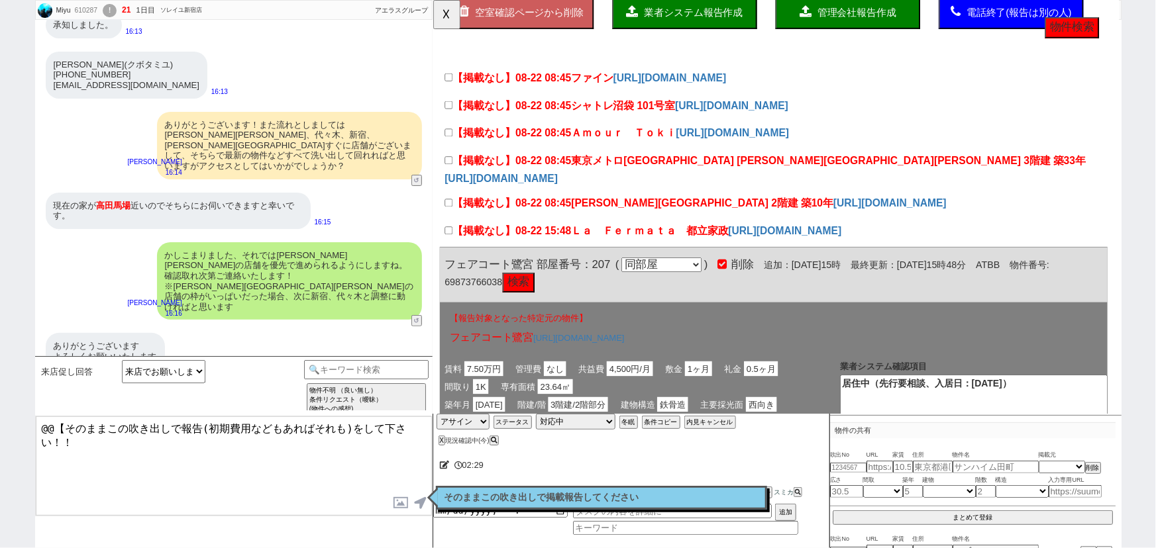
scroll to position [0, 13]
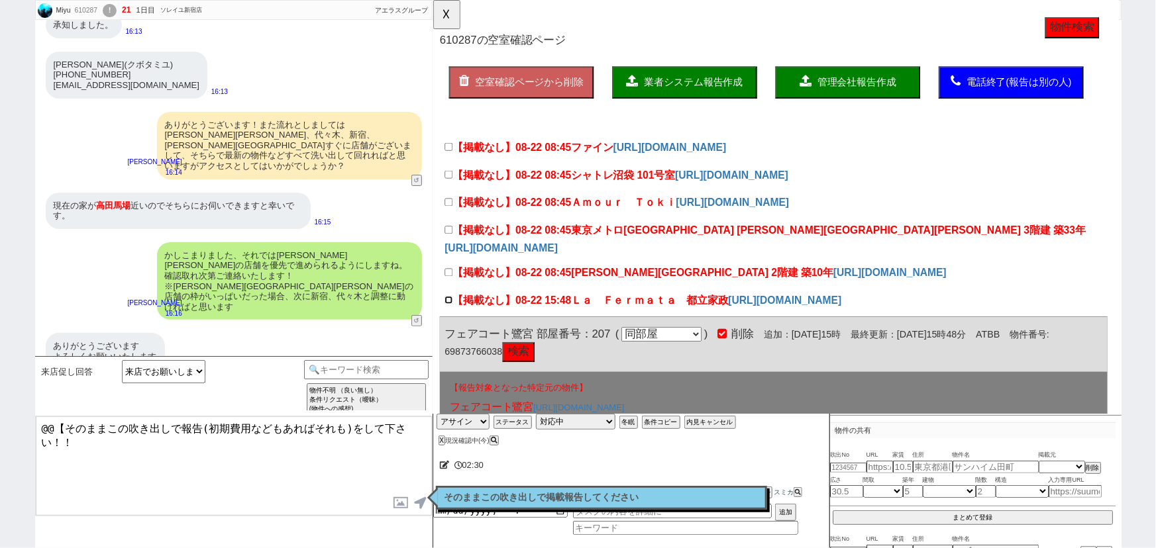
click at [445, 327] on input "【掲載なし】08-22 15:48 Ｌａ　Ｆｅｒｍａｔａ　都立家政" at bounding box center [449, 323] width 9 height 9
checkbox input "true"
click at [445, 297] on input "【掲載なし】08-22 08:45 京王新線 初台駅 2階建 築10年" at bounding box center [449, 293] width 9 height 9
checkbox input "true"
click at [445, 256] on label "【掲載なし】08-22 08:45 東京メトロ丸ノ内線 中野坂上駅 3階建 築33年" at bounding box center [790, 248] width 690 height 16
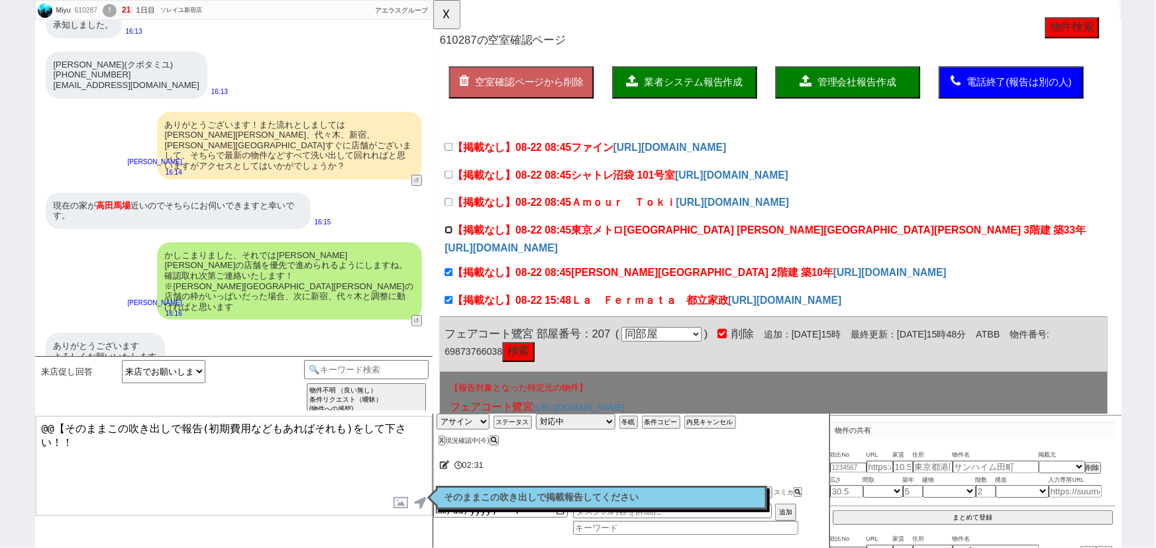
click at [445, 252] on input "【掲載なし】08-22 08:45 東京メトロ丸ノ内線 中野坂上駅 3階建 築33年" at bounding box center [449, 247] width 9 height 9
checkbox input "true"
click at [440, 235] on div "【掲載なし】08-22 08:45 Ａｍｏｕｒ　Ｔｏｋｉ https://suumo.jp/chintai/__JJ_FR301FD001_arz1030z2…" at bounding box center [799, 258] width 718 height 46
click at [445, 185] on input "【掲載なし】08-22 08:45 シャトレ沼袋 101号室" at bounding box center [449, 187] width 9 height 9
checkbox input "true"
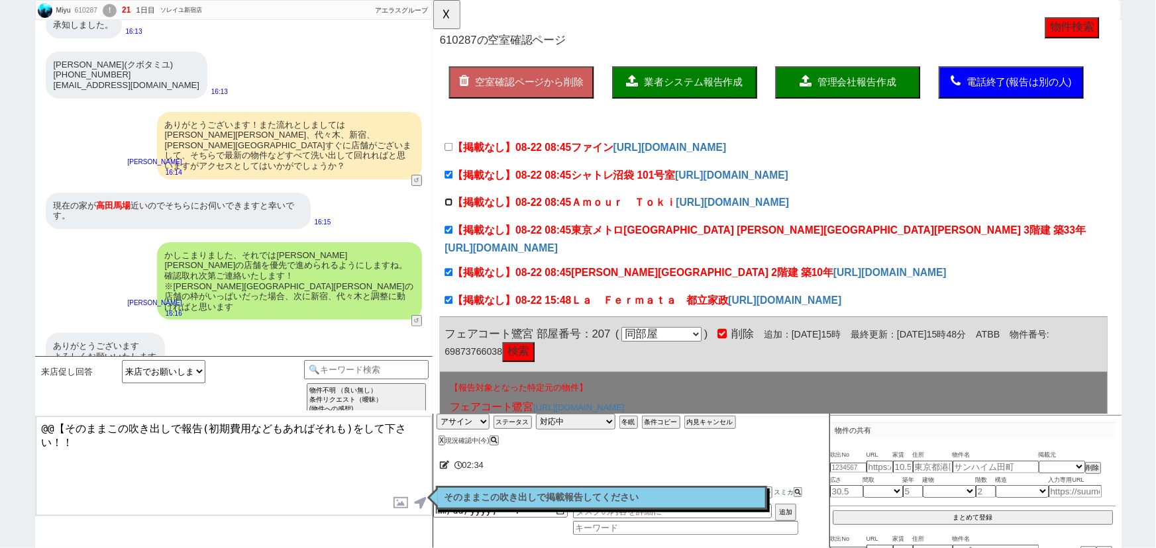
click at [445, 222] on input "【掲載なし】08-22 08:45 Ａｍｏｕｒ　Ｔｏｋｉ" at bounding box center [449, 217] width 9 height 9
checkbox input "true"
click at [445, 162] on label "【掲載なし】08-22 08:45 ファイン" at bounding box center [536, 159] width 182 height 16
click at [445, 162] on input "【掲載なし】08-22 08:45 ファイン" at bounding box center [449, 158] width 9 height 9
checkbox input "true"
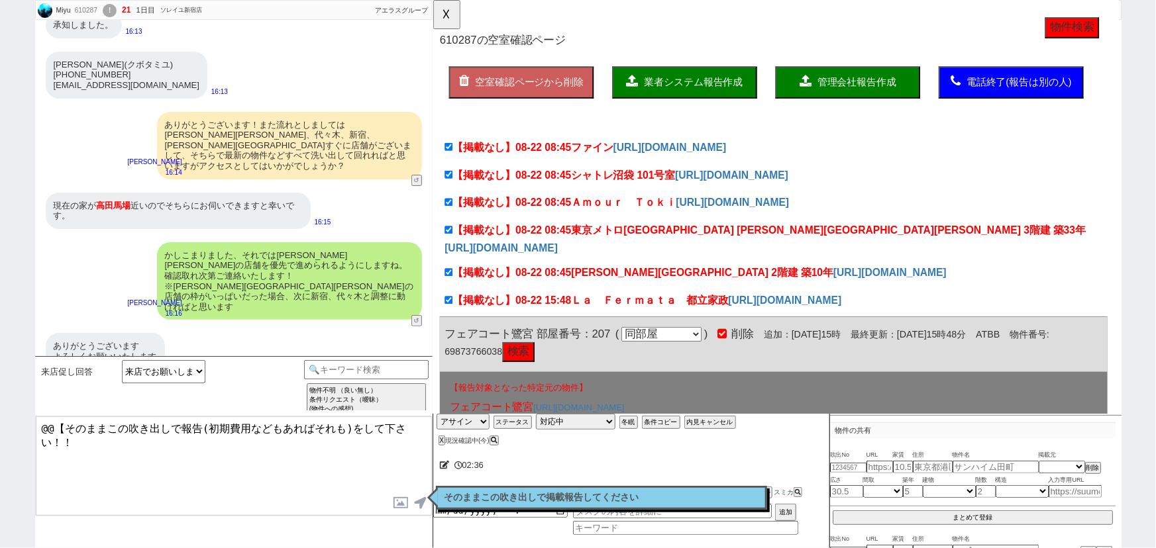
click at [709, 86] on span "業者システム報告作成" at bounding box center [713, 88] width 106 height 11
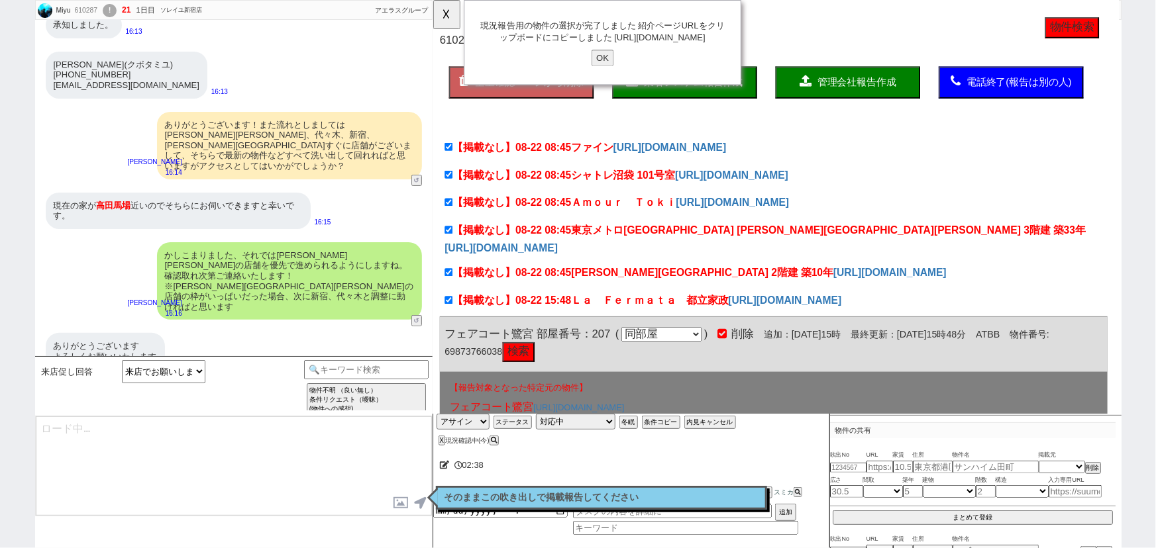
type textarea "@@【そのままこの吹き出しで報告(初期費用などもあればそれも)をして下さい！！"
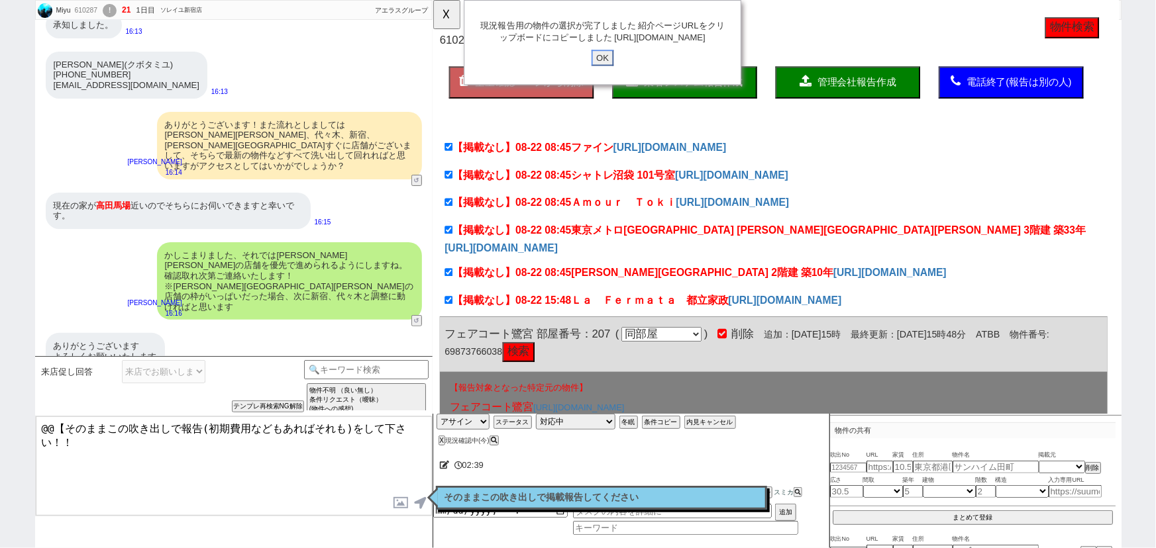
click at [618, 71] on input "OK" at bounding box center [615, 62] width 24 height 17
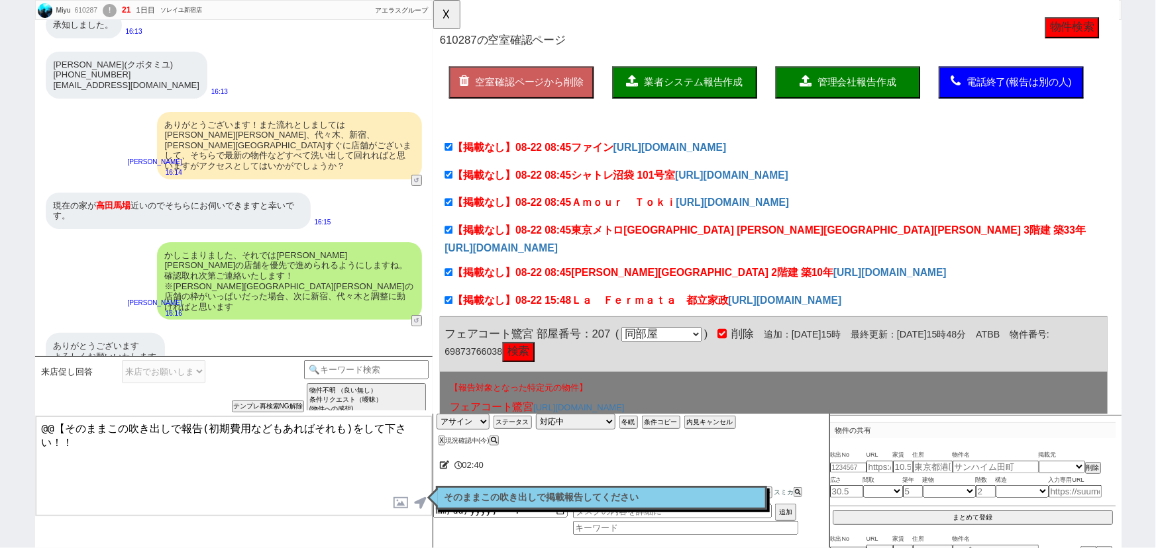
click at [705, 490] on div "そのままこの吹き出しで掲載報告してください 読んだ" at bounding box center [601, 498] width 331 height 24
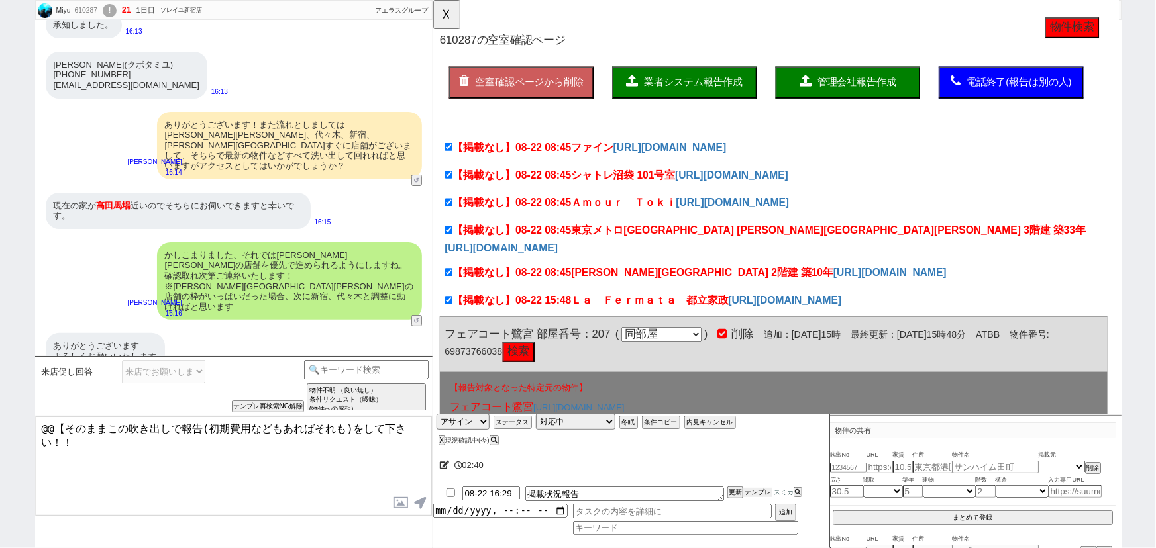
click at [757, 490] on button "テンプレ" at bounding box center [757, 492] width 29 height 9
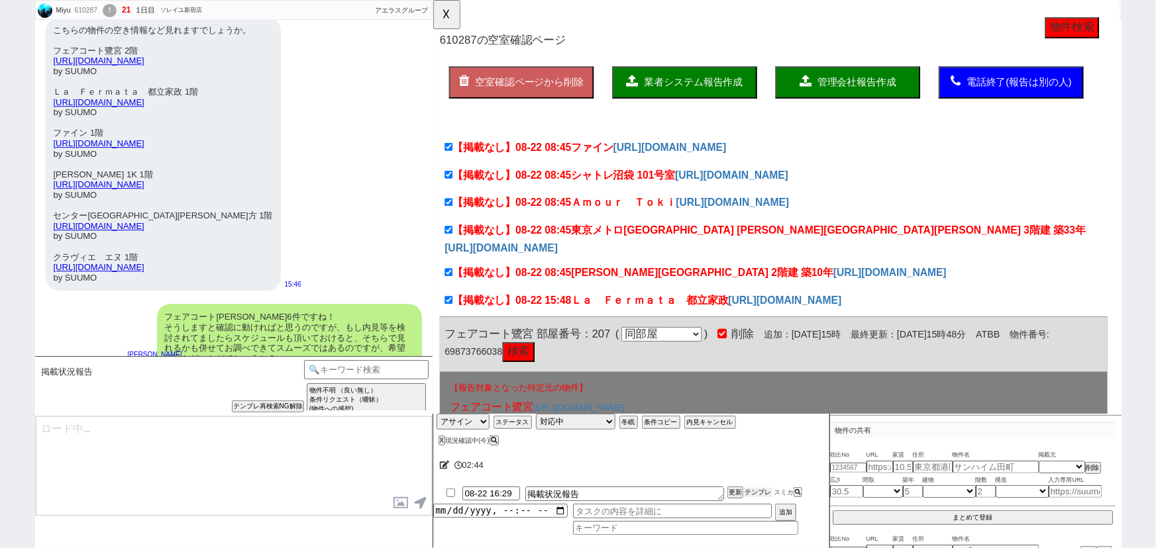
scroll to position [2580, 0]
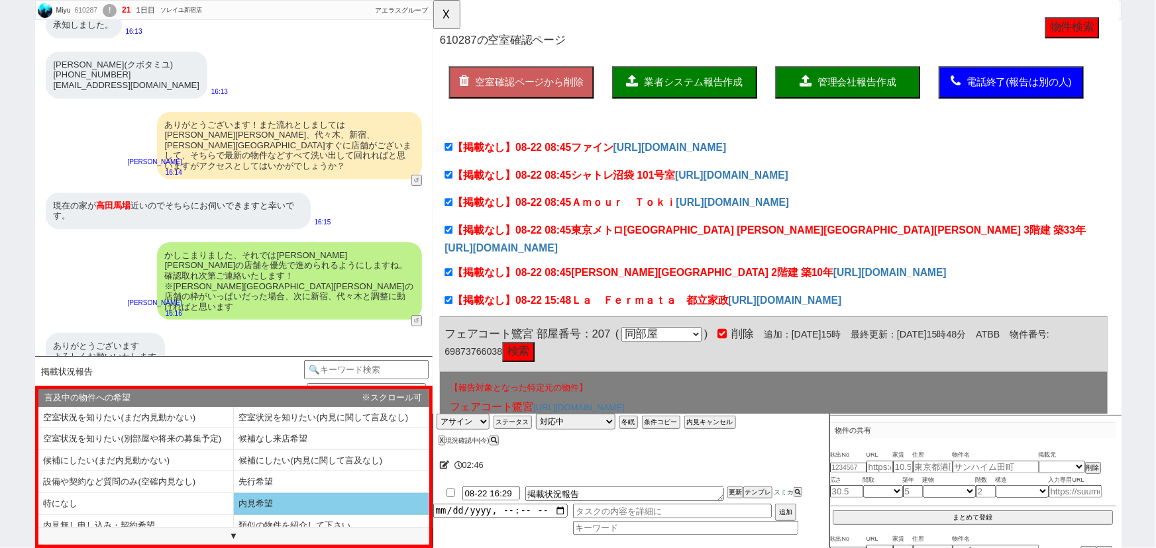
click at [234, 515] on li "内見希望" at bounding box center [135, 526] width 195 height 22
select select "内見希望"
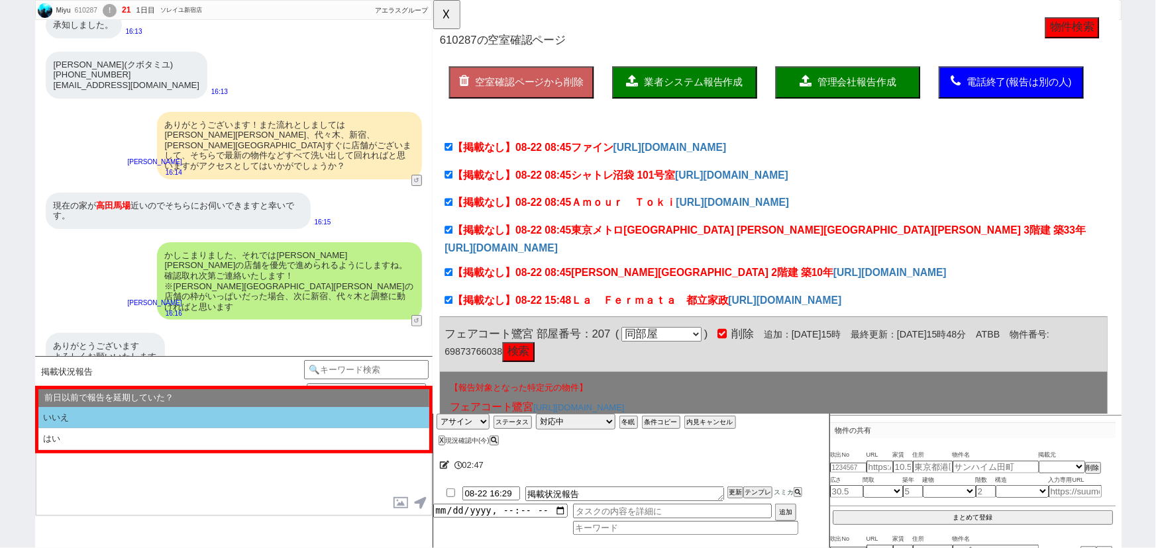
click at [159, 419] on li "いいえ" at bounding box center [233, 418] width 391 height 22
select select "内見希望"
select select "いいえ"
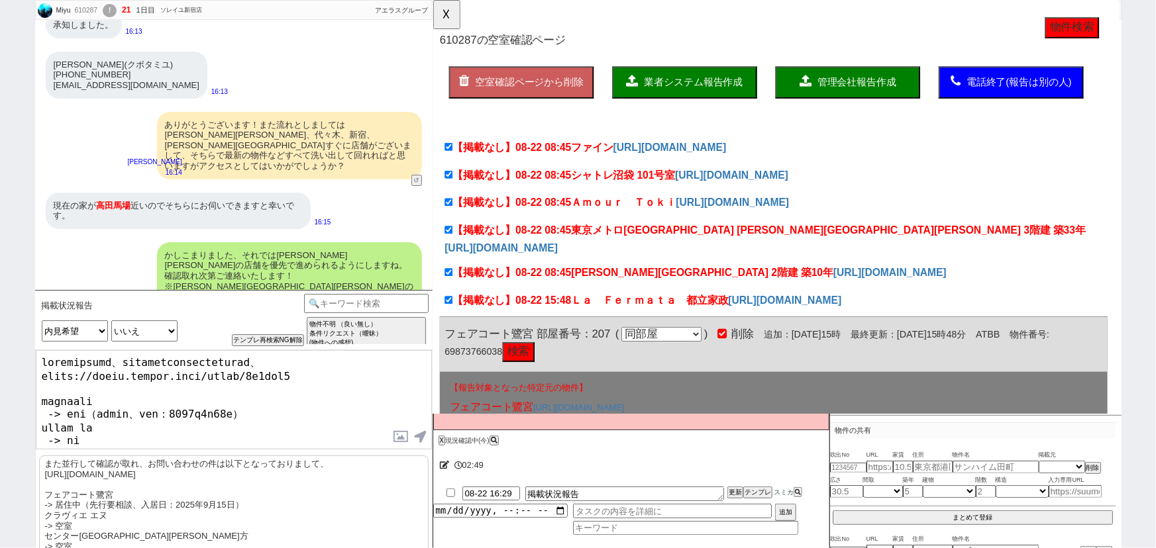
scroll to position [2646, 0]
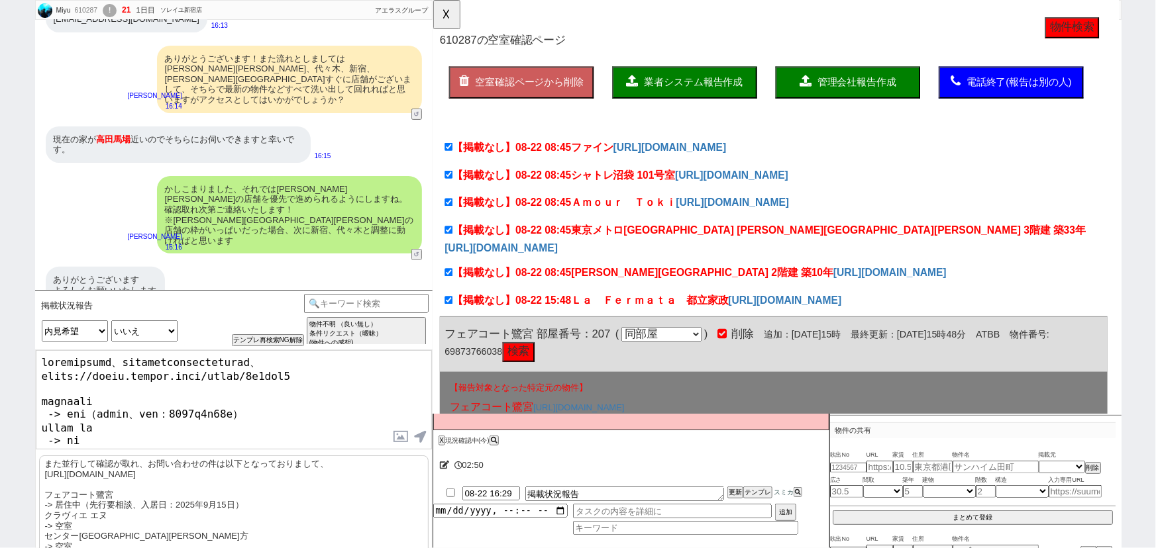
drag, startPoint x: 64, startPoint y: 357, endPoint x: 25, endPoint y: 356, distance: 39.1
click at [25, 356] on div "Miyu 610287 ! 21 1日目 ソレイユ新宿店 冬眠中 自社客 アエラスグループ スミカ_BPO チャット全表示 2025-08-22 まだしており…" at bounding box center [578, 274] width 1156 height 548
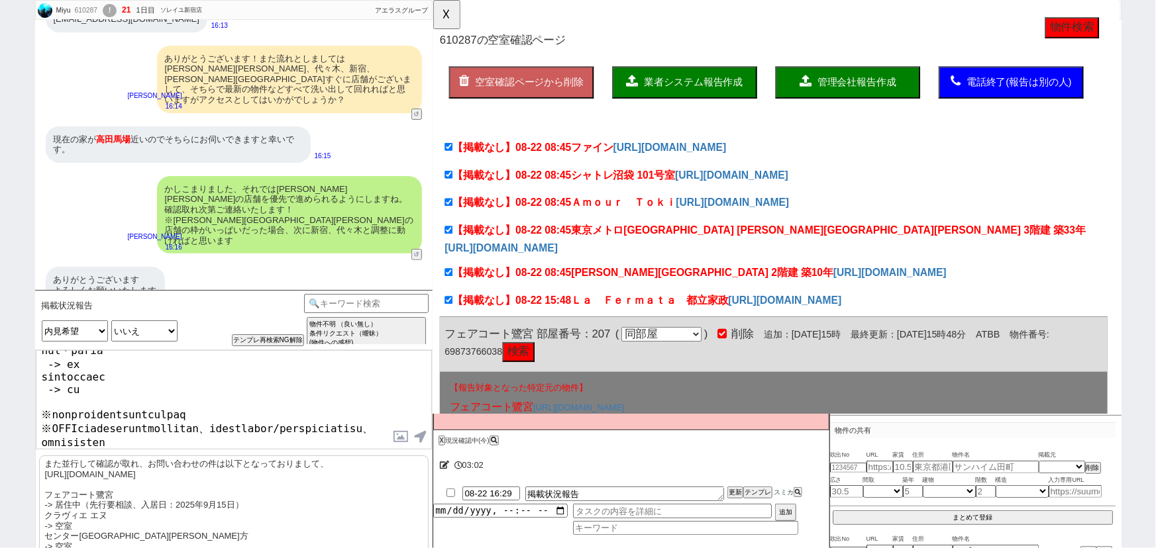
drag, startPoint x: 235, startPoint y: 437, endPoint x: 18, endPoint y: 423, distance: 217.1
click at [18, 423] on div "Miyu 610287 ! 21 1日目 ソレイユ新宿店 冬眠中 自社客 アエラスグループ スミカ_BPO チャット全表示 2025-08-22 まだしており…" at bounding box center [578, 274] width 1156 height 548
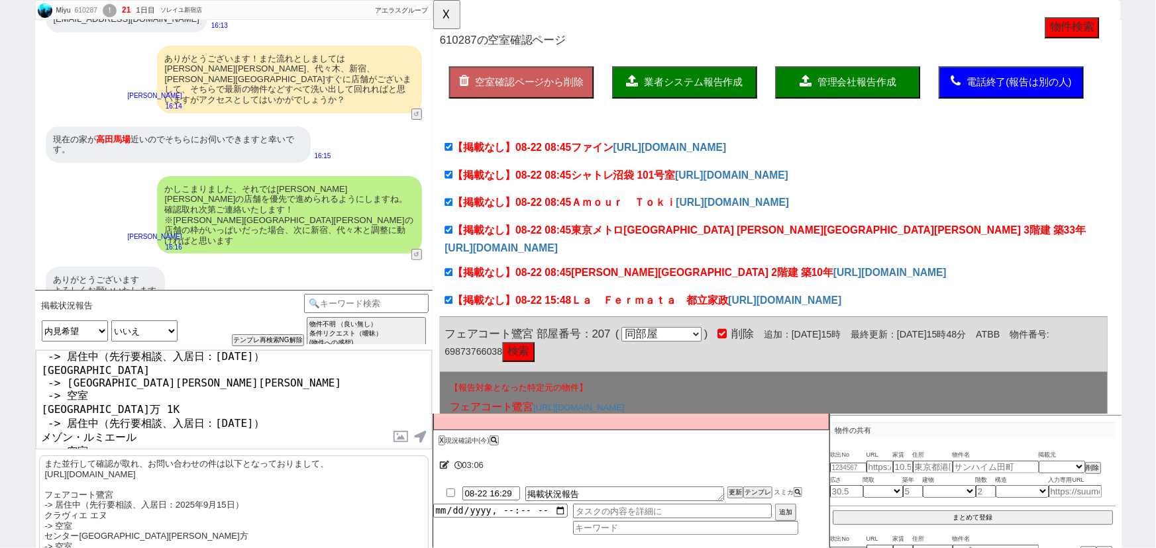
scroll to position [85, 0]
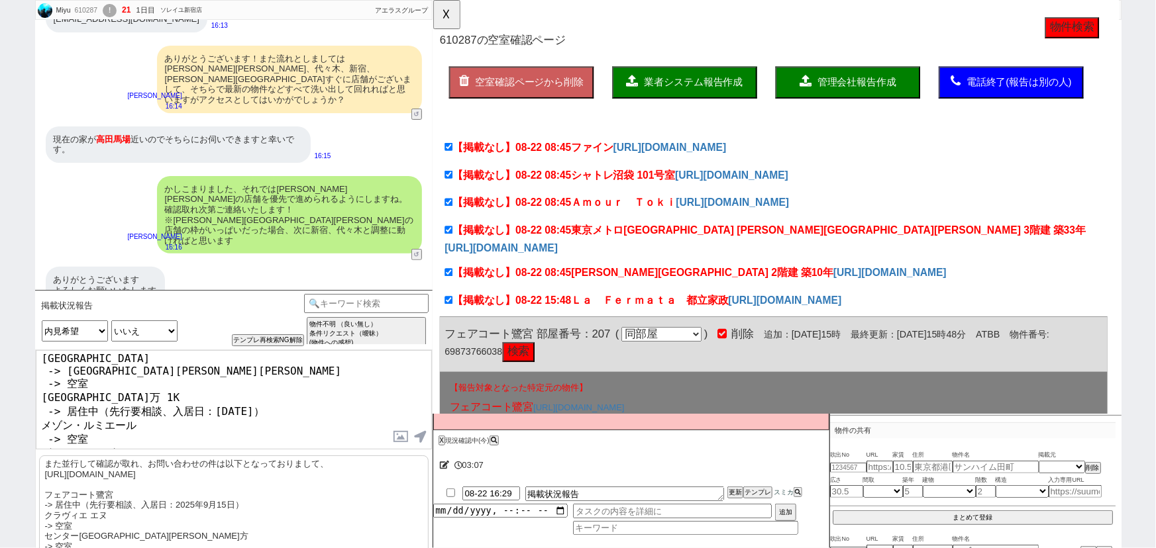
drag, startPoint x: 155, startPoint y: 419, endPoint x: 0, endPoint y: 415, distance: 155.1
click at [0, 415] on div "Miyu 610287 ! 21 1日目 ソレイユ新宿店 冬眠中 自社客 アエラスグループ スミカ_BPO チャット全表示 2025-08-22 まだしており…" at bounding box center [578, 274] width 1156 height 548
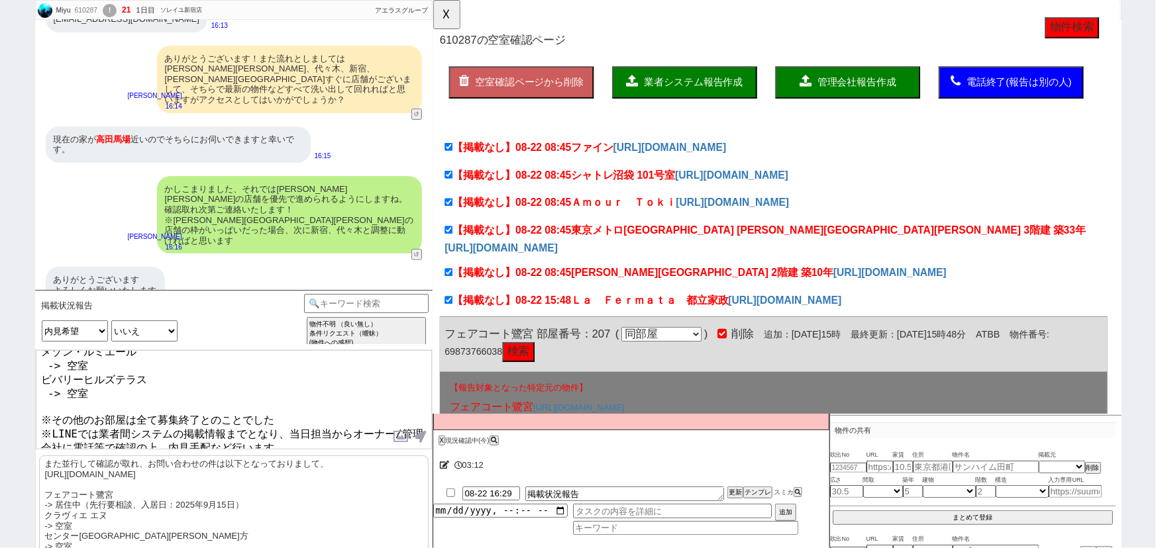
drag, startPoint x: 218, startPoint y: 431, endPoint x: 115, endPoint y: 427, distance: 103.4
click at [115, 427] on textarea "お待たせいたしました。 並行して確認が取れ、お問い合わせの件は以下となっておりまして、 https://tools.sumika.live/pages/9j8…" at bounding box center [234, 399] width 396 height 99
paste textarea "ビバリーヒルズテラス"
type textarea "お待たせいたしました。 並行して確認が取れ、お問い合わせの件は以下となっておりまして、 https://tools.sumika.live/pages/9j8…"
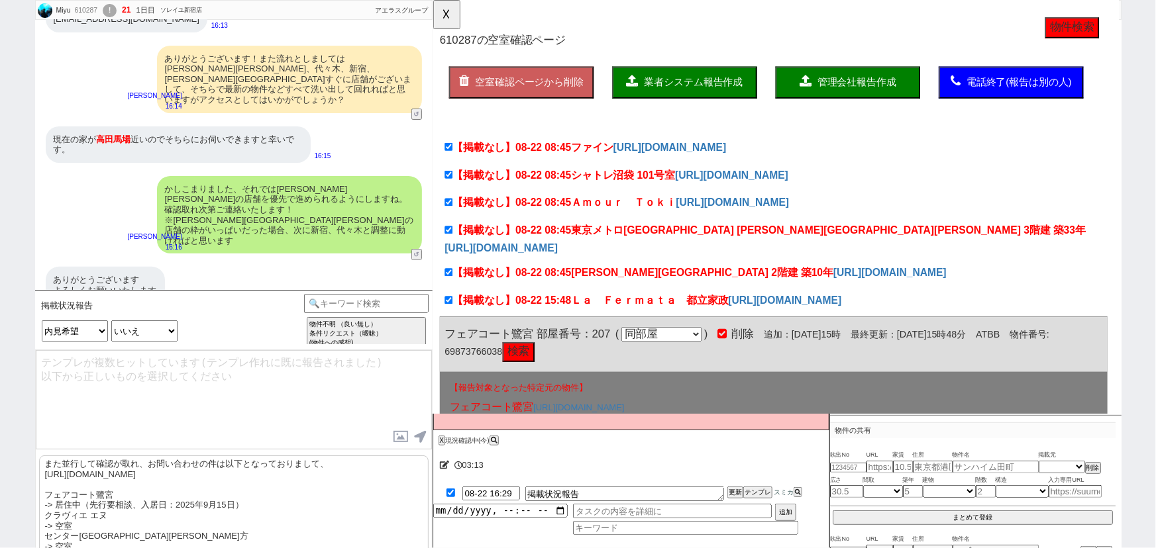
checkbox input "true"
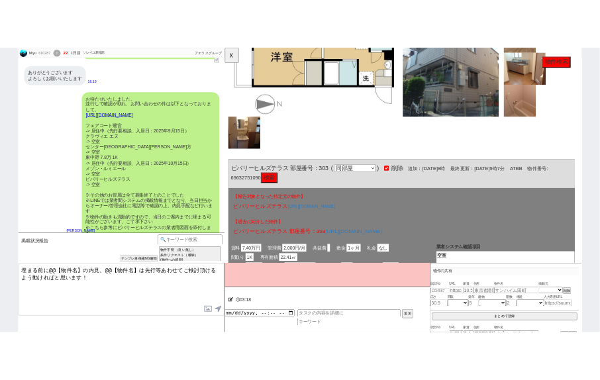
scroll to position [6099, 13]
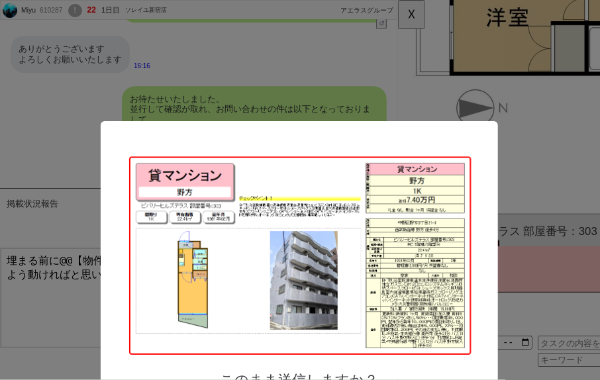
drag, startPoint x: 250, startPoint y: 137, endPoint x: 242, endPoint y: 35, distance: 102.3
click at [242, 121] on div "このまま送信しますか？ いいえ はい" at bounding box center [299, 297] width 397 height 352
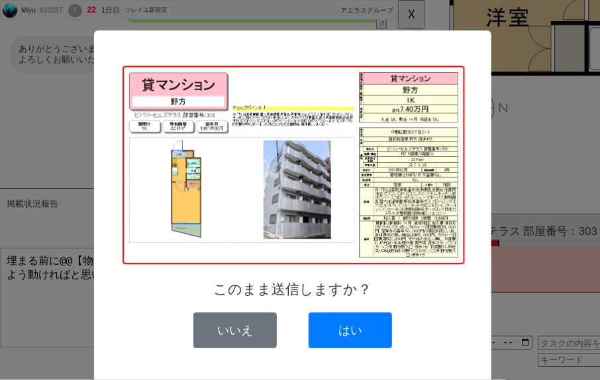
click at [242, 35] on div "このまま送信しますか？ いいえ はい" at bounding box center [292, 206] width 397 height 352
click at [354, 330] on button "はい" at bounding box center [350, 331] width 83 height 36
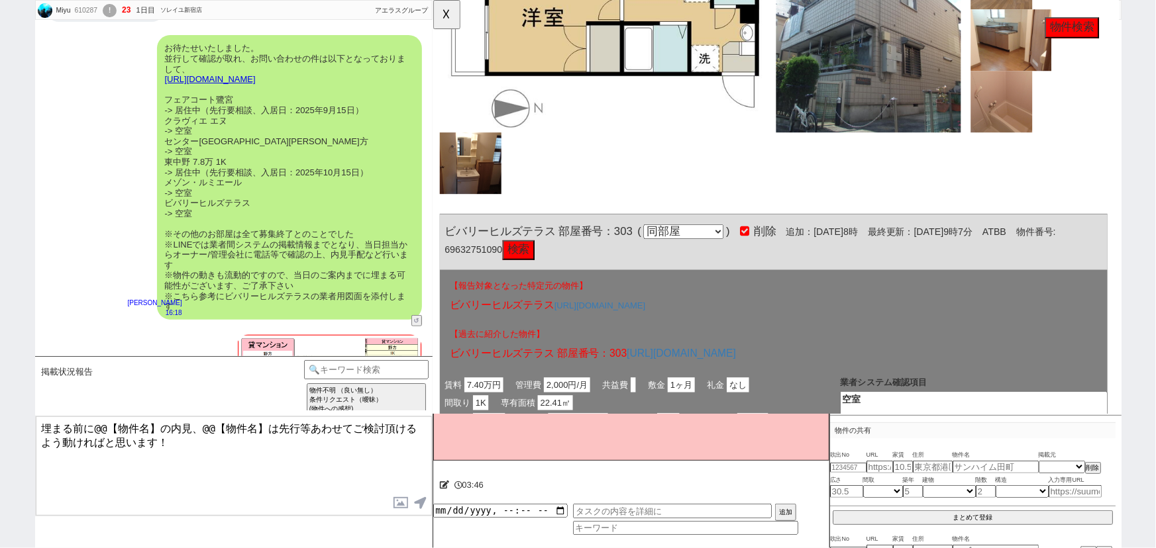
scroll to position [2715, 0]
drag, startPoint x: 156, startPoint y: 423, endPoint x: 94, endPoint y: 415, distance: 62.8
click at [94, 415] on div "掲載状況報告 中カテゴリを選択 小カテゴリを選択 言及中の物件への希望 空室状況を知りたい(まだ内見動かない) 空室状況を知りたい(内見に関して言及なし) 空…" at bounding box center [233, 452] width 397 height 192
drag, startPoint x: 219, startPoint y: 425, endPoint x: 155, endPoint y: 418, distance: 64.7
click at [155, 418] on textarea "埋まる前に空室の内見、@@【物件名】は先行等あわせてご検討頂けるよう動ければと思います！" at bounding box center [234, 466] width 396 height 99
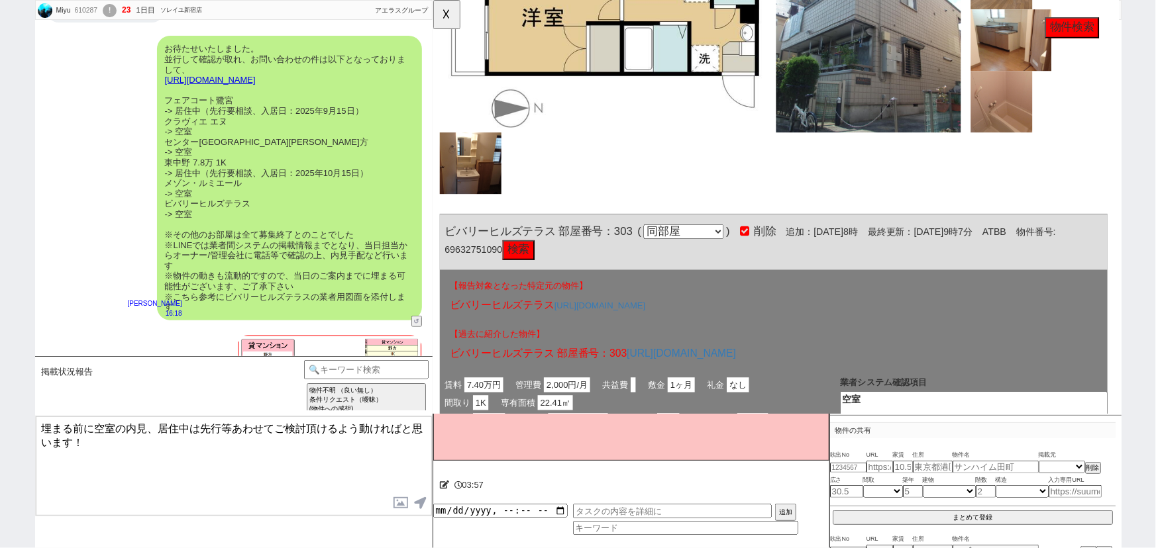
type textarea "埋まる前に空室の内見、居住中は先行等あわせてご検討頂けるよう動ければと思います！"
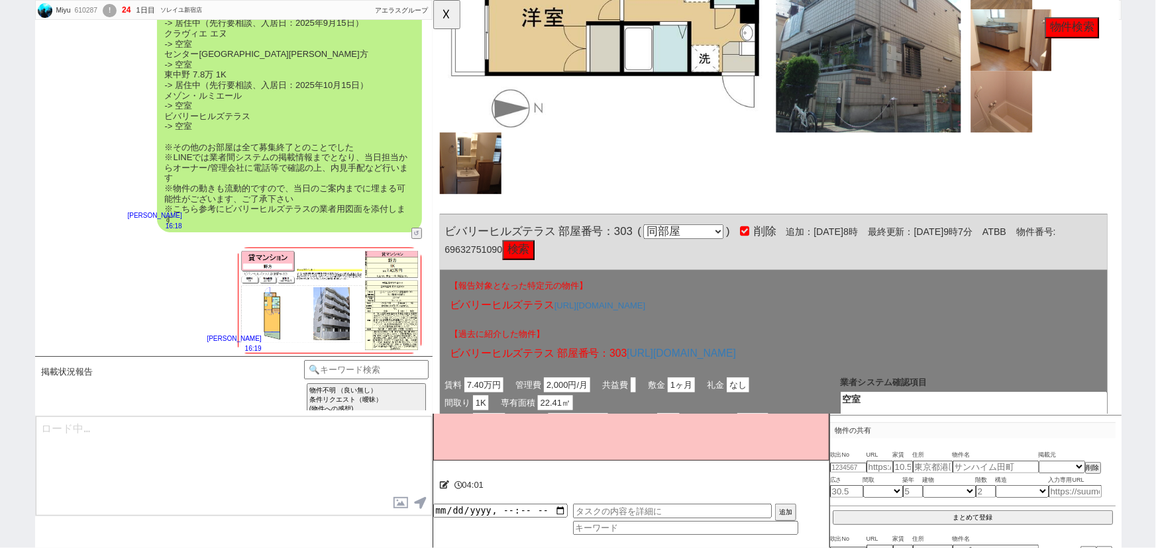
scroll to position [2550, 0]
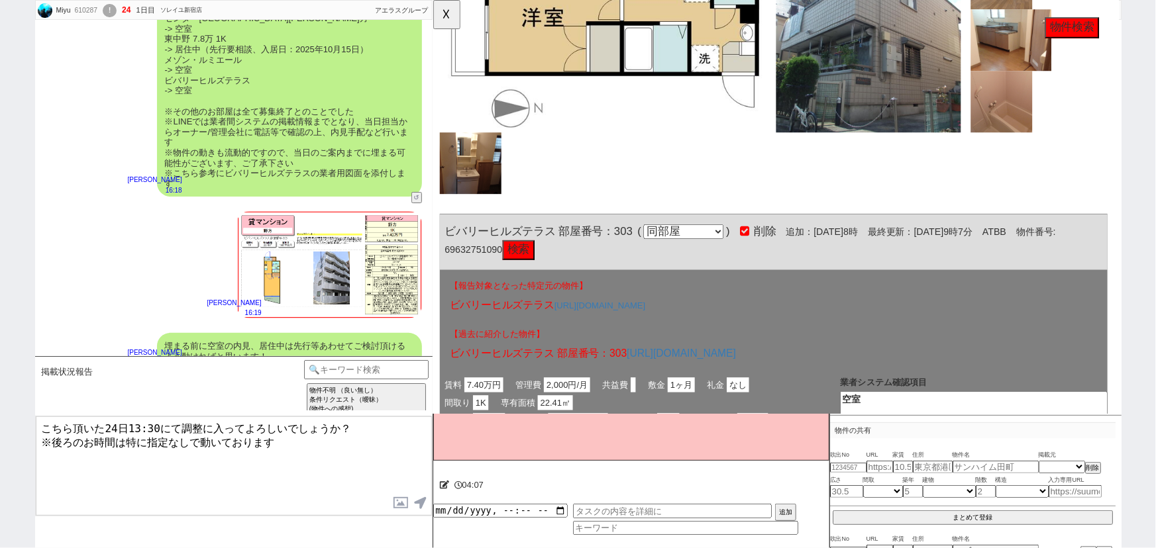
type textarea "こちら頂いた24日13:30にて調整に入ってよろしいでしょうか？ ※後ろのお時間は特に指定なしで動いております"
click at [447, 15] on button "☓" at bounding box center [445, 13] width 25 height 26
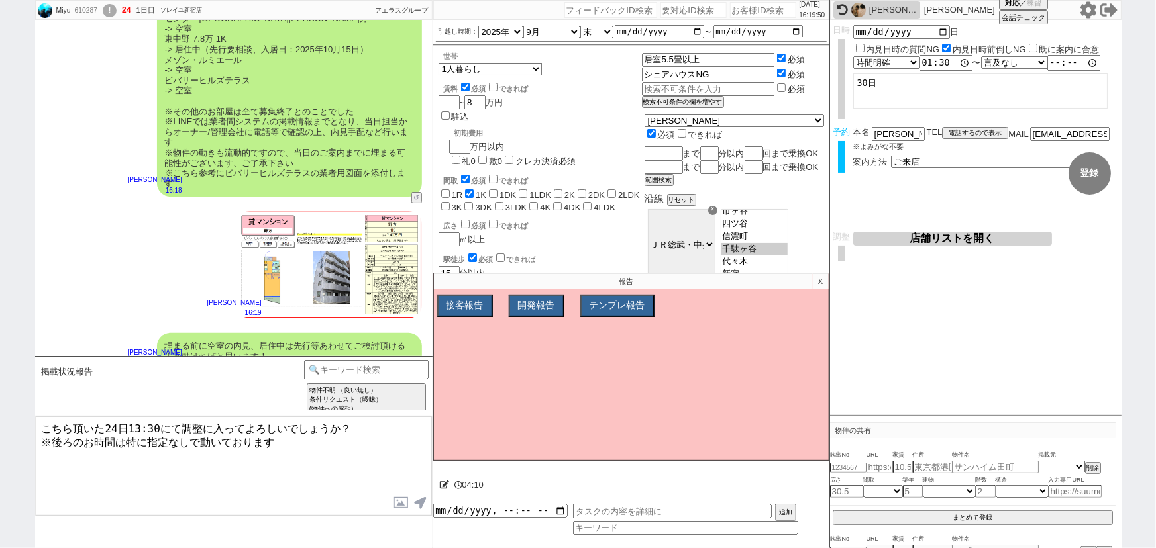
click at [305, 454] on textarea "こちら頂いた24日13:30にて調整に入ってよろしいでしょうか？ ※後ろのお時間は特に指定なしで動いております" at bounding box center [234, 466] width 396 height 99
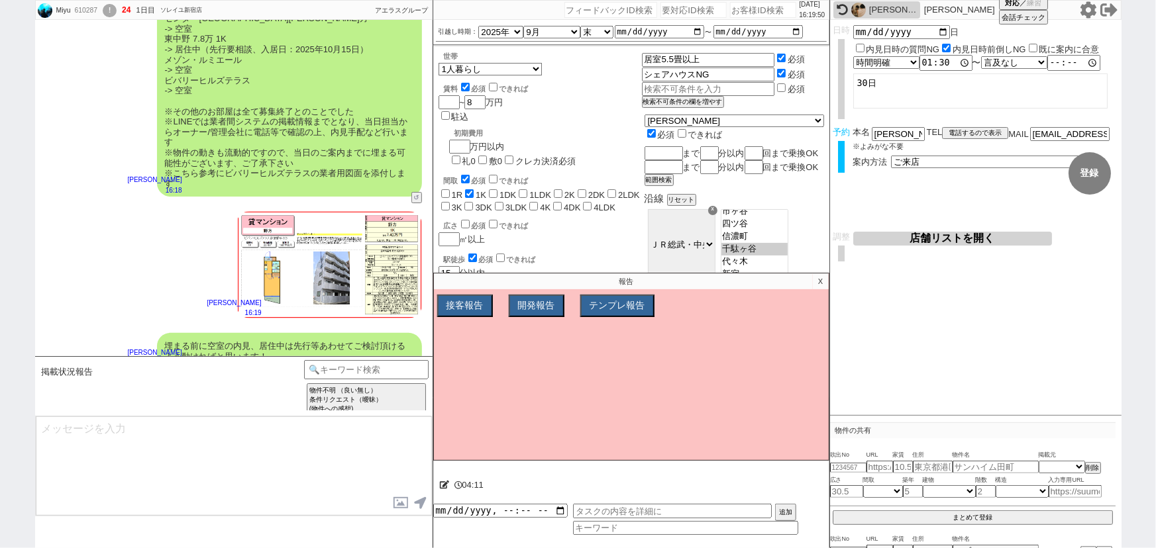
scroll to position [2610, 0]
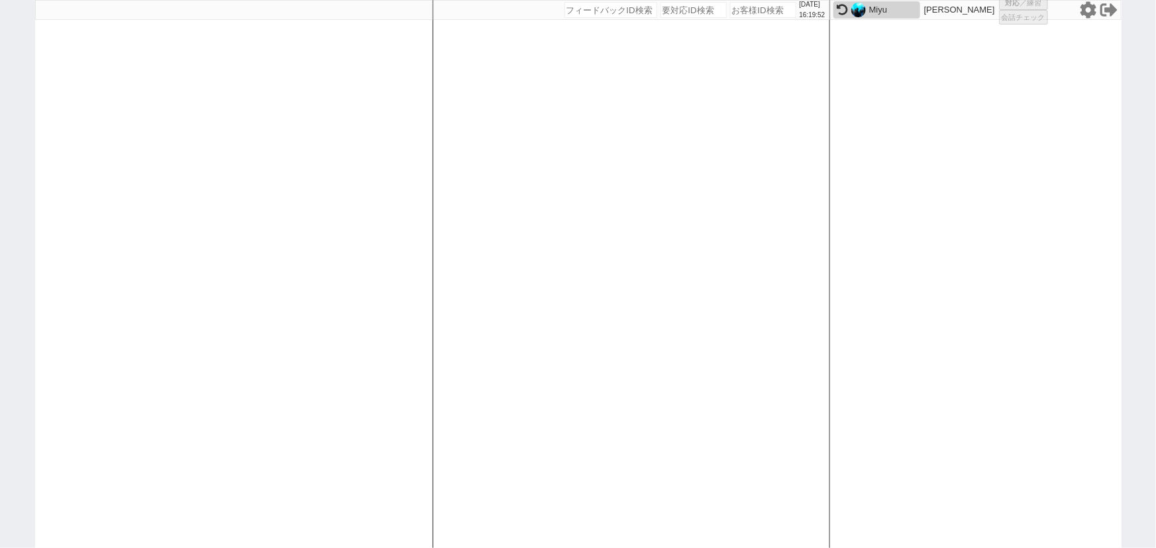
select select "100"
select select "1"
select select "2"
select select "5"
select select
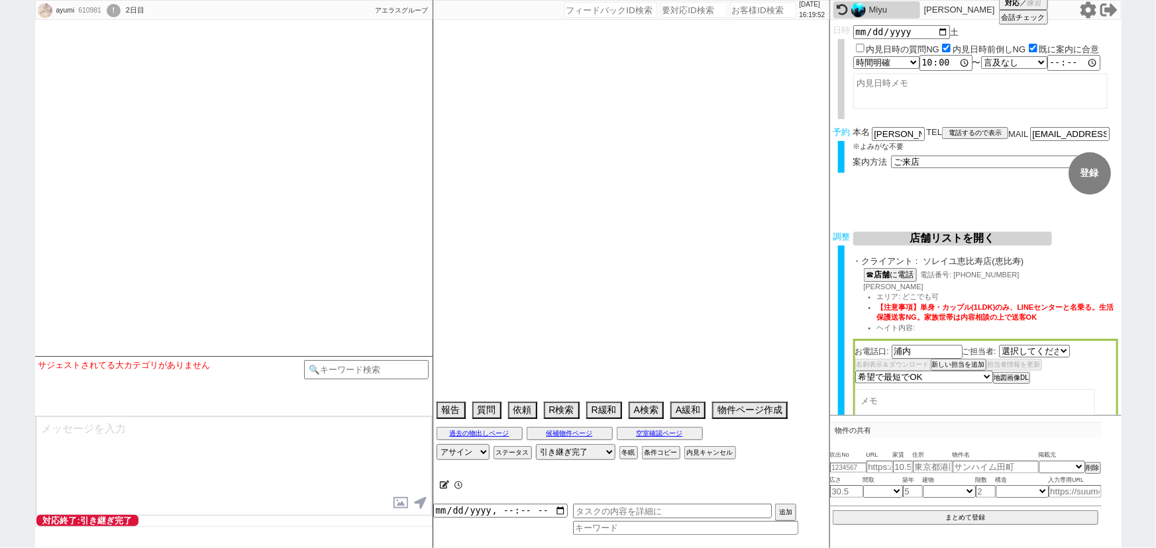
select select "2738"
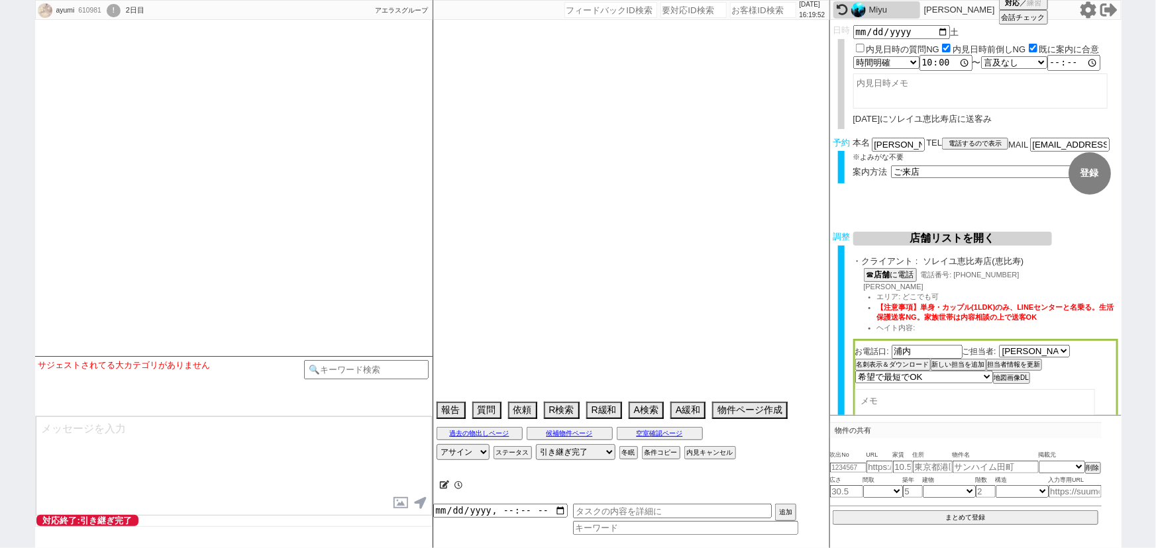
select select "16"
select select "0"
select select "10"
select select "12"
select select "62"
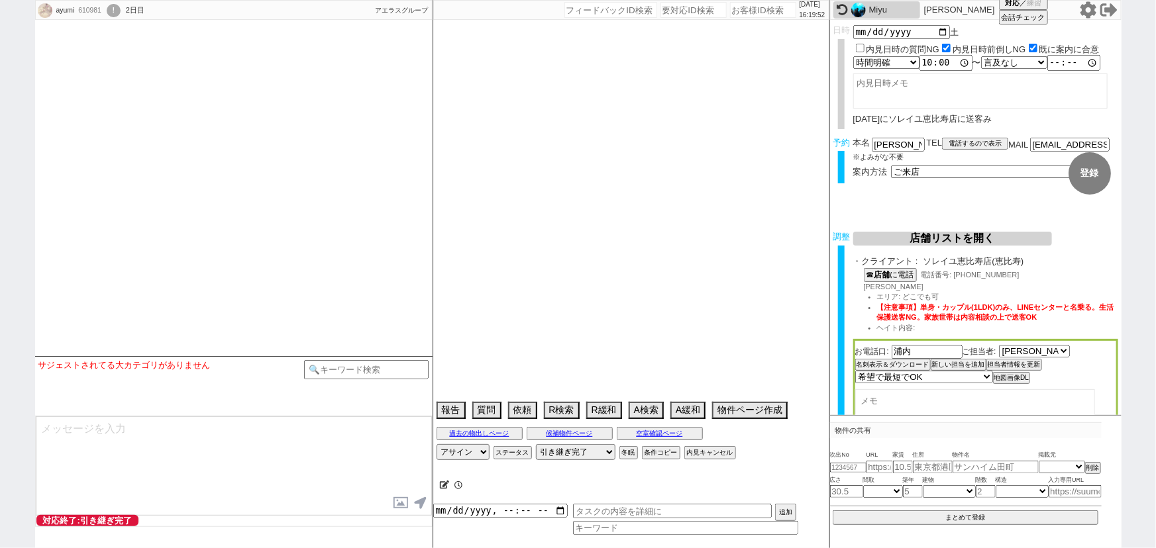
select select "1528"
select select "50"
select select "1282"
select select "56"
select select "1392"
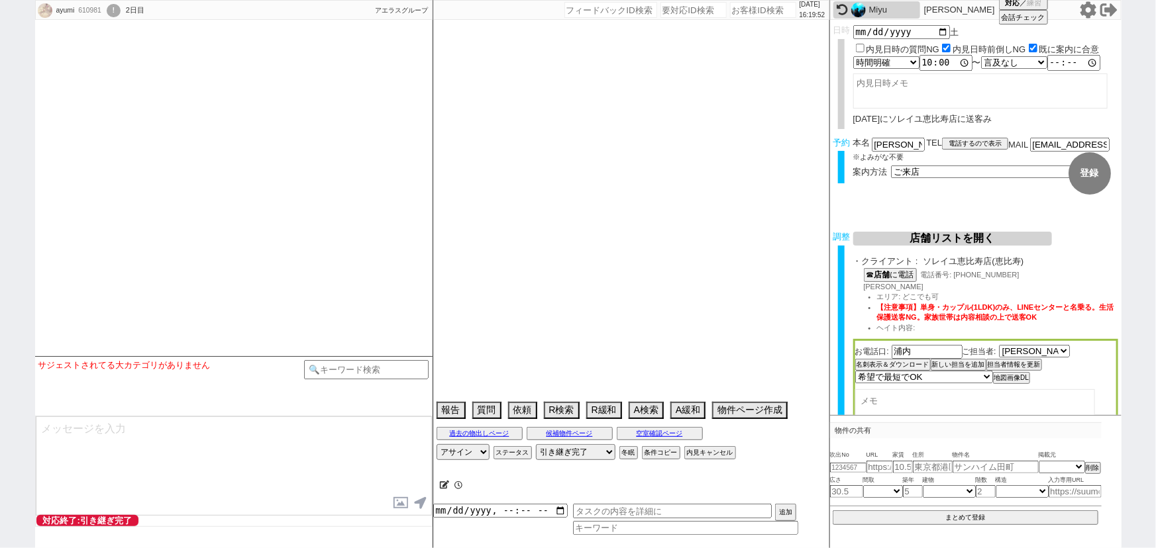
select select "48"
select select "1228"
select select "47"
select select "1207"
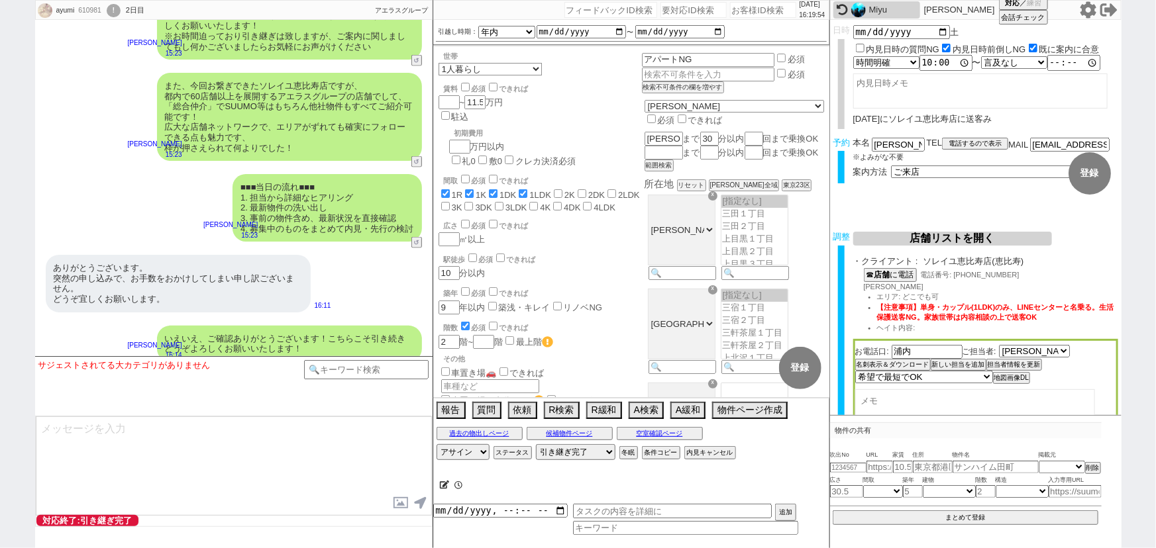
scroll to position [36, 0]
click at [242, 255] on div "ありがとうございます。 突然の申し込みで、お手数をおかけしてしまい申し訳ございません。 どうぞ宜しくお願いします。" at bounding box center [178, 283] width 265 height 57
